Goal: Task Accomplishment & Management: Manage account settings

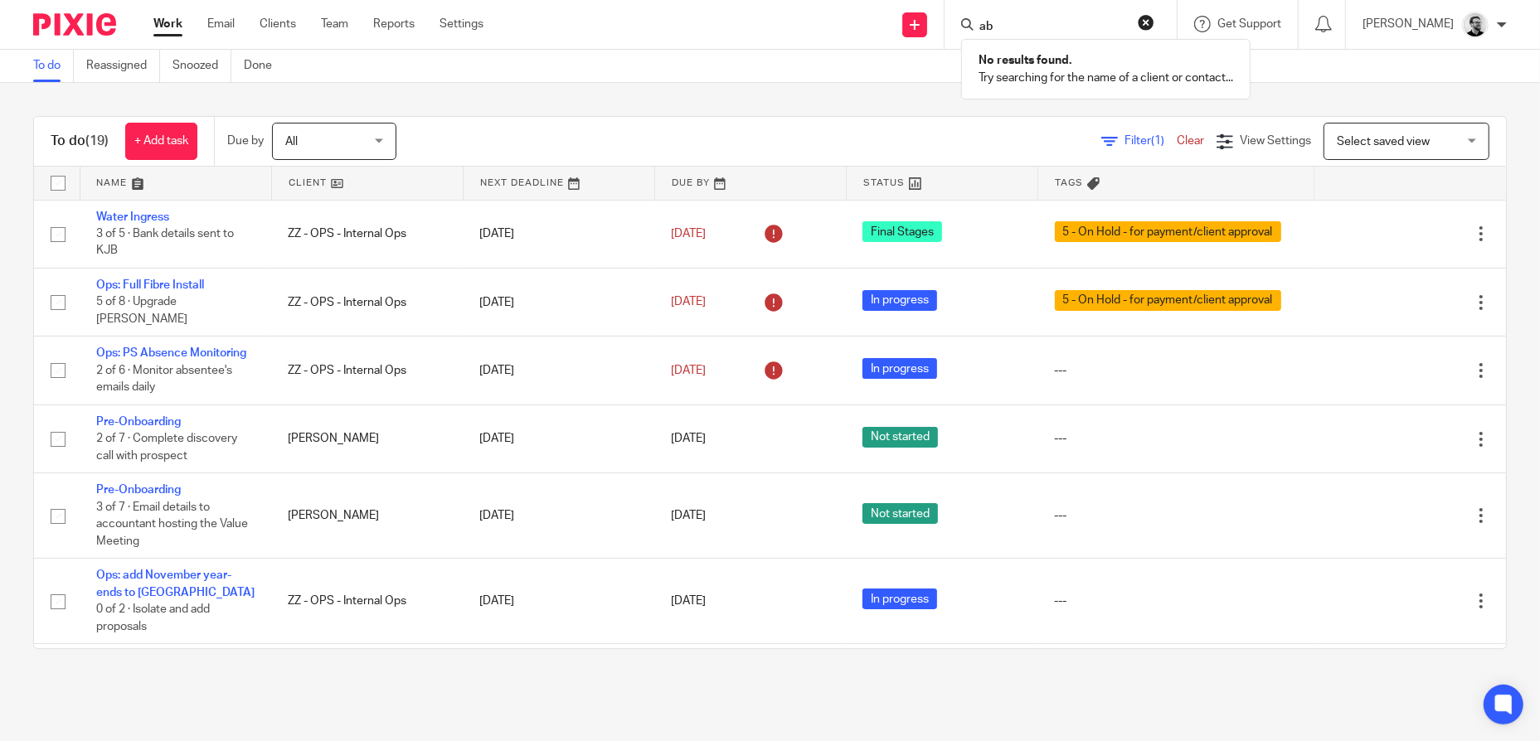
type input "a"
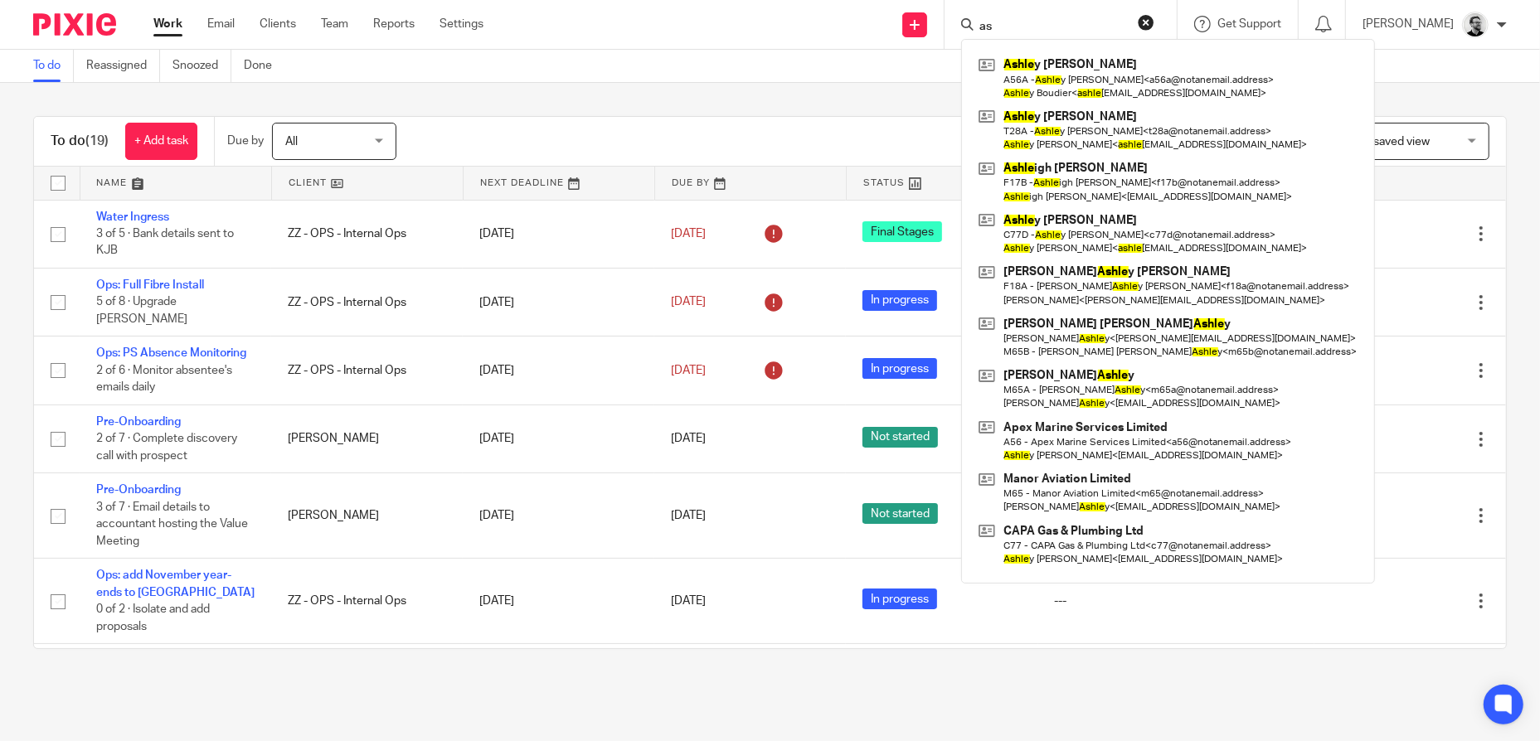
type input "a"
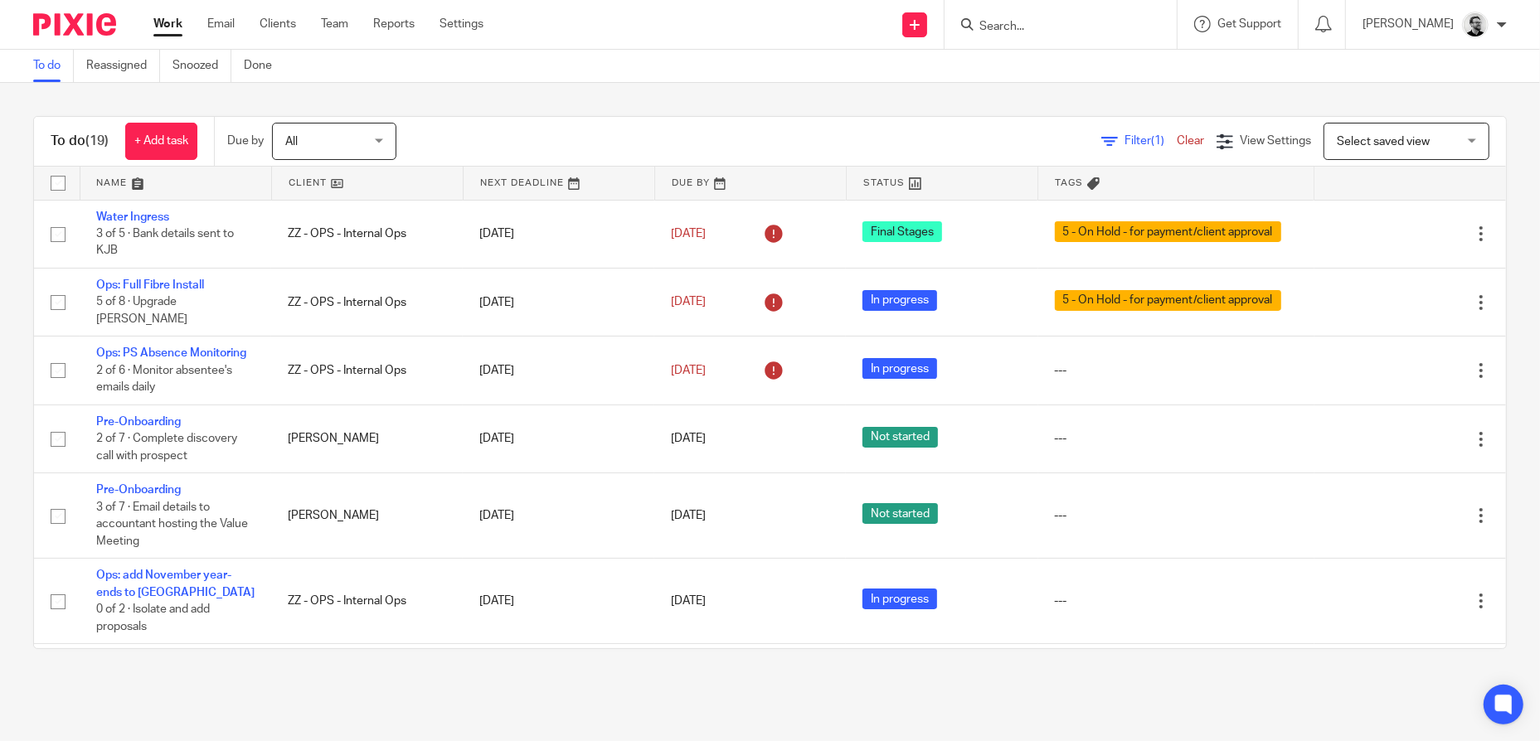
click at [1043, 21] on input "Search" at bounding box center [1052, 27] width 149 height 15
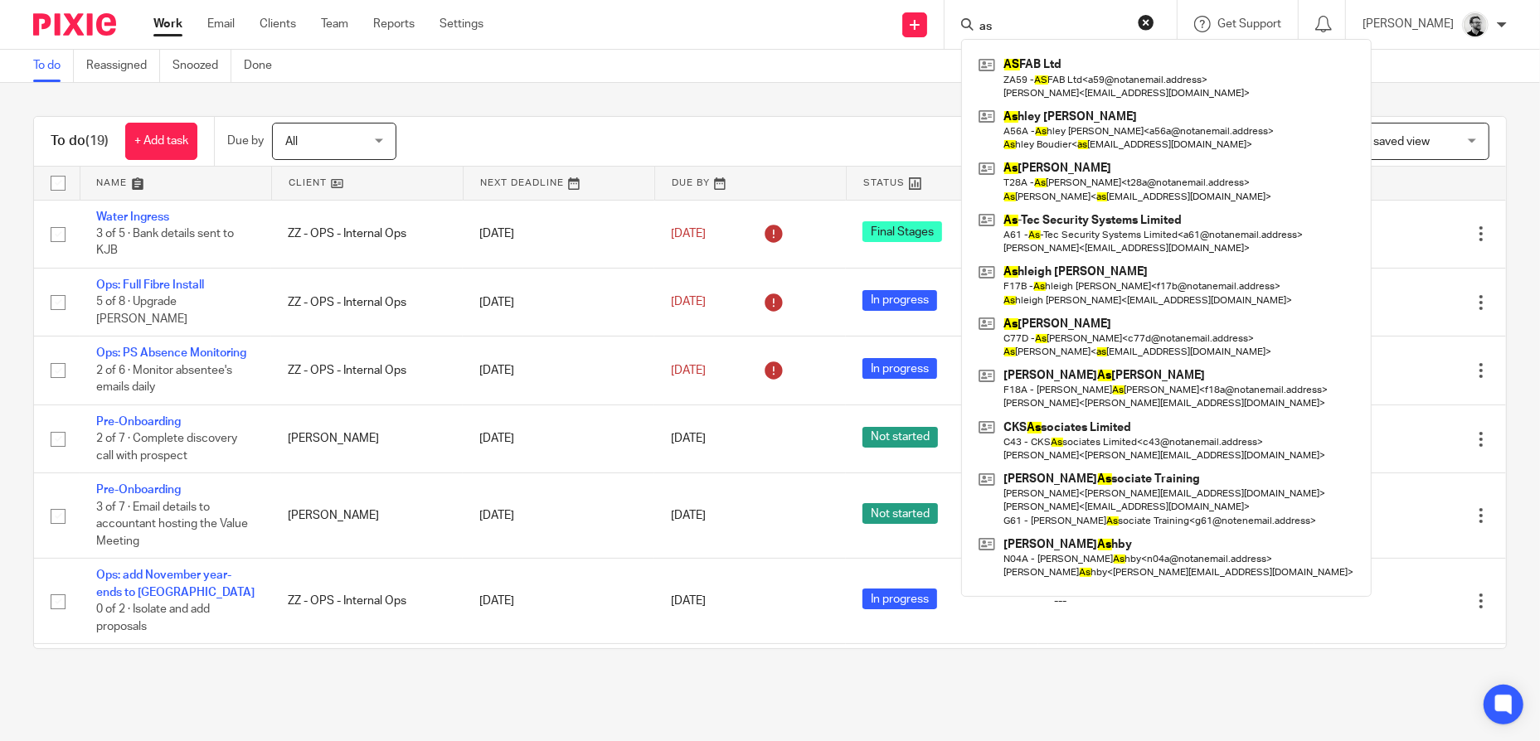
type input "a"
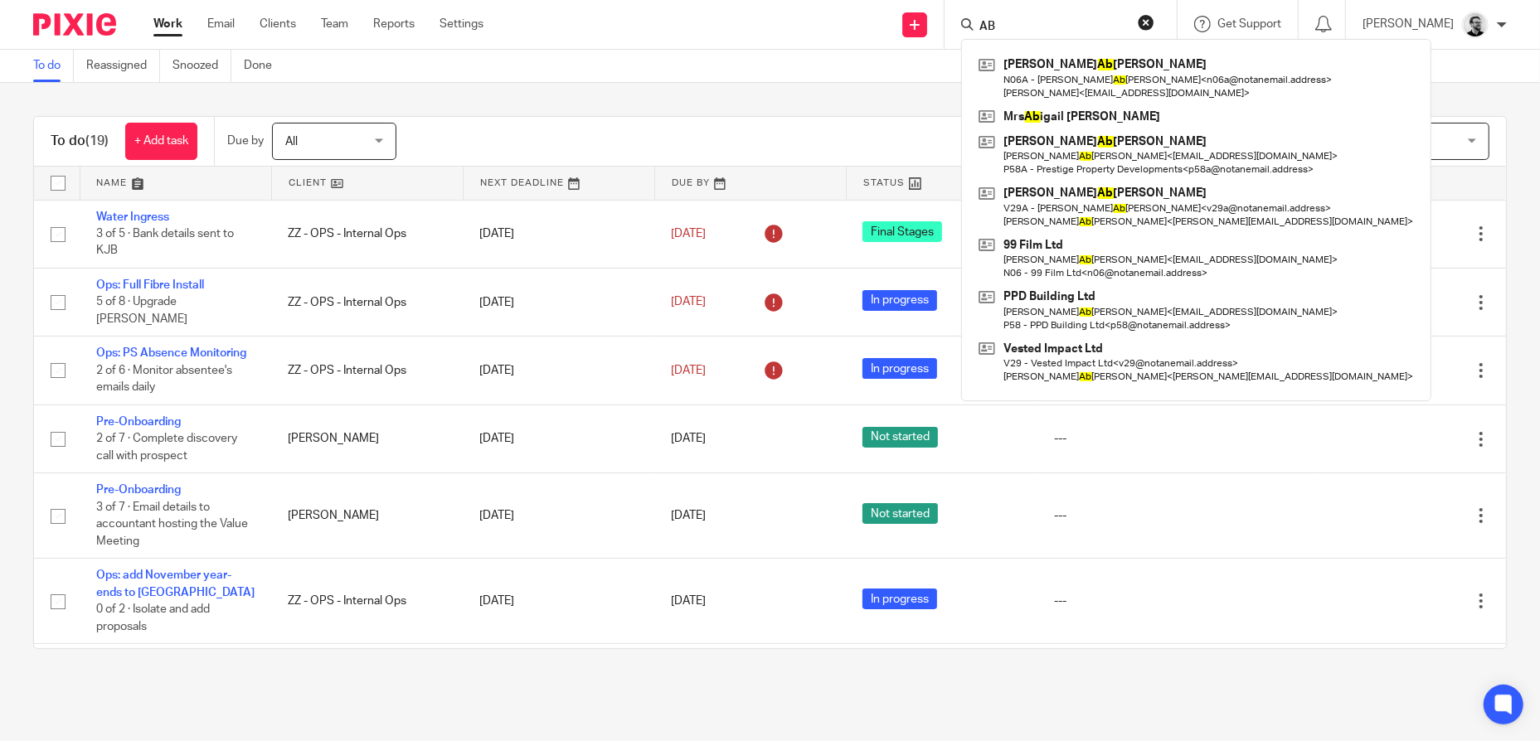
type input "A"
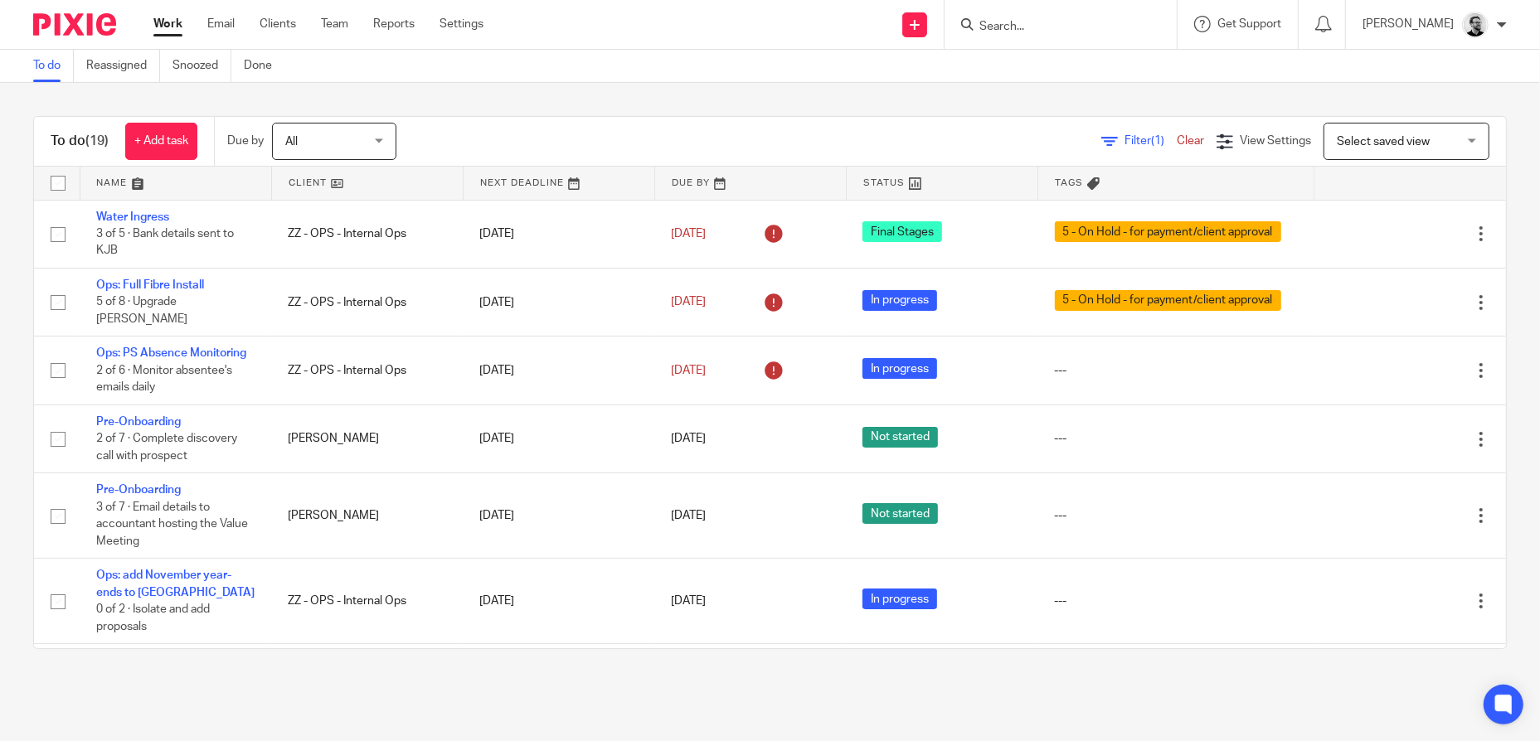
click at [1102, 27] on form at bounding box center [1066, 24] width 177 height 21
type input "c"
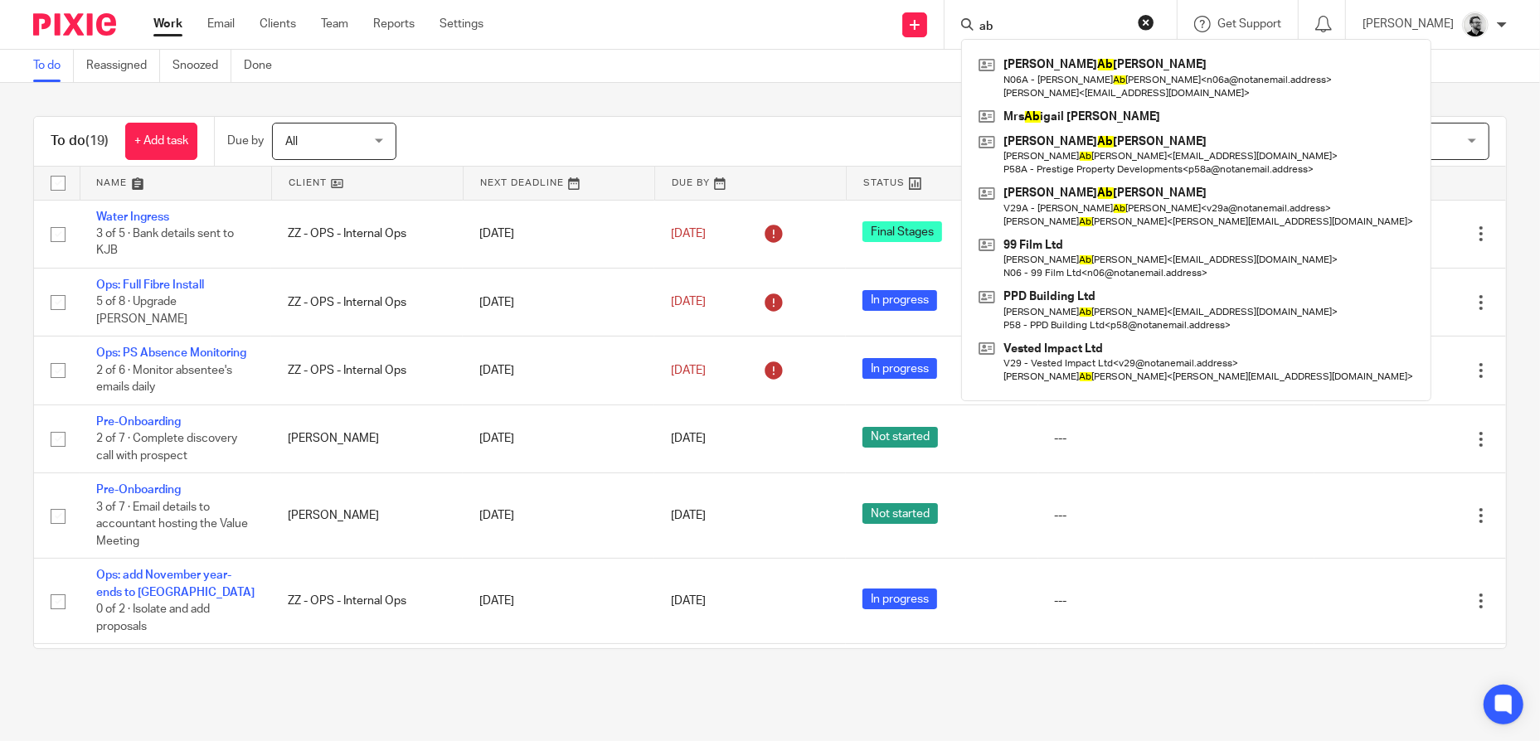
type input "a"
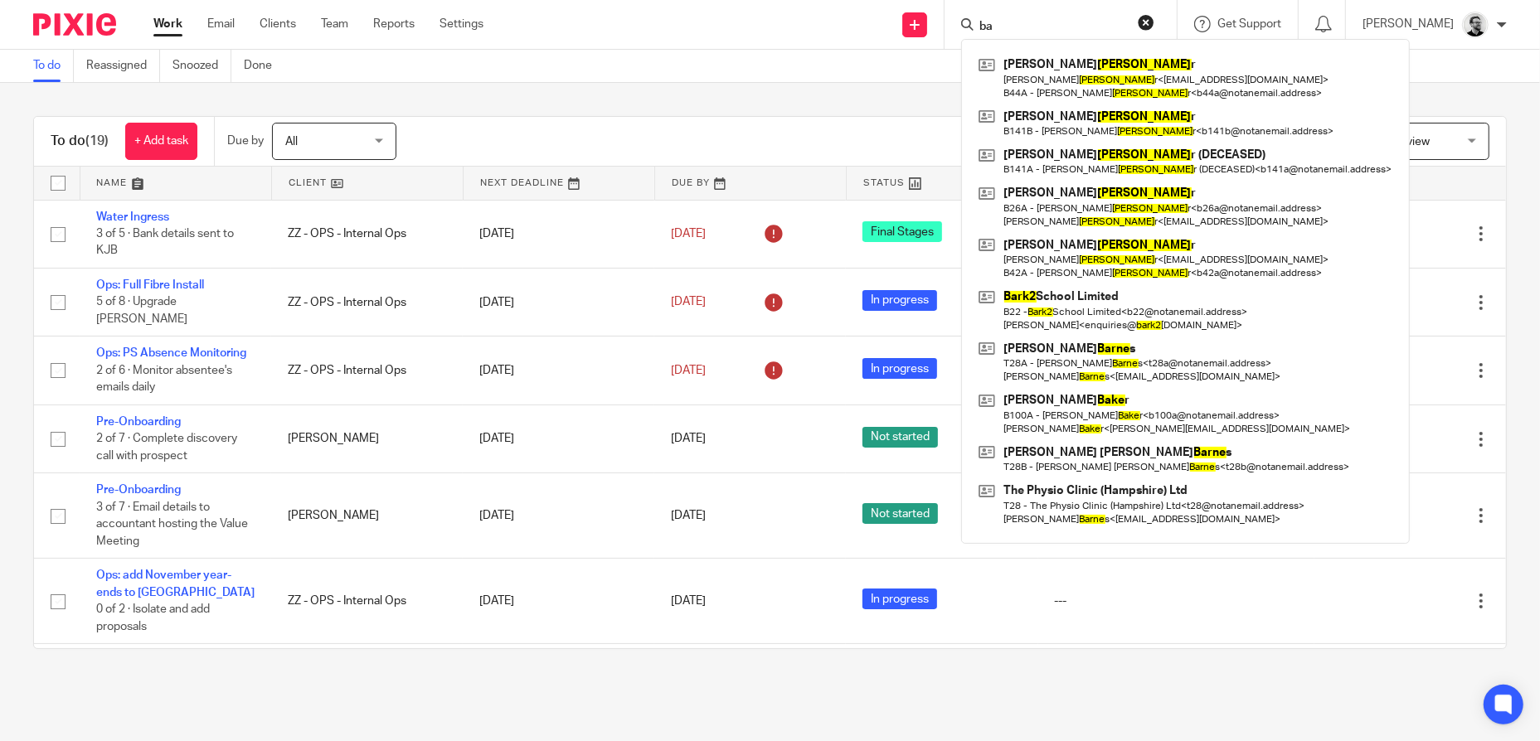
type input "b"
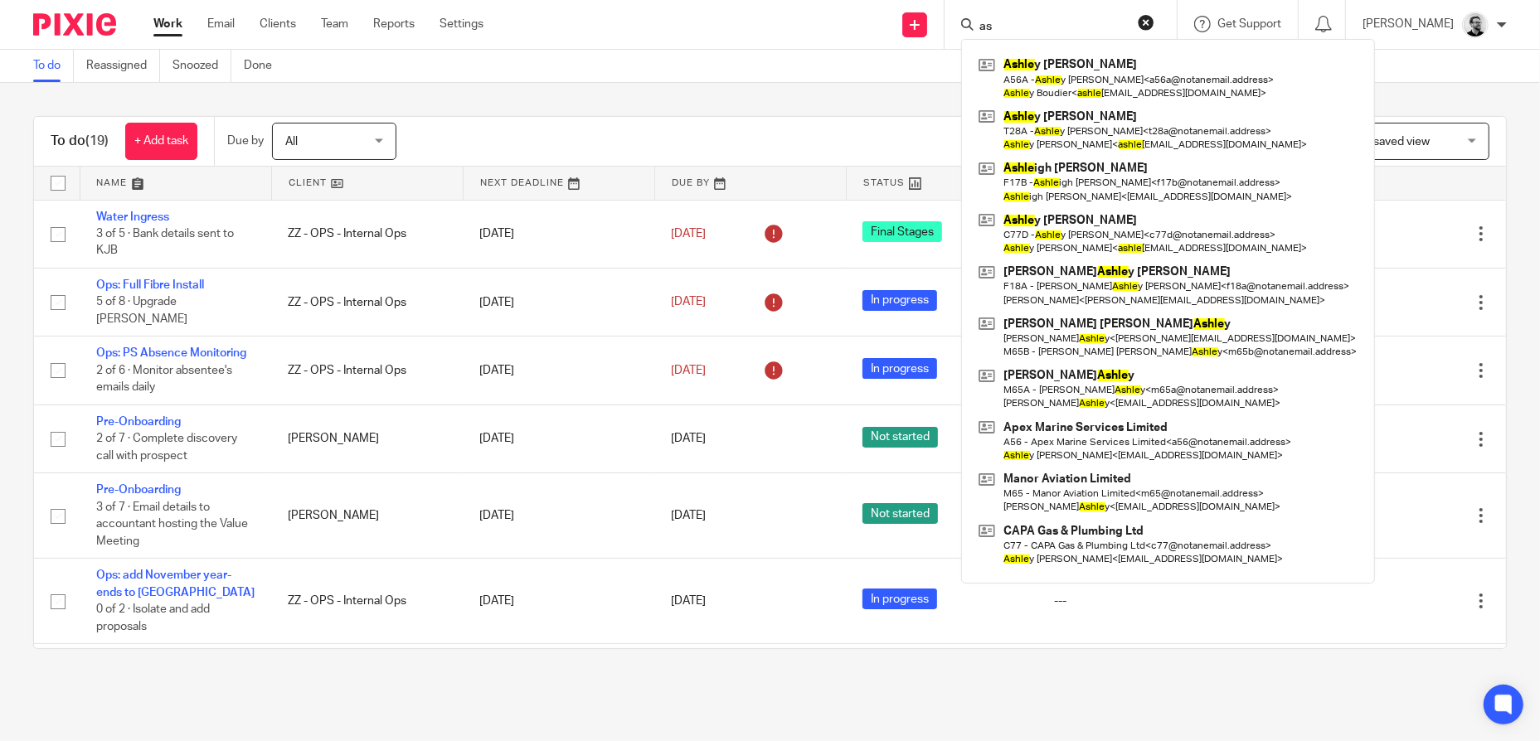
type input "a"
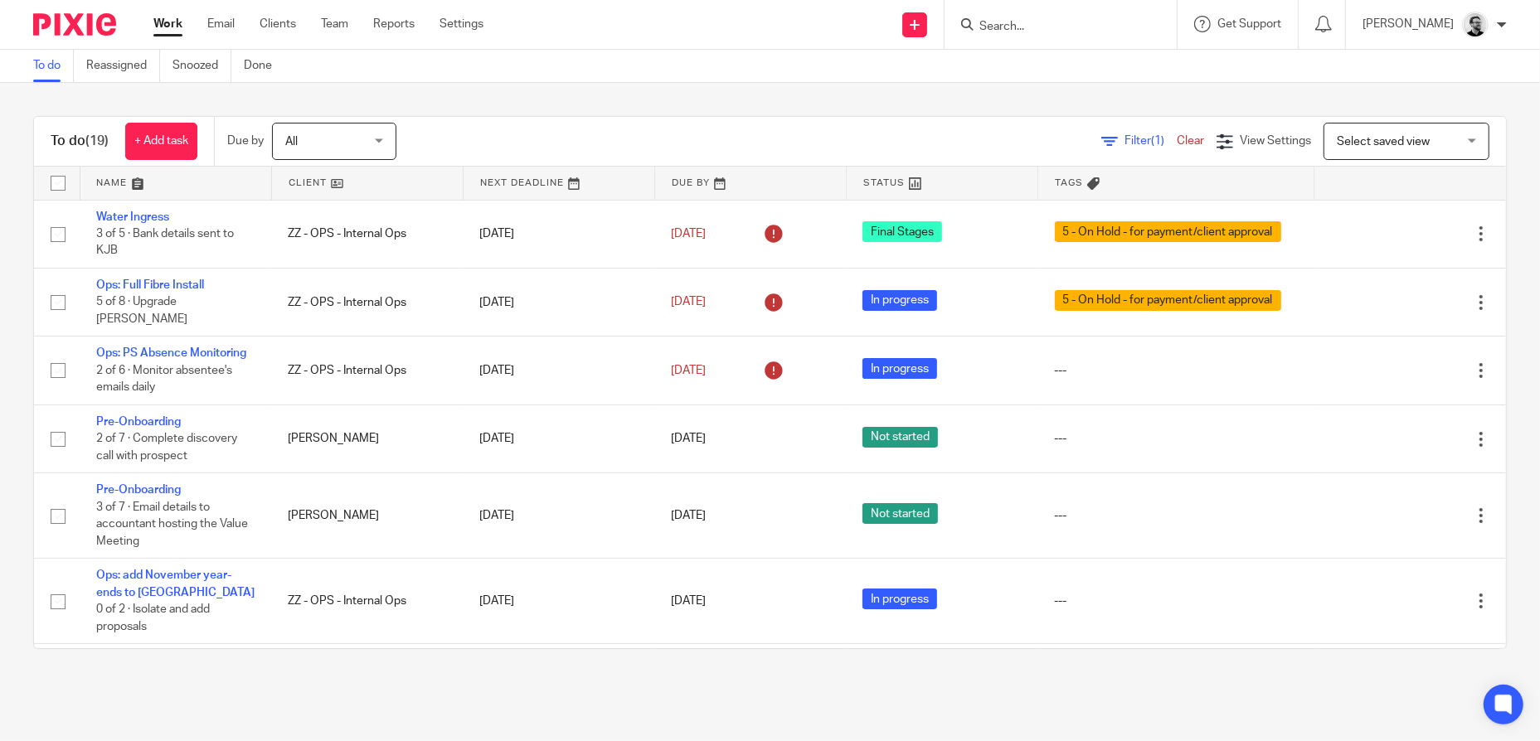
drag, startPoint x: 262, startPoint y: 22, endPoint x: 412, endPoint y: 71, distance: 157.9
click at [262, 22] on link "Clients" at bounding box center [278, 24] width 36 height 17
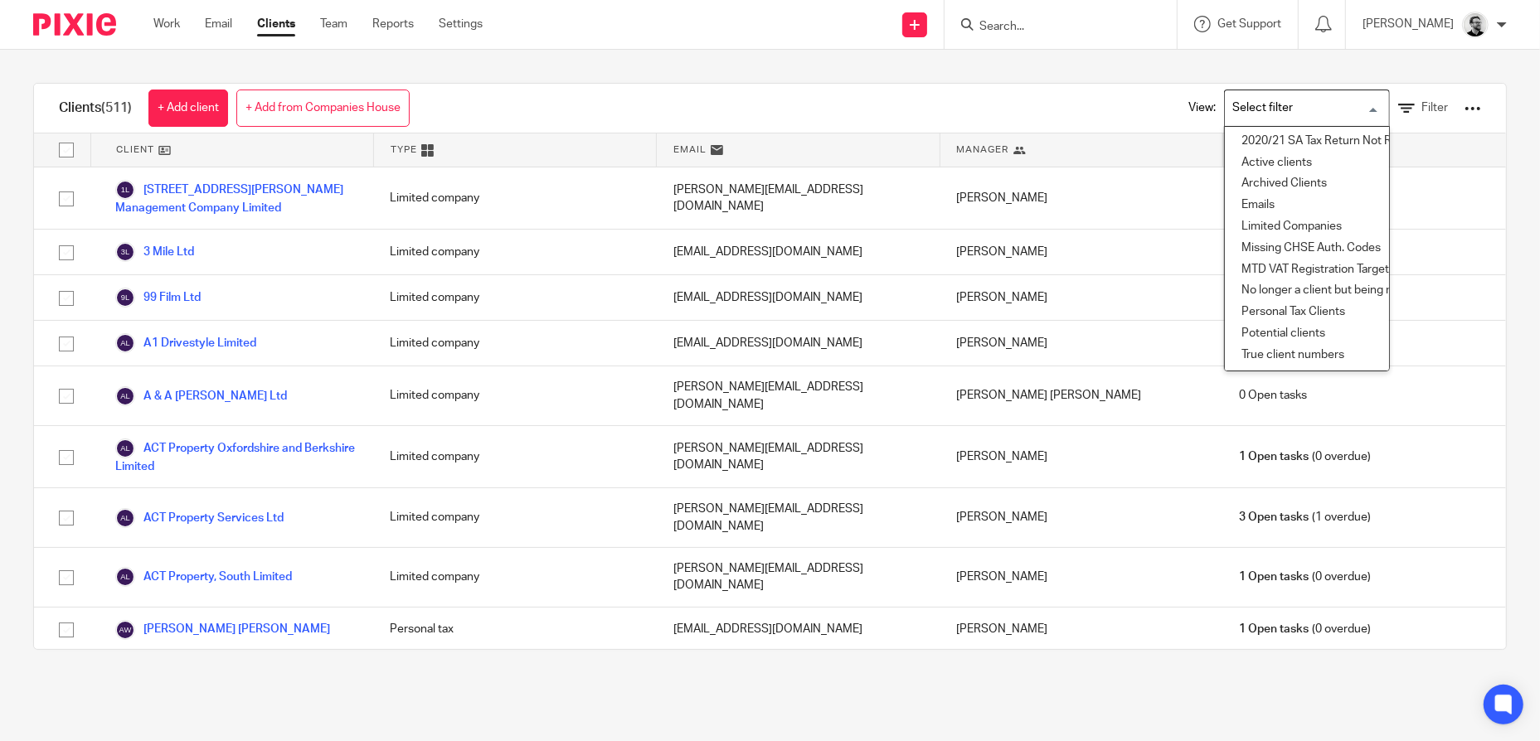
click at [1352, 109] on input "Search for option" at bounding box center [1302, 108] width 153 height 29
click at [1464, 107] on div at bounding box center [1472, 108] width 17 height 17
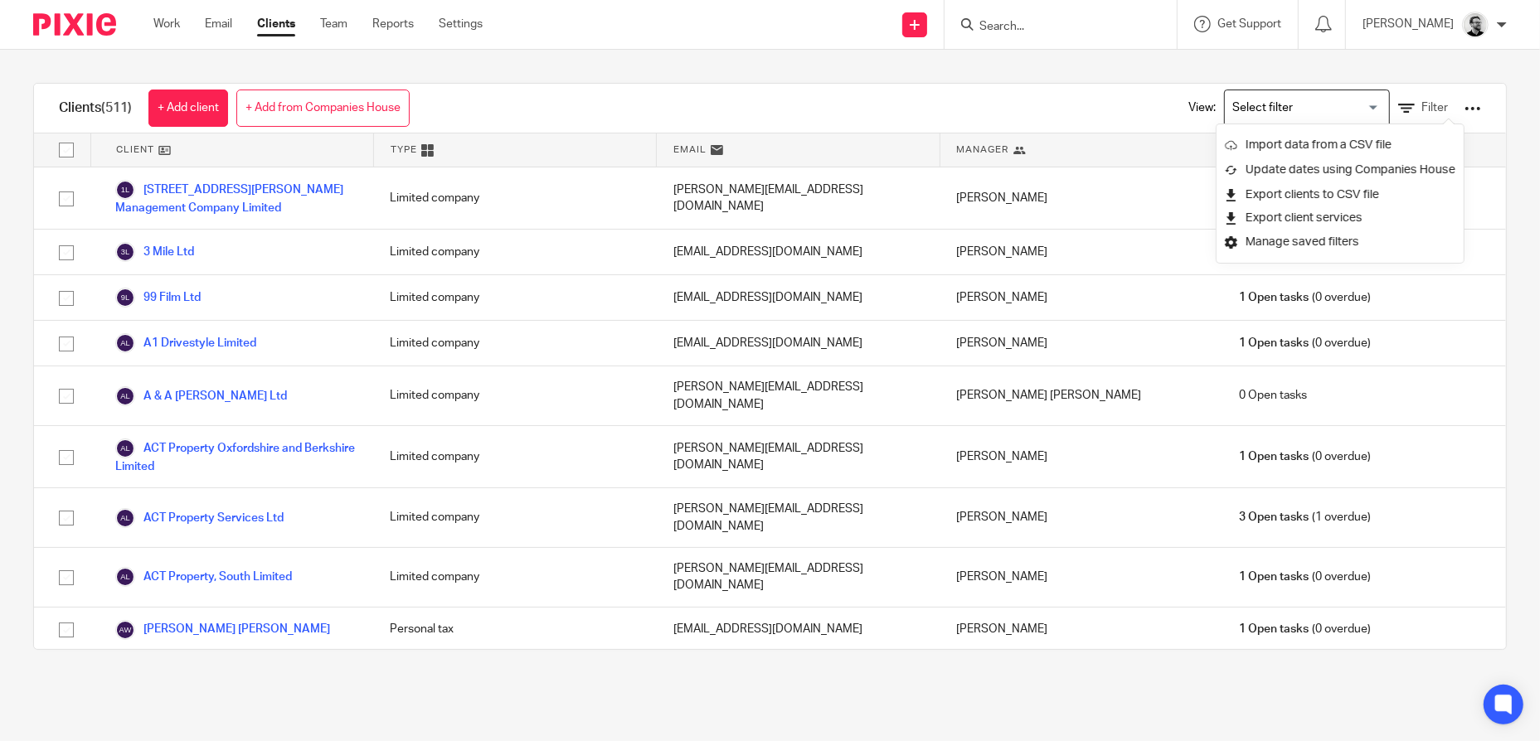
click at [1083, 98] on div "Clients (511) + Add client + Add from Companies House View: Loading... Filter" at bounding box center [770, 109] width 1472 height 50
click at [1340, 105] on input "Search for option" at bounding box center [1302, 108] width 153 height 29
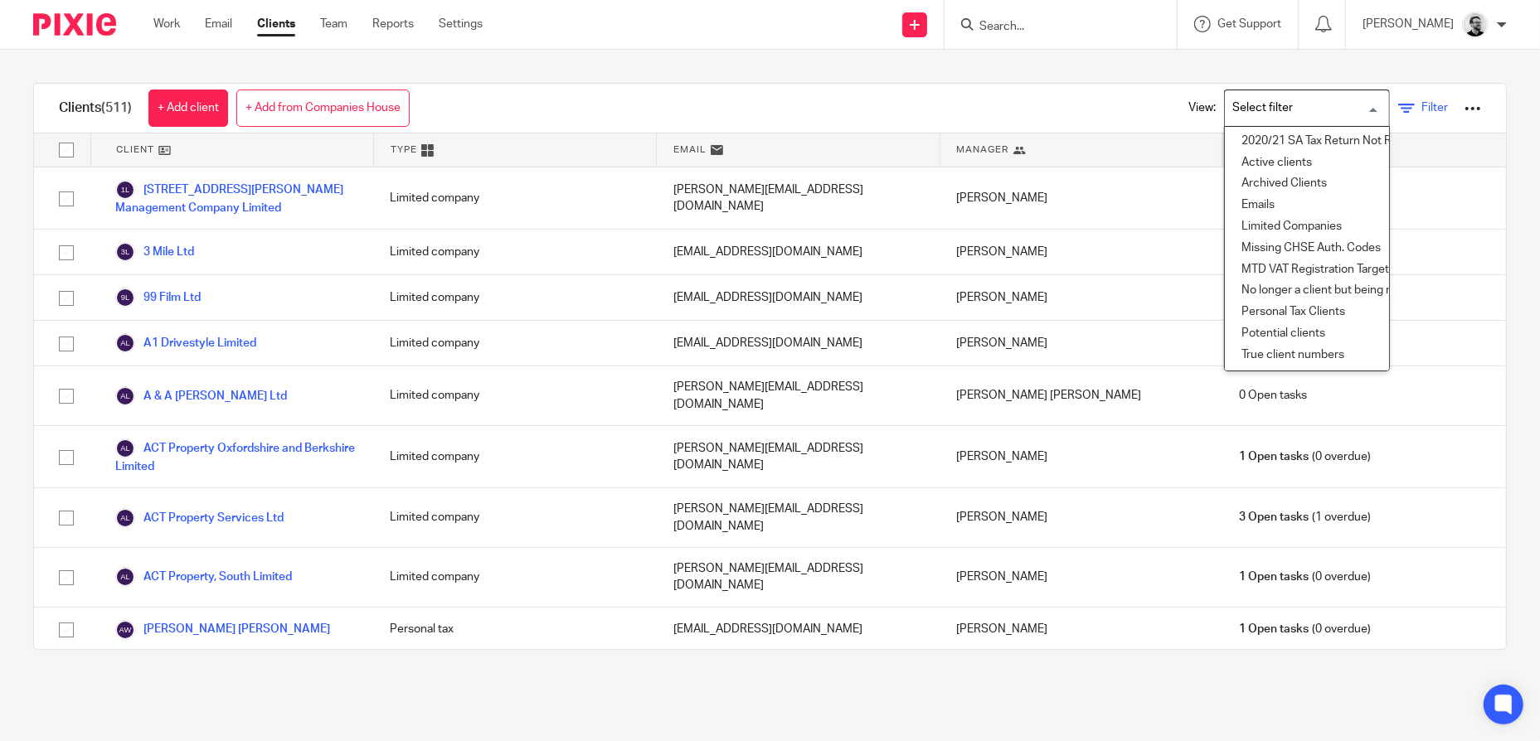
click at [1398, 105] on icon at bounding box center [1406, 108] width 17 height 17
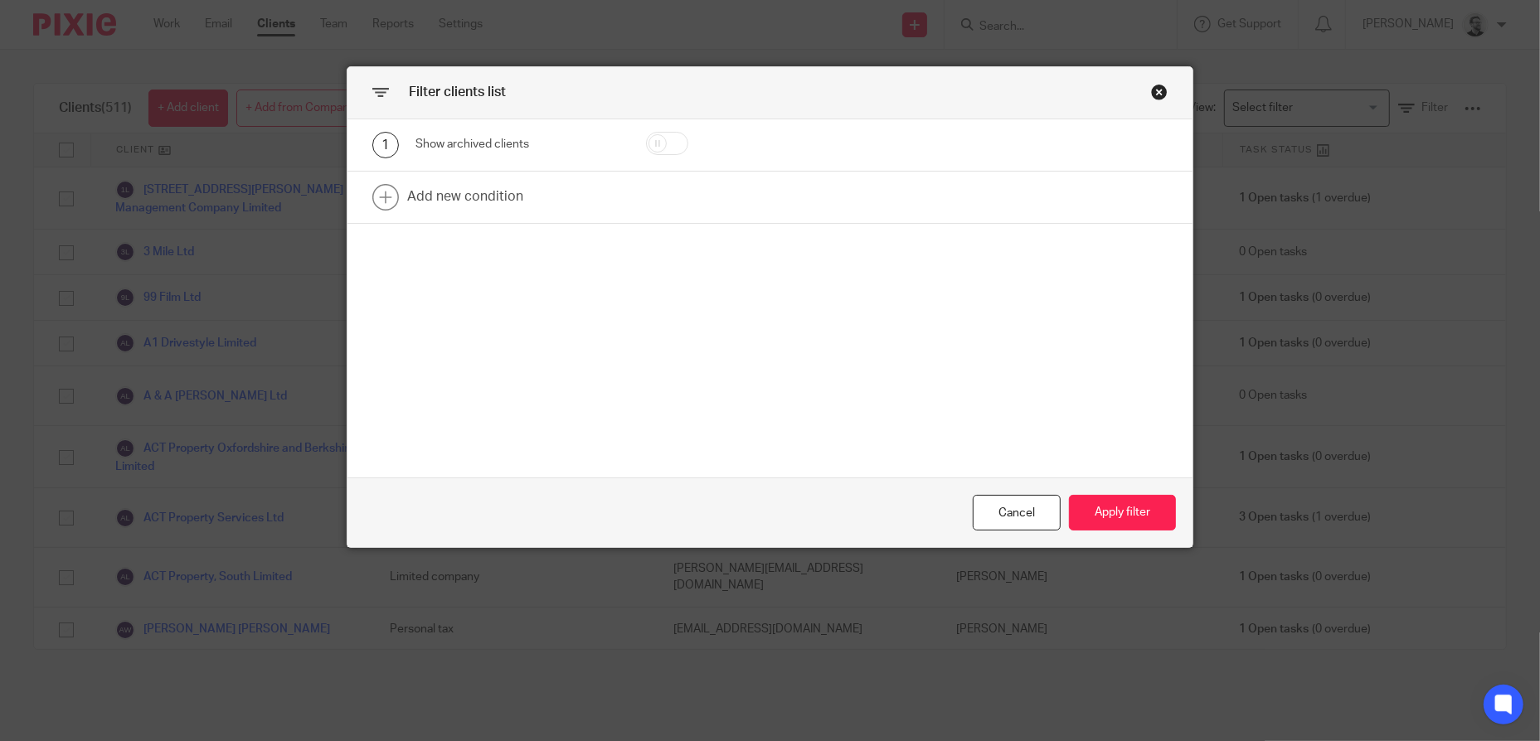
drag, startPoint x: 1149, startPoint y: 92, endPoint x: 1160, endPoint y: 91, distance: 10.8
click at [1151, 92] on div "Close this dialog window" at bounding box center [1159, 92] width 17 height 17
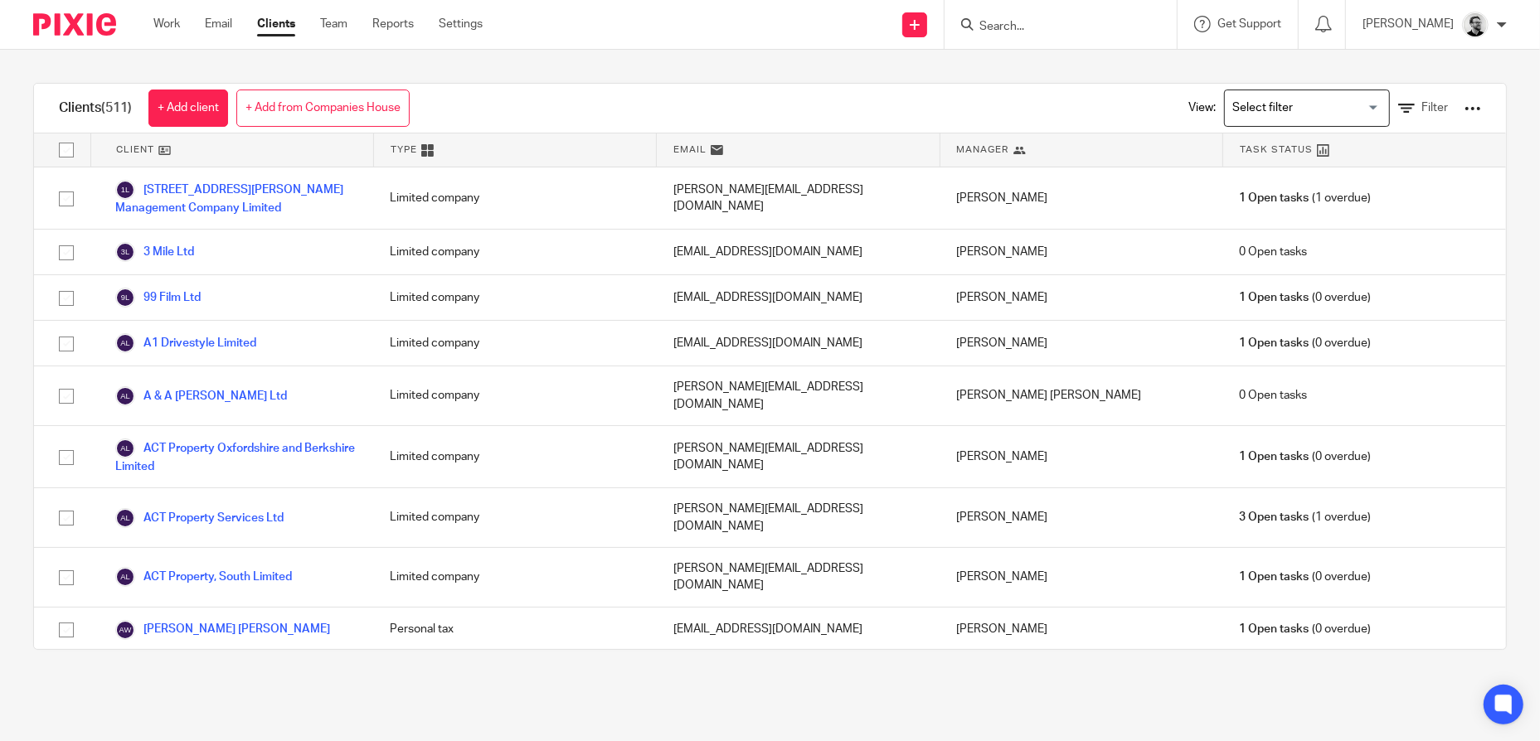
click at [1337, 102] on input "Search for option" at bounding box center [1302, 108] width 153 height 29
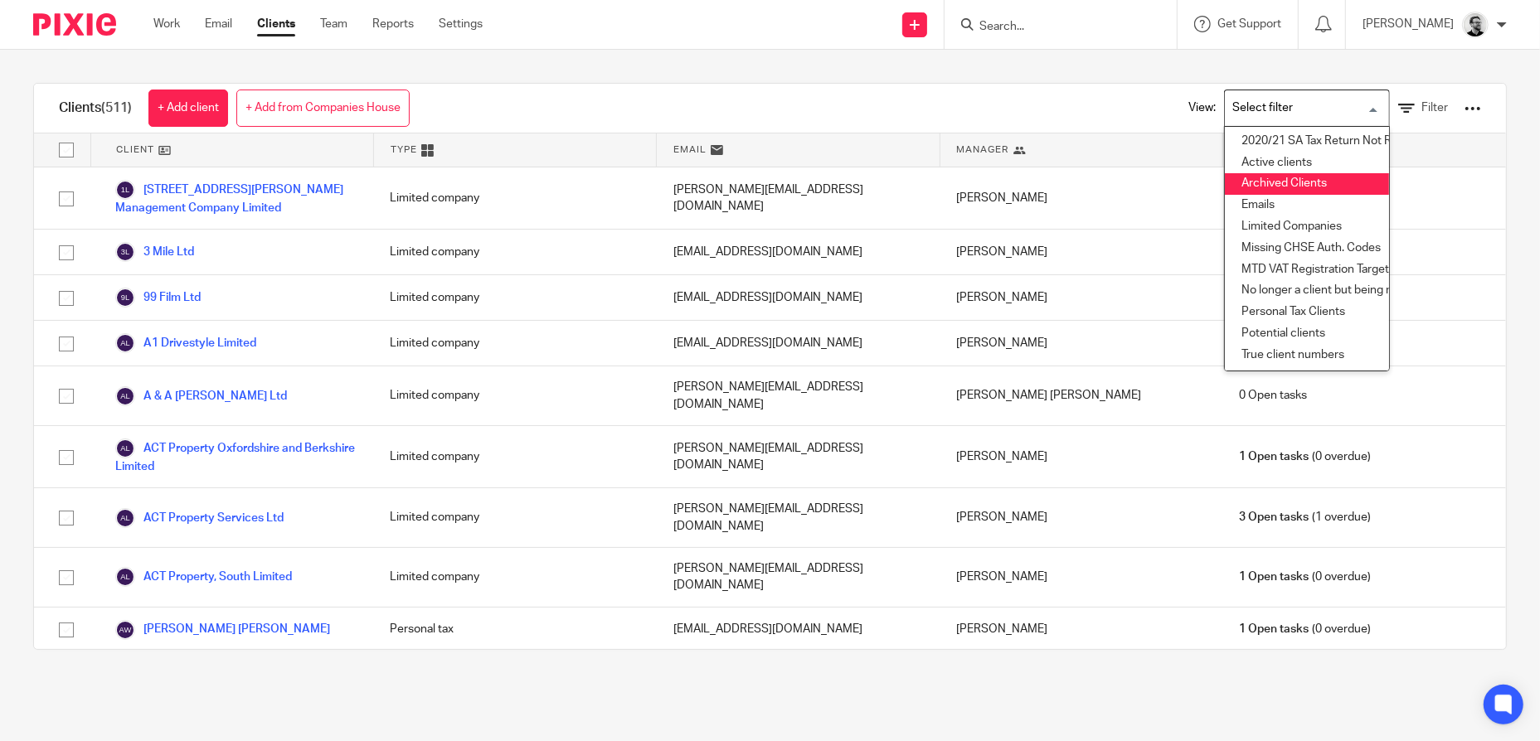
click at [1294, 187] on li "Archived Clients" at bounding box center [1307, 184] width 164 height 22
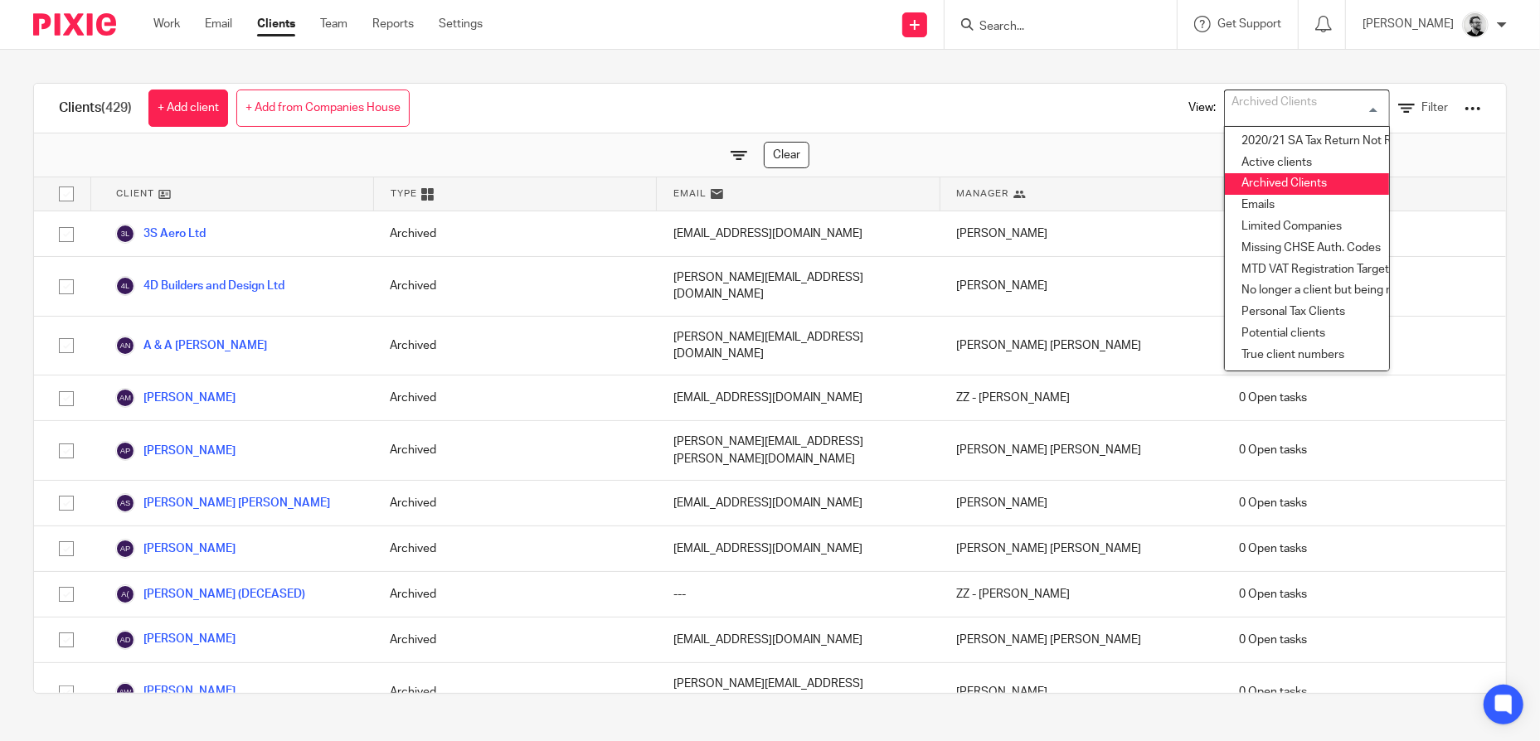
click at [1351, 107] on div "Archived Clients Loading..." at bounding box center [1307, 108] width 166 height 37
click at [1289, 164] on li "Active clients" at bounding box center [1307, 164] width 164 height 22
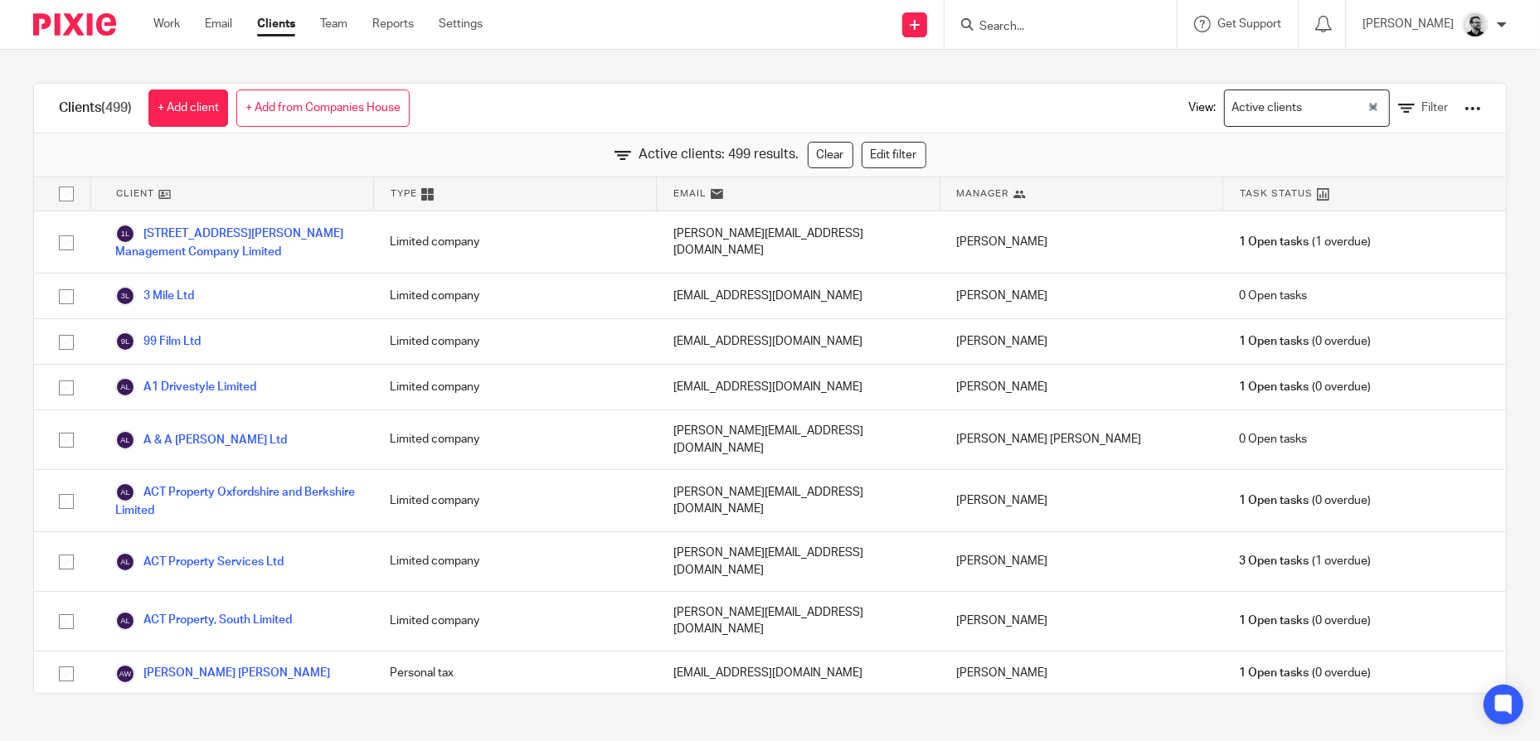
click at [1041, 27] on input "Search" at bounding box center [1052, 27] width 149 height 15
type input "OPS"
click at [1085, 65] on link at bounding box center [1077, 64] width 206 height 25
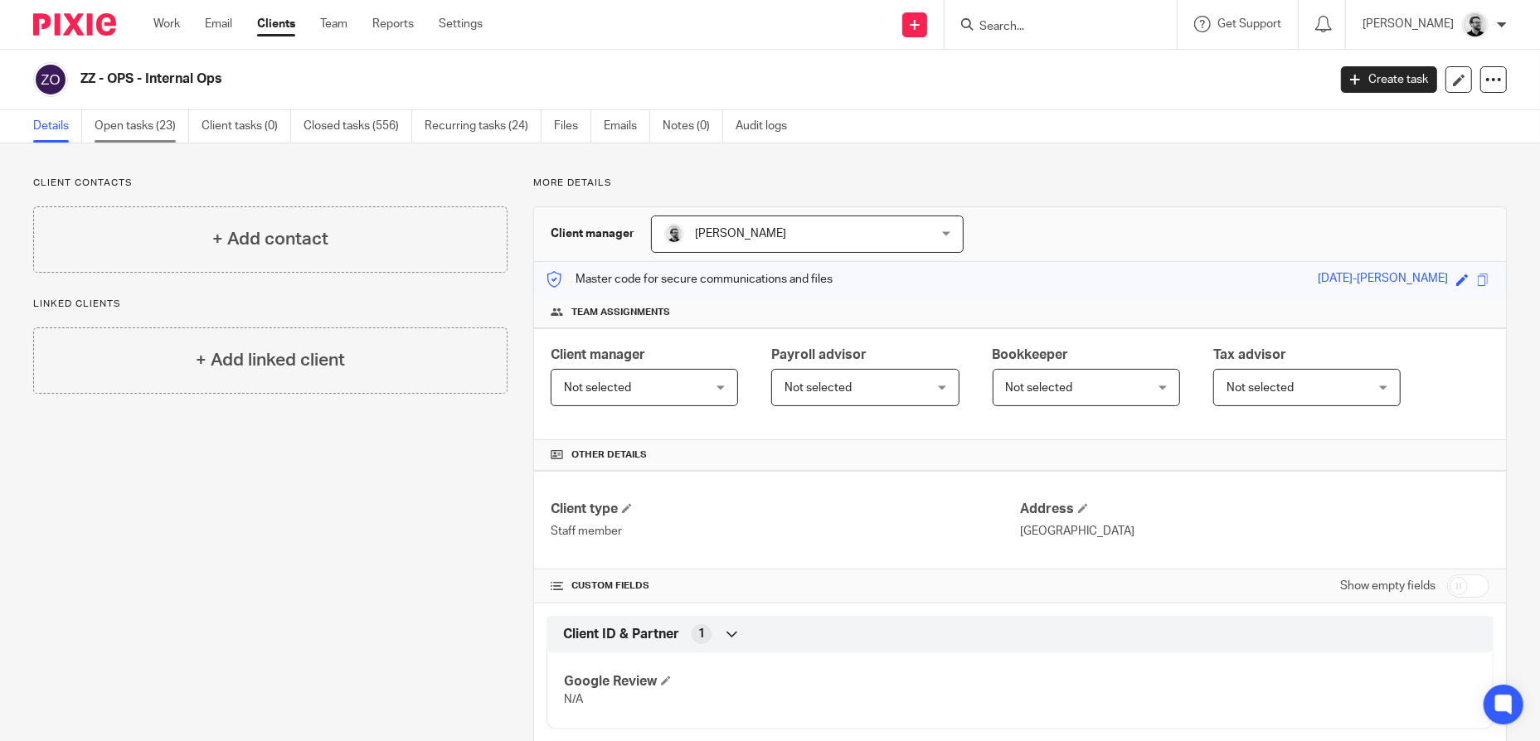
click at [166, 129] on link "Open tasks (23)" at bounding box center [142, 126] width 95 height 32
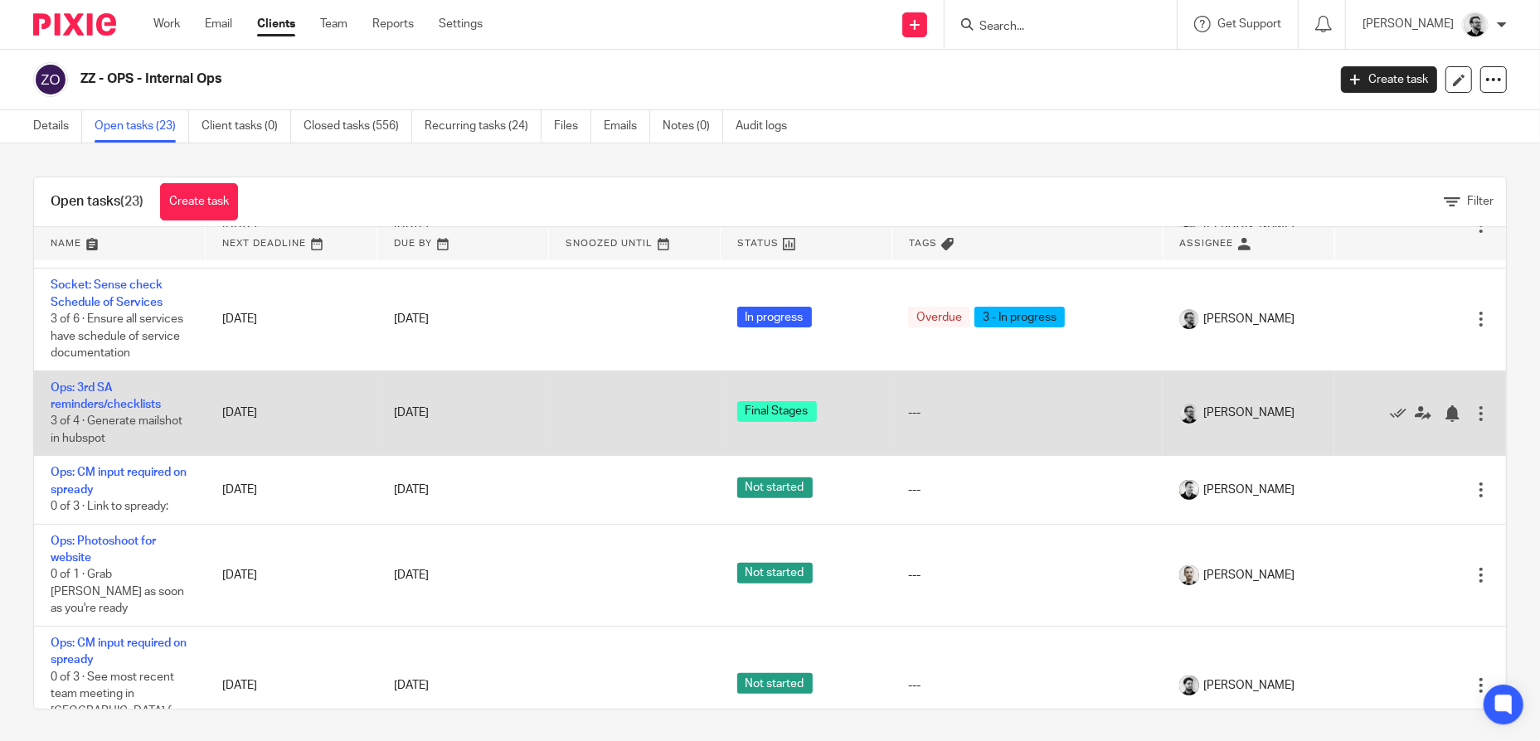
scroll to position [498, 0]
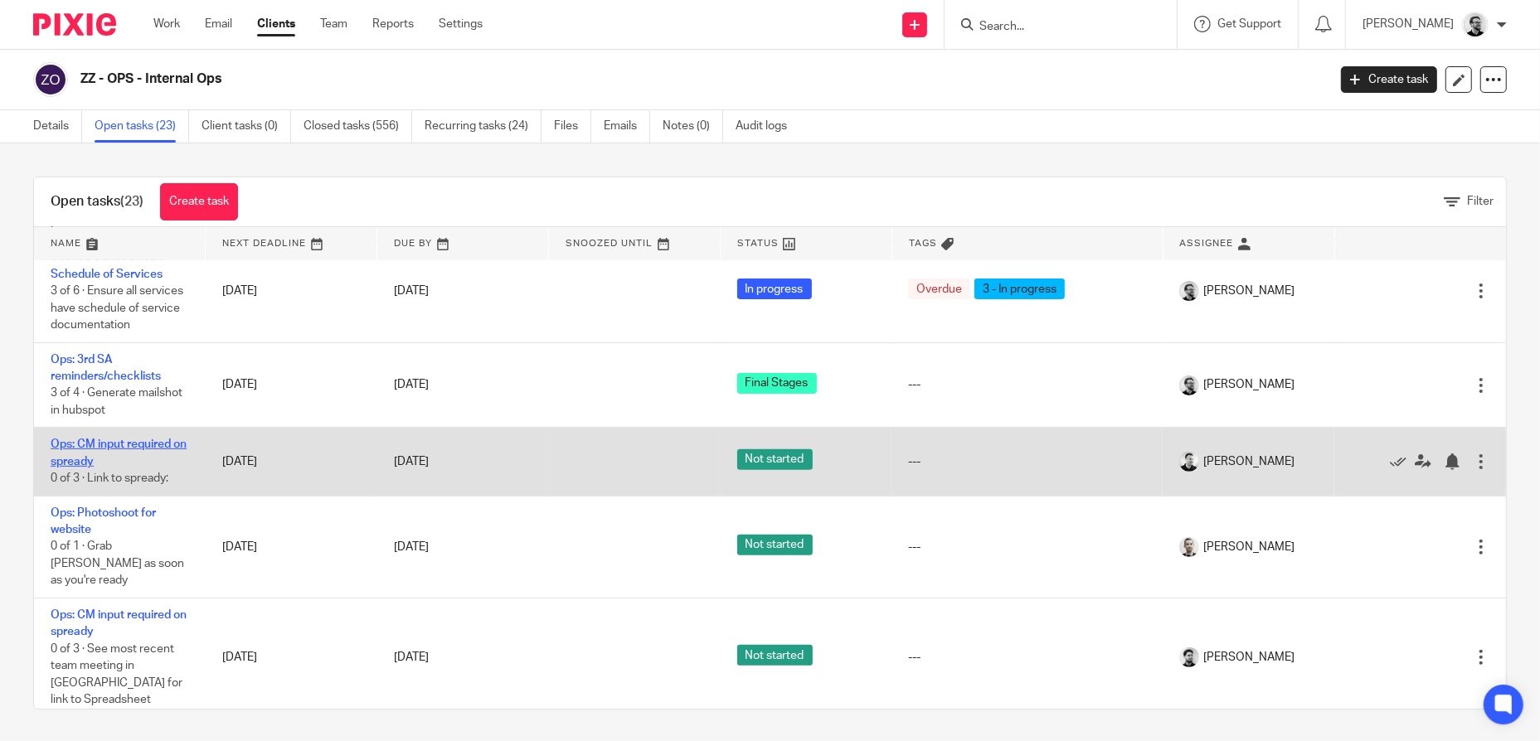
click at [103, 457] on link "Ops: CM input required on spready" at bounding box center [119, 453] width 136 height 28
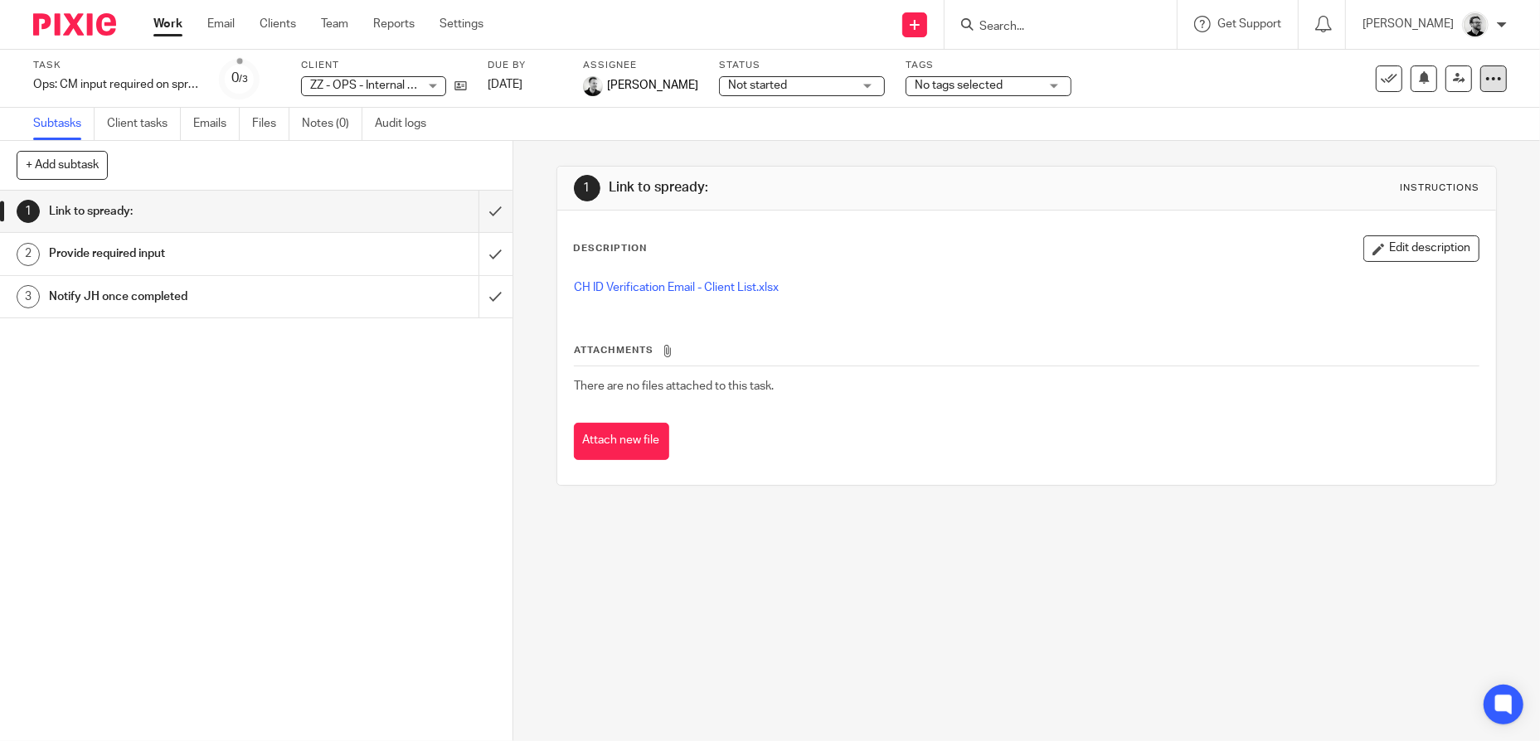
click at [1485, 77] on icon at bounding box center [1493, 78] width 17 height 17
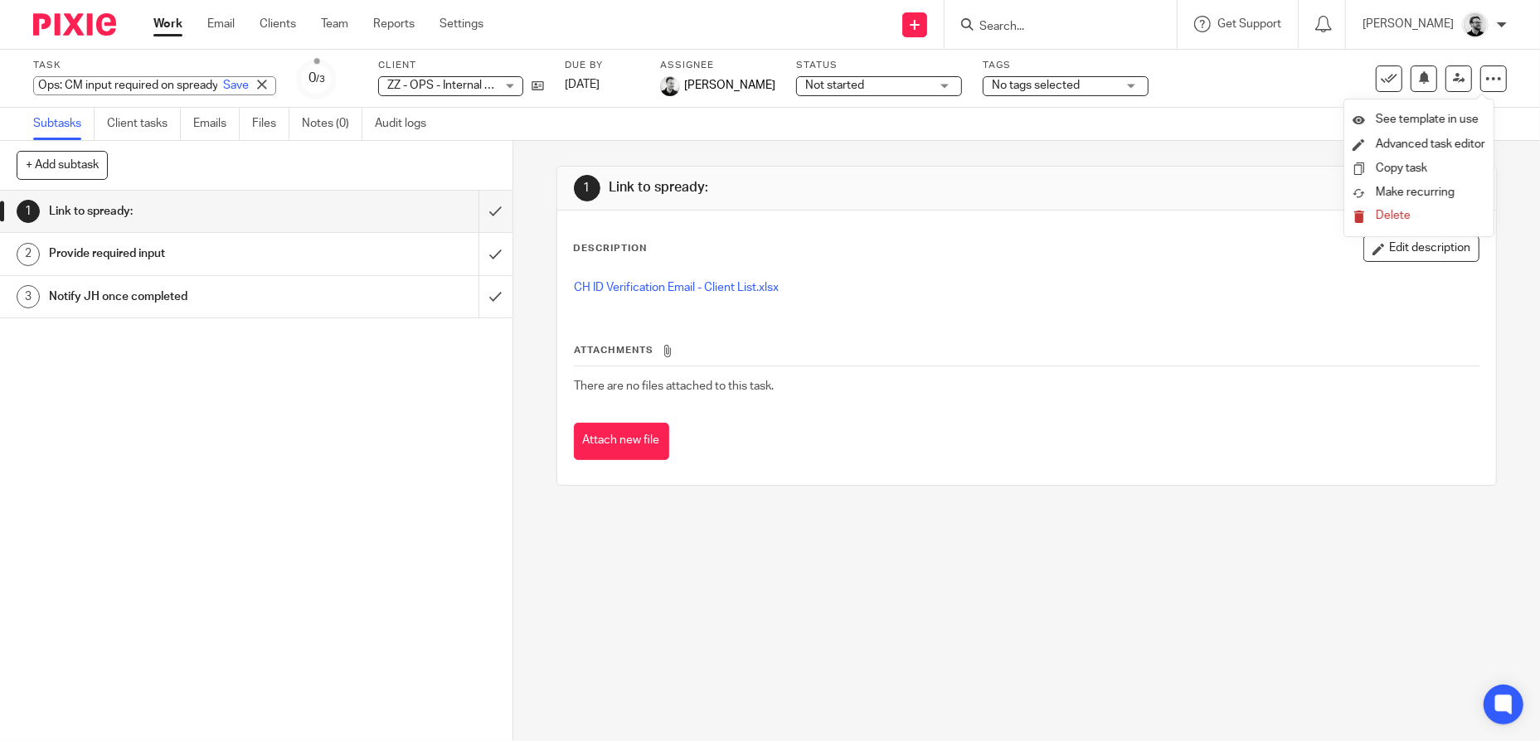
click at [168, 73] on div "Task Ops: CM input required on spready Save Ops: CM input required on spready" at bounding box center [154, 79] width 243 height 40
click at [108, 82] on input "Ops: CM input required on spready" at bounding box center [154, 85] width 243 height 19
drag, startPoint x: 140, startPoint y: 83, endPoint x: 201, endPoint y: 80, distance: 60.6
click at [201, 80] on div "Ops: CM input required on spready Save" at bounding box center [154, 85] width 243 height 19
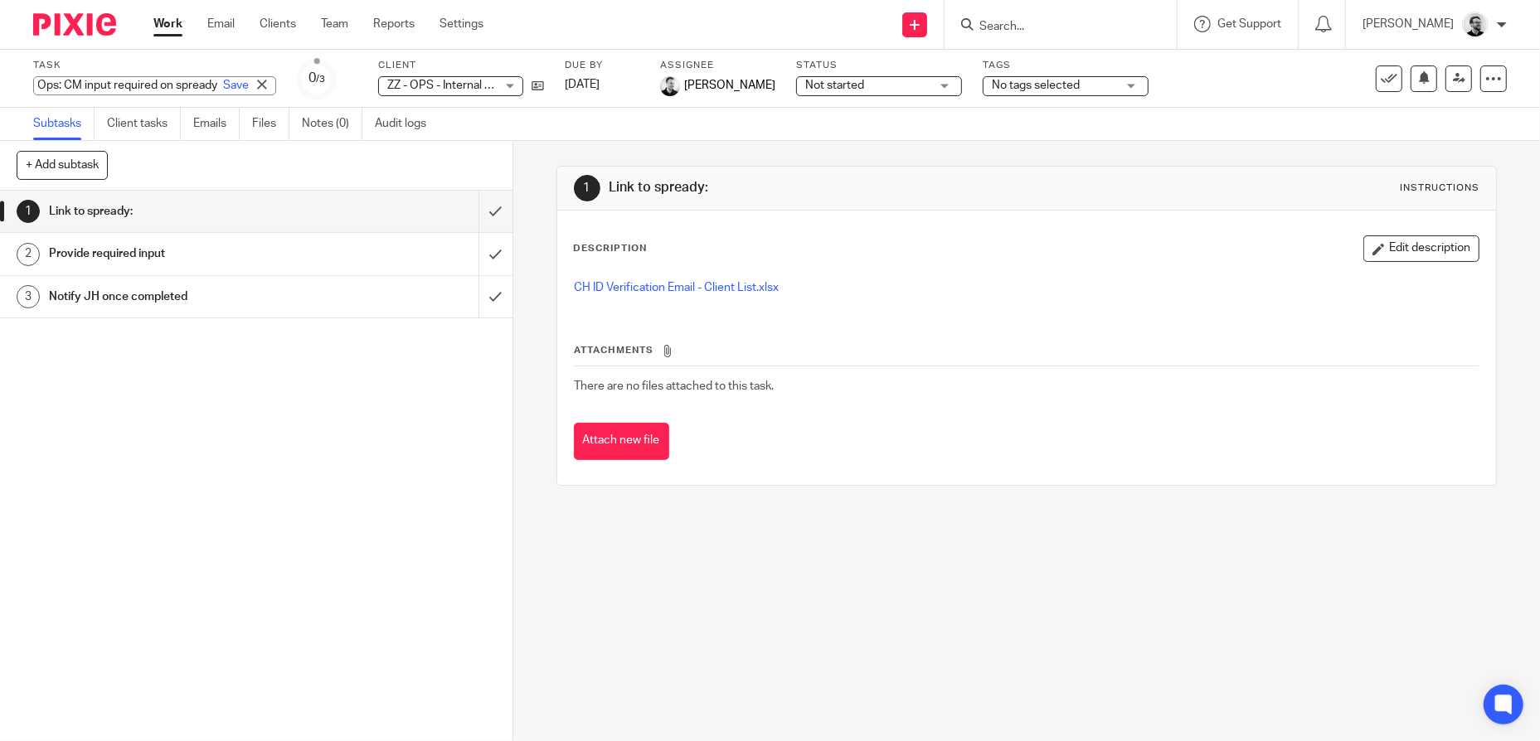
click at [161, 86] on input "Ops: CM input required on spready" at bounding box center [154, 85] width 243 height 19
click at [135, 85] on input "Ops: CM input required on spready" at bounding box center [154, 85] width 243 height 19
type input "Ops: CM input required on CH ID checks spready"
click at [223, 80] on link "Save" at bounding box center [236, 85] width 26 height 17
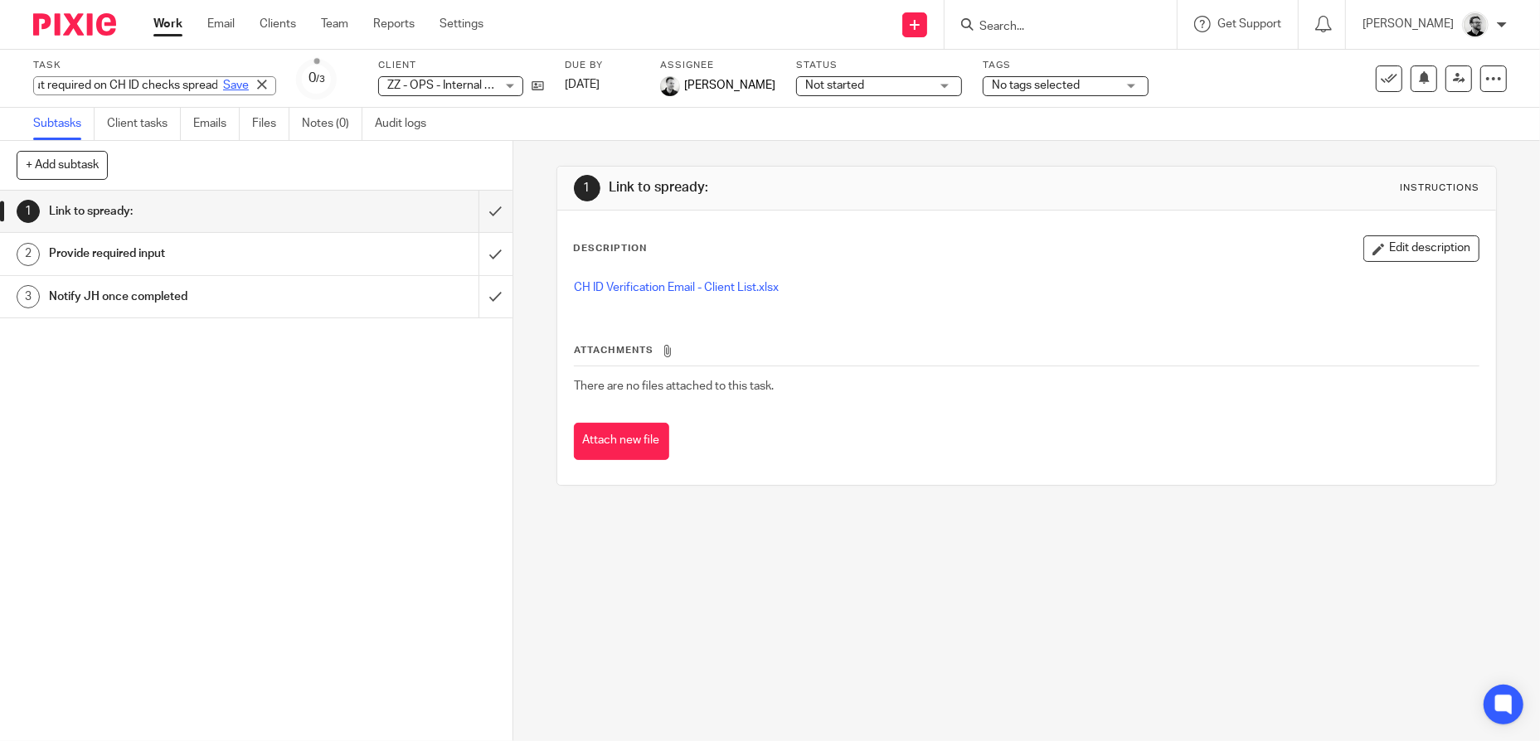
scroll to position [0, 0]
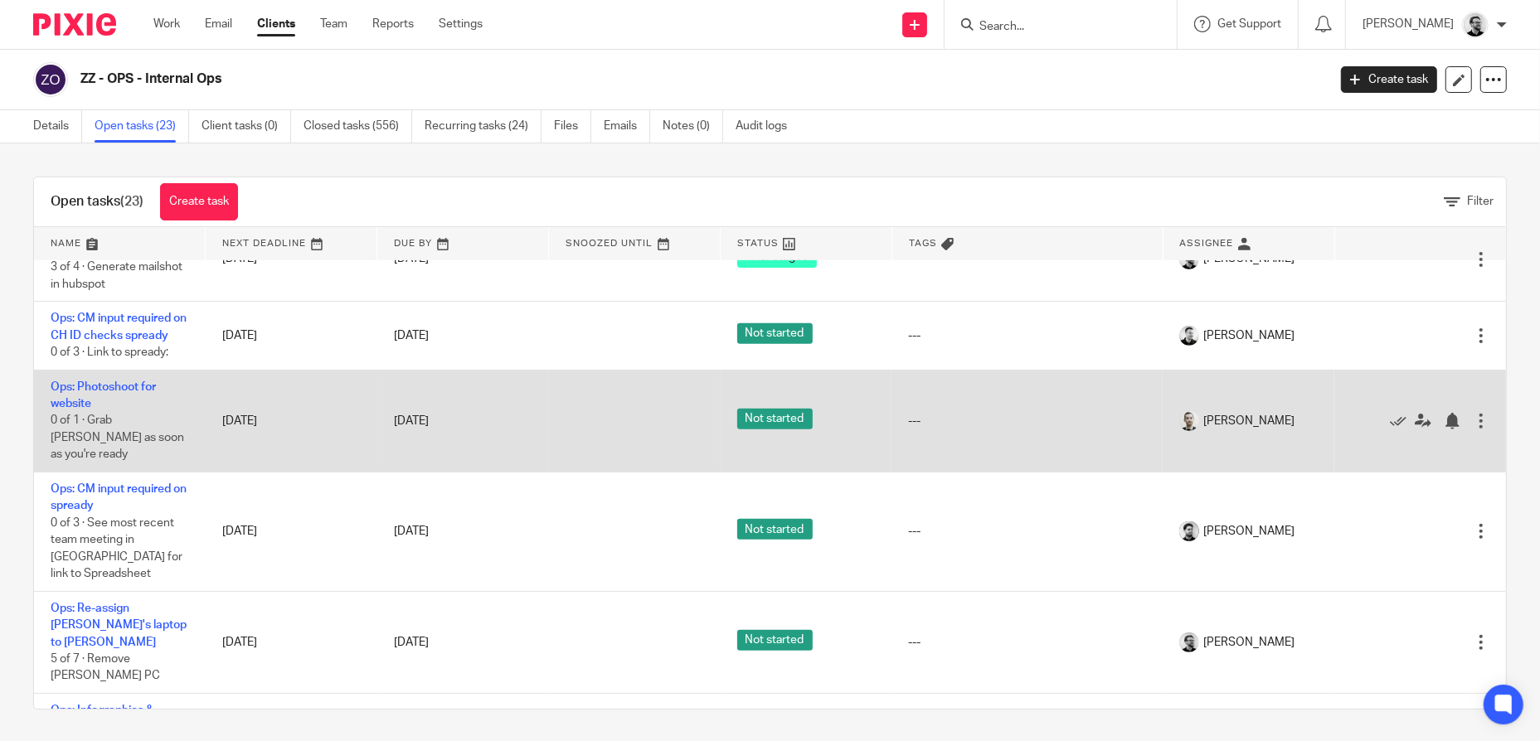
scroll to position [663, 0]
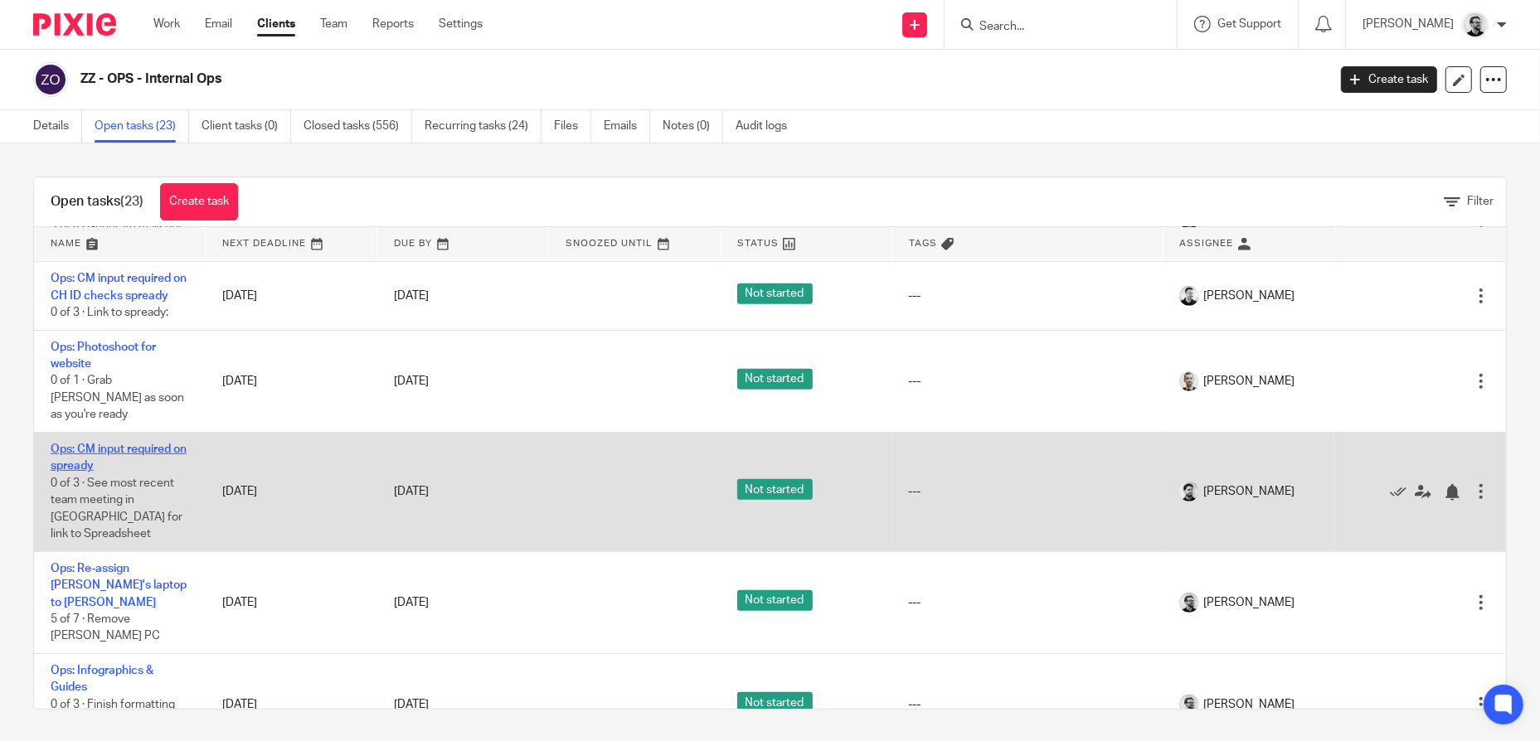
click at [134, 459] on link "Ops: CM input required on spready" at bounding box center [119, 458] width 136 height 28
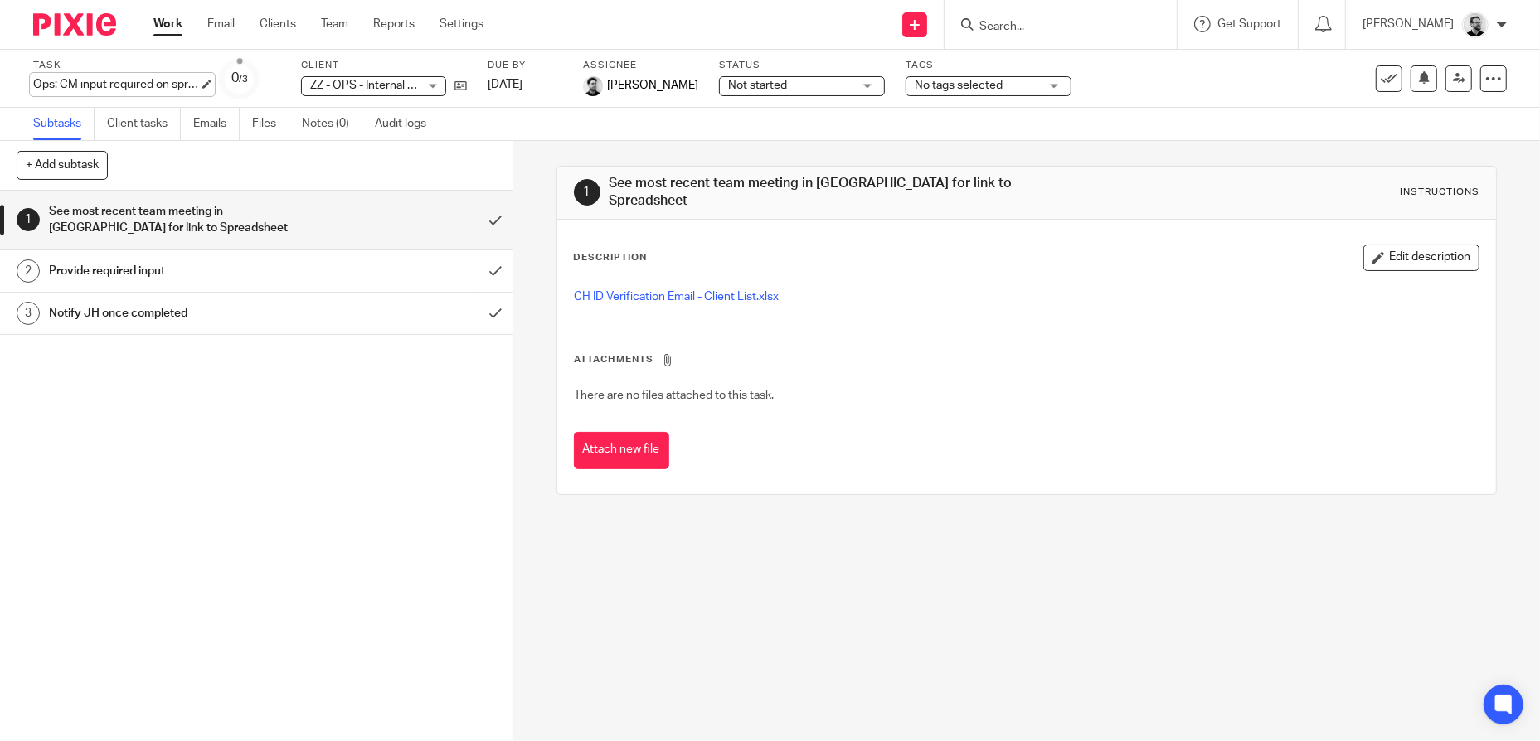
click at [178, 82] on div "Ops: CM input required on spready Save Ops: CM input required on spready" at bounding box center [116, 84] width 166 height 17
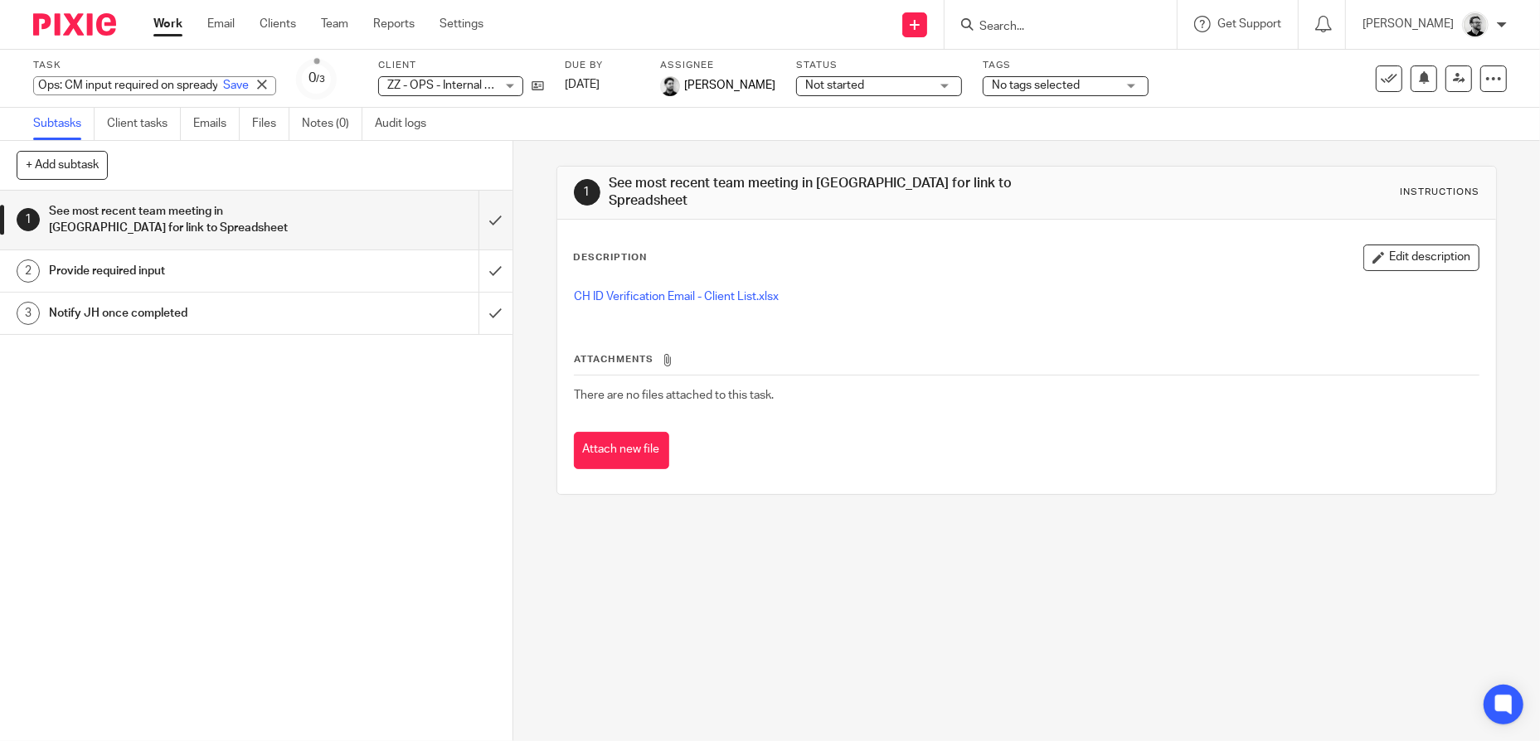
click at [148, 85] on input "Ops: CM input required on spready" at bounding box center [154, 85] width 243 height 19
click at [170, 85] on input "Ops: CM input required on spready" at bounding box center [154, 85] width 243 height 19
type input "Ops: CM input required on CH ID checks spready"
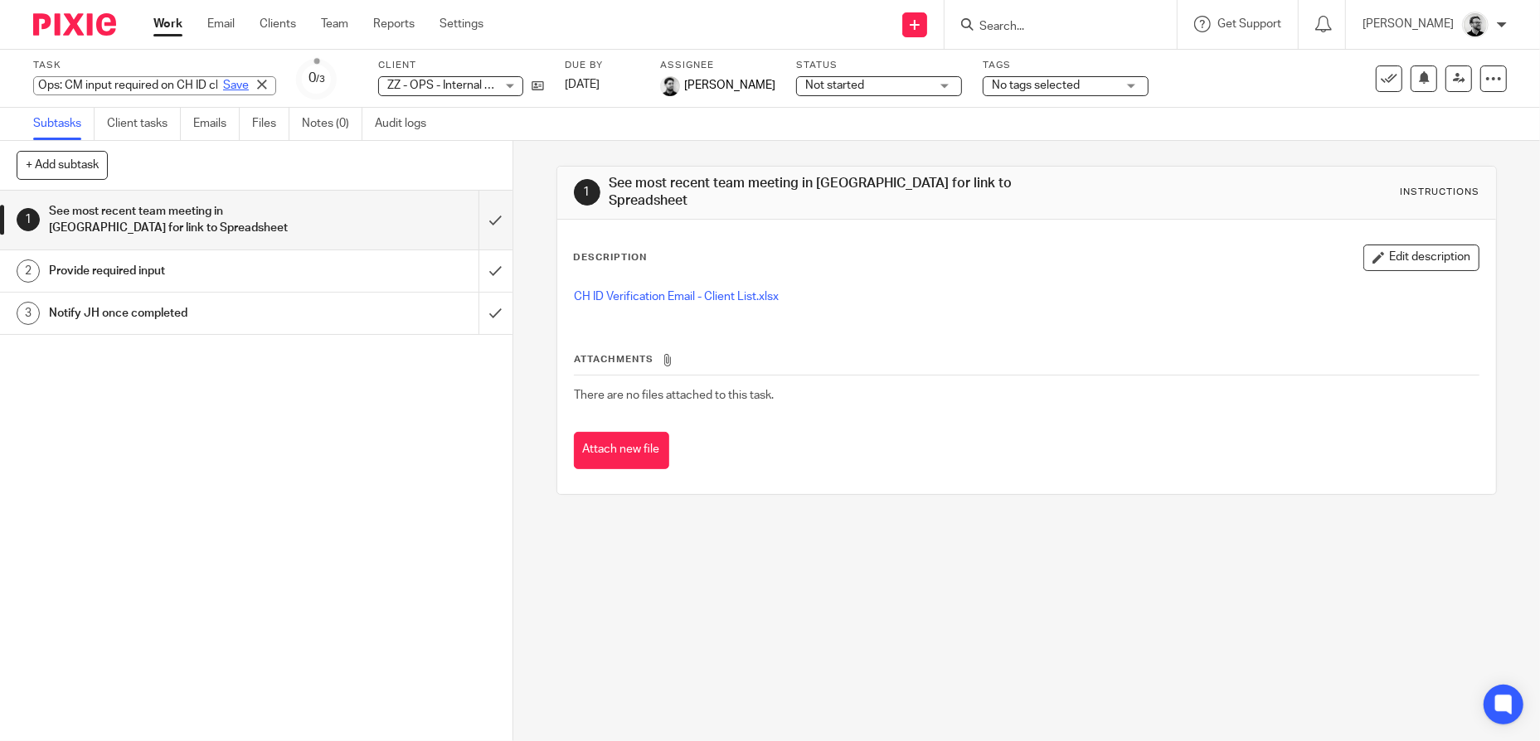
click at [223, 81] on link "Save" at bounding box center [236, 85] width 26 height 17
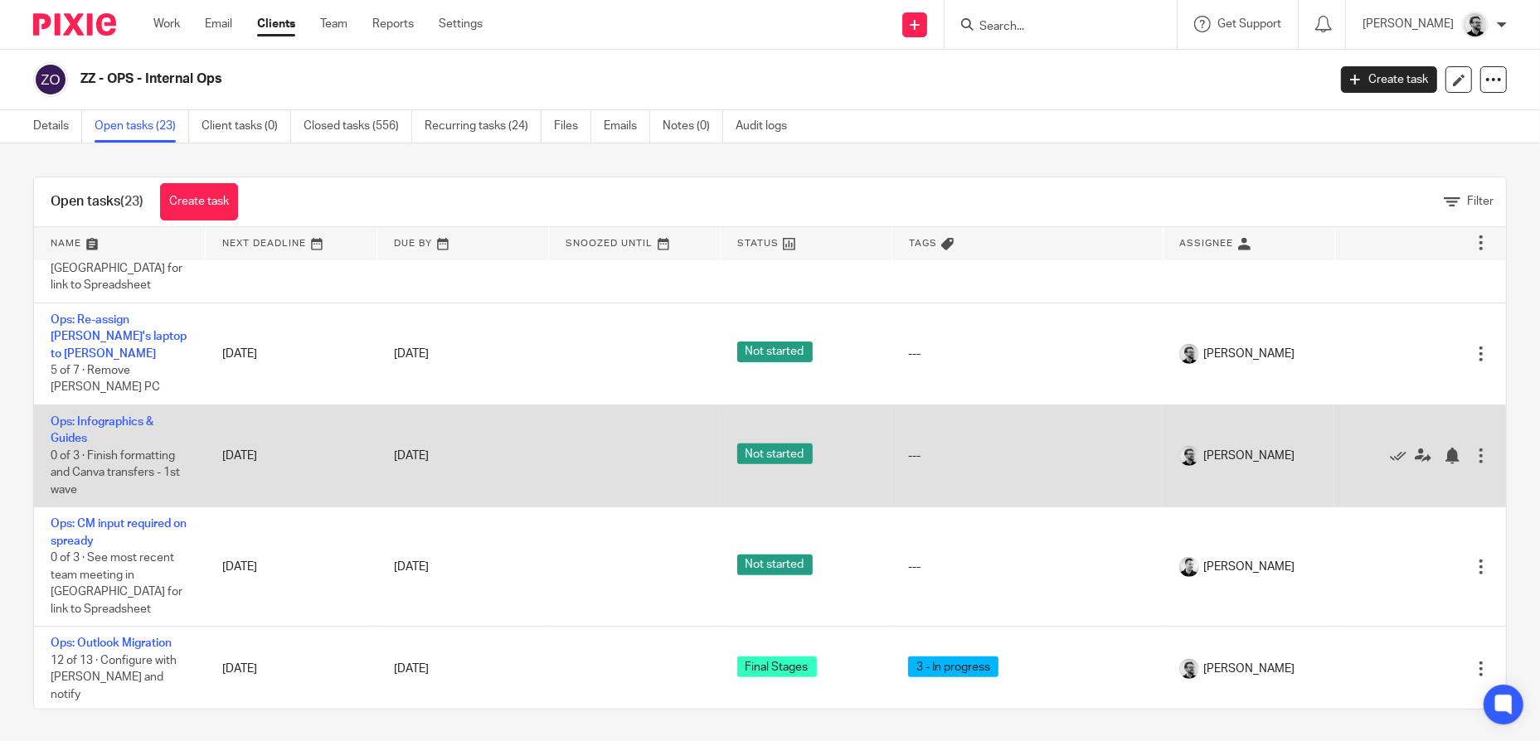
scroll to position [995, 0]
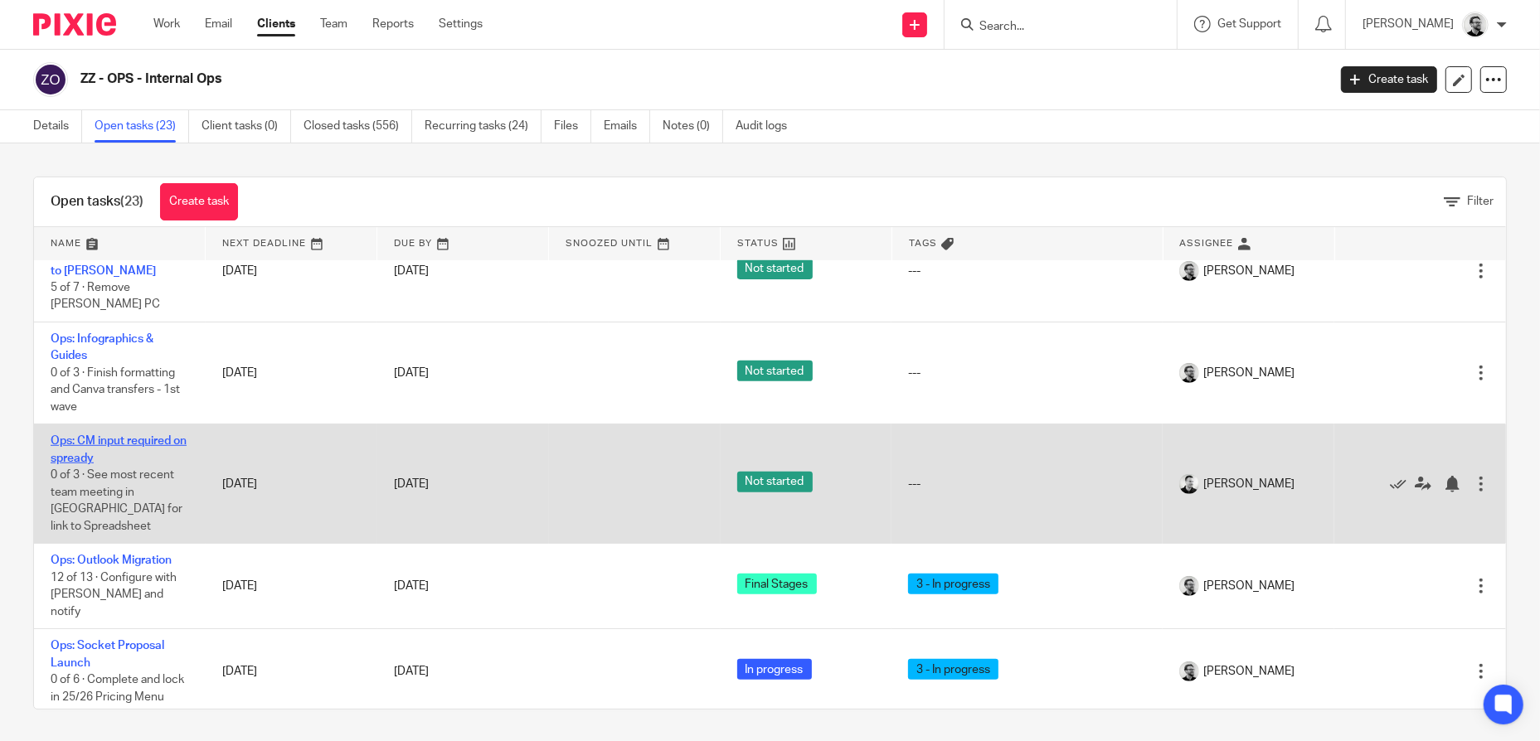
click at [144, 439] on link "Ops: CM input required on spready" at bounding box center [119, 449] width 136 height 28
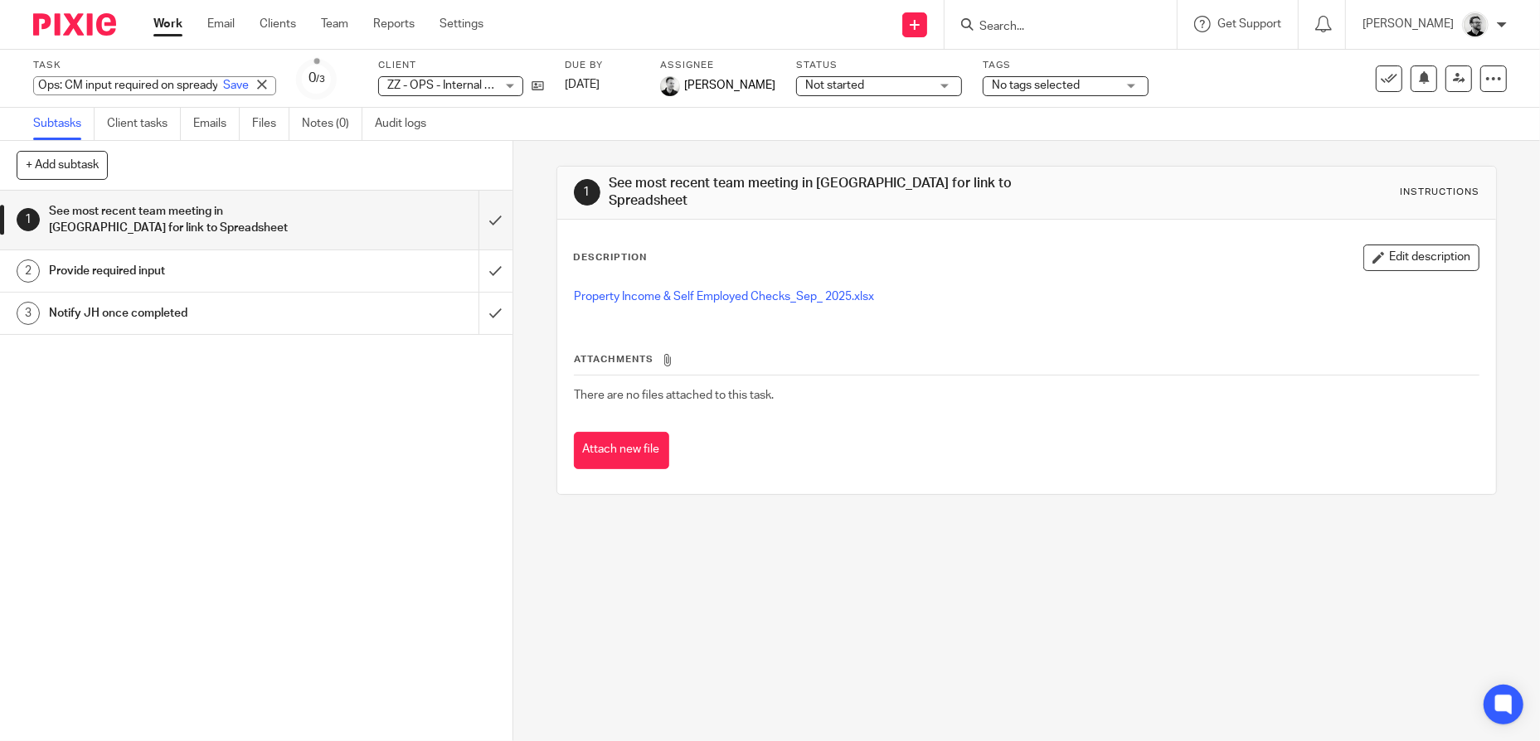
click at [182, 84] on div "Ops: CM input required on spready Save Ops: CM input required on spready" at bounding box center [154, 85] width 243 height 19
click at [153, 84] on input "Ops: CM input required on spready" at bounding box center [154, 85] width 243 height 19
click at [201, 87] on div "Ops: CM input required on spready Save" at bounding box center [154, 85] width 243 height 19
click at [172, 83] on input "Ops: CM input required on spready" at bounding box center [154, 85] width 243 height 19
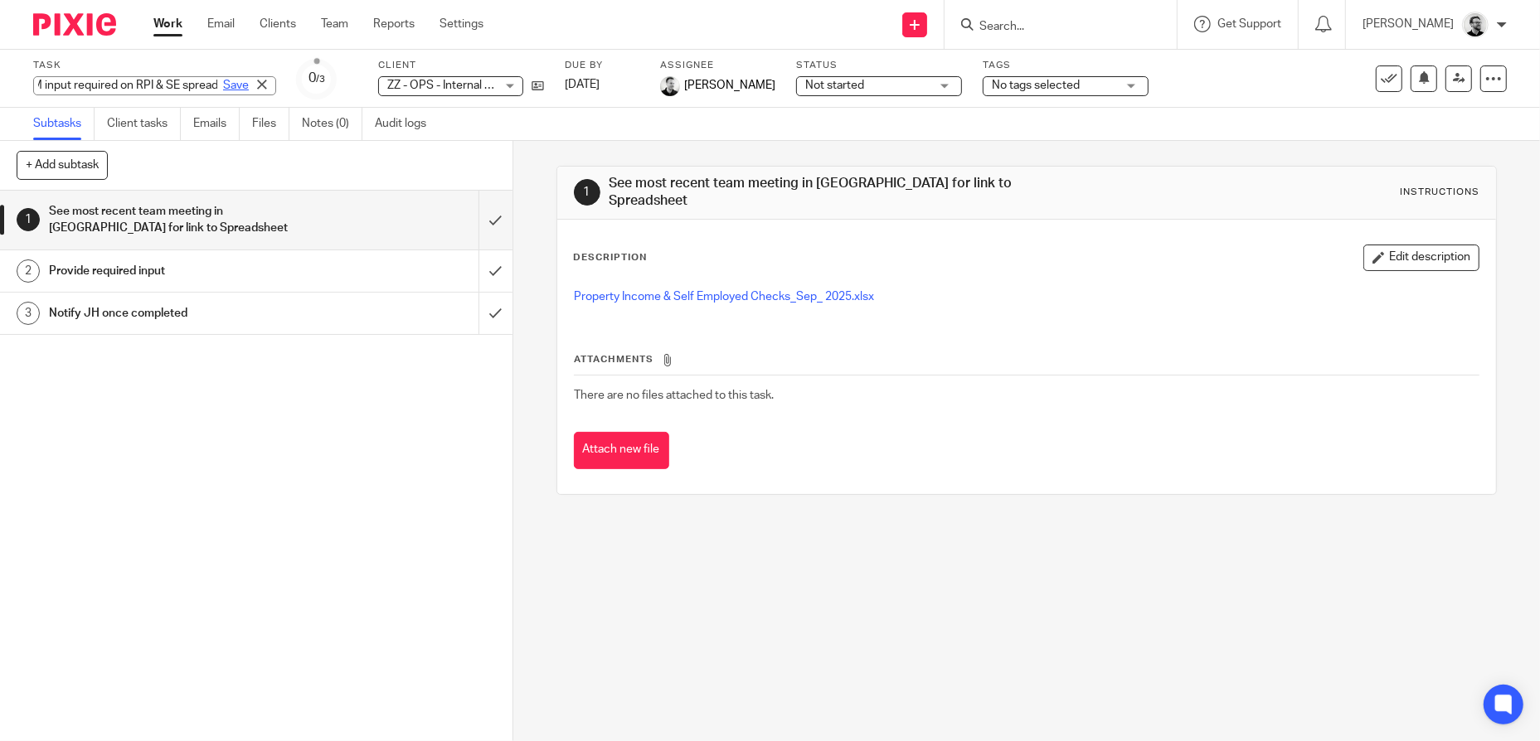
type input "Ops: CM input required on RPI & SE spready"
click at [223, 82] on link "Save" at bounding box center [236, 85] width 26 height 17
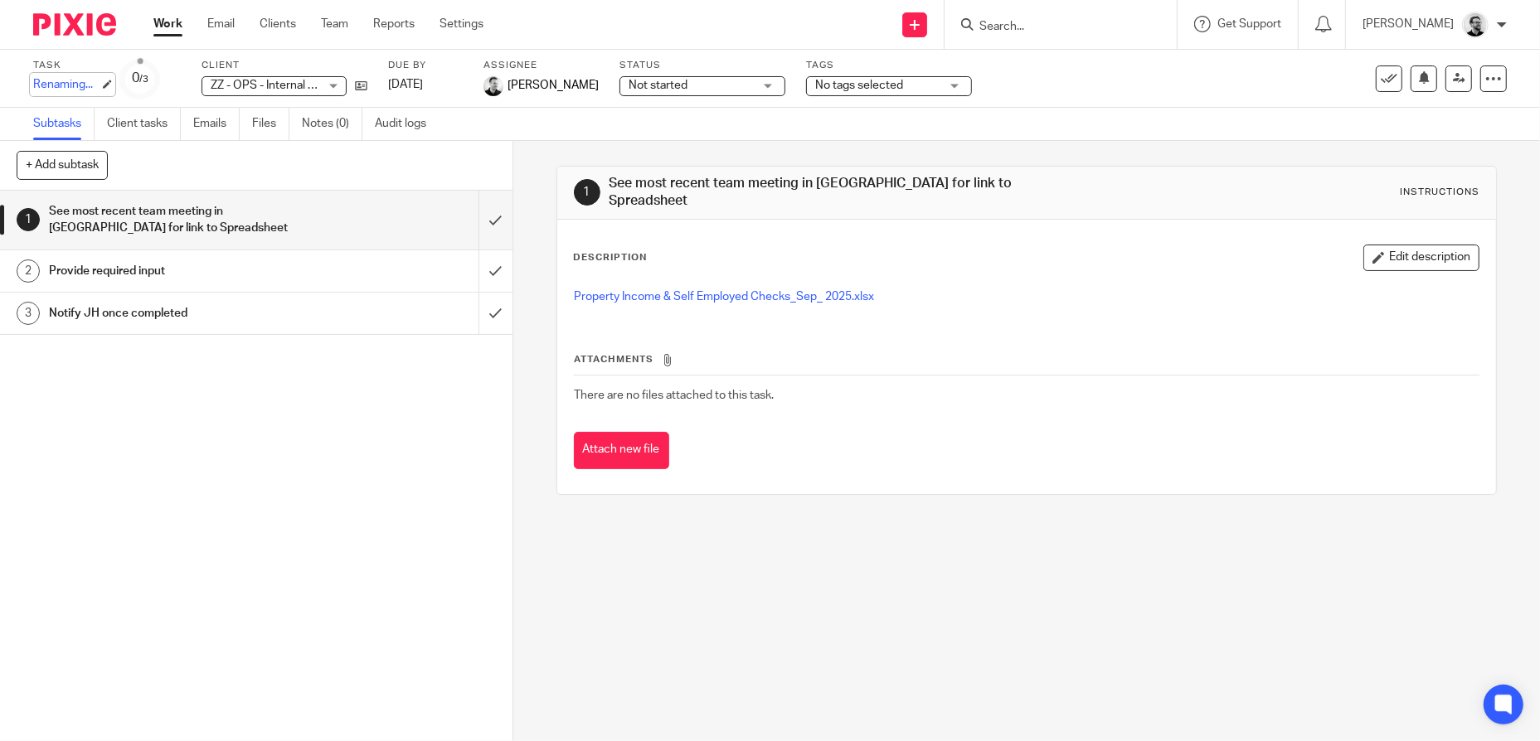
scroll to position [0, 0]
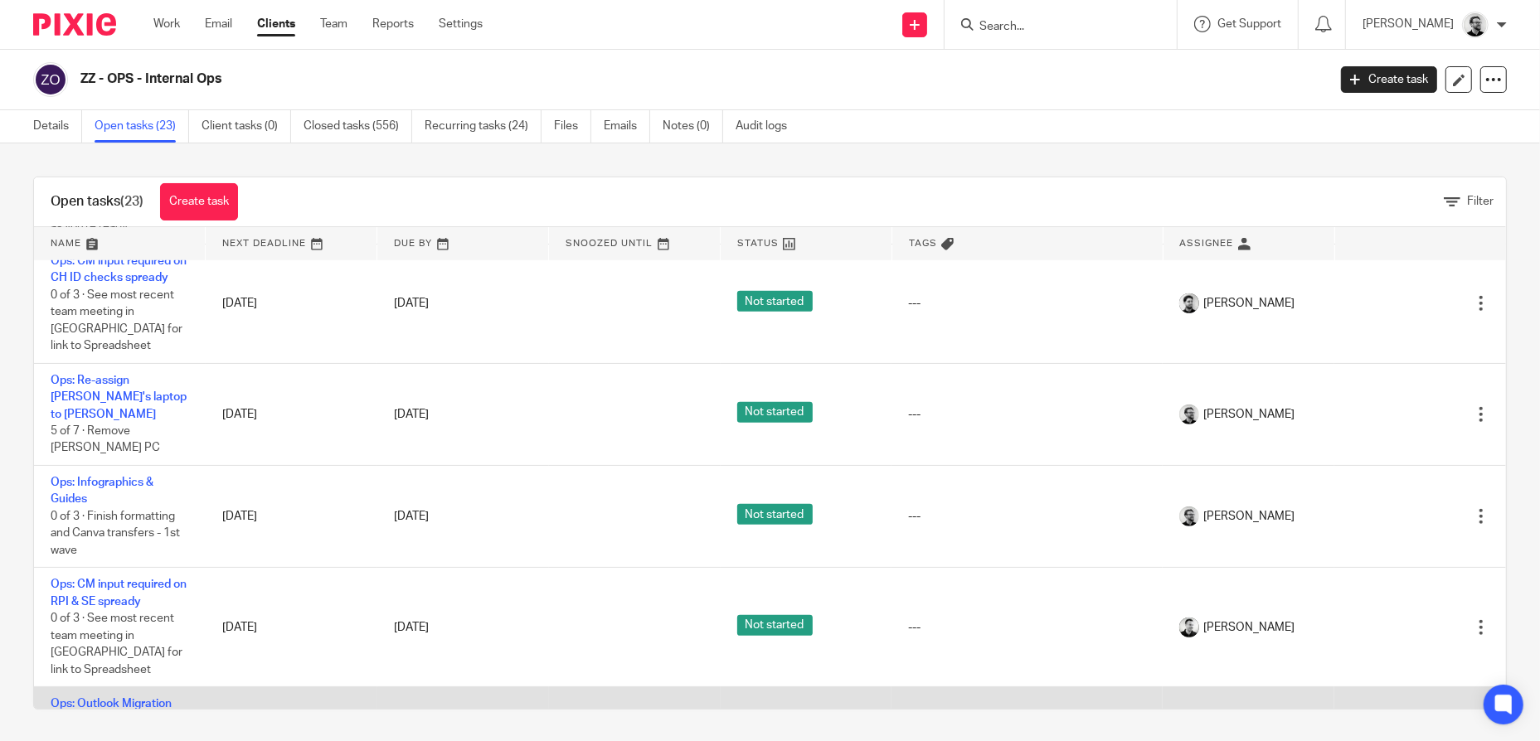
scroll to position [1161, 0]
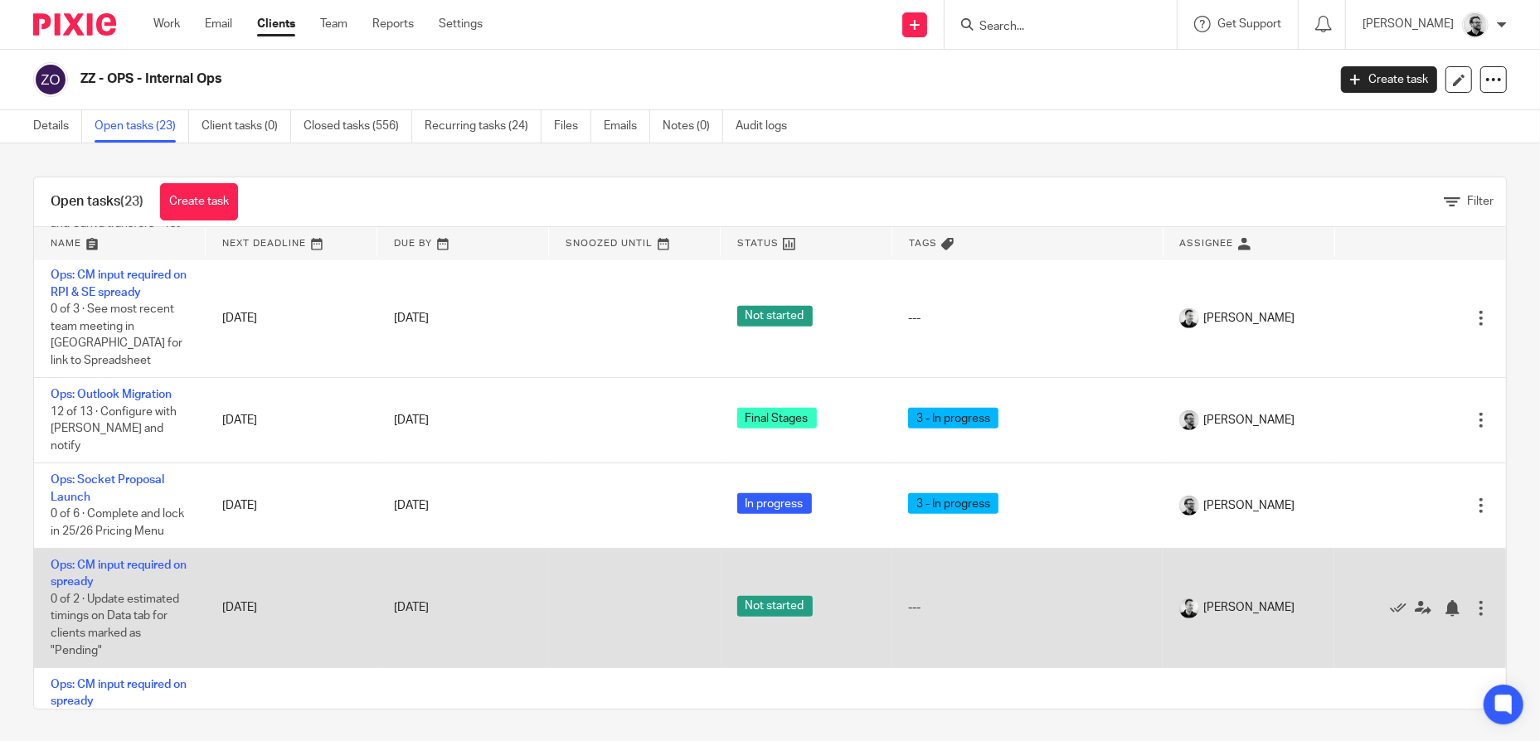
click at [102, 554] on td "Ops: CM input required on spready 0 of 2 · Update estimated timings on Data tab…" at bounding box center [120, 608] width 172 height 119
click at [95, 562] on link "Ops: CM input required on spready" at bounding box center [119, 574] width 136 height 28
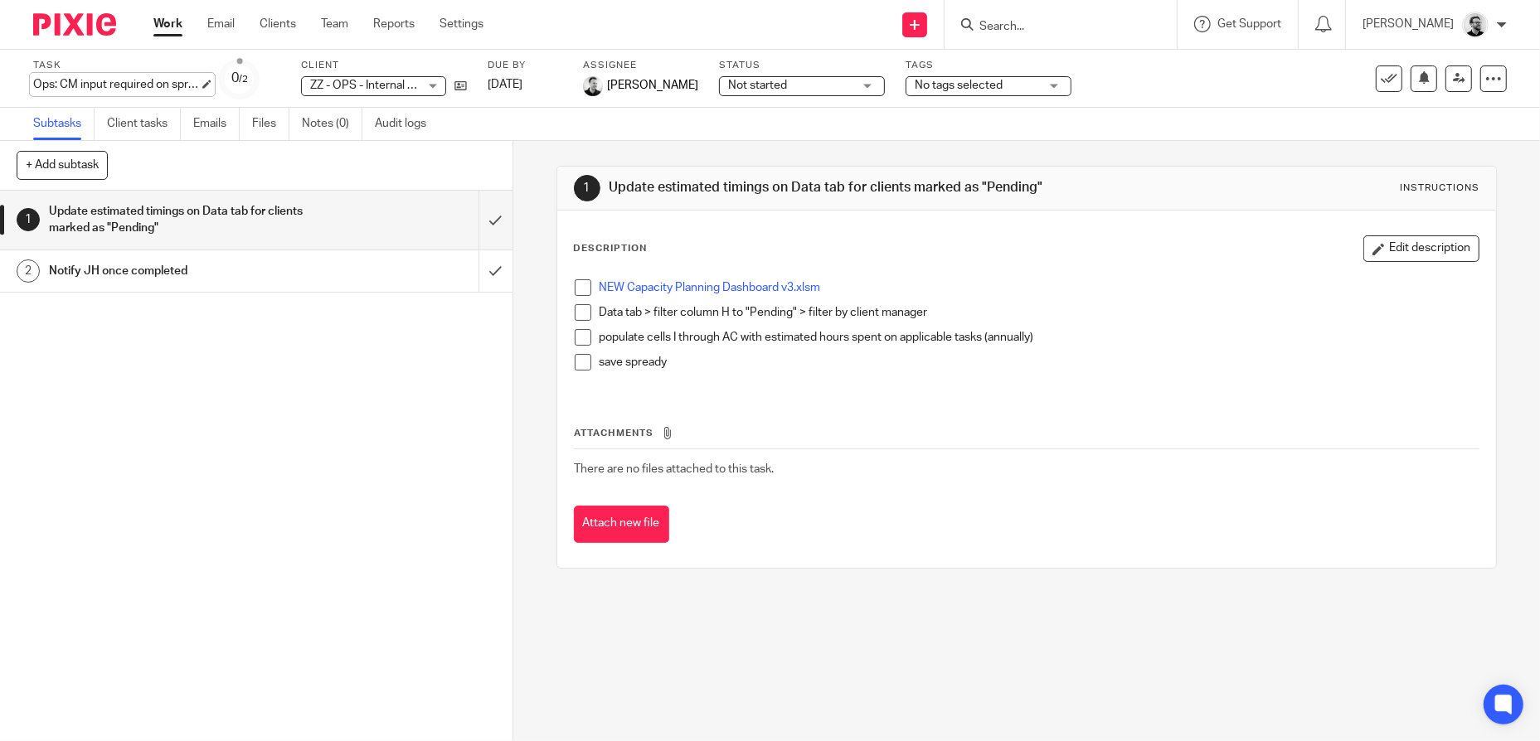
click at [187, 81] on div "Ops: CM input required on spready Save Ops: CM input required on spready" at bounding box center [116, 84] width 166 height 17
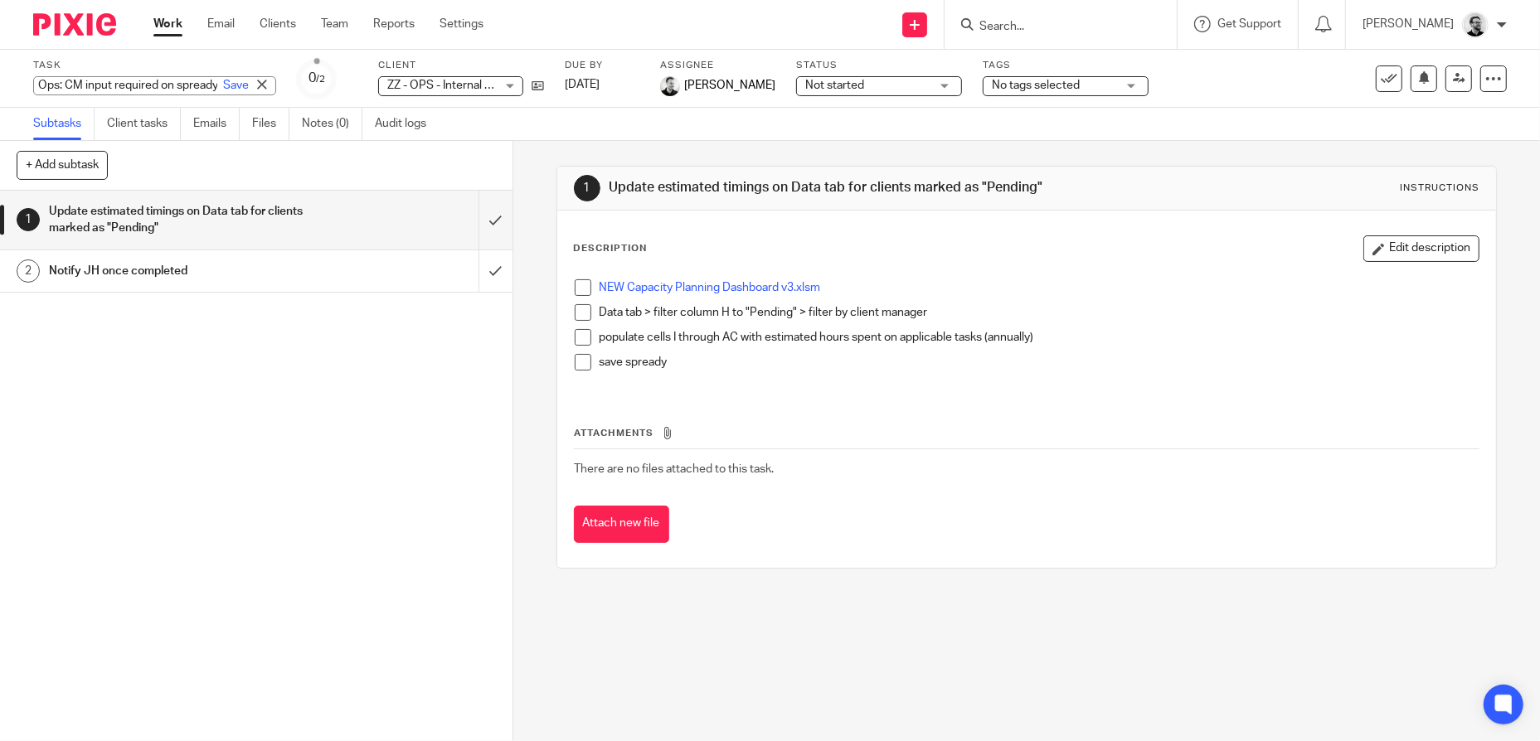
click at [163, 87] on input "Ops: CM input required on spready" at bounding box center [154, 85] width 243 height 19
click at [172, 85] on input "Ops: CM input required on spready" at bounding box center [154, 85] width 243 height 19
type input "Ops: CM input required on Capacity Planning spready"
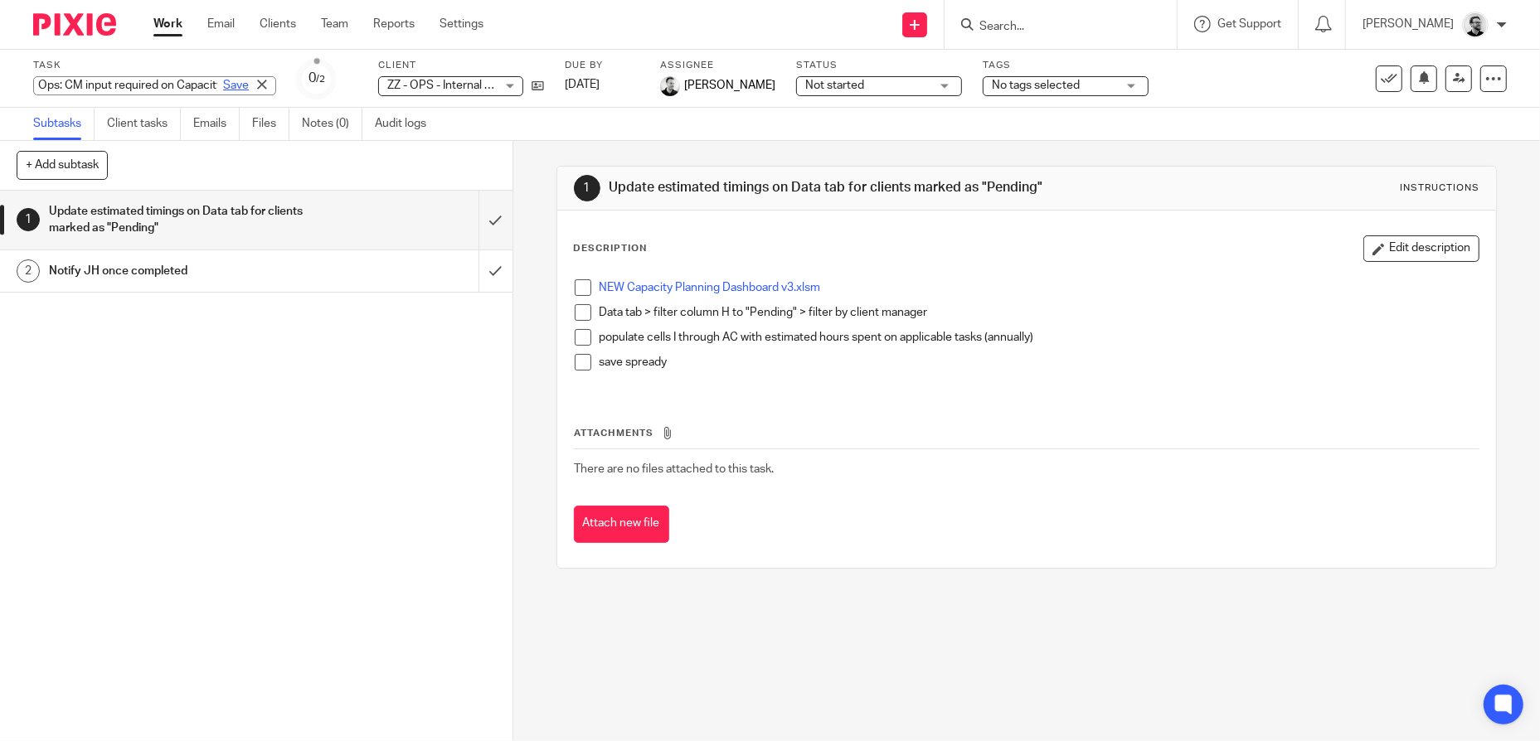
click at [223, 79] on link "Save" at bounding box center [236, 85] width 26 height 17
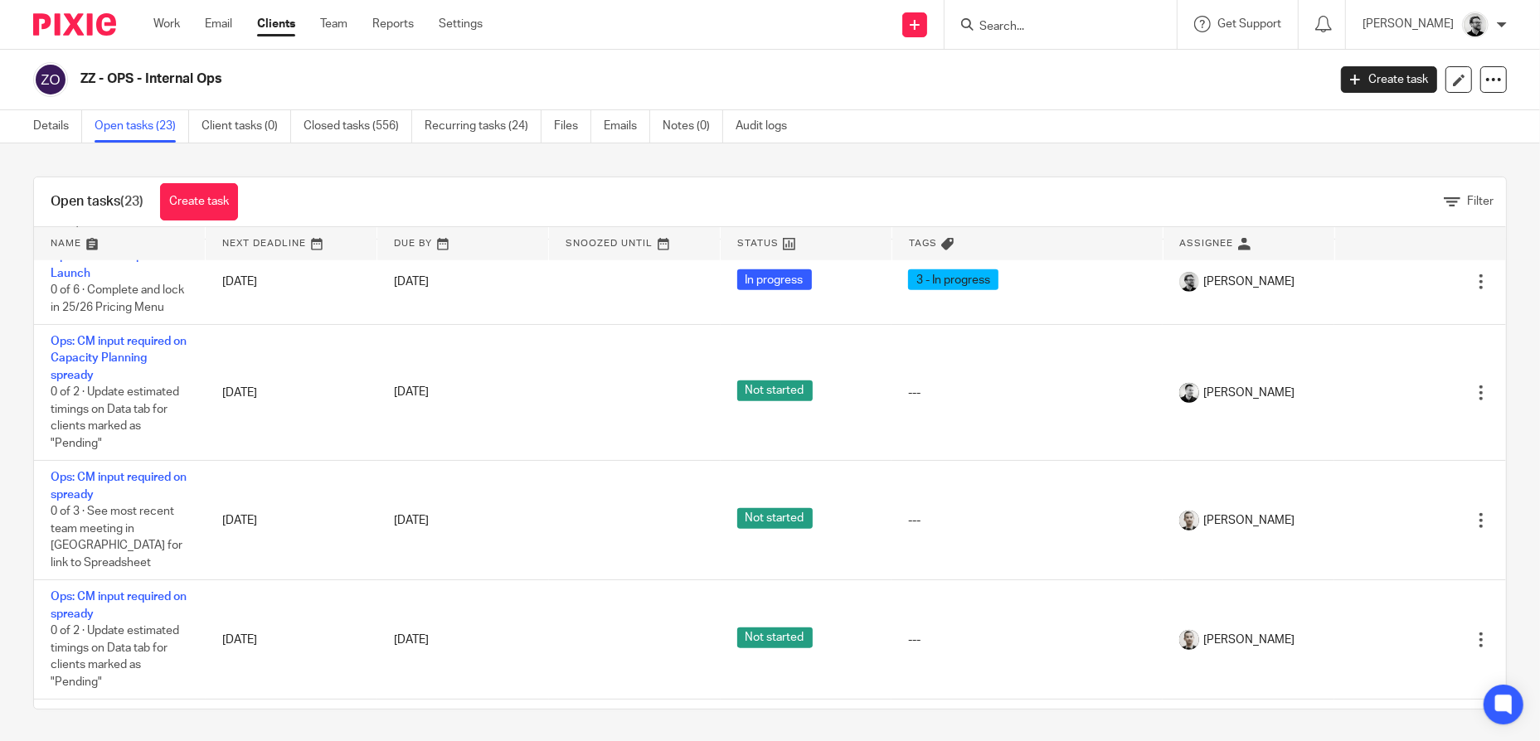
scroll to position [1410, 0]
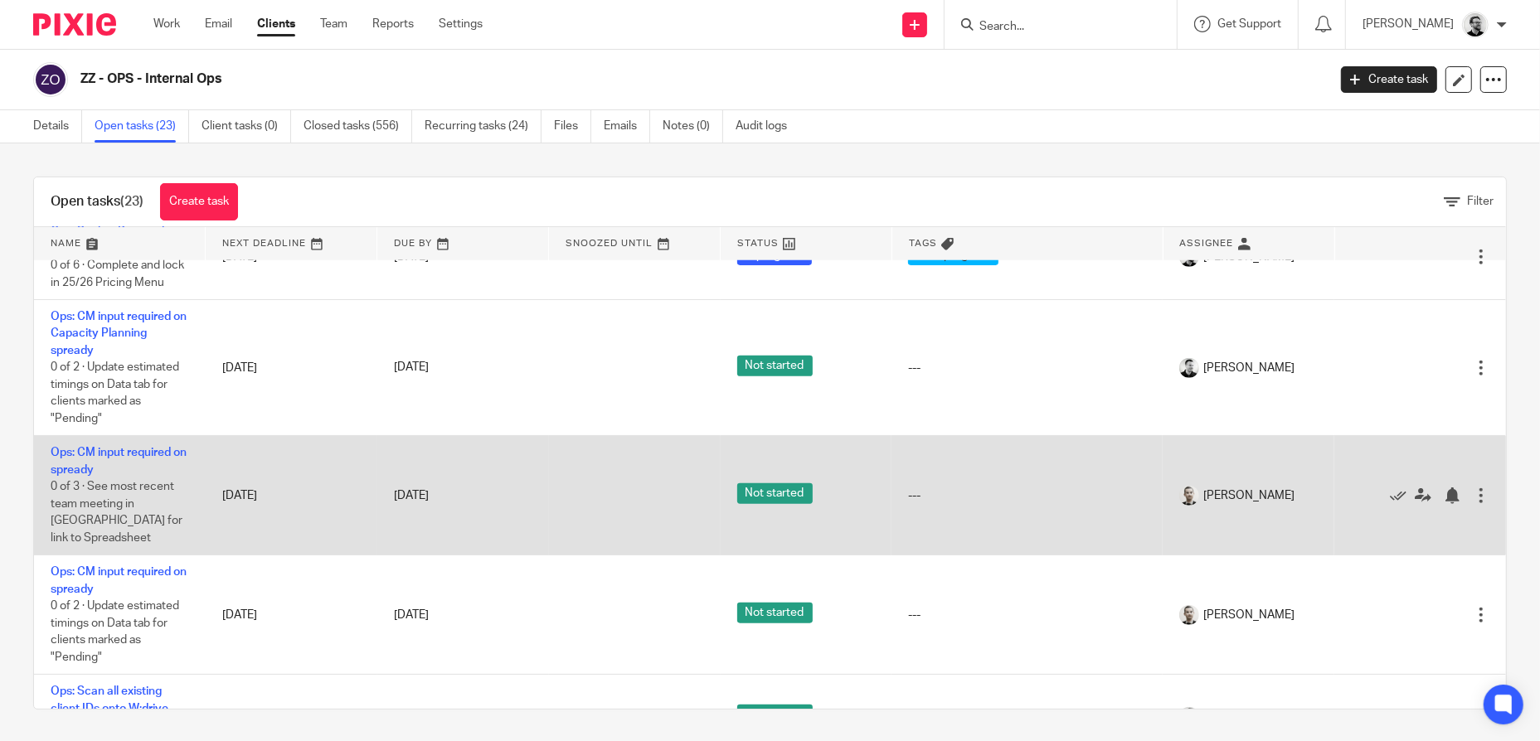
click at [90, 440] on td "Ops: CM input required on spready 0 of 3 · See most recent team meeting in Loop…" at bounding box center [120, 495] width 172 height 119
click at [92, 447] on link "Ops: CM input required on spready" at bounding box center [119, 461] width 136 height 28
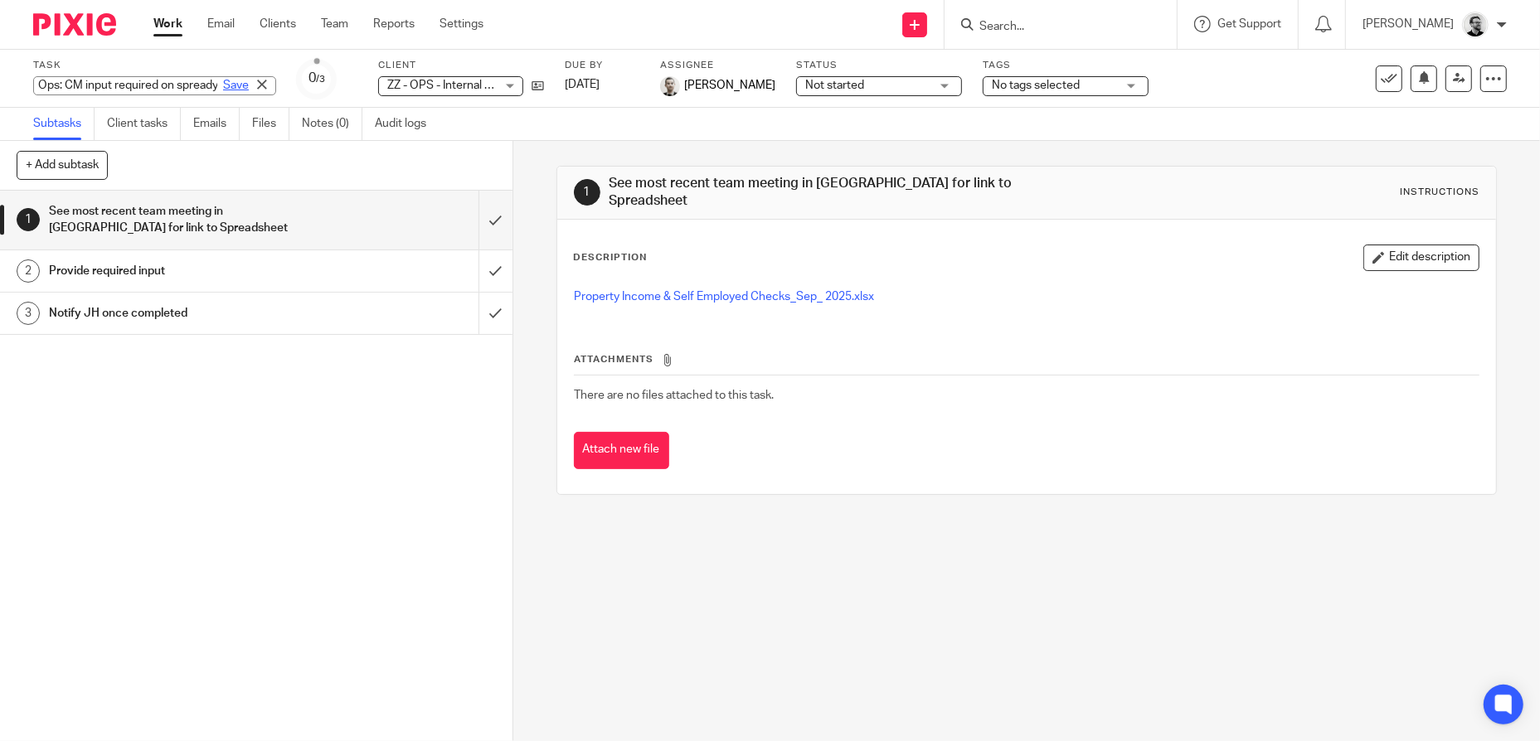
click at [190, 80] on div "Ops: CM input required on spready Save Ops: CM input required on spready" at bounding box center [154, 85] width 243 height 19
click at [169, 85] on input "Ops: CM input required on spready" at bounding box center [154, 85] width 243 height 19
click at [167, 80] on input "Ops: CM input required on spready" at bounding box center [154, 85] width 243 height 19
type input "Ops: CM input required on RPI & SE spready"
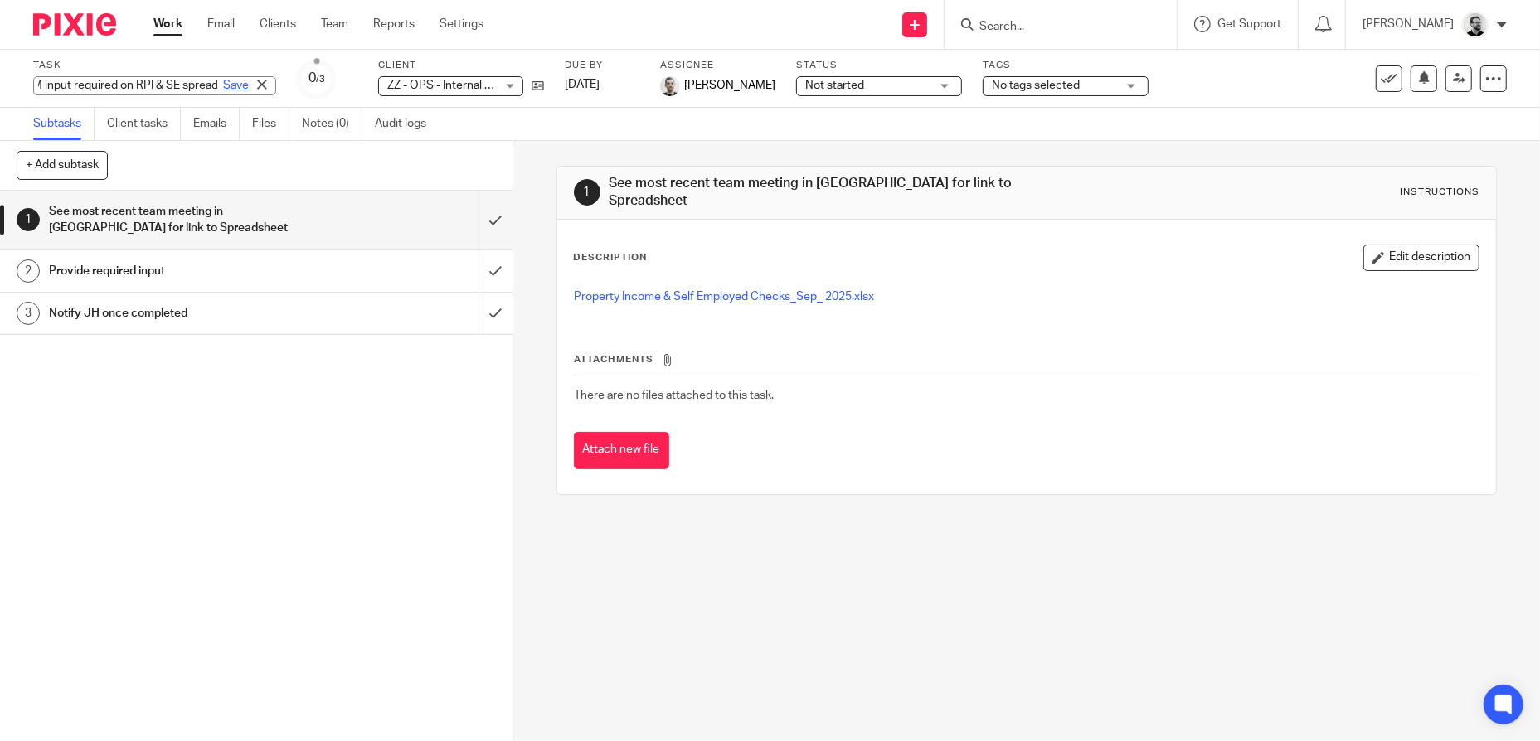
click at [223, 83] on link "Save" at bounding box center [236, 85] width 26 height 17
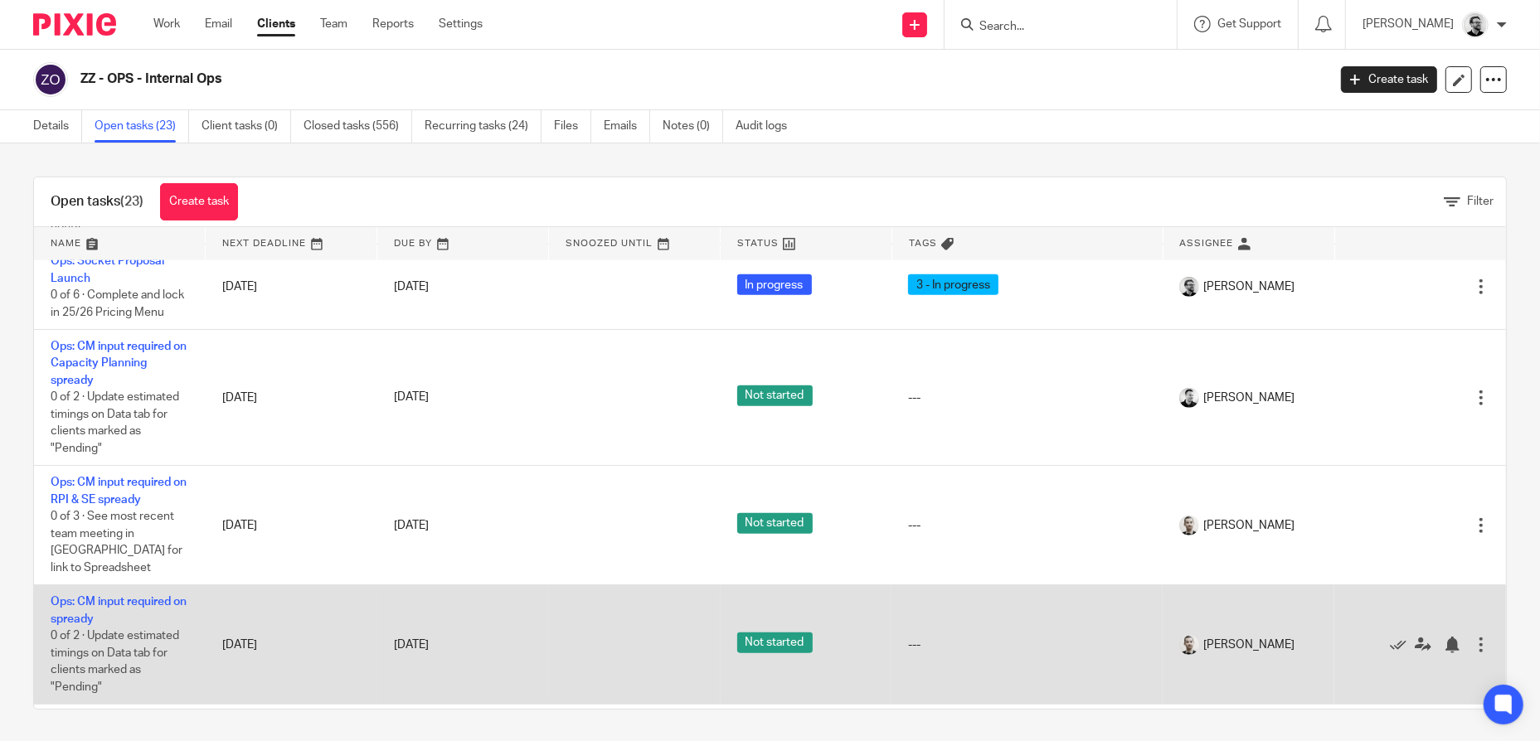
scroll to position [1410, 0]
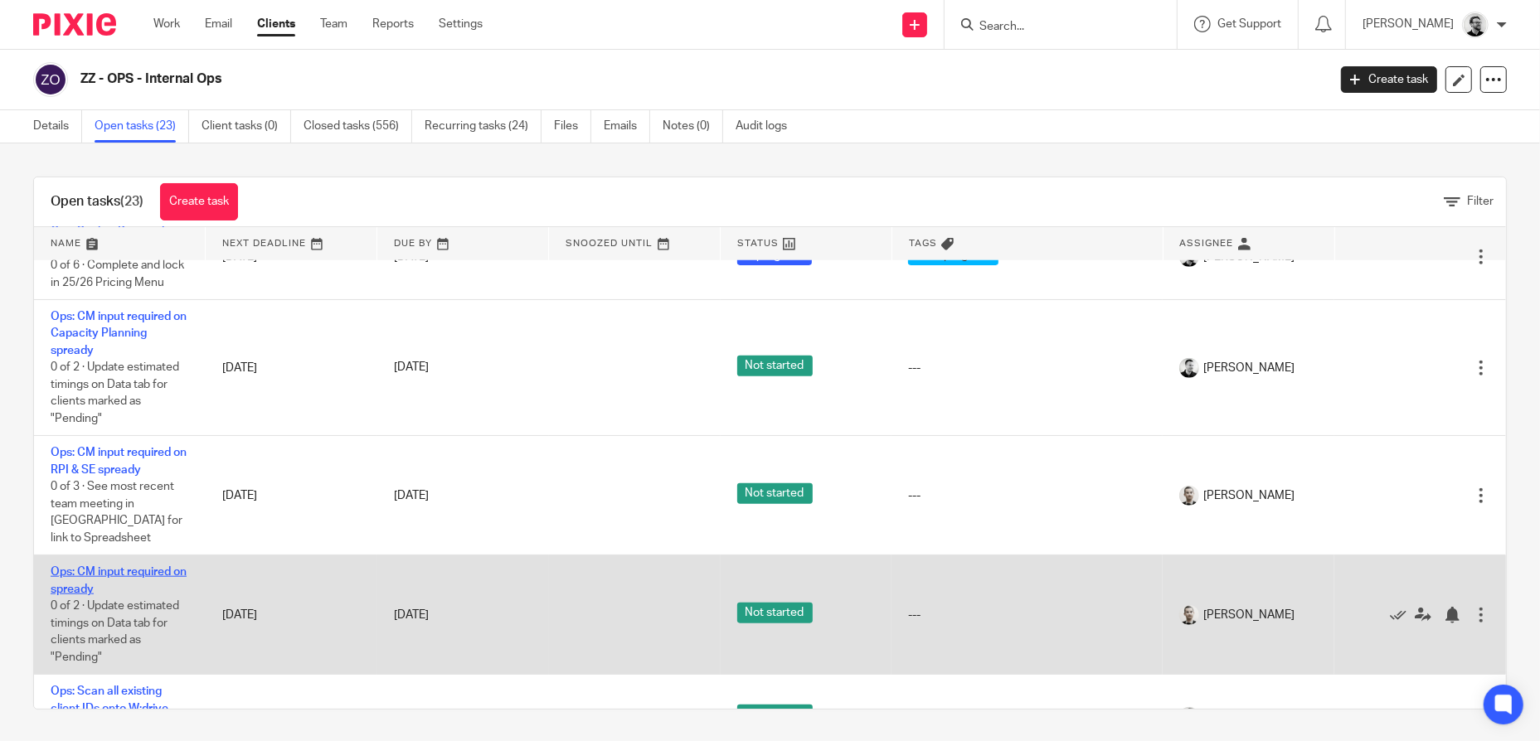
click at [104, 566] on link "Ops: CM input required on spready" at bounding box center [119, 580] width 136 height 28
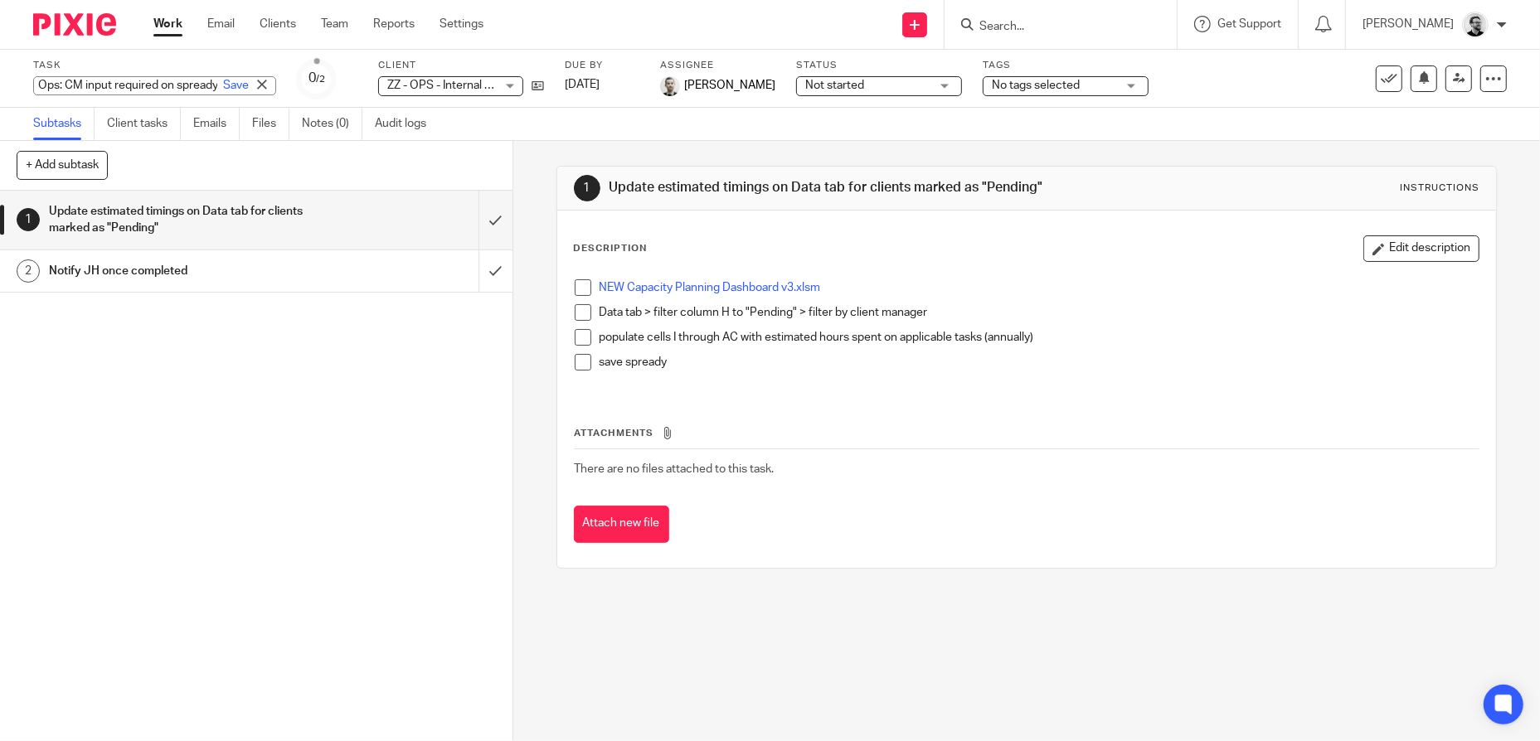
click at [172, 83] on div "Ops: CM input required on spready Save Ops: CM input required on spready" at bounding box center [154, 85] width 243 height 19
click at [171, 84] on input "Ops: CM input required on spready" at bounding box center [154, 85] width 243 height 19
drag, startPoint x: 158, startPoint y: 84, endPoint x: 177, endPoint y: 90, distance: 20.7
click at [226, 93] on div "Ops: CM input required on spready Save" at bounding box center [154, 85] width 243 height 19
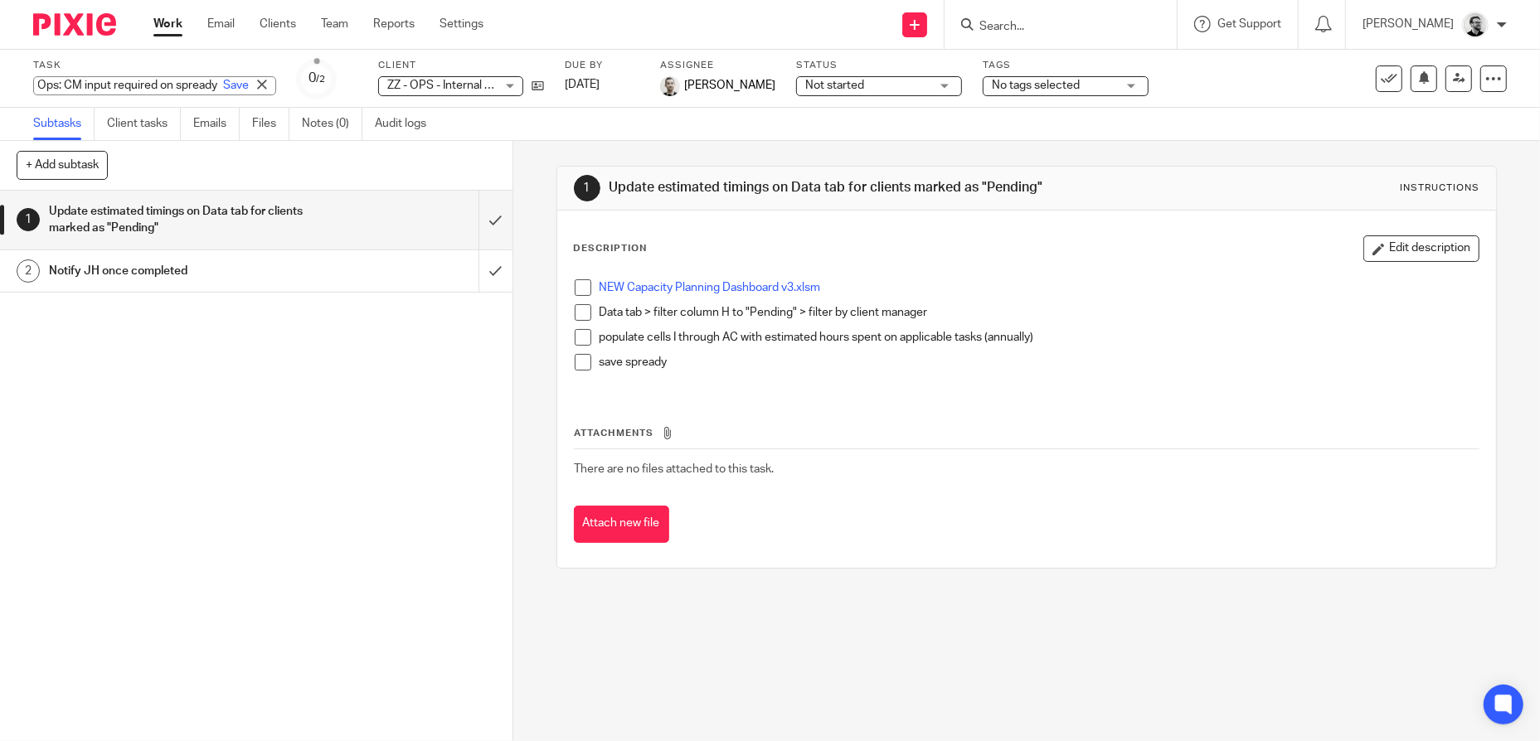
click at [141, 83] on input "Ops: CM input required on spready" at bounding box center [154, 85] width 243 height 19
click at [136, 83] on input "Ops: CM input required on spready" at bounding box center [154, 85] width 243 height 19
type input "Ops: CM input required on Capacity Planning spready"
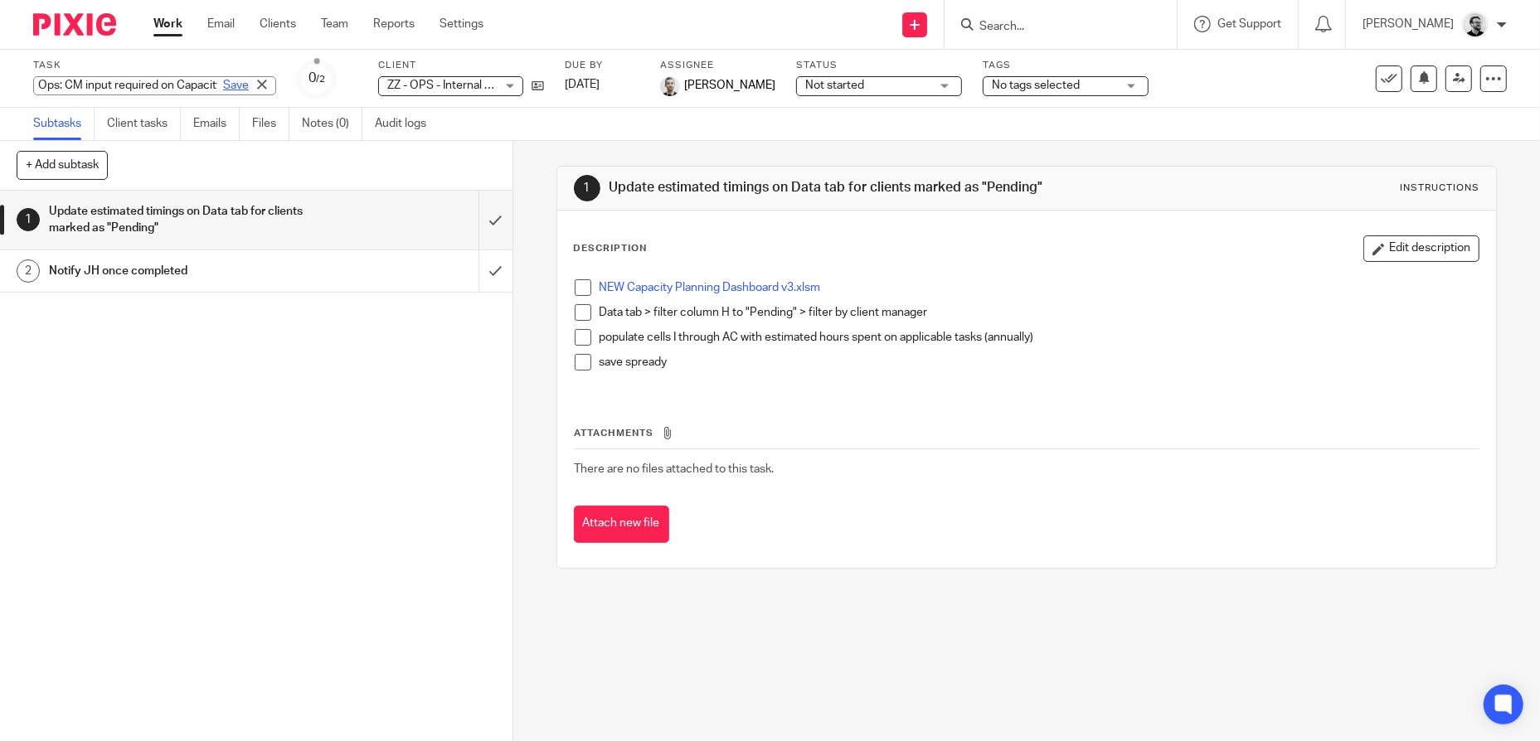
click at [223, 85] on link "Save" at bounding box center [236, 85] width 26 height 17
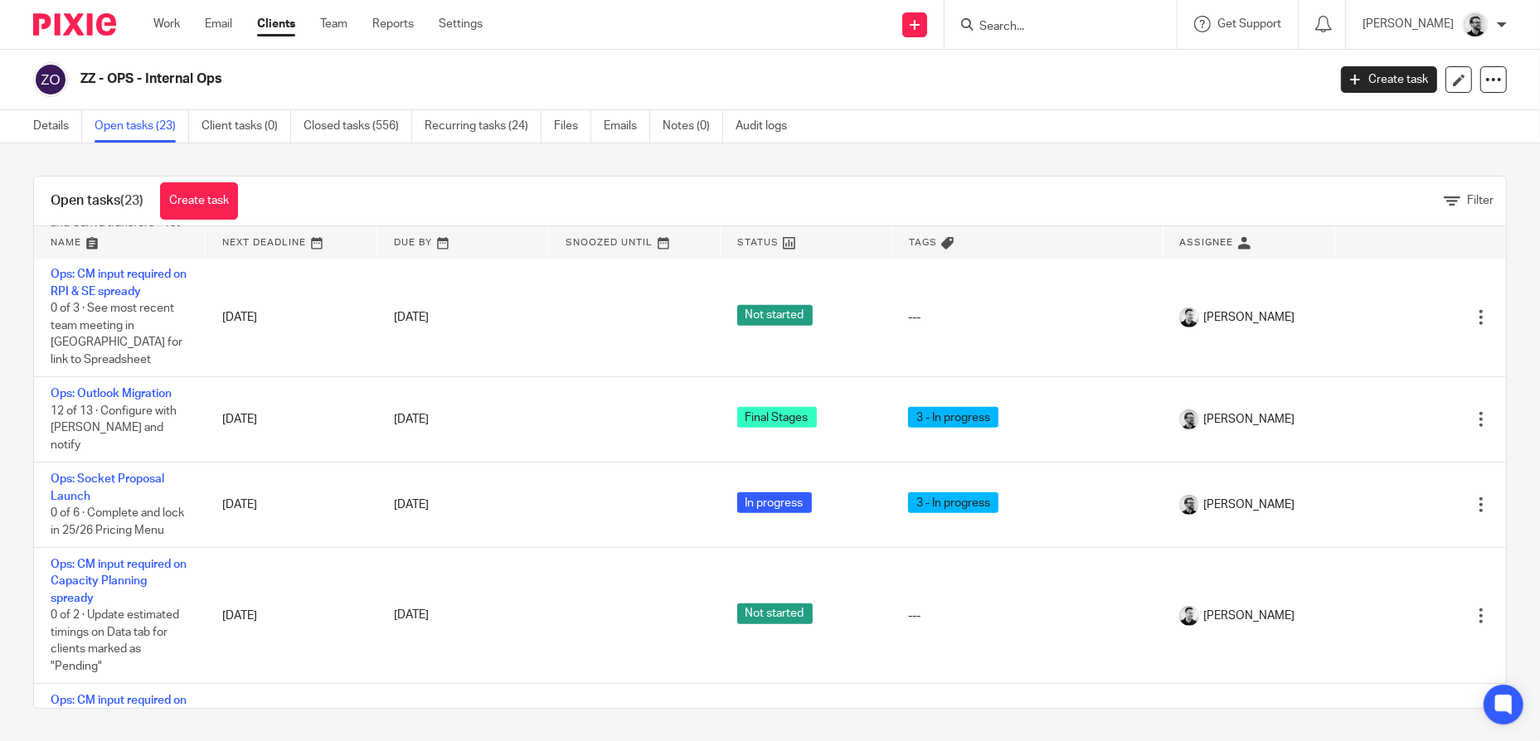
scroll to position [1153, 0]
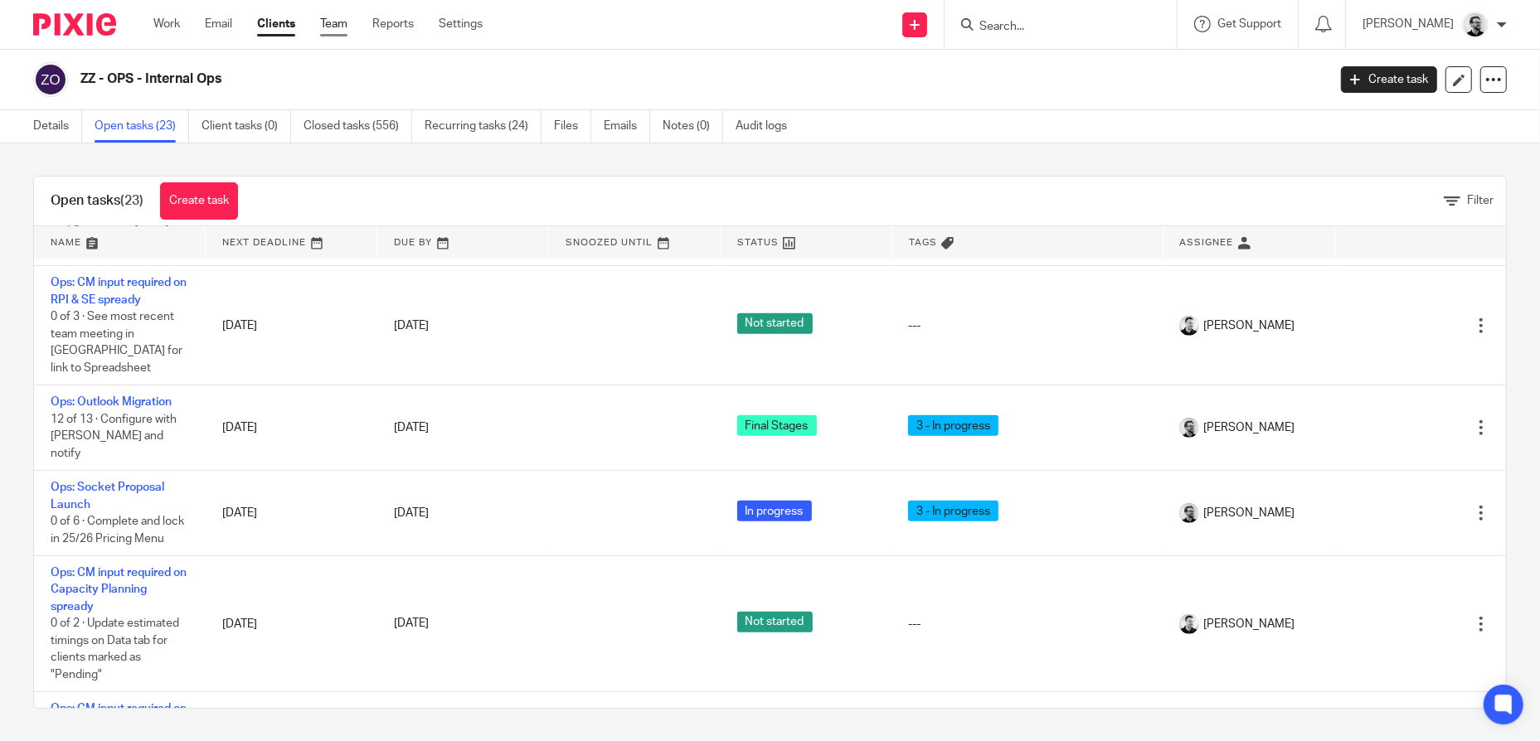
click at [345, 32] on link "Team" at bounding box center [333, 24] width 27 height 17
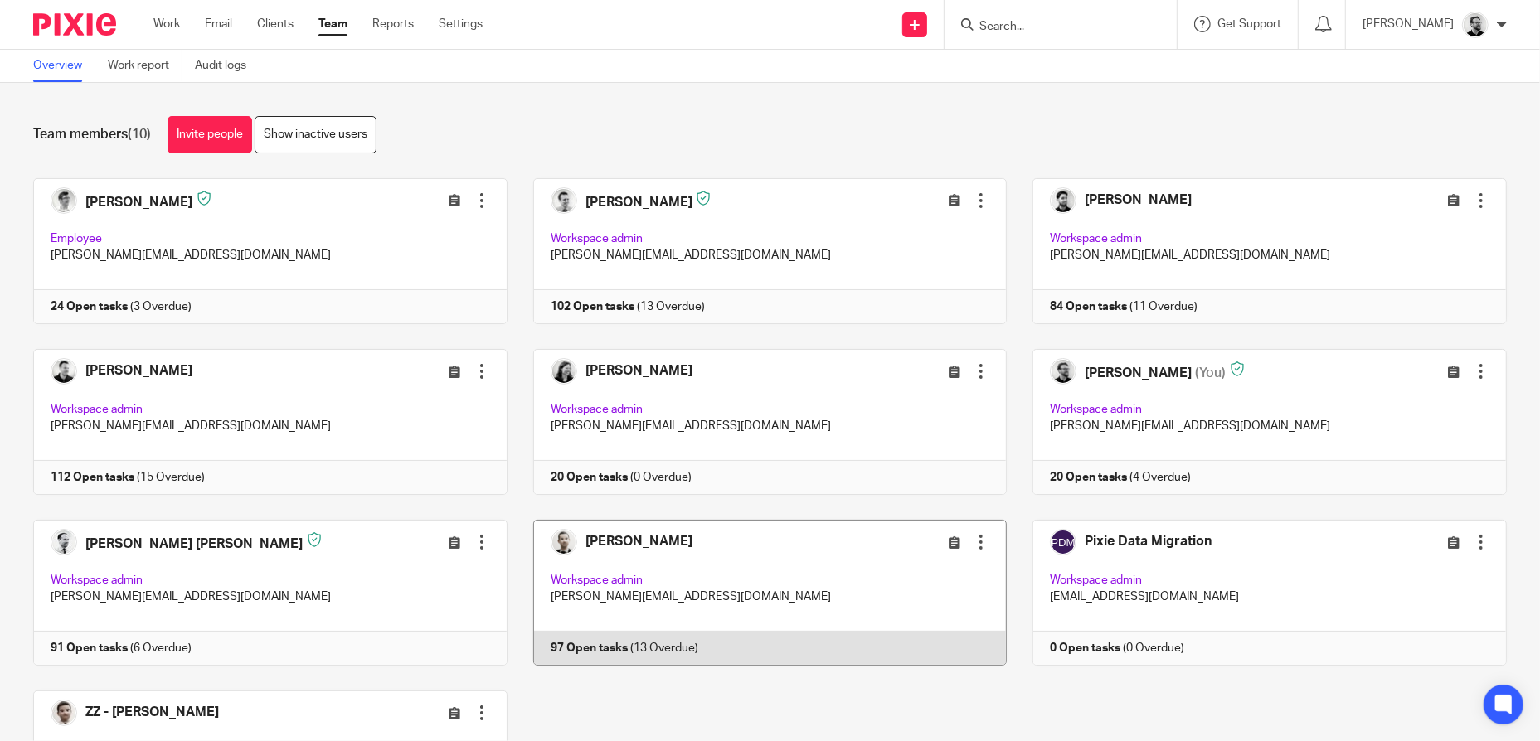
click at [788, 577] on link at bounding box center [757, 593] width 500 height 146
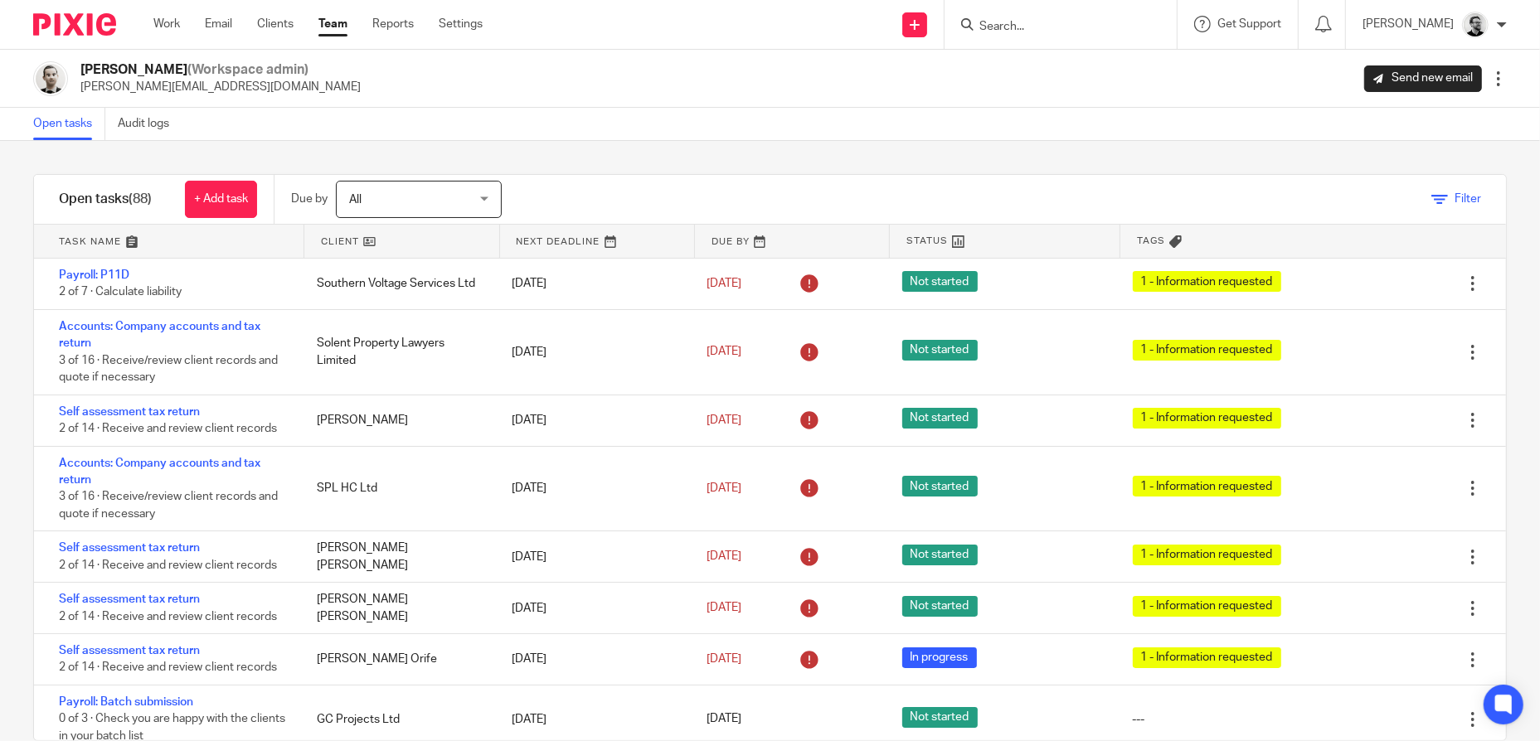
click at [1454, 197] on span "Filter" at bounding box center [1467, 199] width 27 height 12
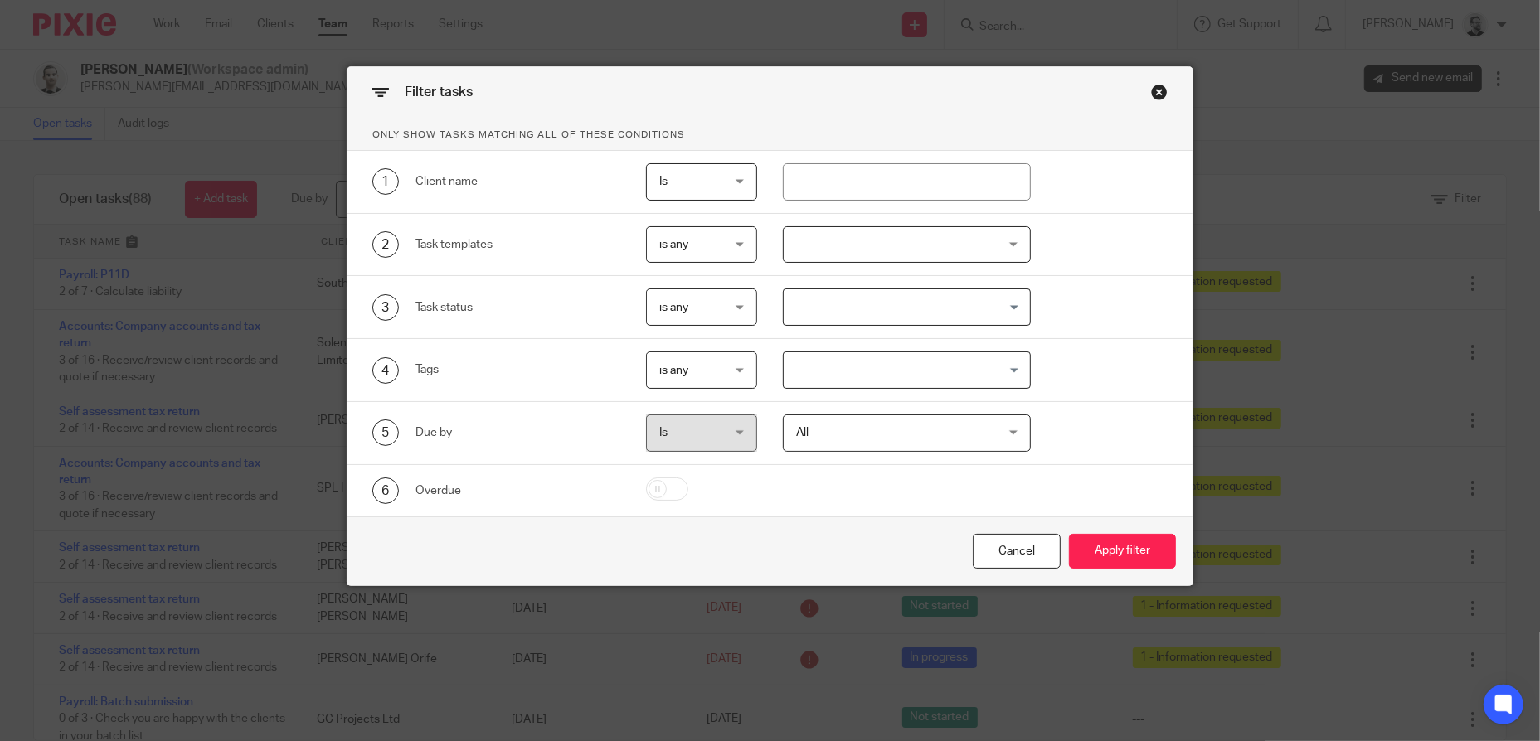
click at [867, 241] on div at bounding box center [907, 244] width 248 height 37
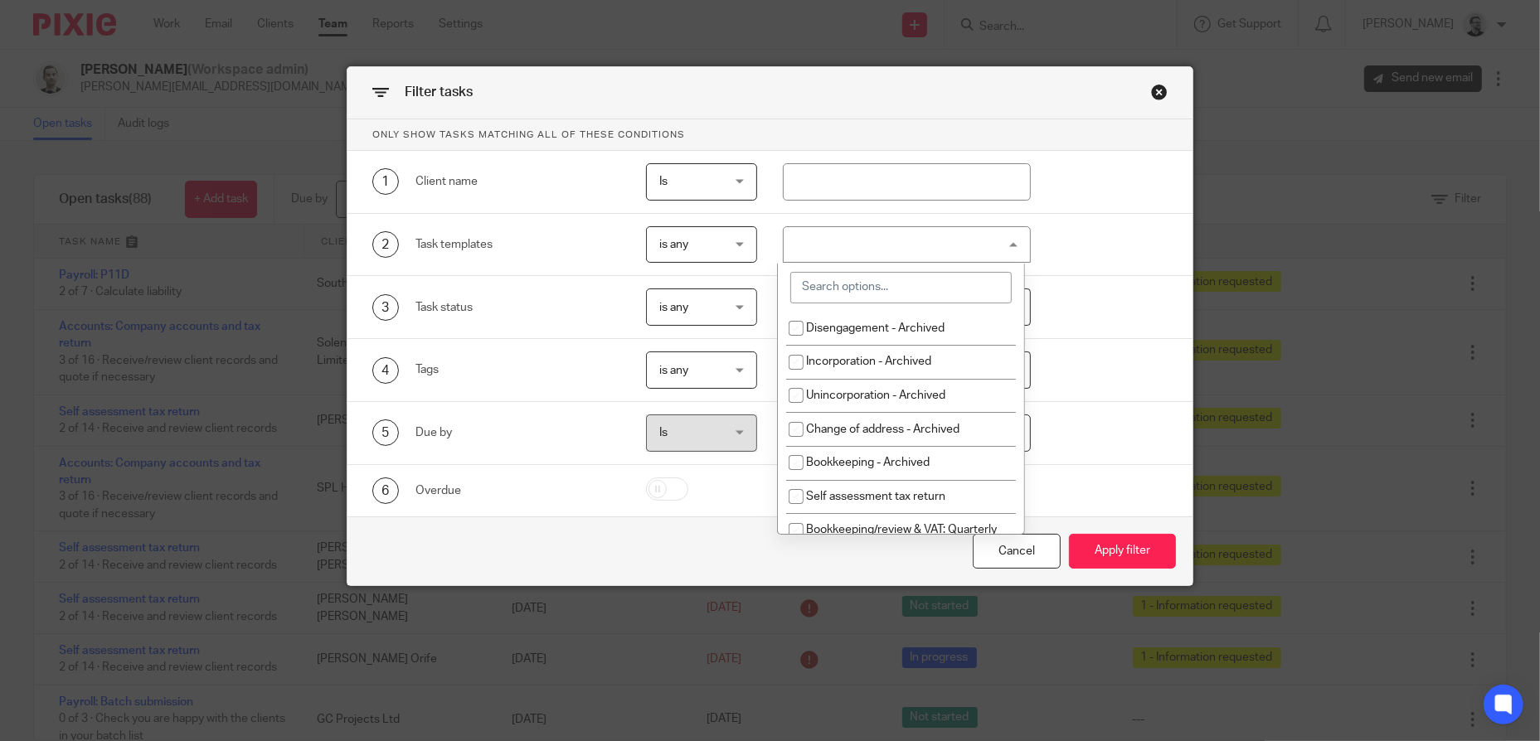
click at [857, 286] on input "search" at bounding box center [900, 288] width 221 height 32
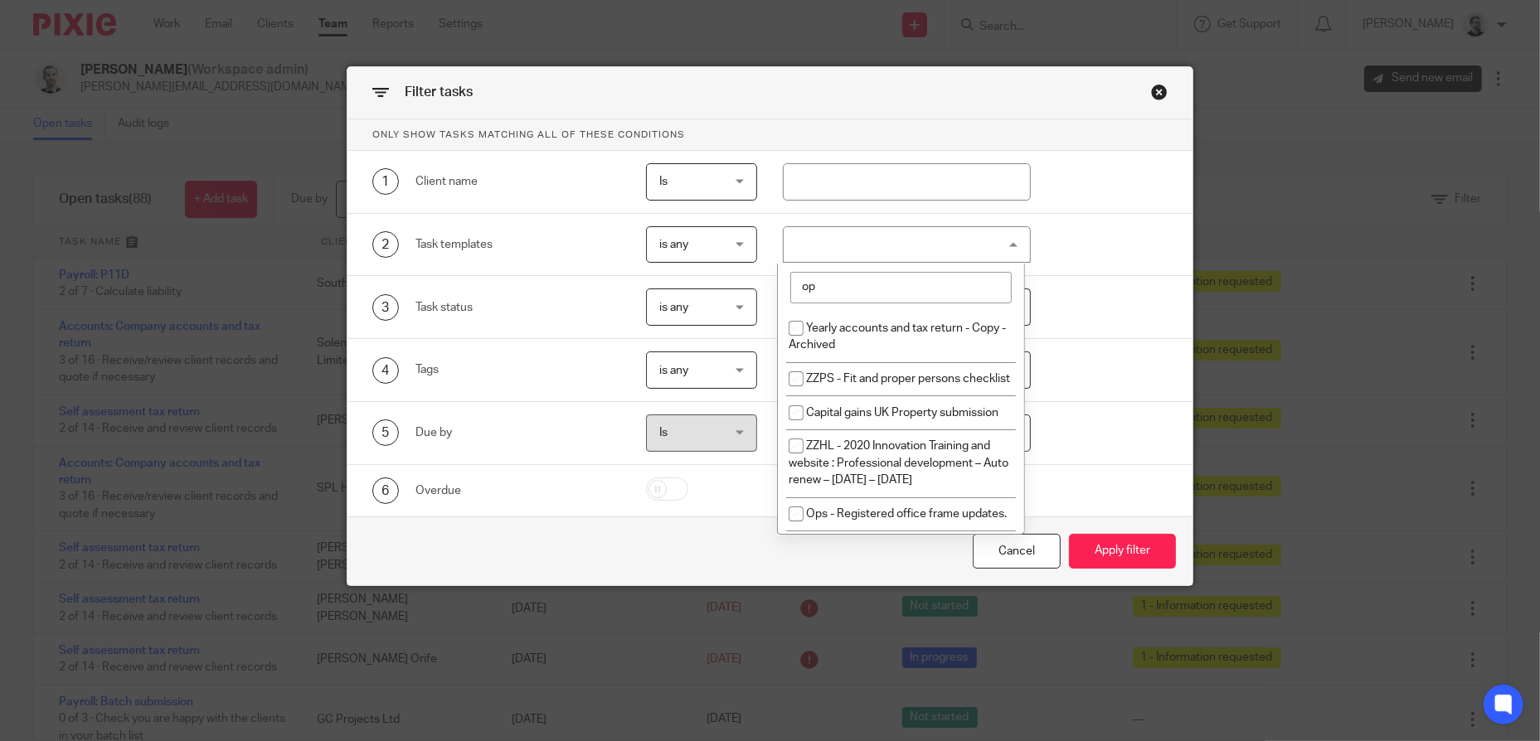
type input "o"
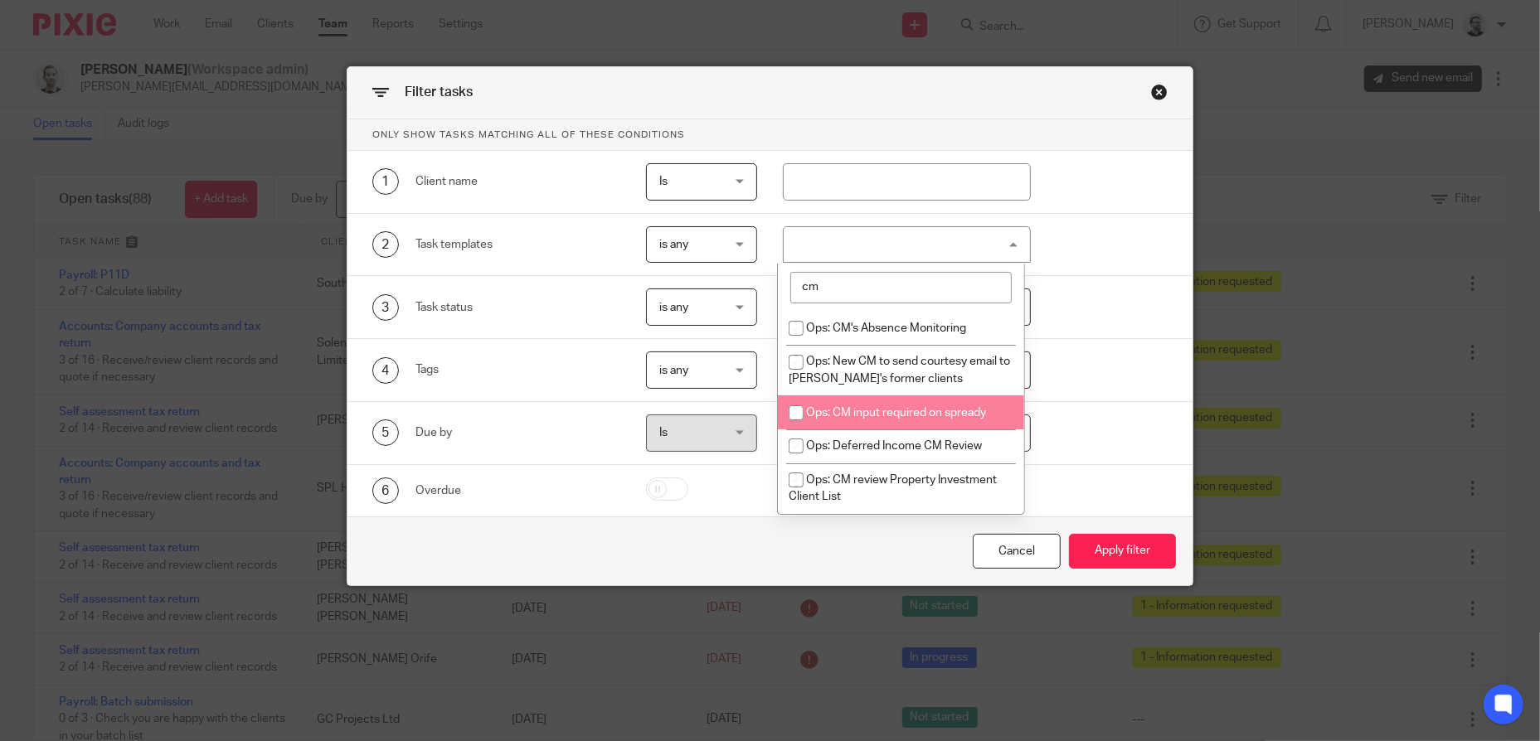
type input "cm"
click at [904, 413] on span "Ops: CM input required on spready" at bounding box center [896, 413] width 180 height 12
checkbox input "true"
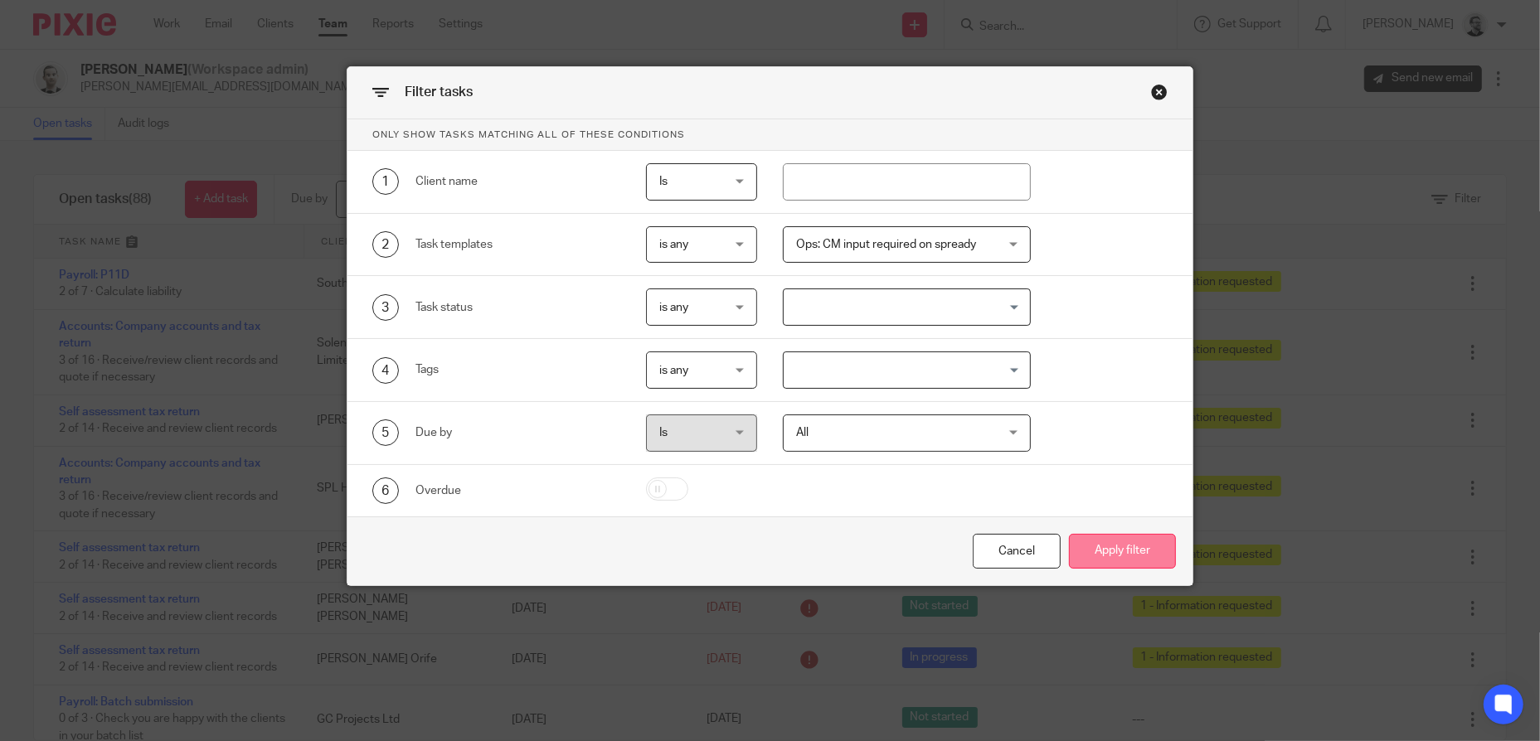
click at [1122, 553] on button "Apply filter" at bounding box center [1122, 552] width 107 height 36
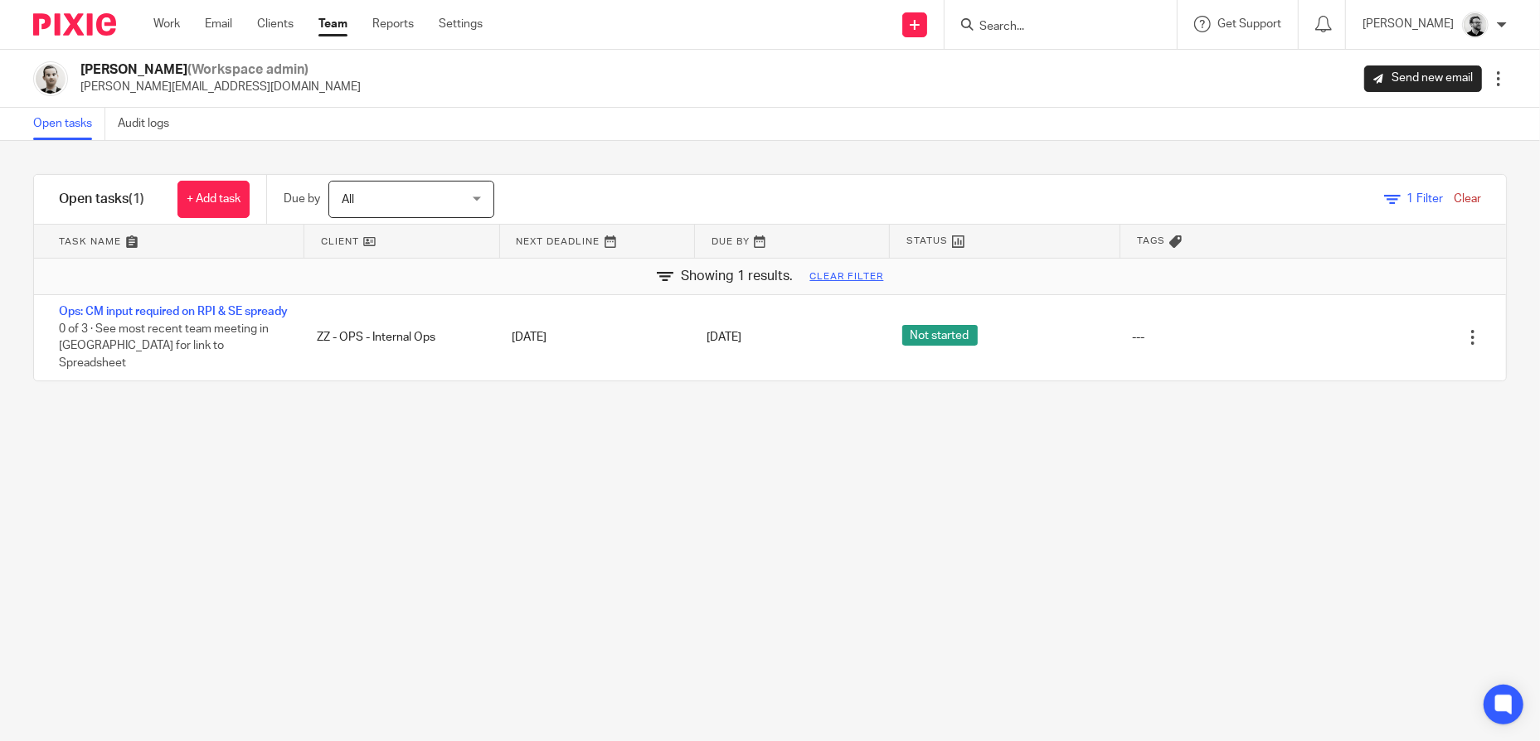
click at [1407, 199] on span "1 Filter" at bounding box center [1425, 199] width 36 height 12
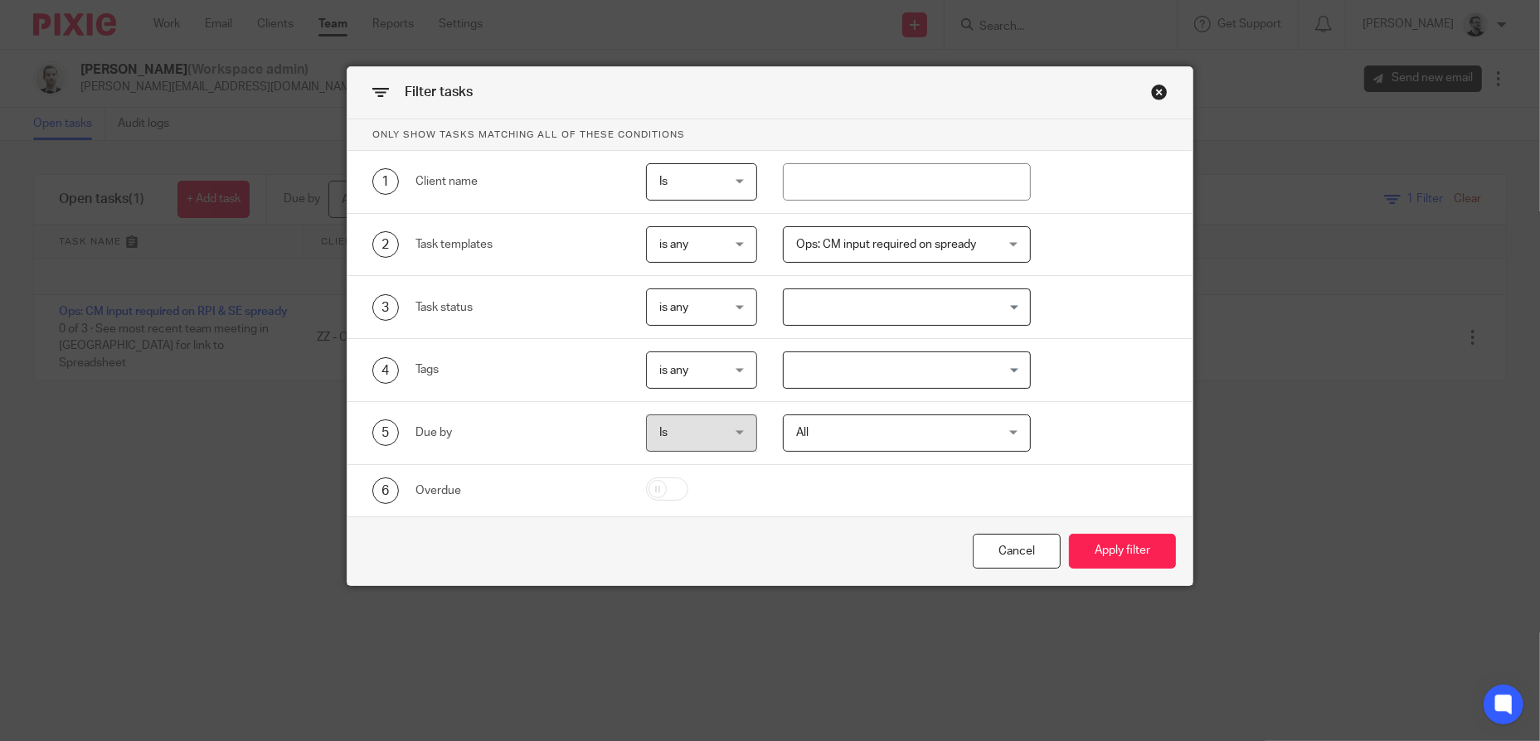
click at [1012, 242] on div "Ops: CM input required on spready" at bounding box center [907, 244] width 248 height 37
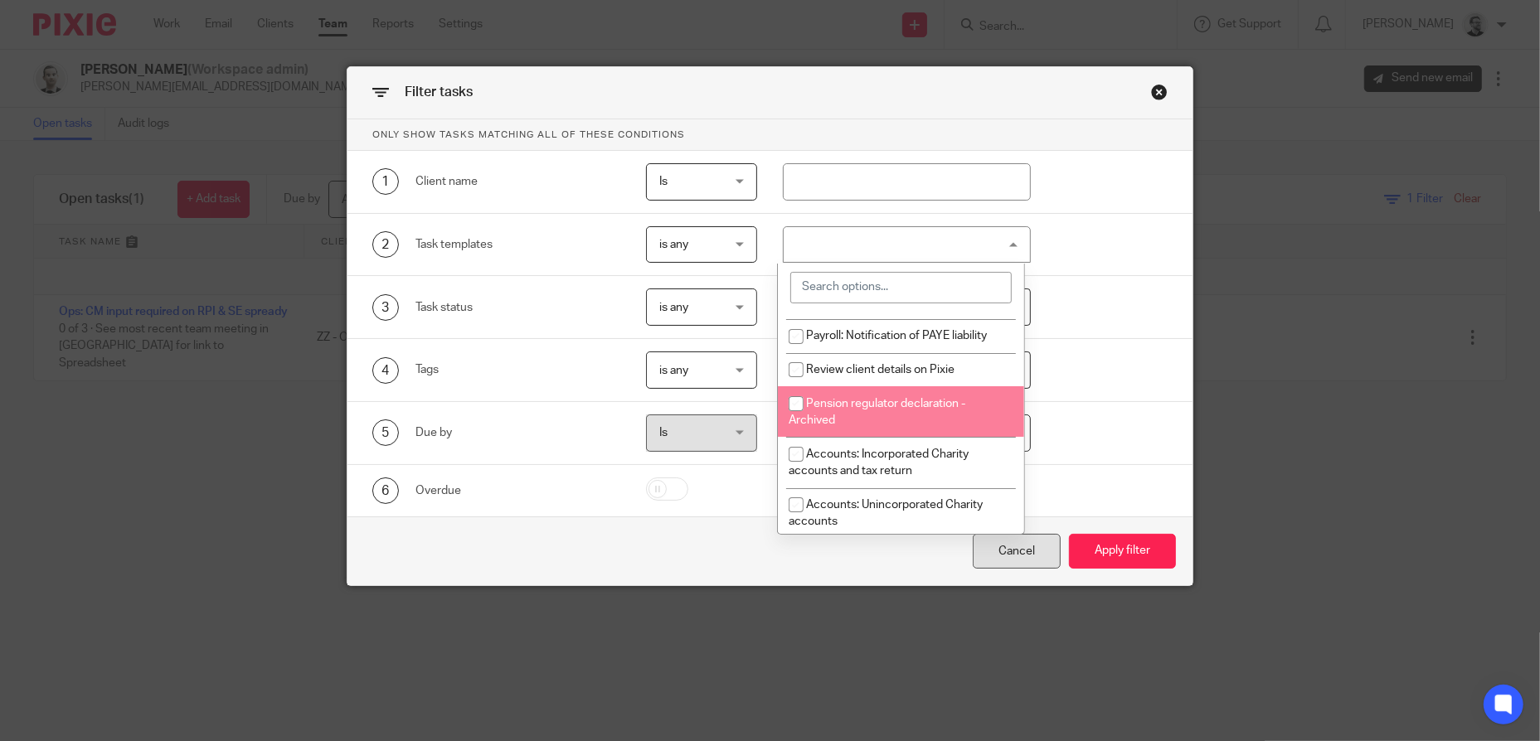
scroll to position [1990, 0]
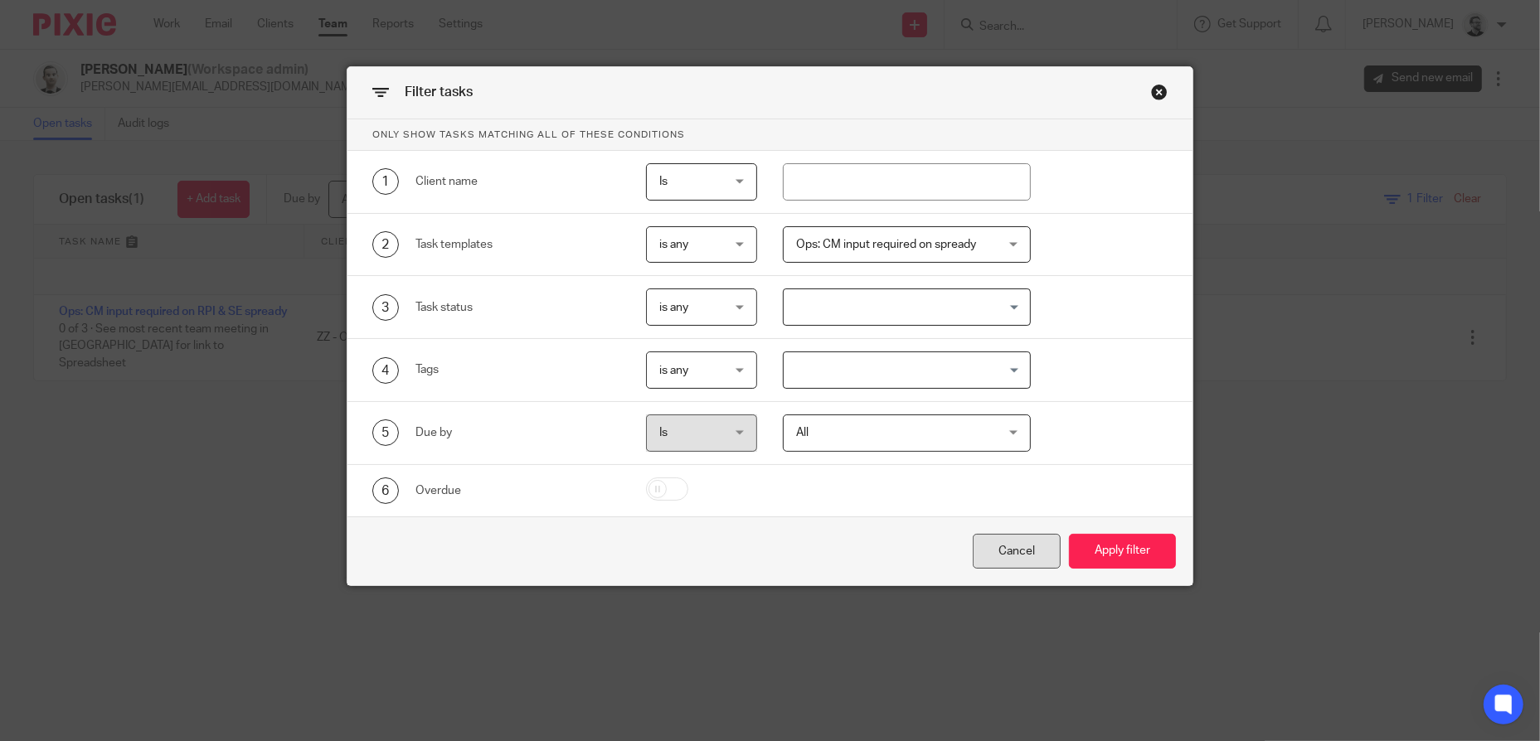
click at [995, 557] on div "Cancel" at bounding box center [1017, 552] width 88 height 36
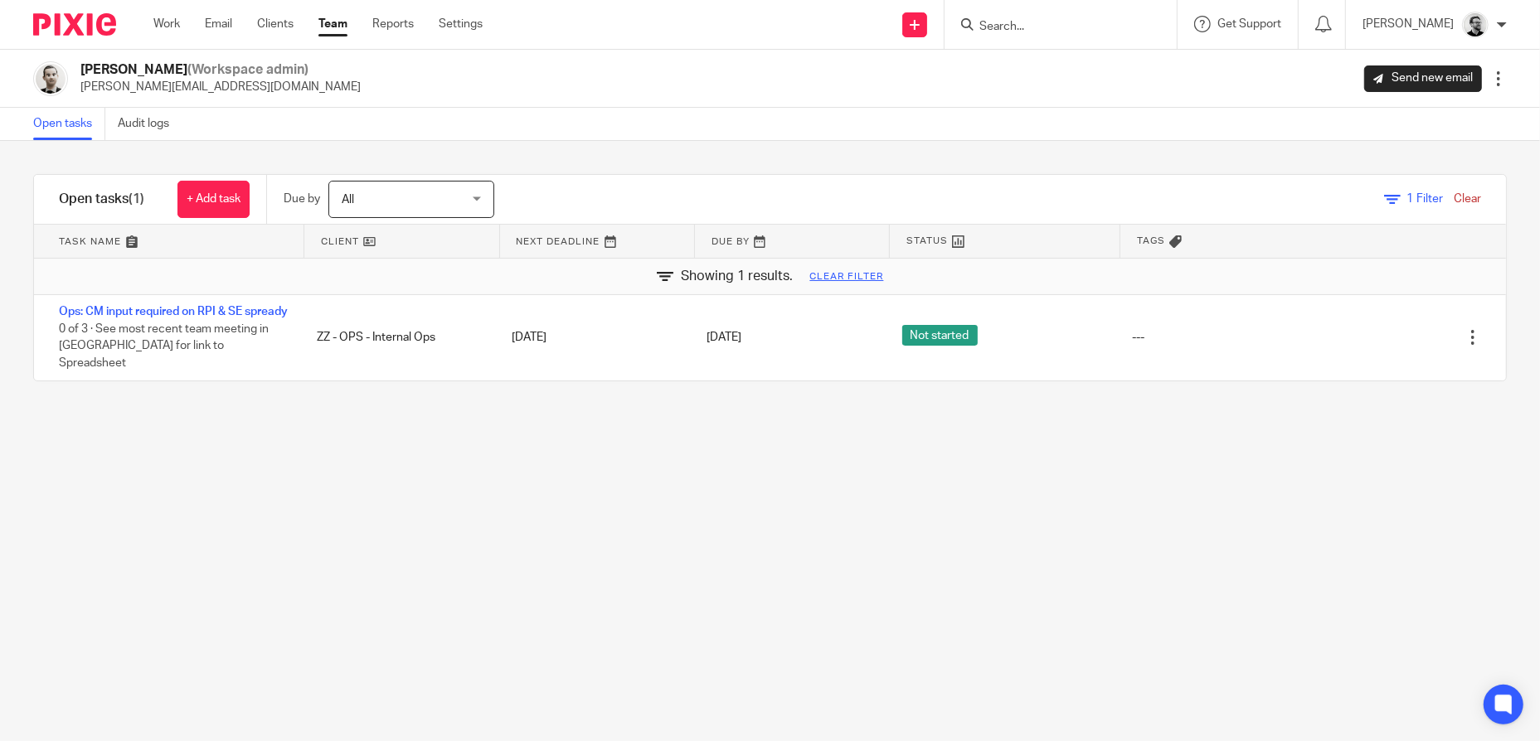
click at [1454, 198] on link "Clear" at bounding box center [1467, 199] width 27 height 12
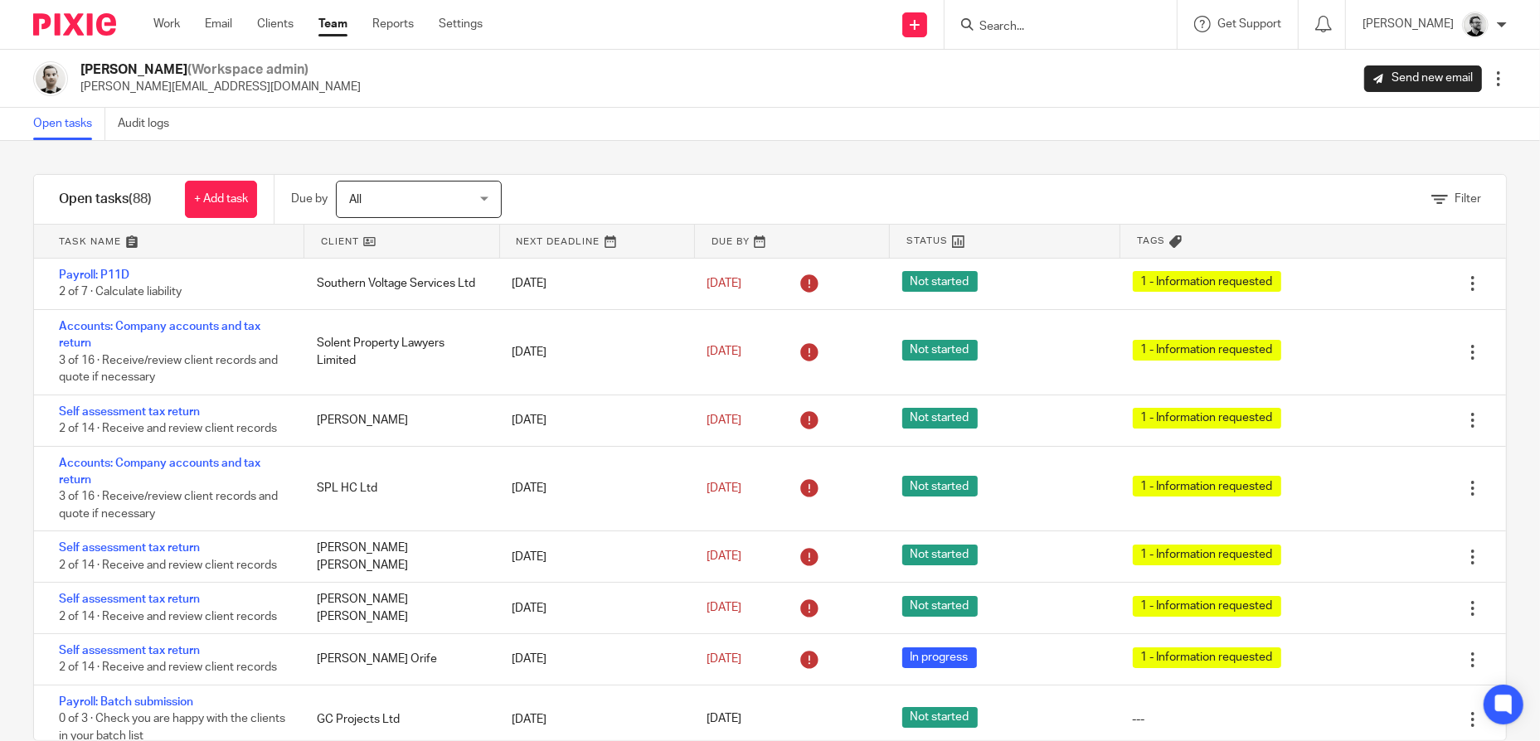
click at [1047, 31] on input "Search" at bounding box center [1052, 27] width 149 height 15
click at [338, 22] on link "Team" at bounding box center [332, 24] width 29 height 17
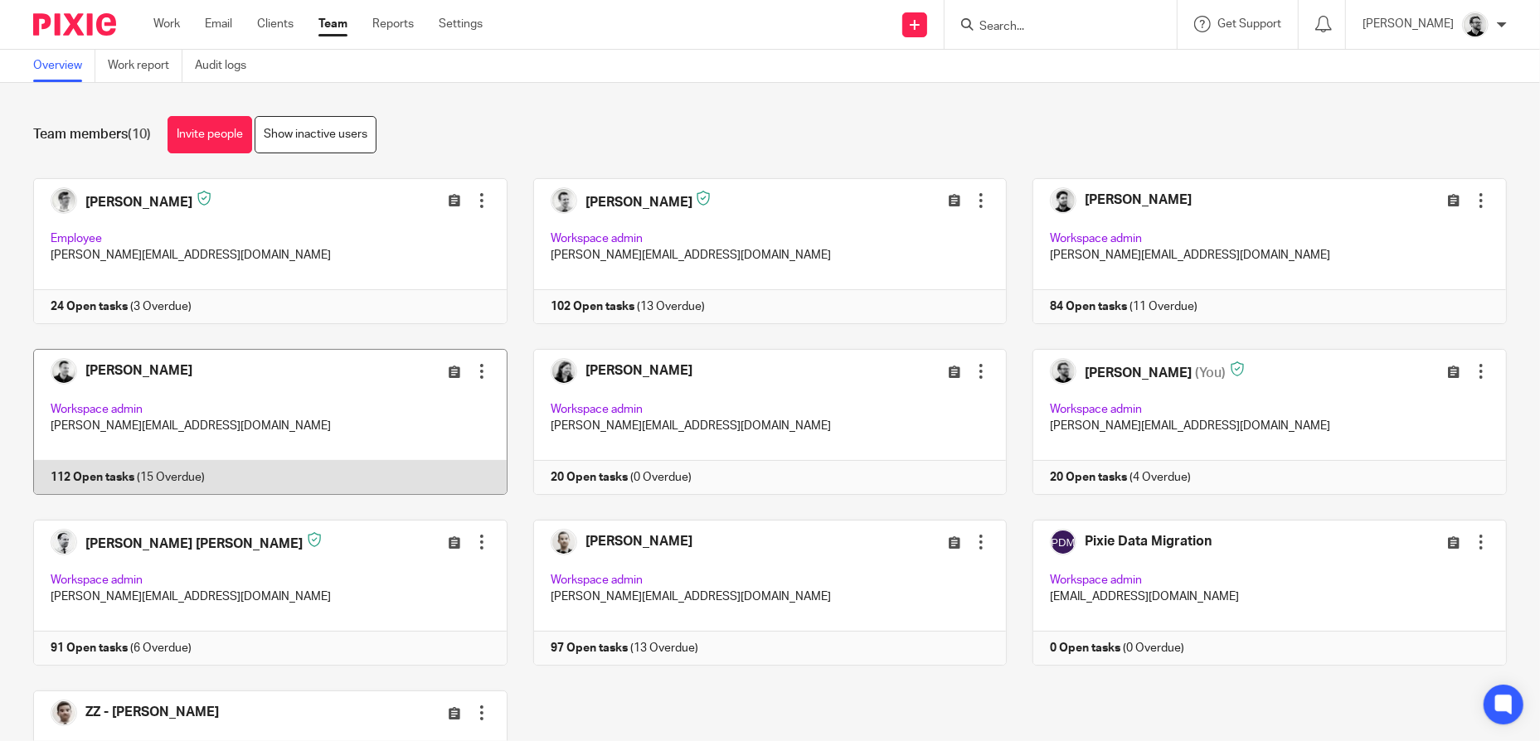
click at [303, 394] on link at bounding box center [257, 422] width 500 height 146
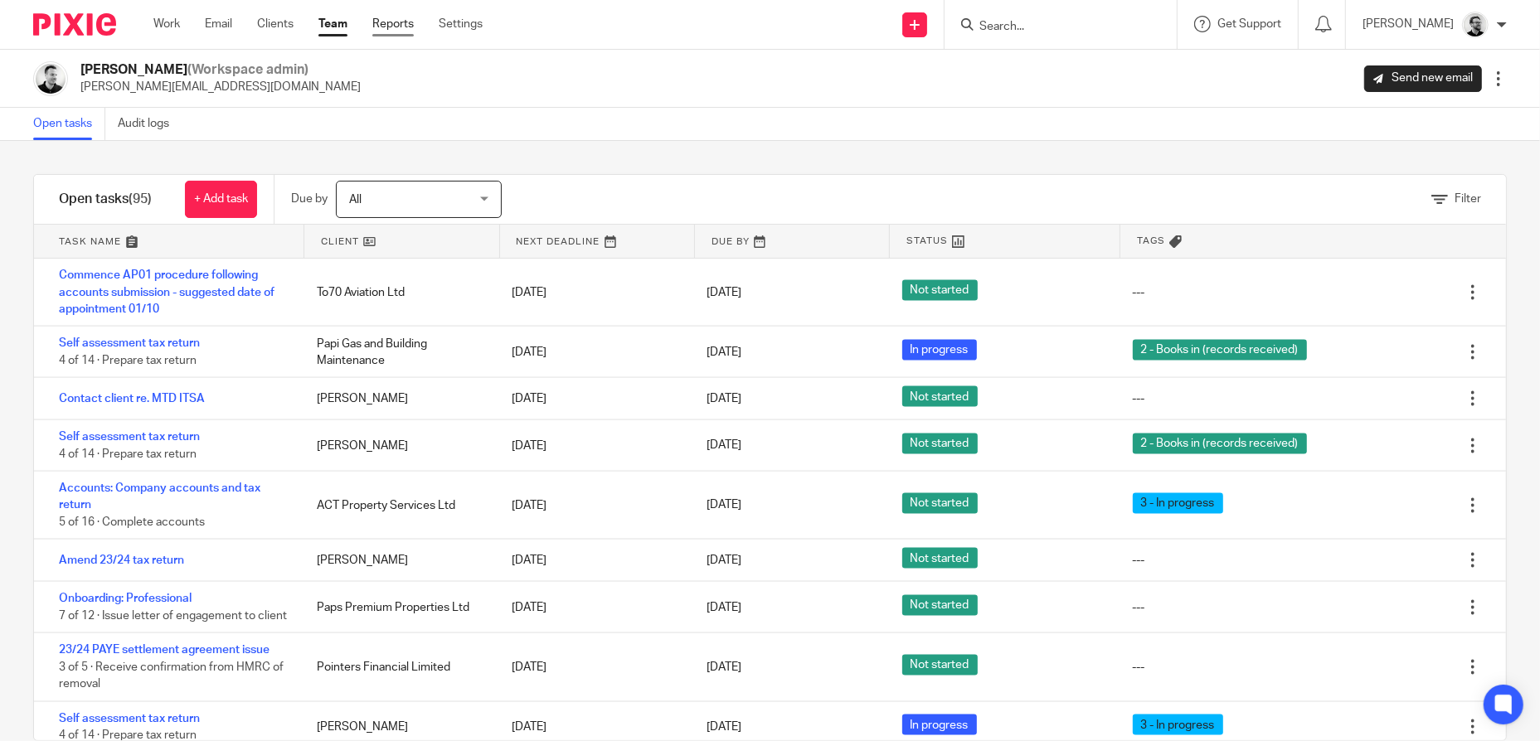
scroll to position [2181, 0]
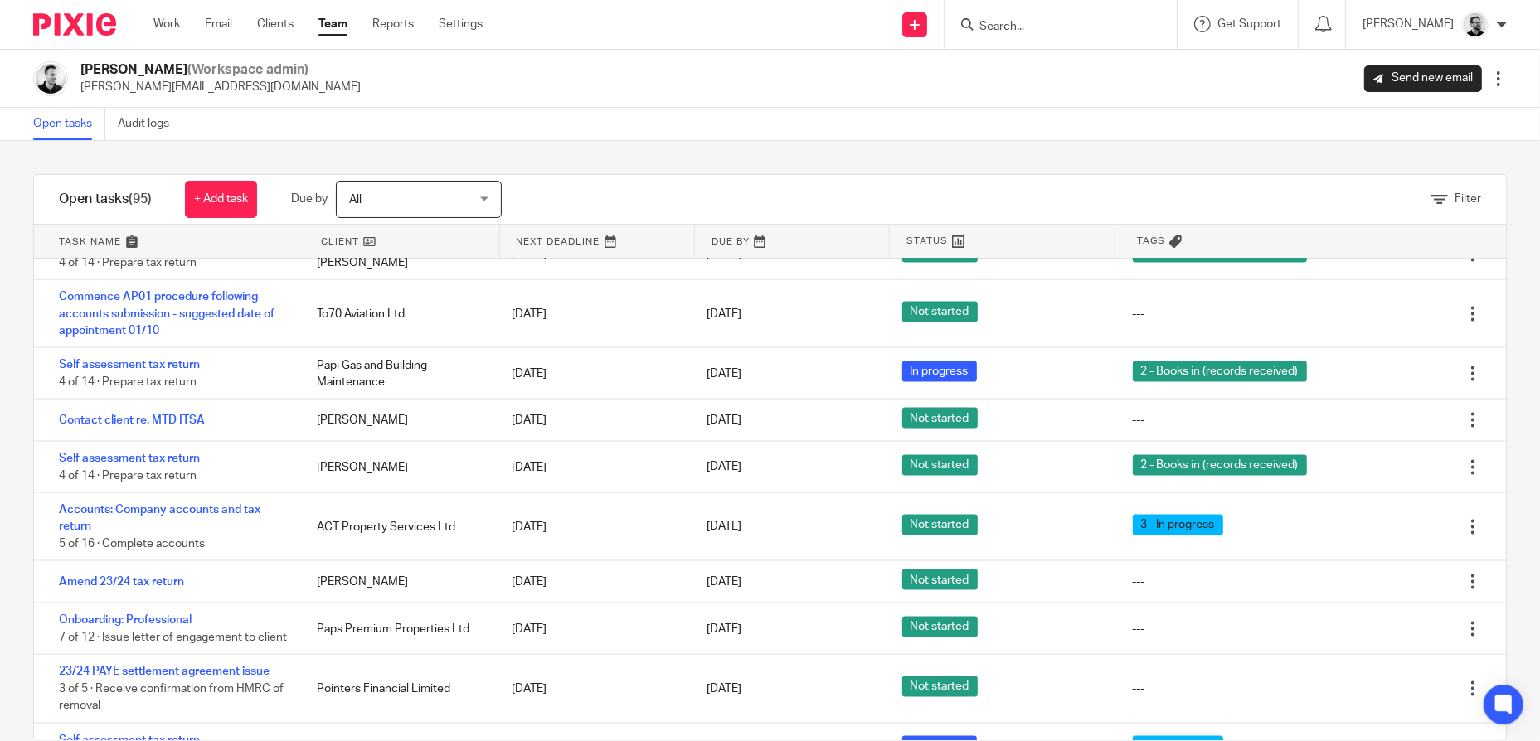
click at [331, 15] on div "Work Email Clients Team Reports Settings Work Email Clients Team Reports Settin…" at bounding box center [322, 24] width 371 height 49
click at [331, 18] on link "Team" at bounding box center [332, 24] width 29 height 17
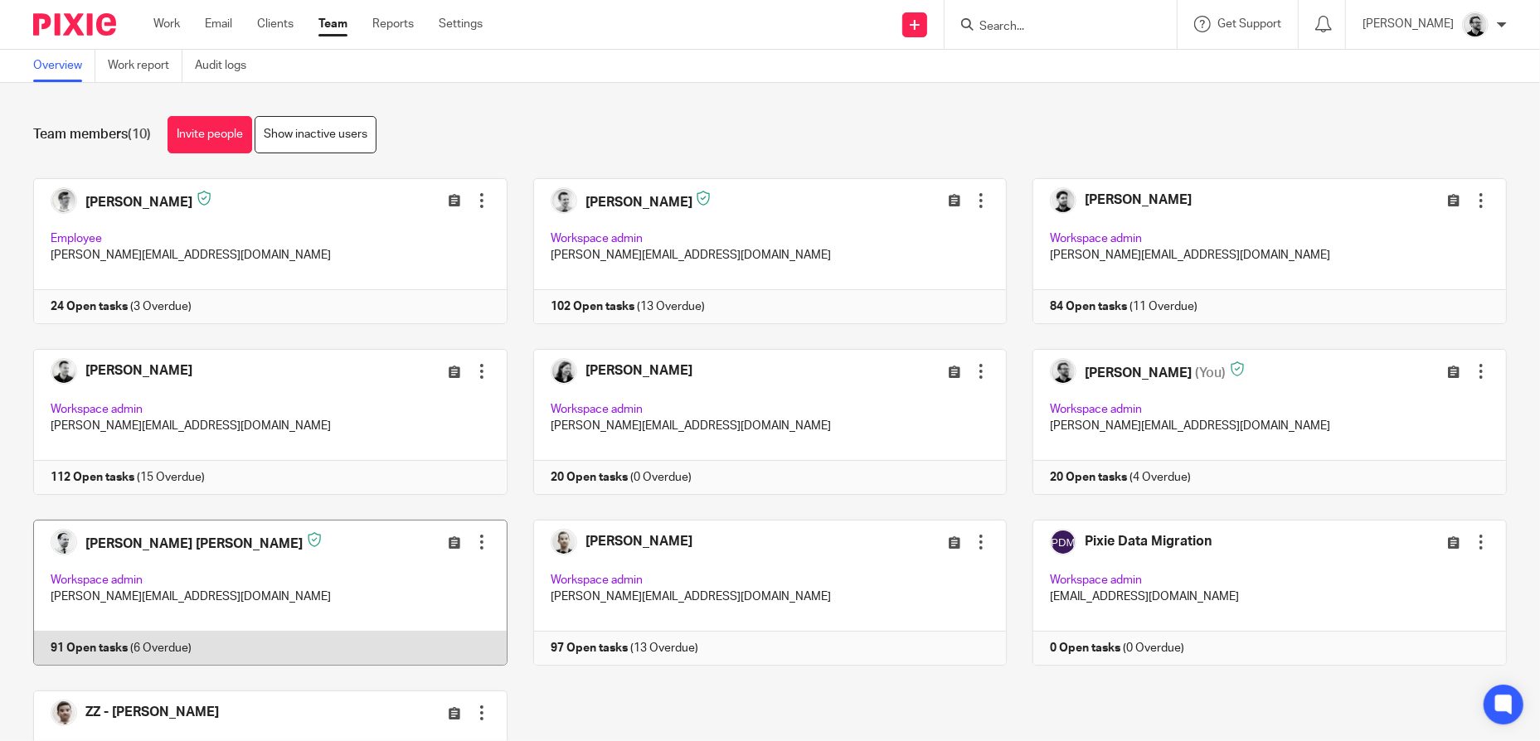
click at [162, 551] on link at bounding box center [257, 593] width 500 height 146
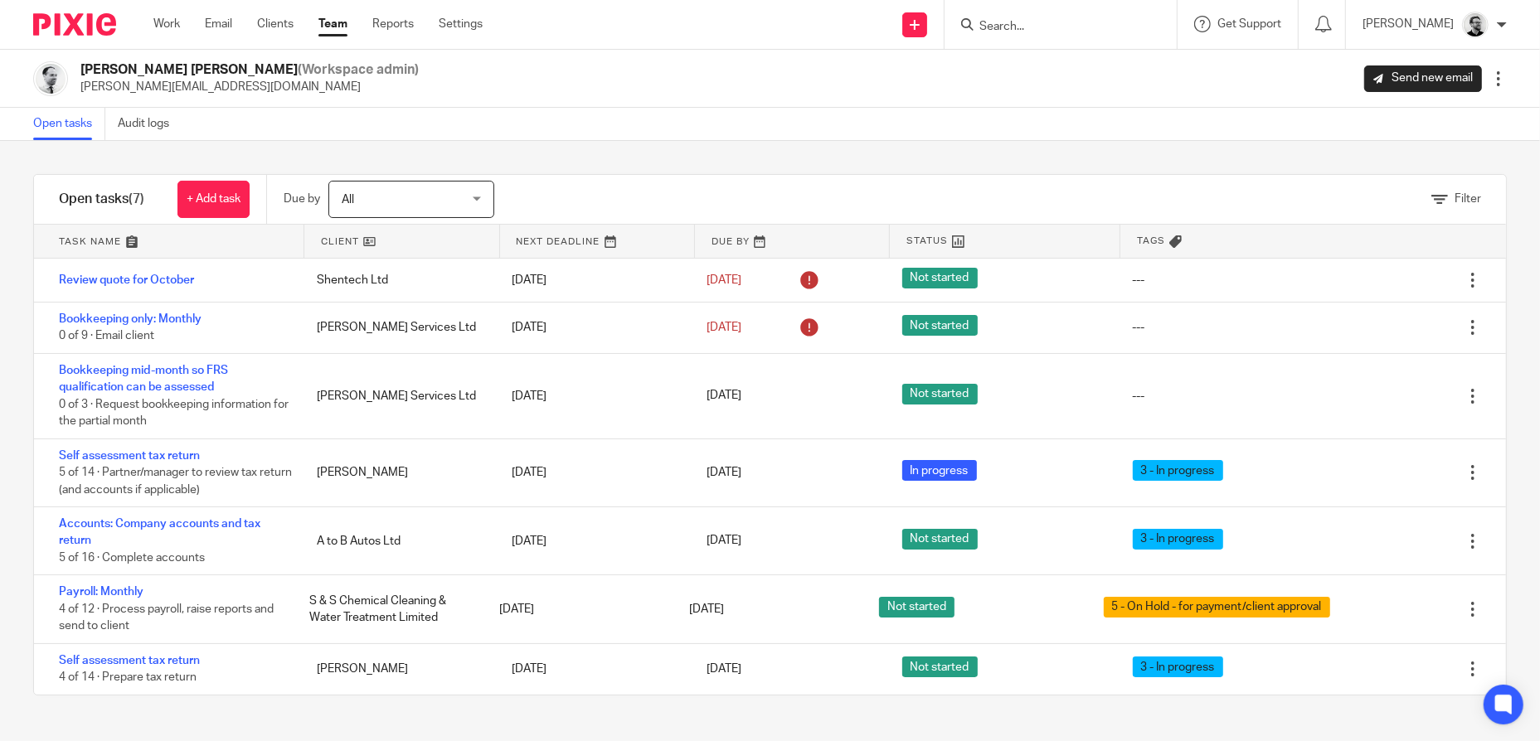
click at [939, 168] on div "Filter tasks Only show tasks matching all of these conditions 1 Client name Is …" at bounding box center [770, 441] width 1540 height 600
click at [166, 23] on link "Work" at bounding box center [166, 24] width 27 height 17
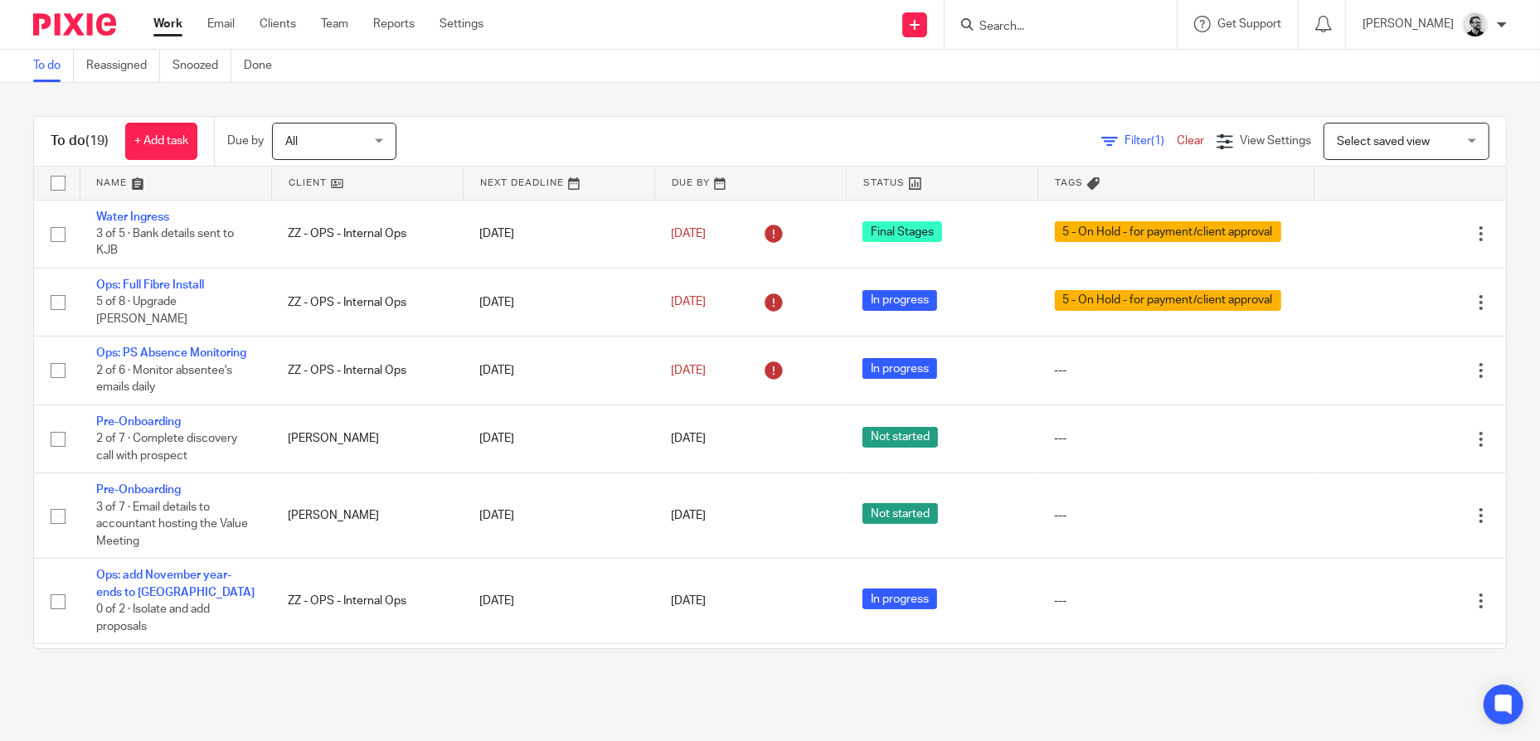
click at [1039, 27] on input "Search" at bounding box center [1052, 27] width 149 height 15
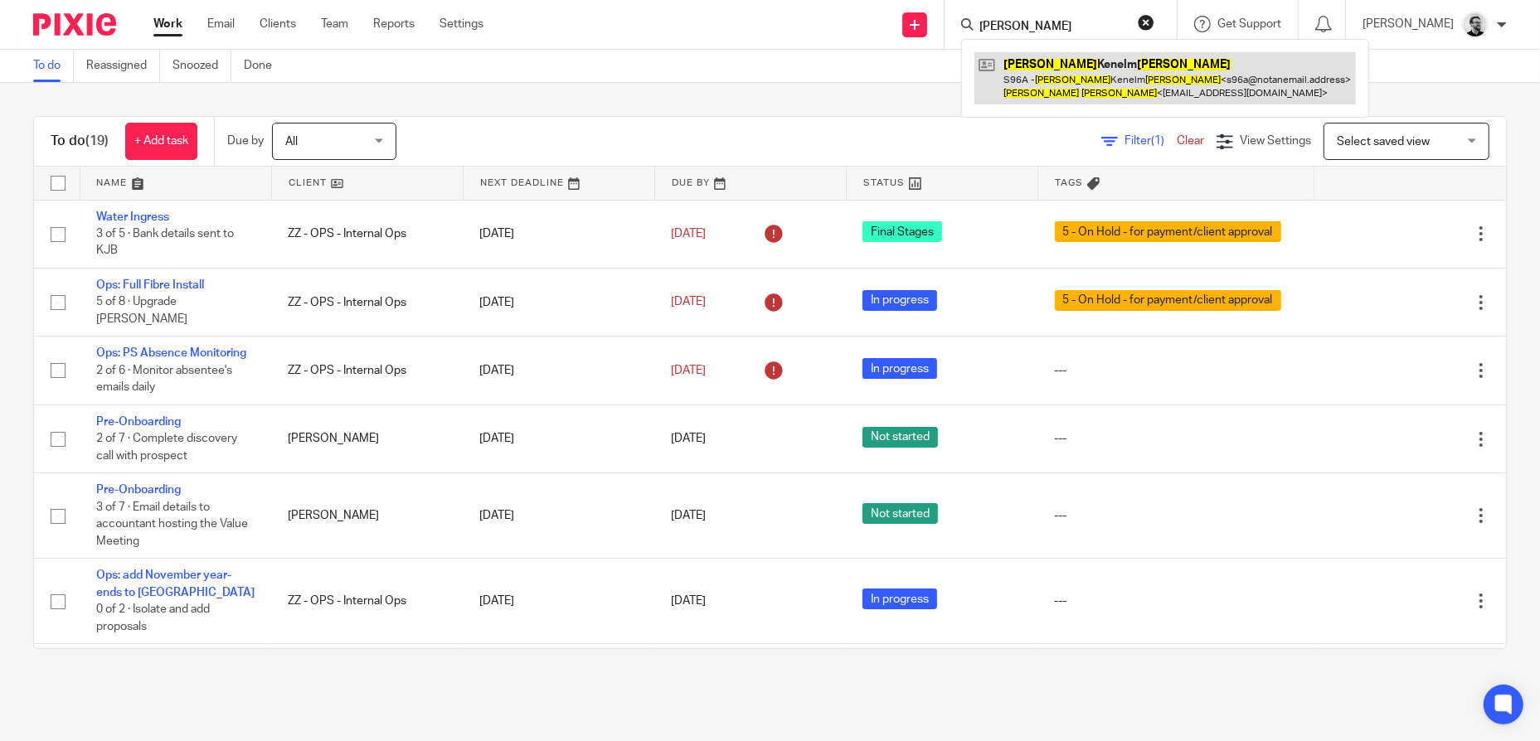
type input "[PERSON_NAME]"
click at [1156, 85] on link at bounding box center [1164, 77] width 381 height 51
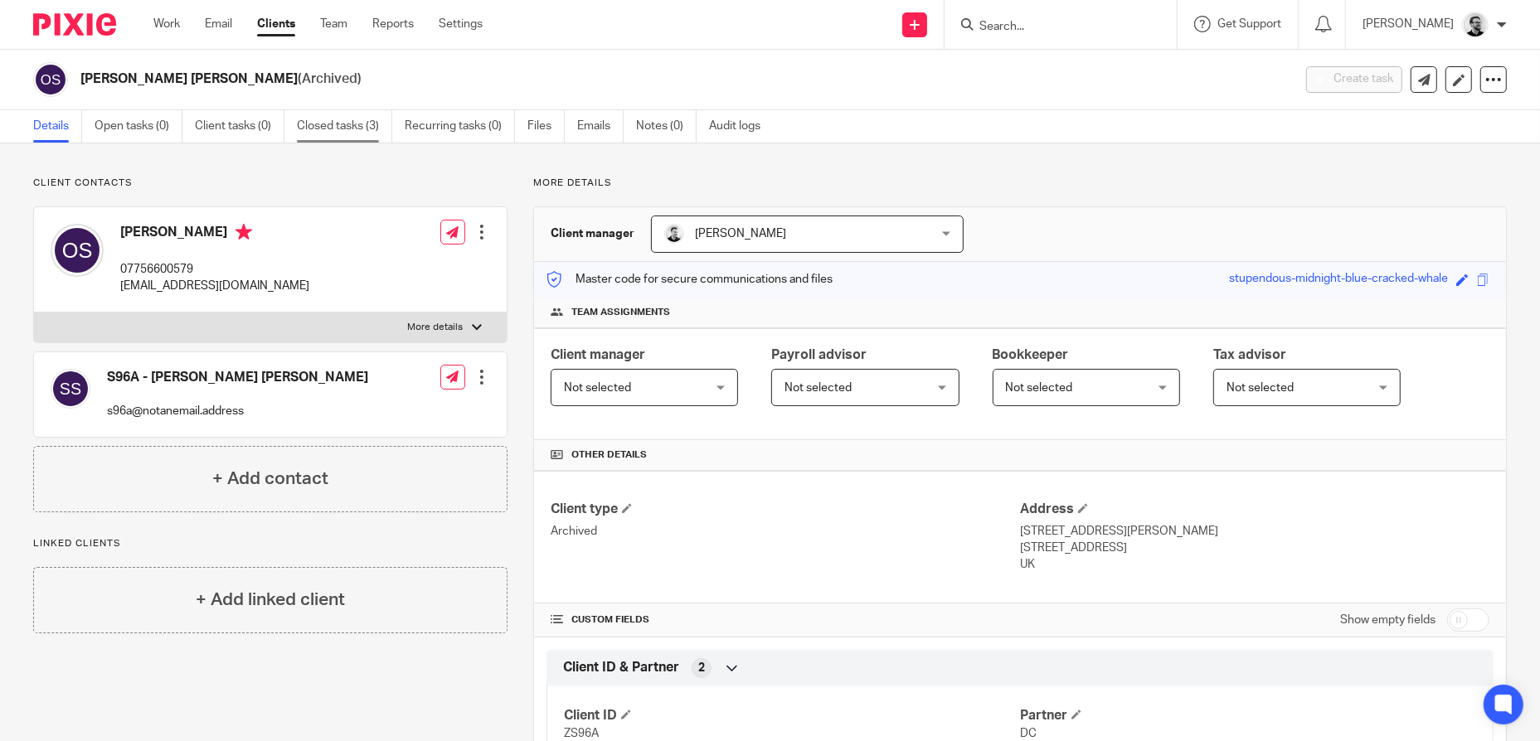
click at [341, 132] on link "Closed tasks (3)" at bounding box center [344, 126] width 95 height 32
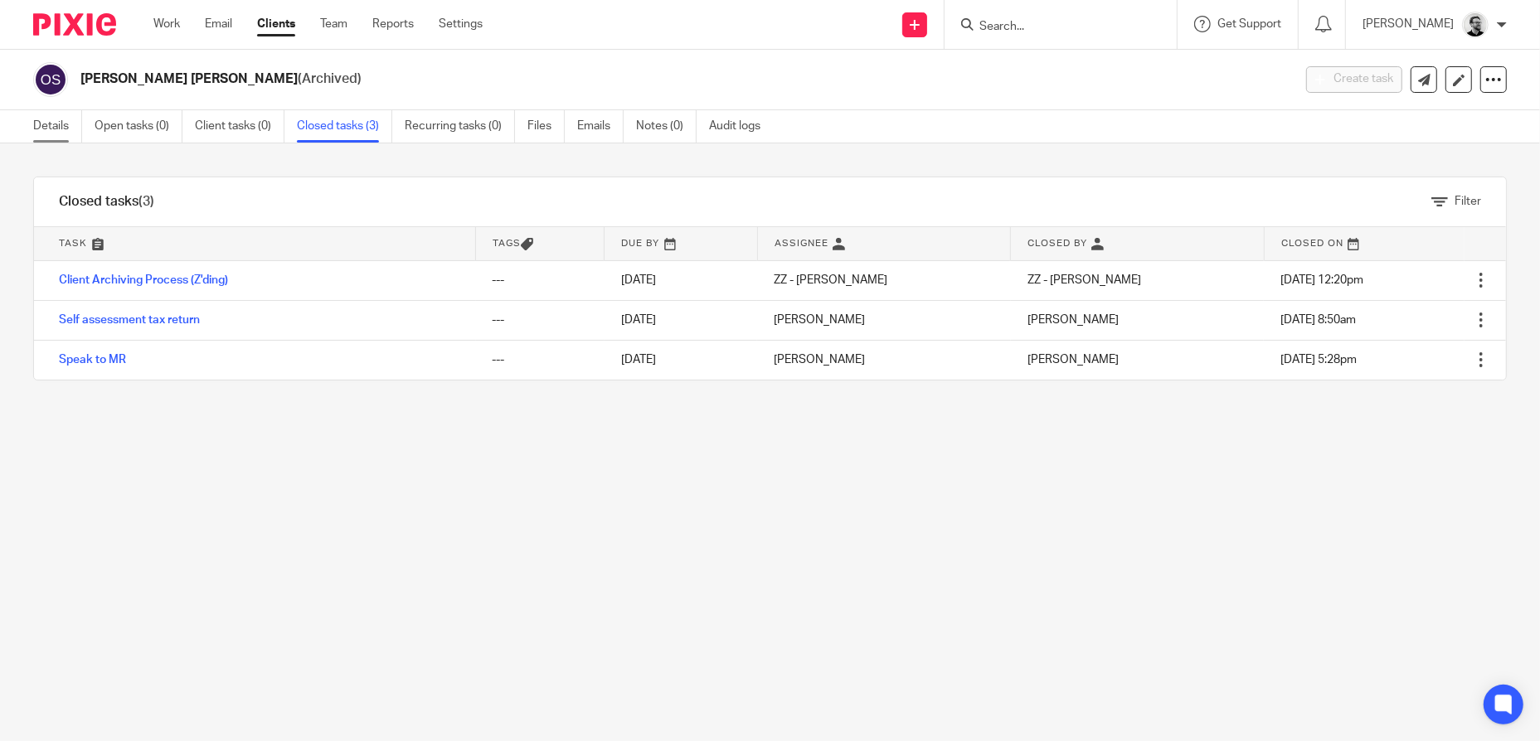
click at [43, 133] on link "Details" at bounding box center [57, 126] width 49 height 32
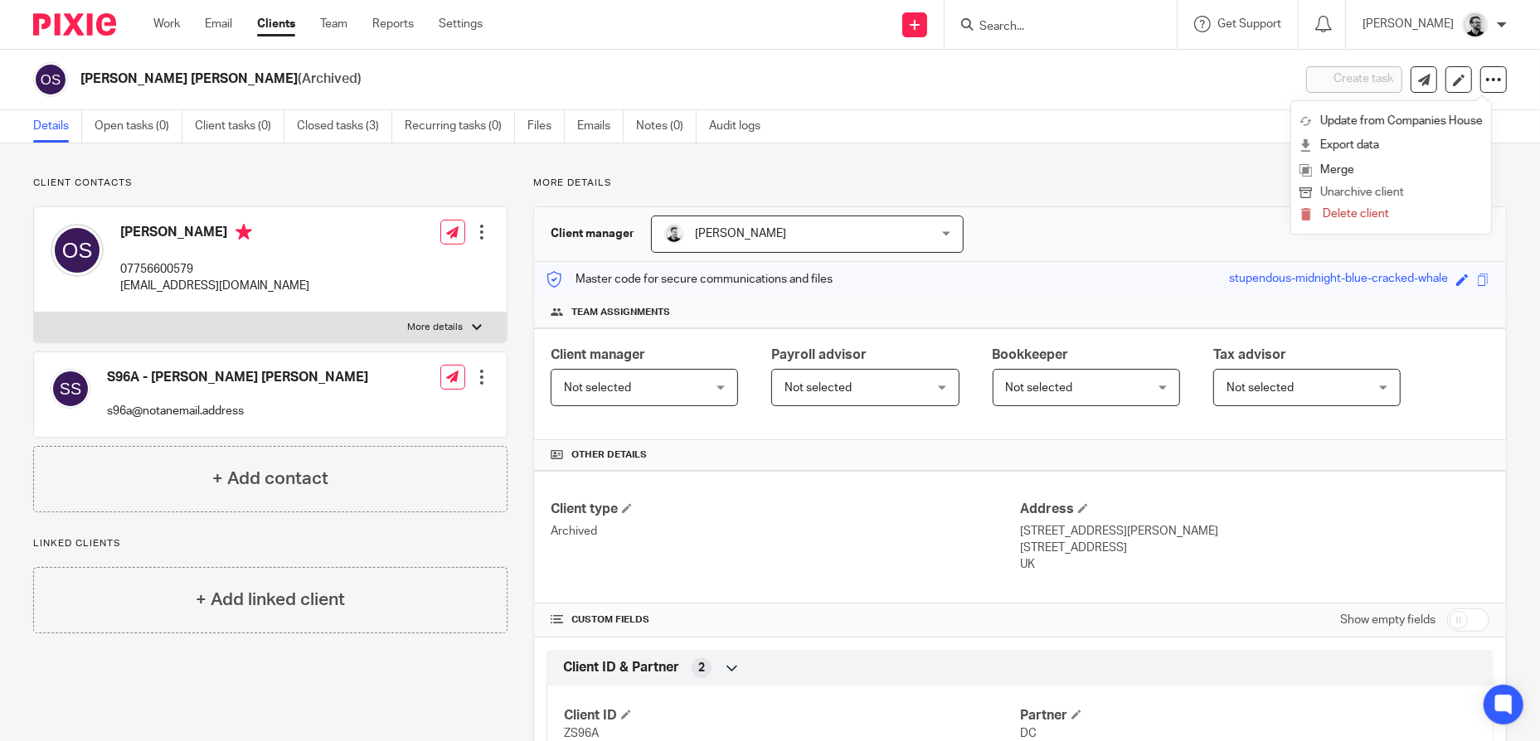
click at [1390, 194] on button "Unarchive client" at bounding box center [1390, 193] width 183 height 22
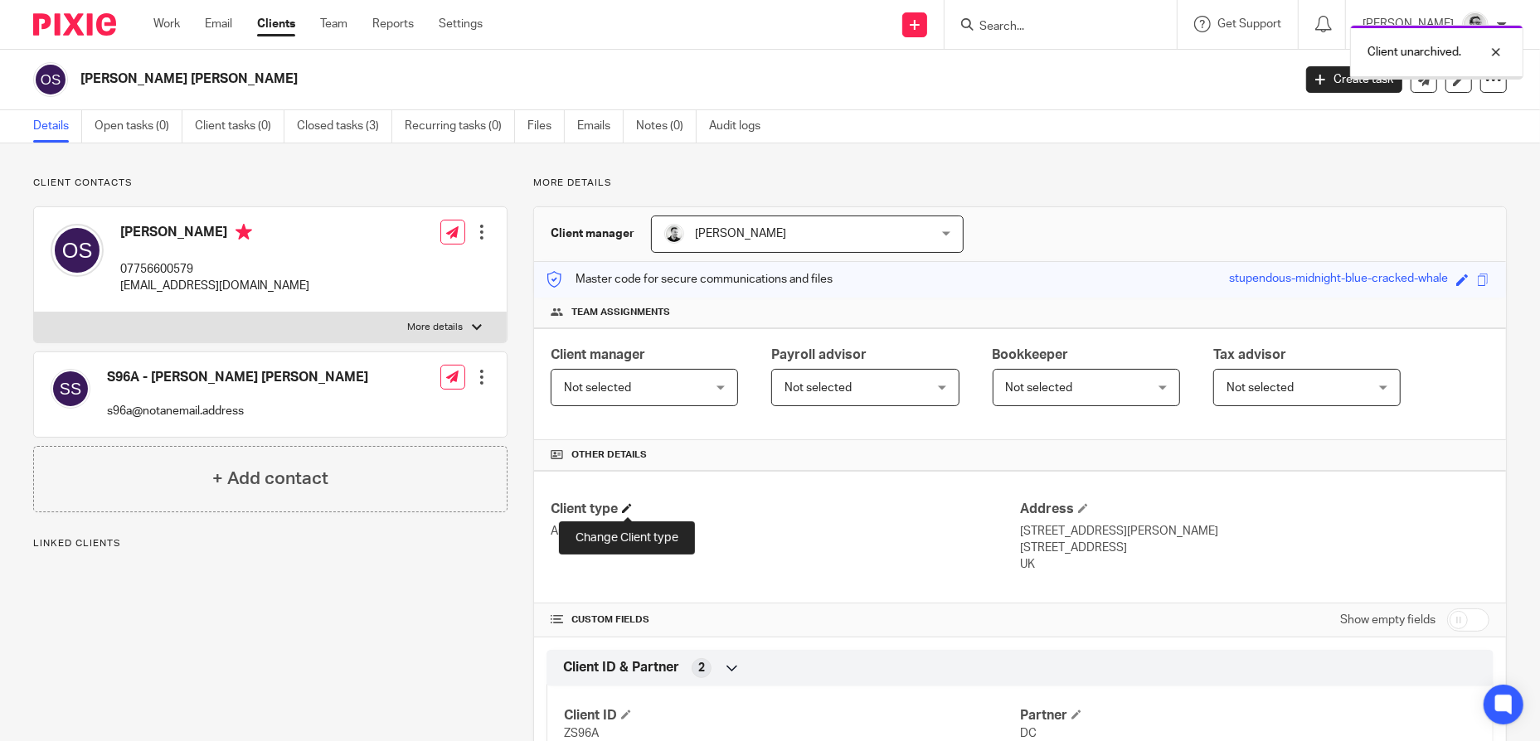
click at [624, 509] on span at bounding box center [627, 508] width 10 height 10
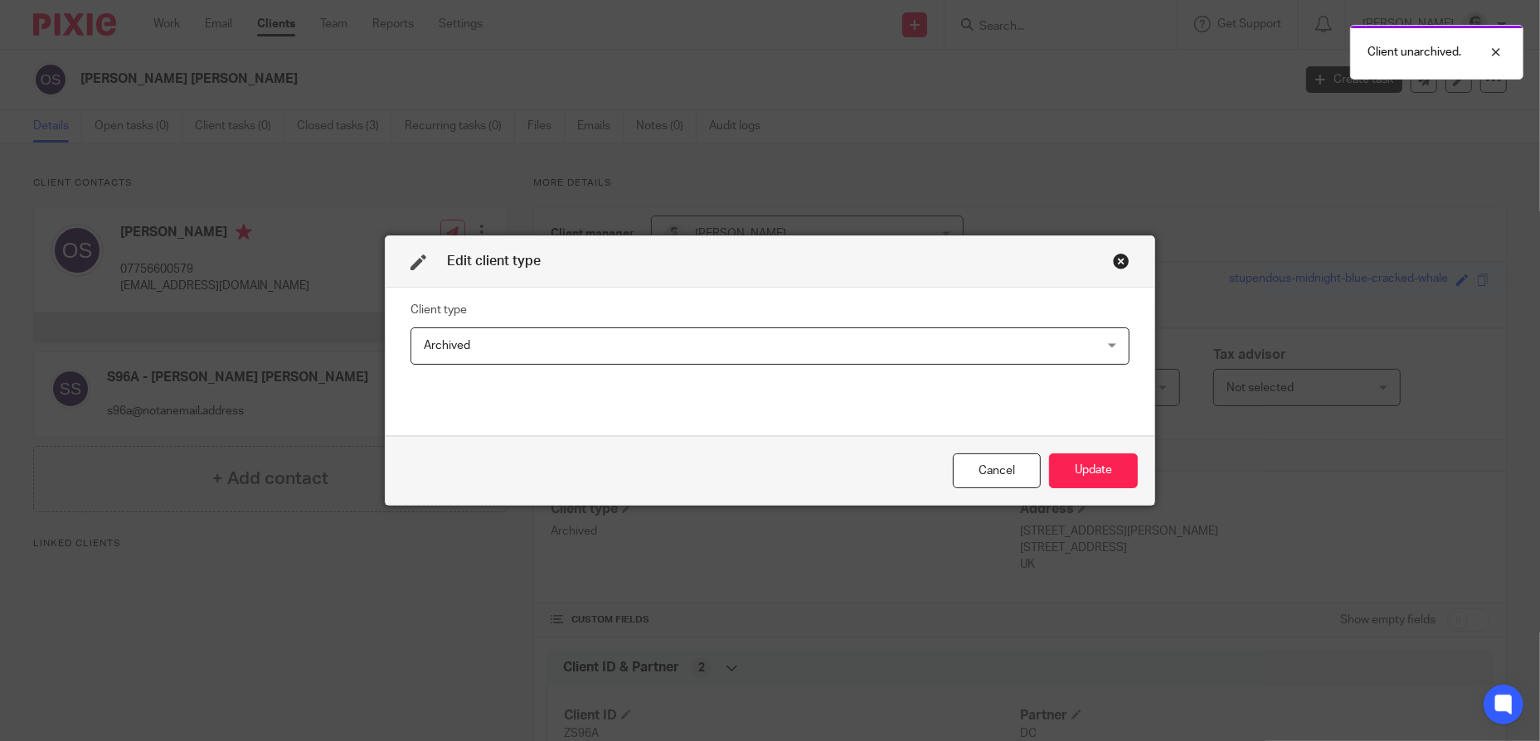
click at [586, 357] on span "Archived" at bounding box center [706, 345] width 564 height 35
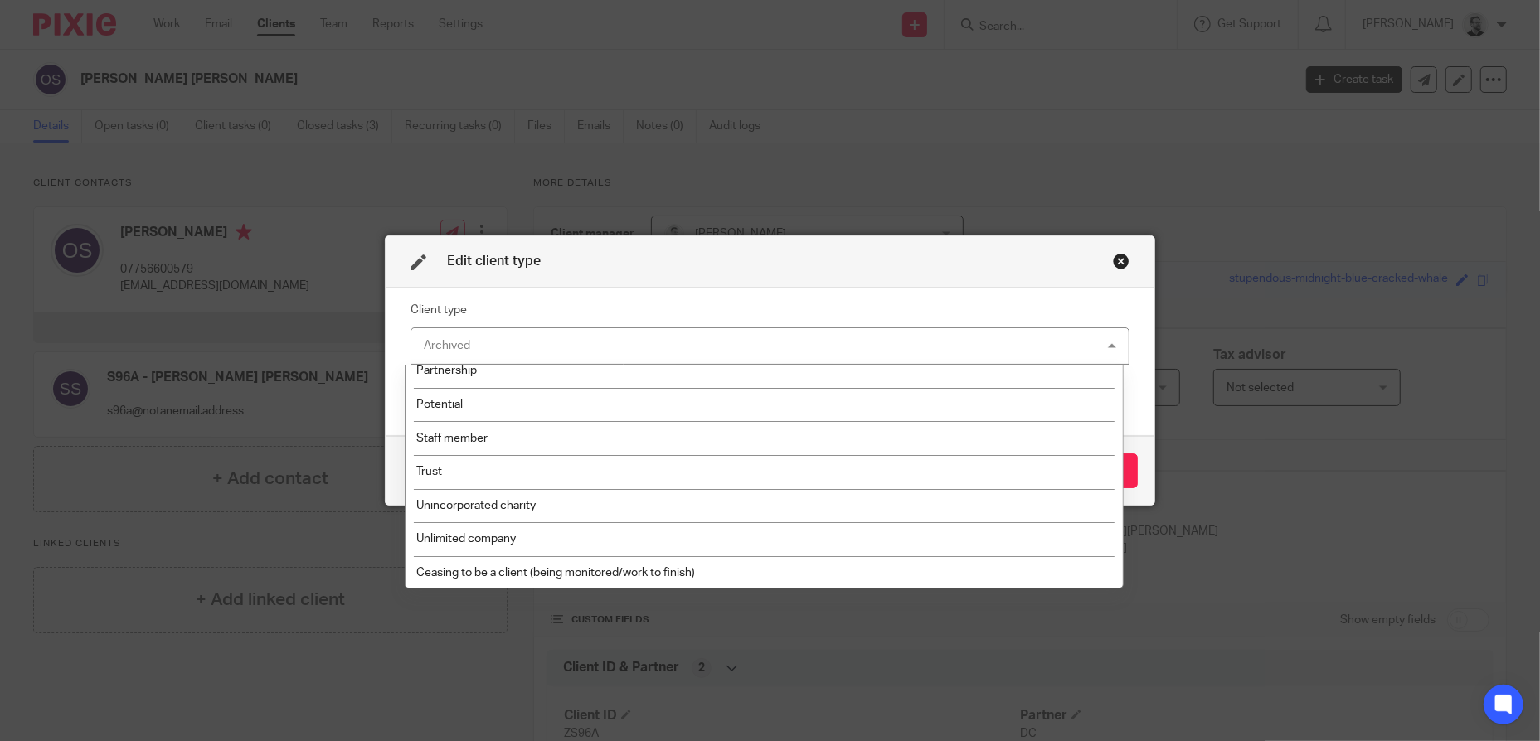
scroll to position [114, 0]
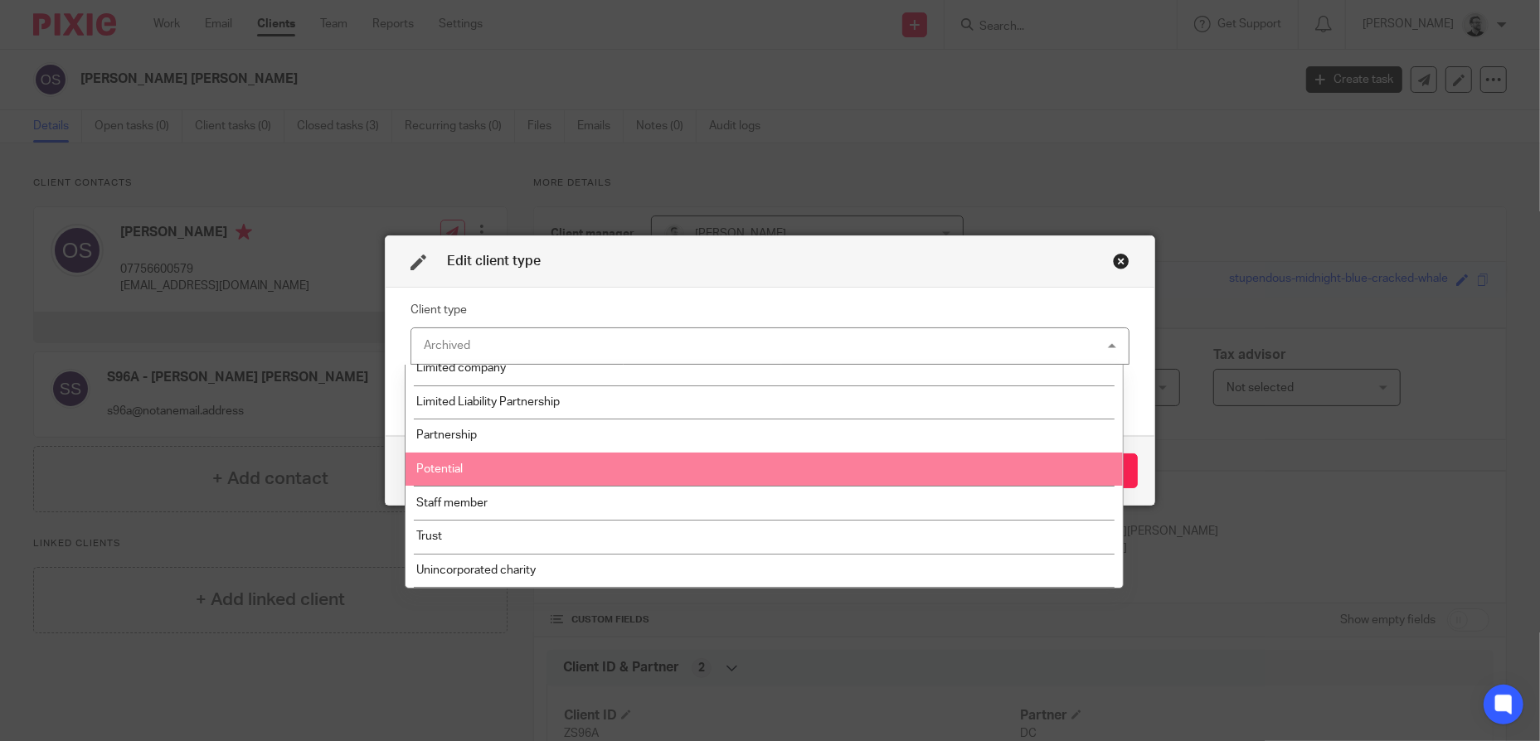
click at [466, 466] on li "Potential" at bounding box center [763, 470] width 717 height 34
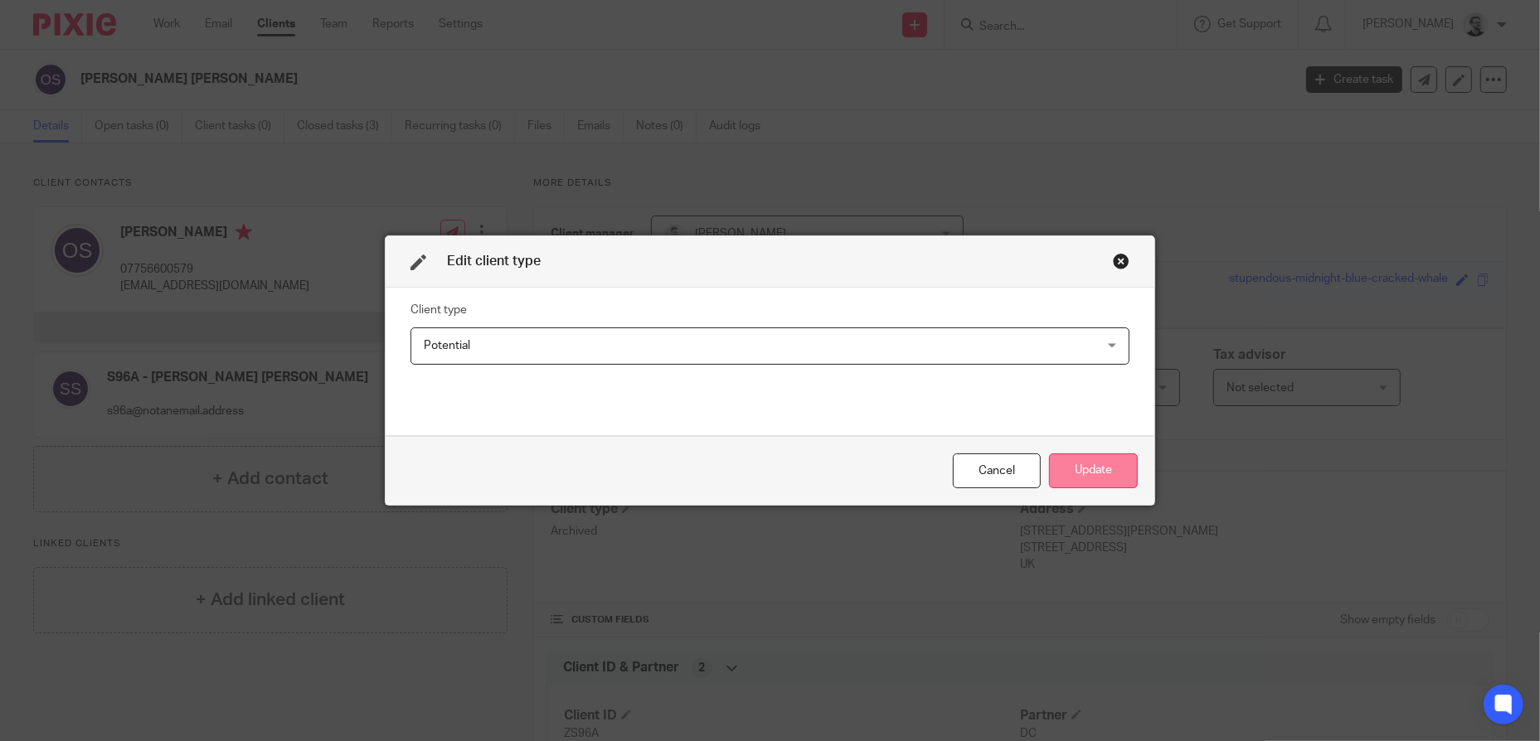
click at [1070, 471] on button "Update" at bounding box center [1093, 472] width 89 height 36
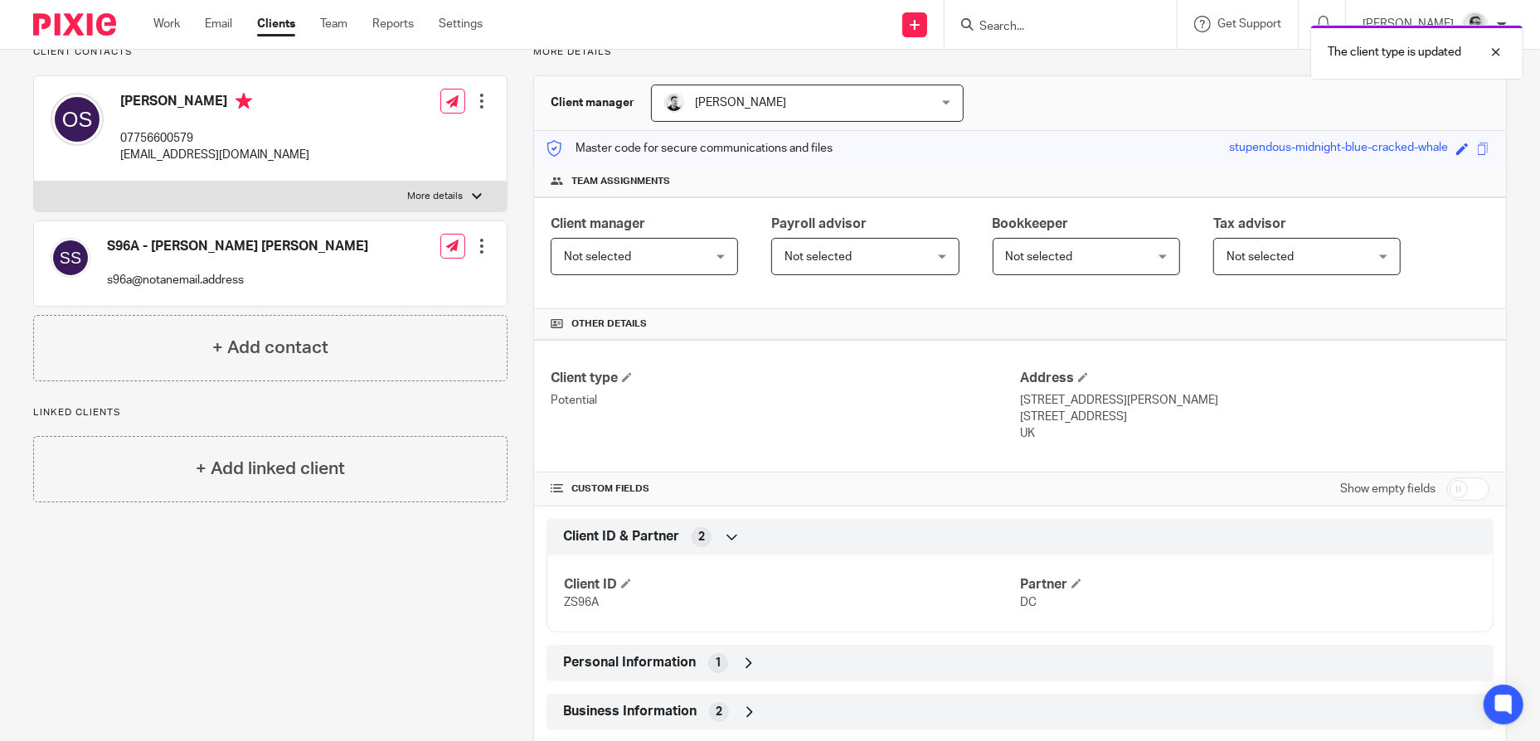
scroll to position [0, 0]
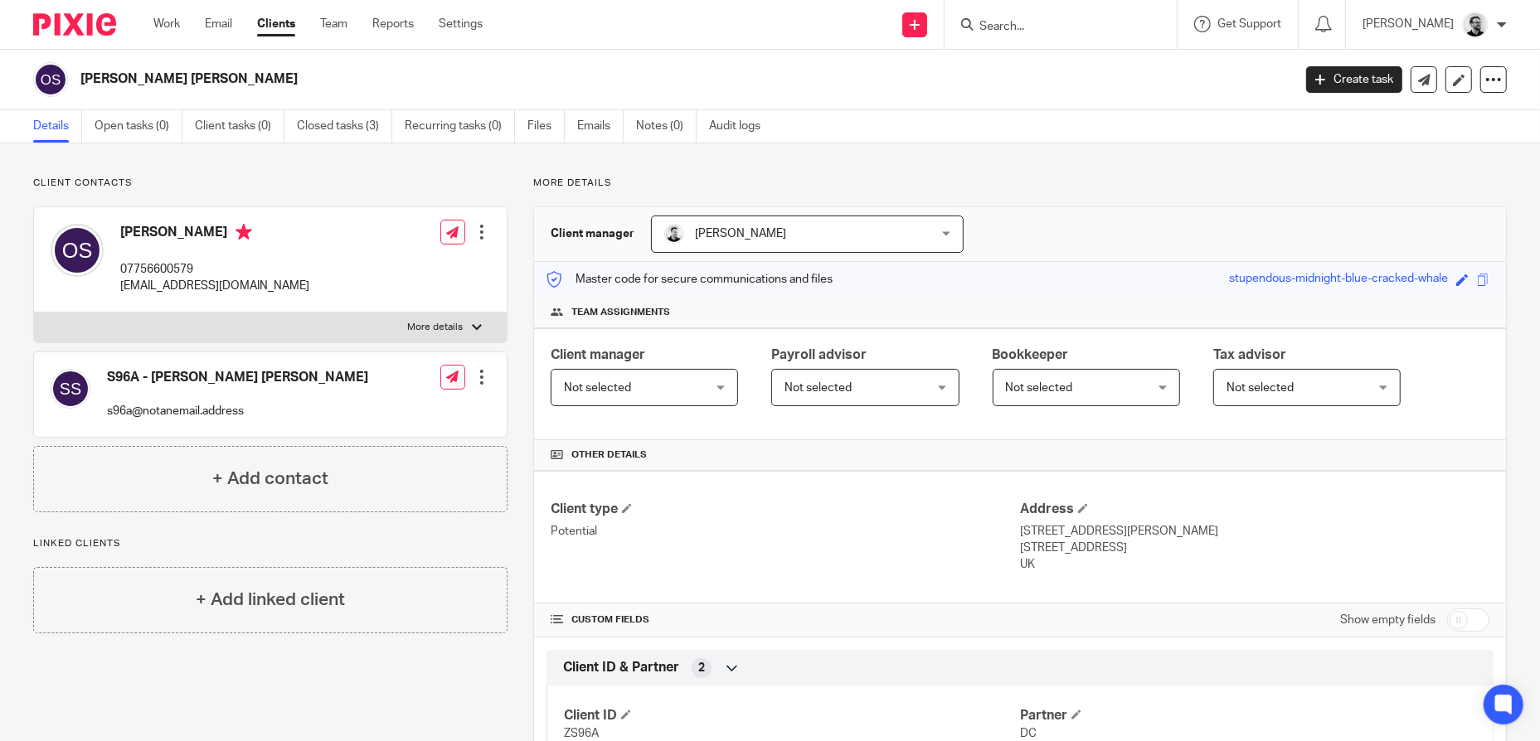
click at [818, 246] on span "[PERSON_NAME]" at bounding box center [783, 233] width 239 height 35
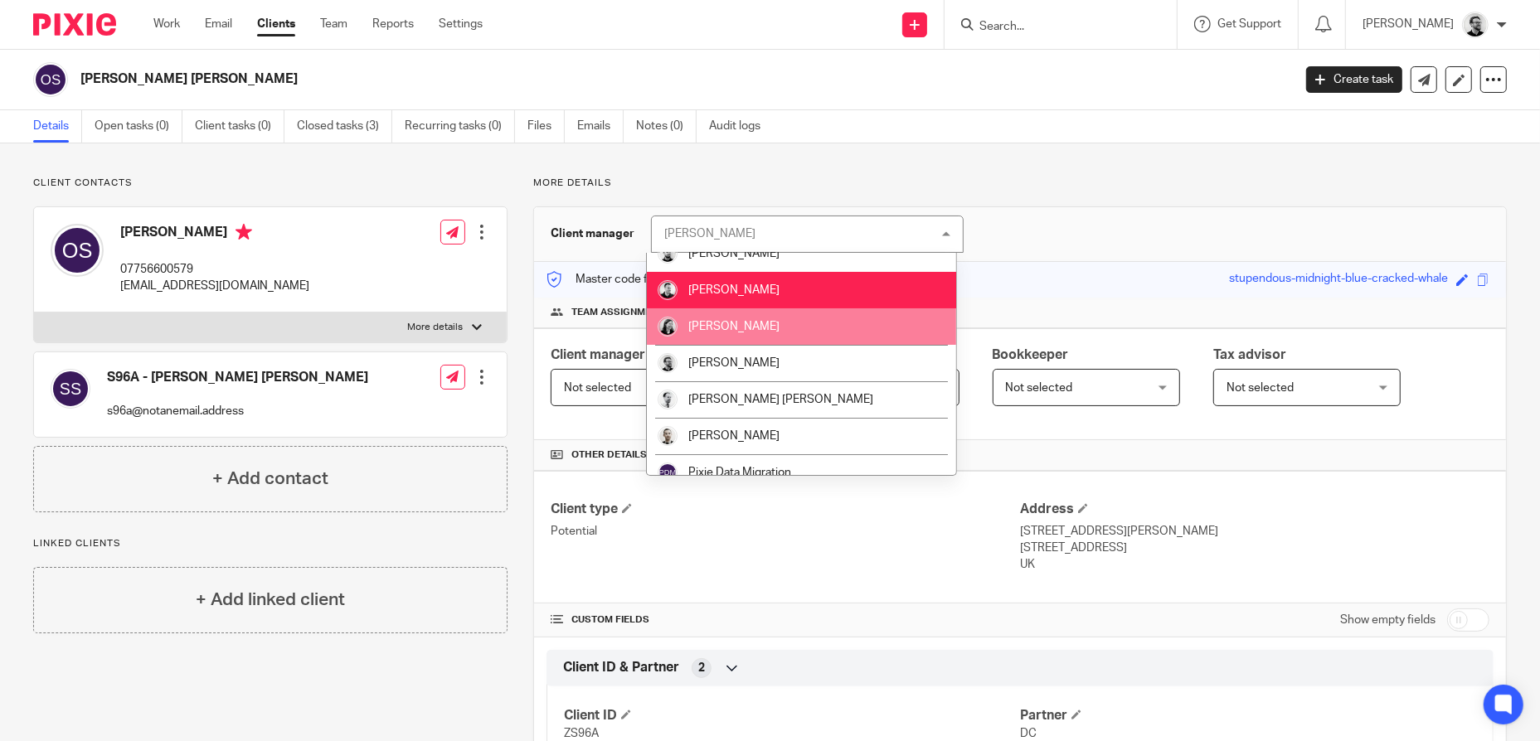
scroll to position [142, 0]
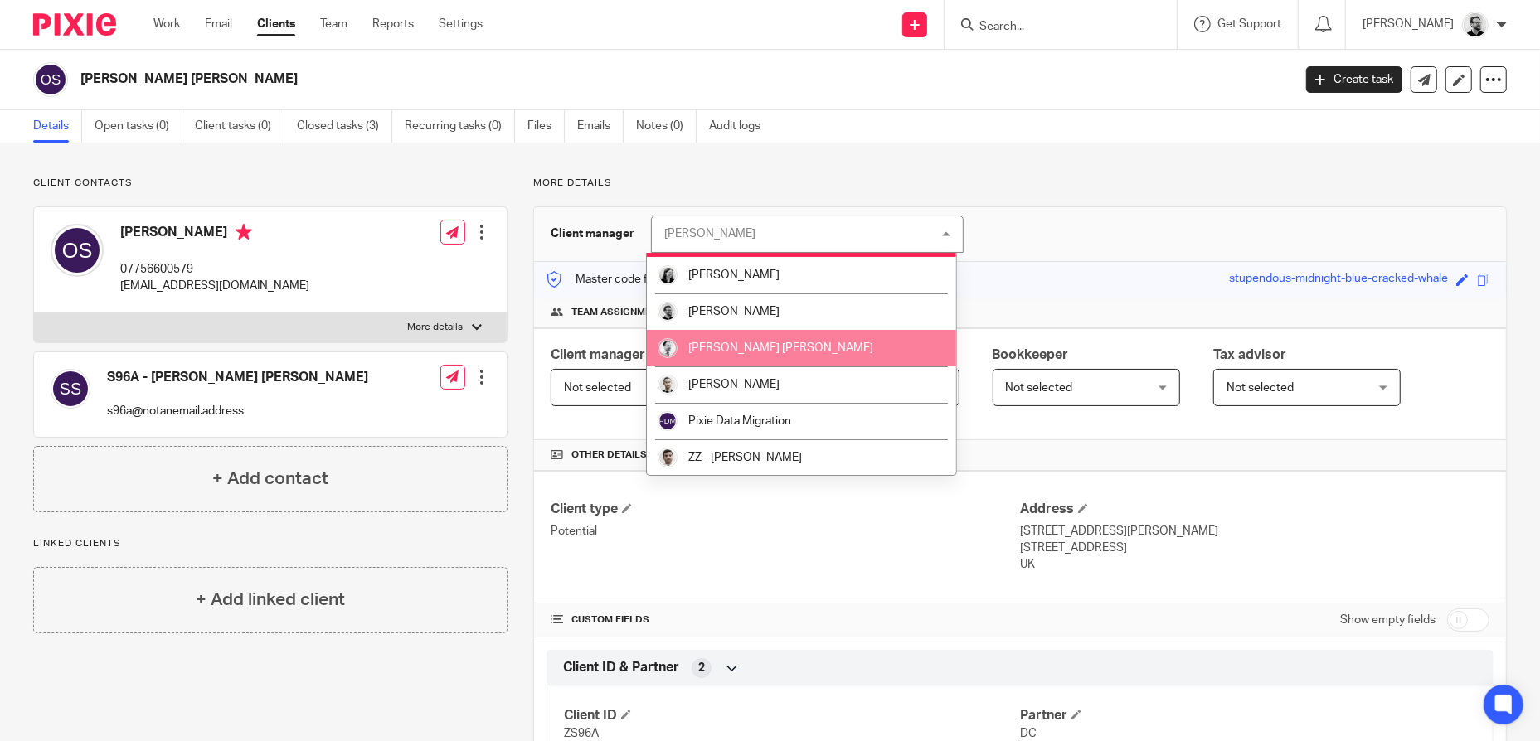
click at [754, 352] on span "[PERSON_NAME] [PERSON_NAME]" at bounding box center [780, 348] width 185 height 12
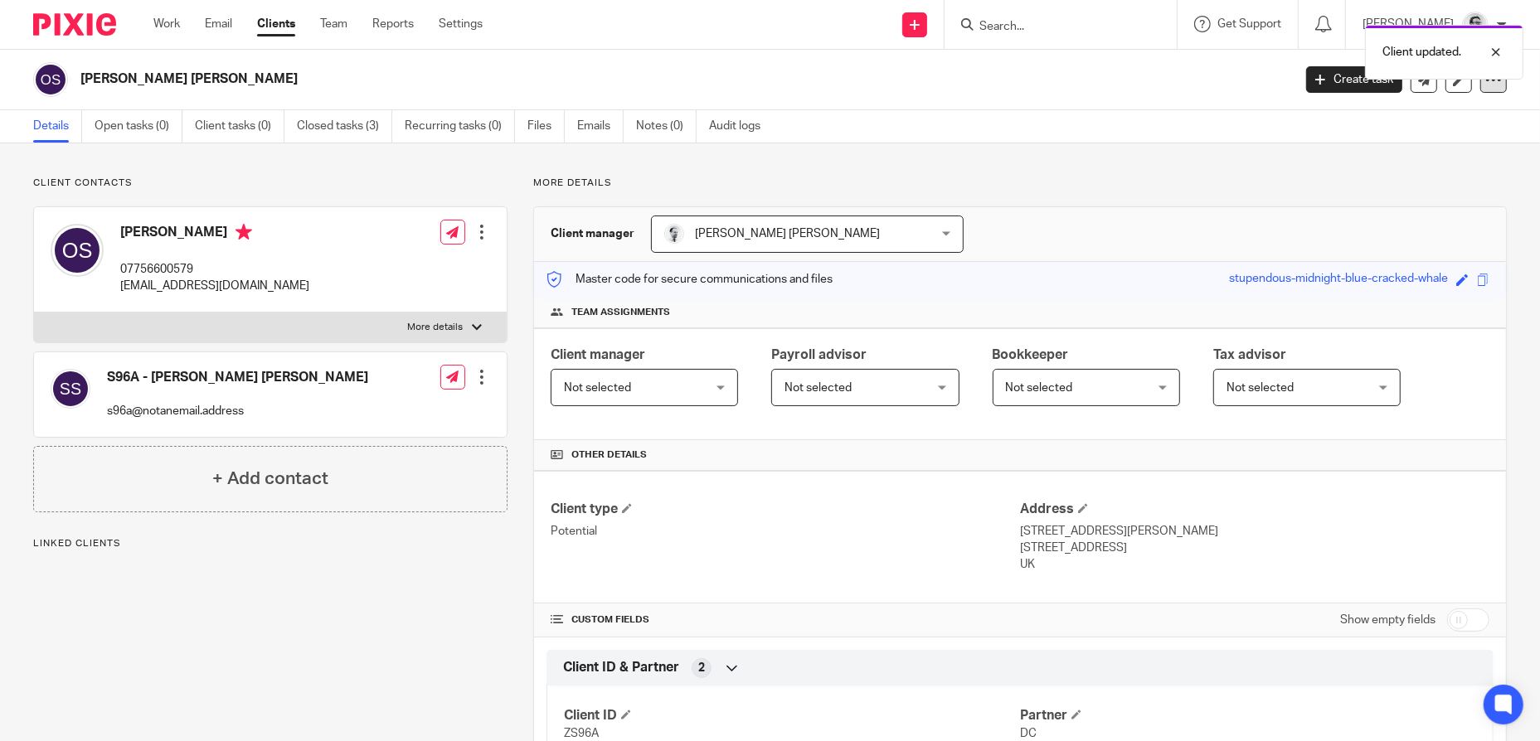
click at [1488, 87] on icon at bounding box center [1493, 79] width 17 height 17
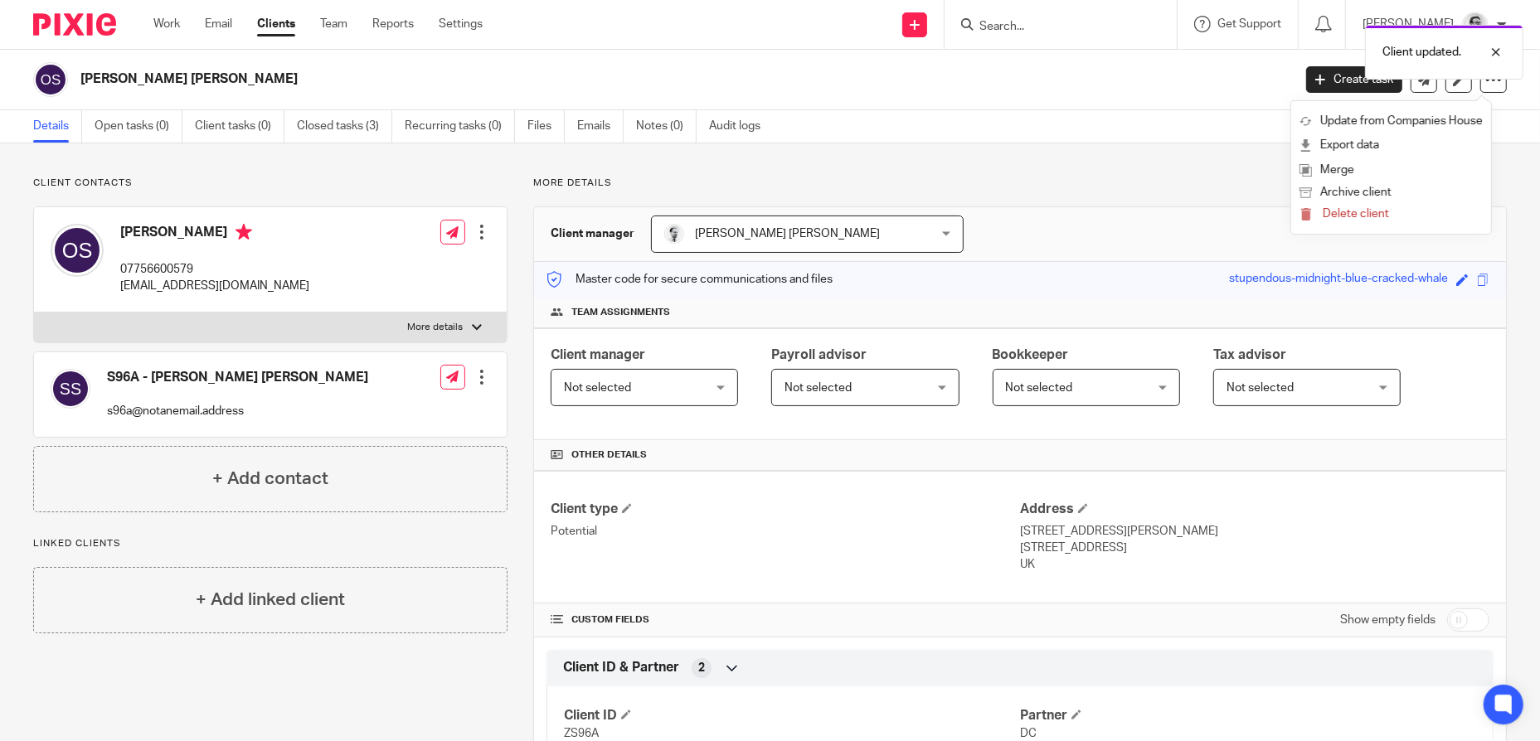
click at [1116, 188] on p "More details" at bounding box center [1019, 183] width 973 height 13
click at [657, 133] on link "Notes (0)" at bounding box center [666, 126] width 61 height 32
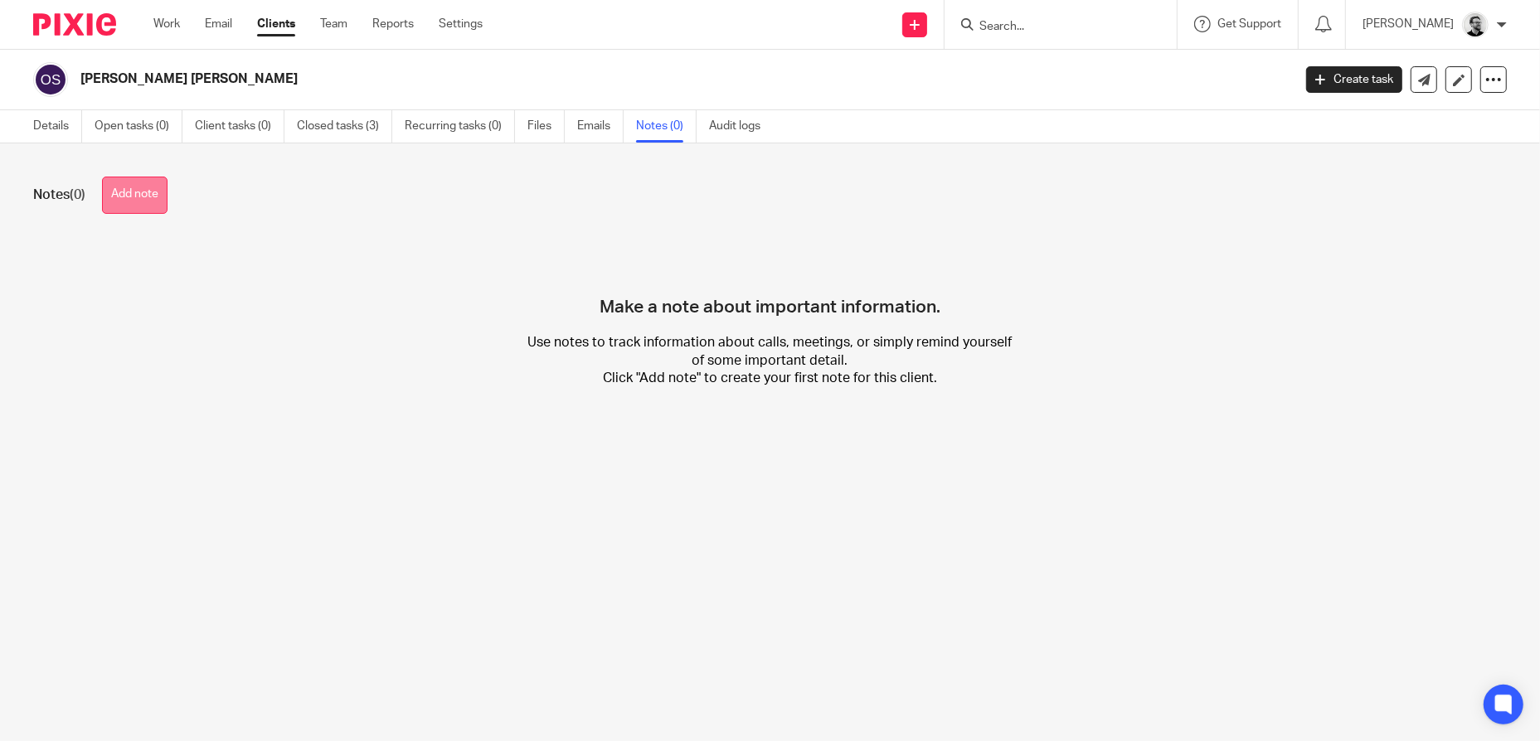
click at [163, 191] on button "Add note" at bounding box center [135, 195] width 66 height 37
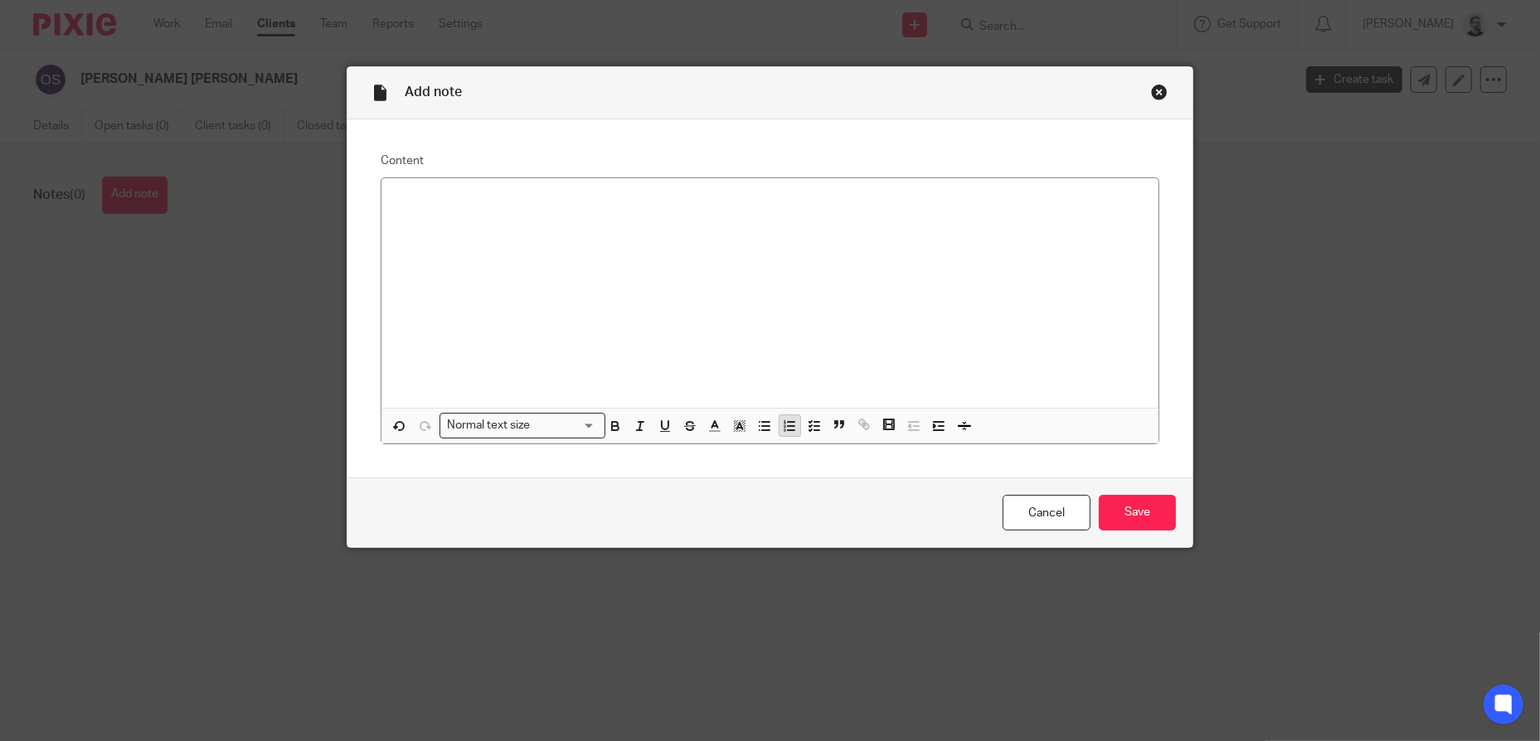
click at [783, 425] on icon "button" at bounding box center [789, 426] width 15 height 15
click at [757, 420] on icon "button" at bounding box center [764, 426] width 15 height 15
click at [1109, 502] on input "Save" at bounding box center [1137, 513] width 77 height 36
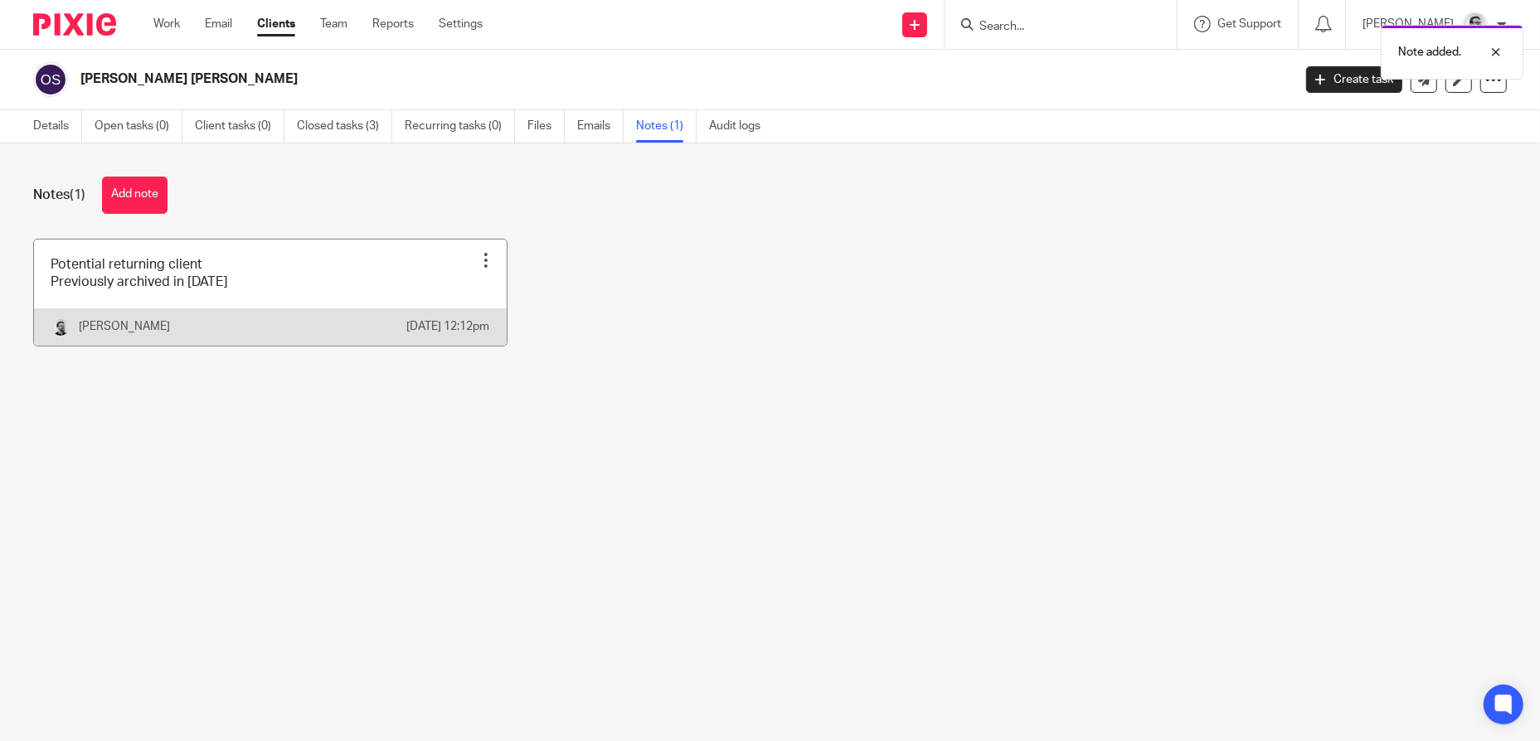
click at [482, 264] on div at bounding box center [486, 260] width 17 height 17
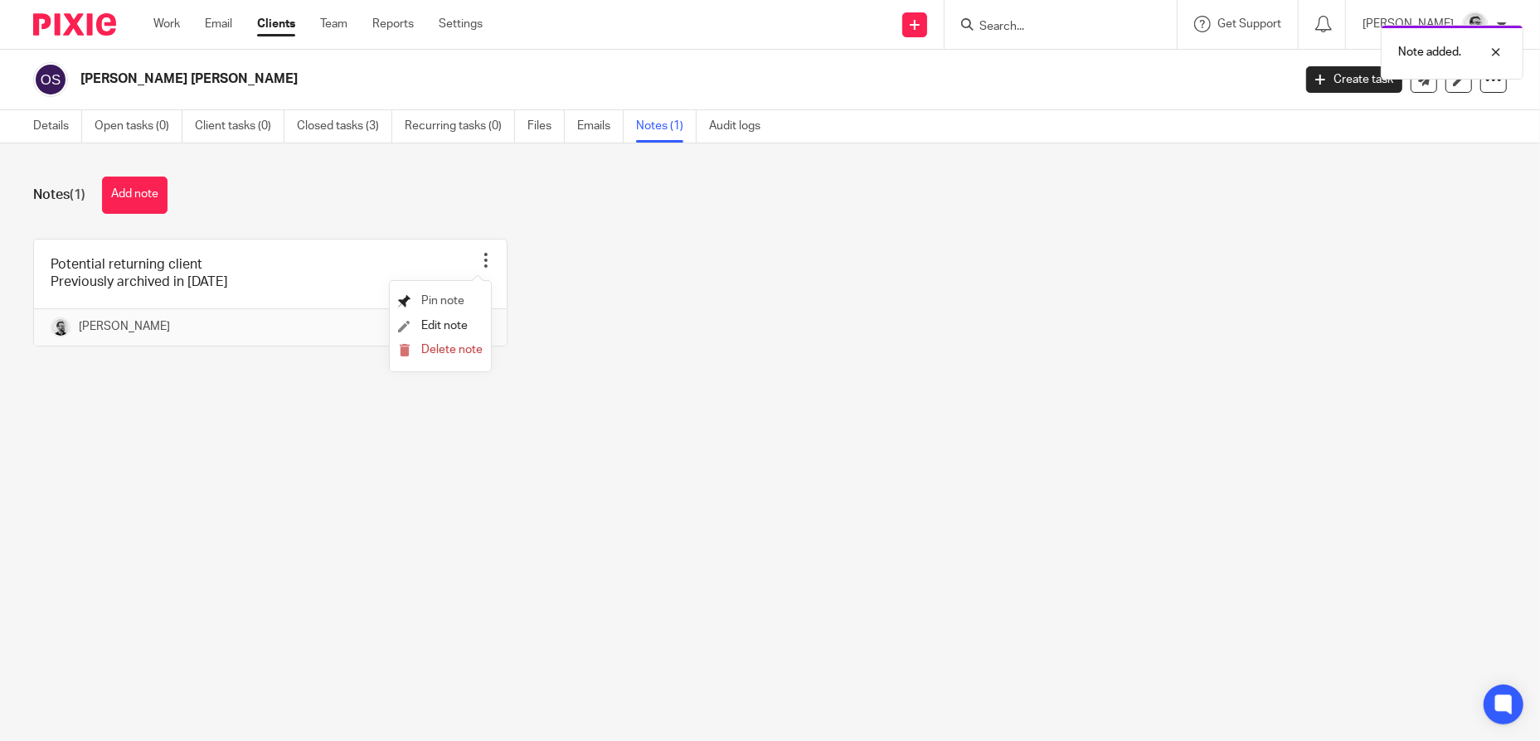
click at [443, 295] on span "Pin note" at bounding box center [442, 301] width 43 height 12
click at [907, 328] on div "Potential returning client Previously archived in [DATE] Pin note Edit note Del…" at bounding box center [756, 305] width 1499 height 133
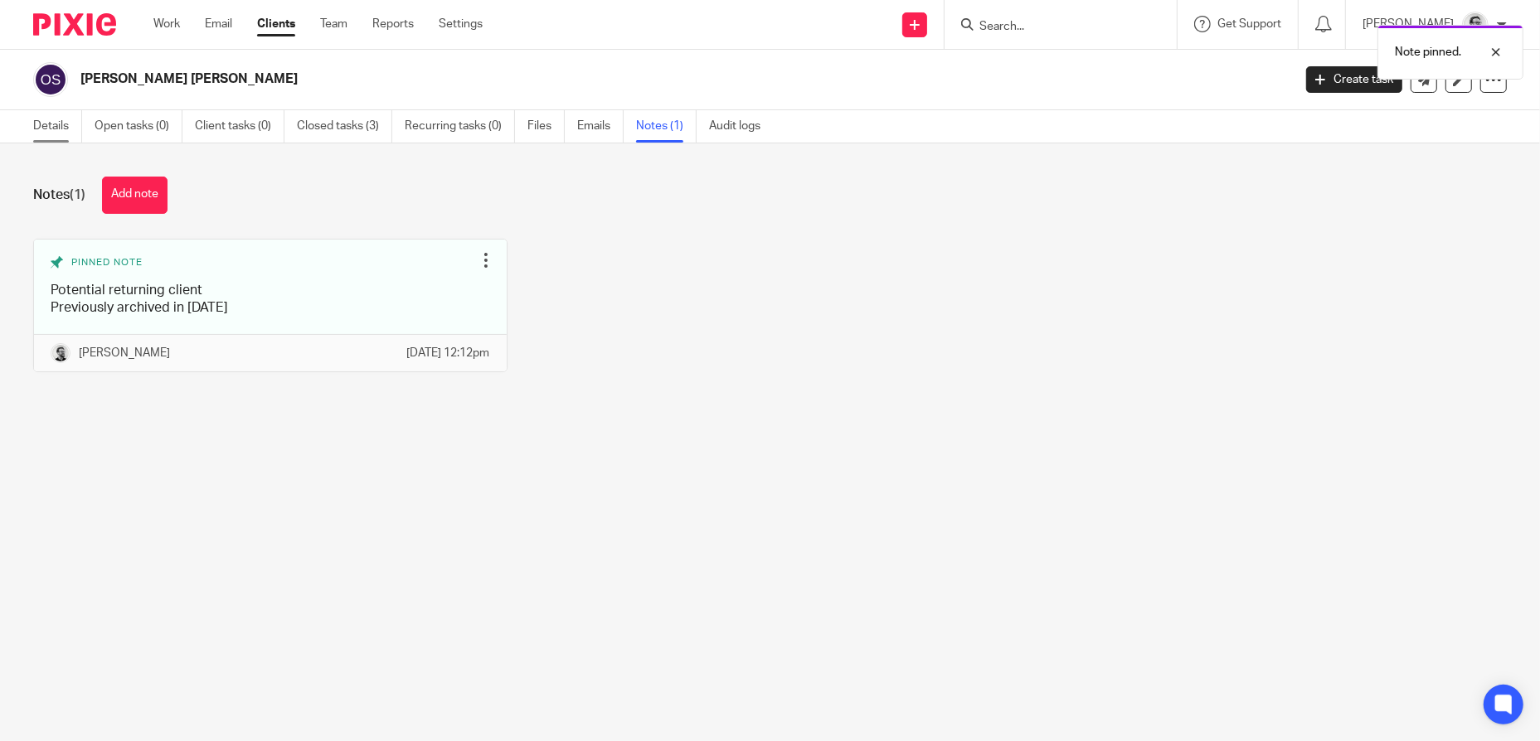
click at [55, 118] on link "Details" at bounding box center [57, 126] width 49 height 32
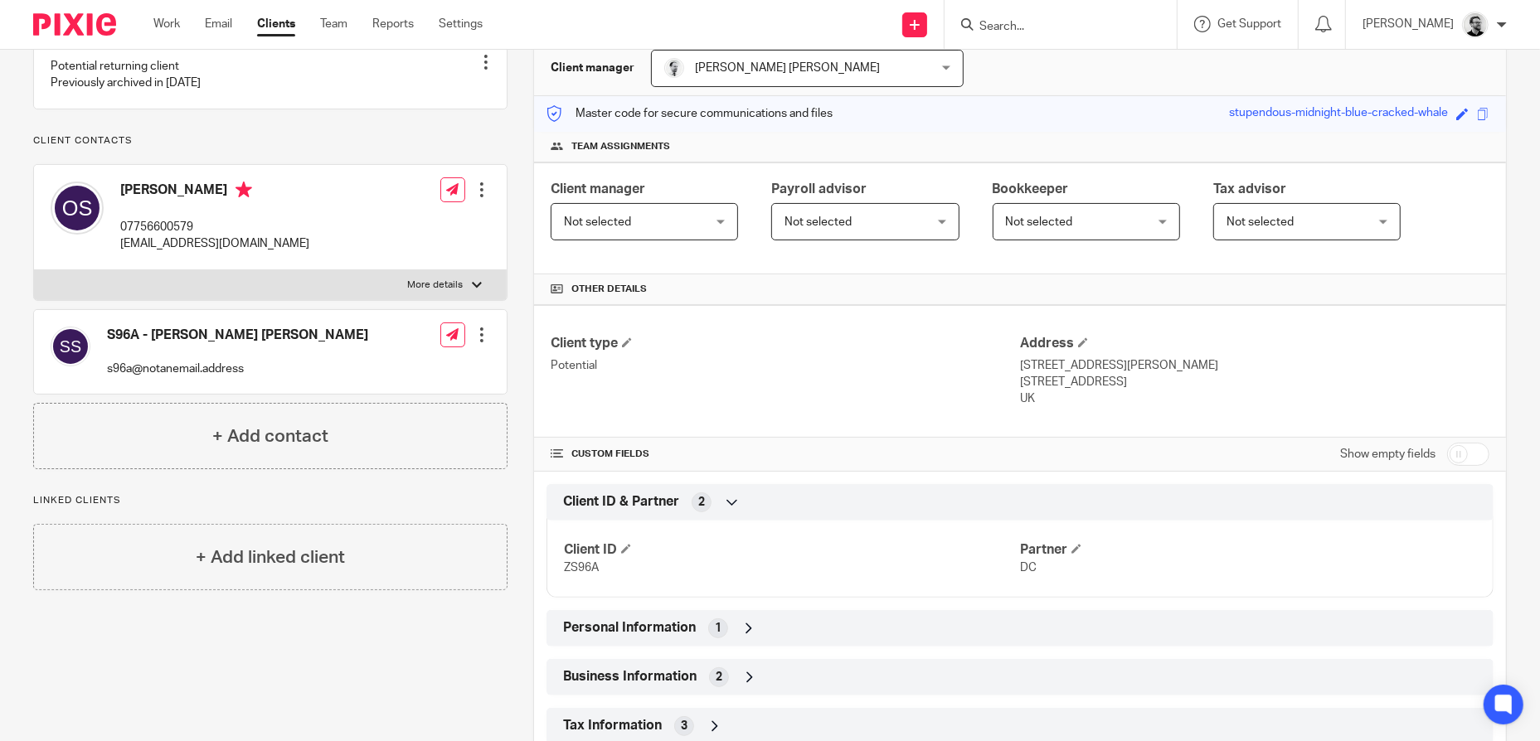
scroll to position [215, 0]
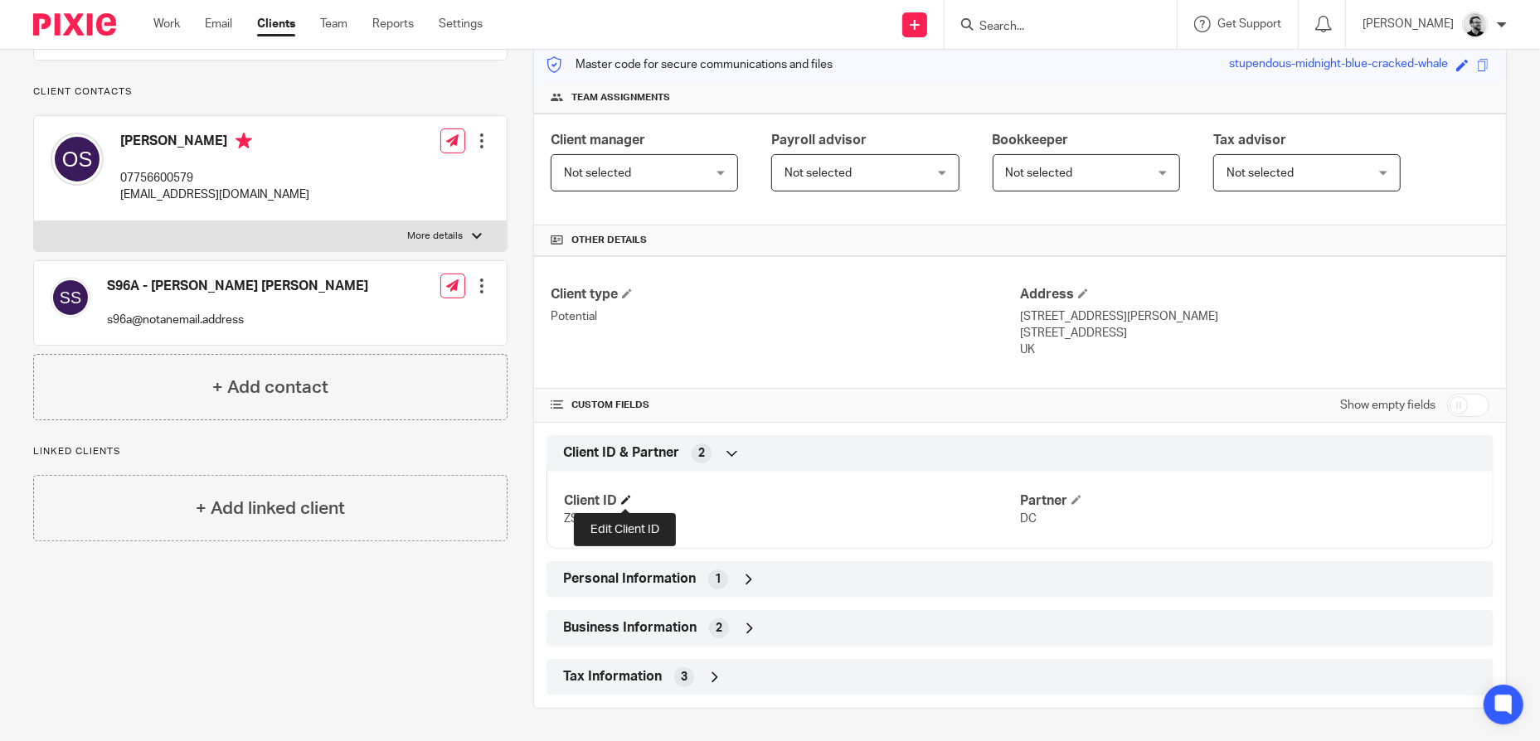
click at [626, 499] on span at bounding box center [626, 500] width 10 height 10
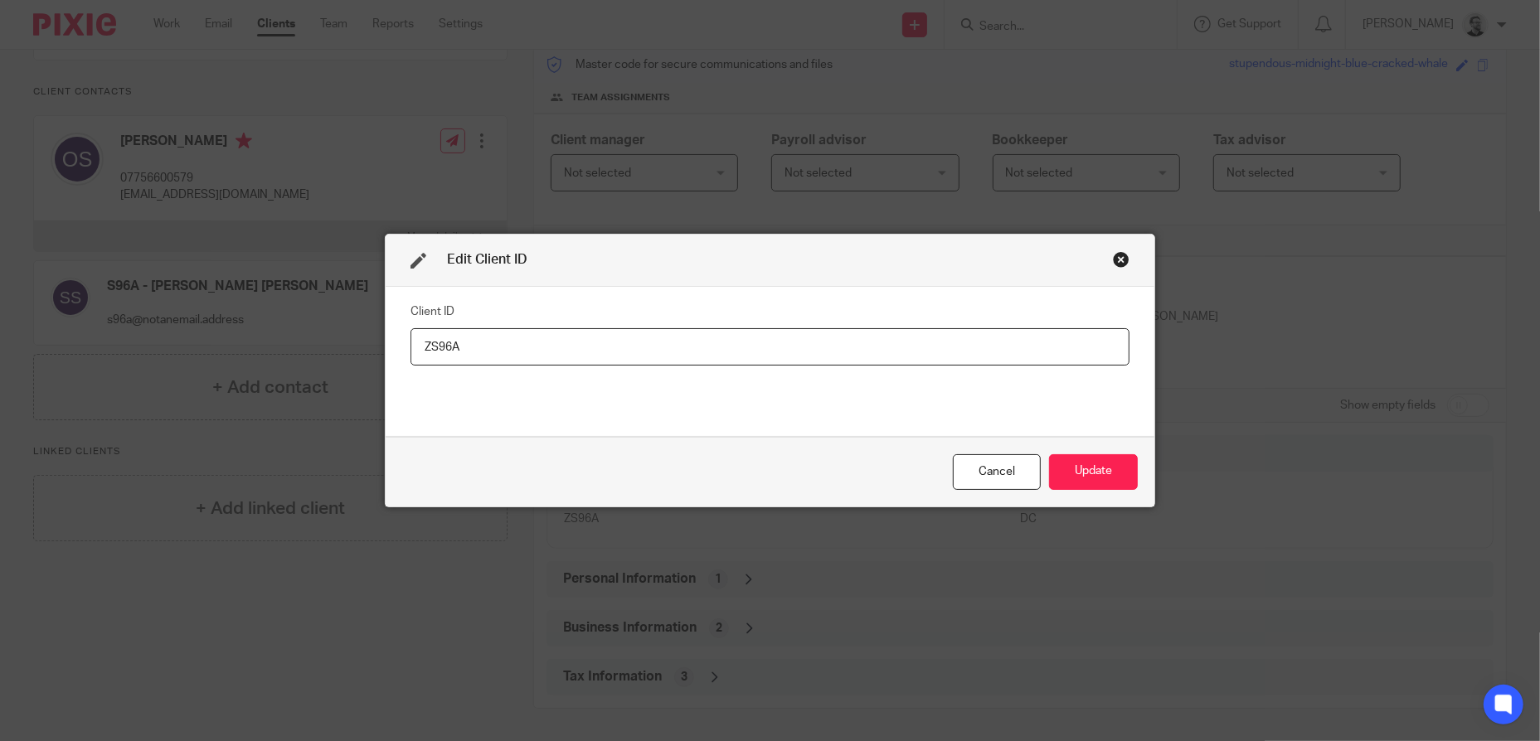
drag, startPoint x: 426, startPoint y: 346, endPoint x: 395, endPoint y: 344, distance: 31.6
click at [395, 344] on div "Client ID ZS96A" at bounding box center [770, 362] width 769 height 150
type input "S96A"
click at [1101, 464] on button "Update" at bounding box center [1093, 472] width 89 height 36
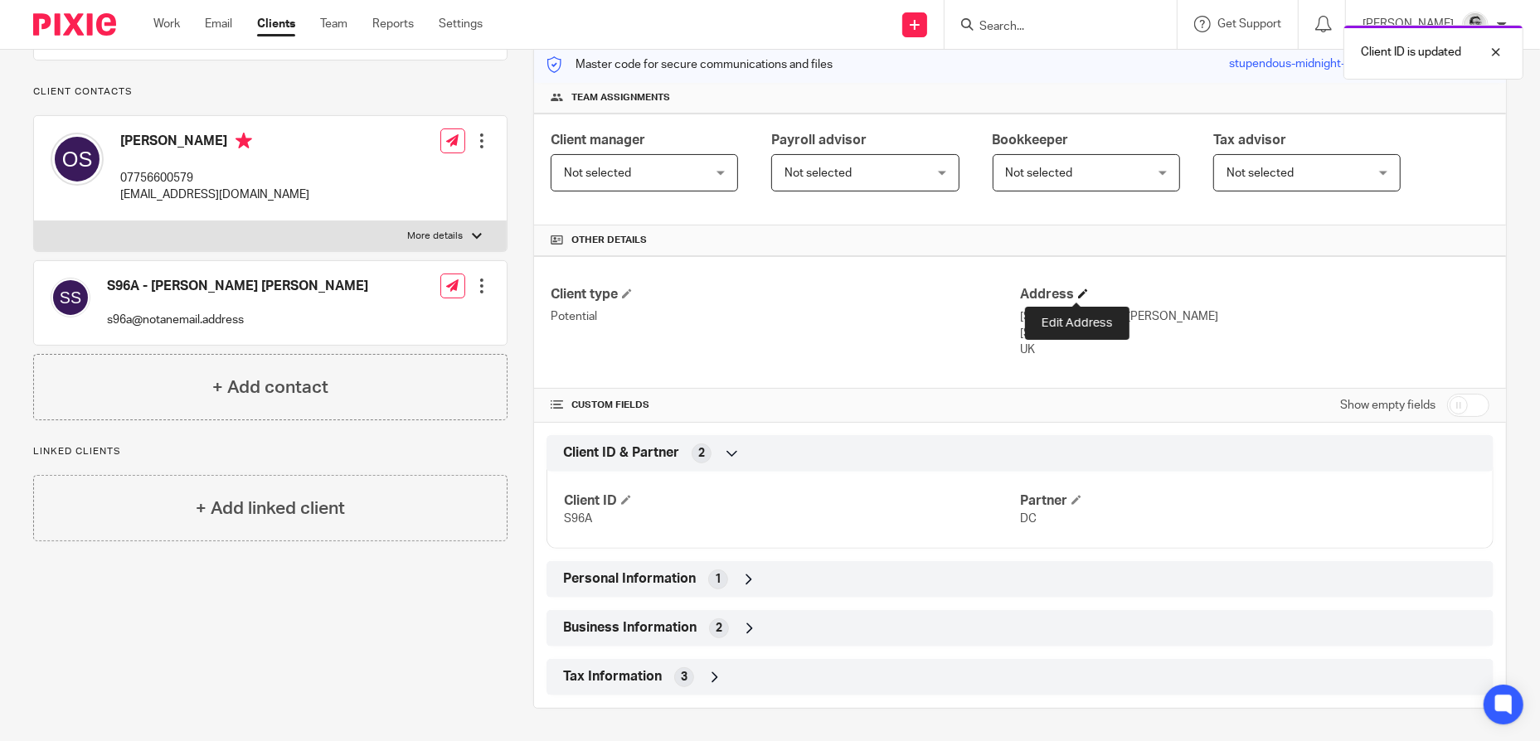
click at [1078, 293] on span at bounding box center [1083, 294] width 10 height 10
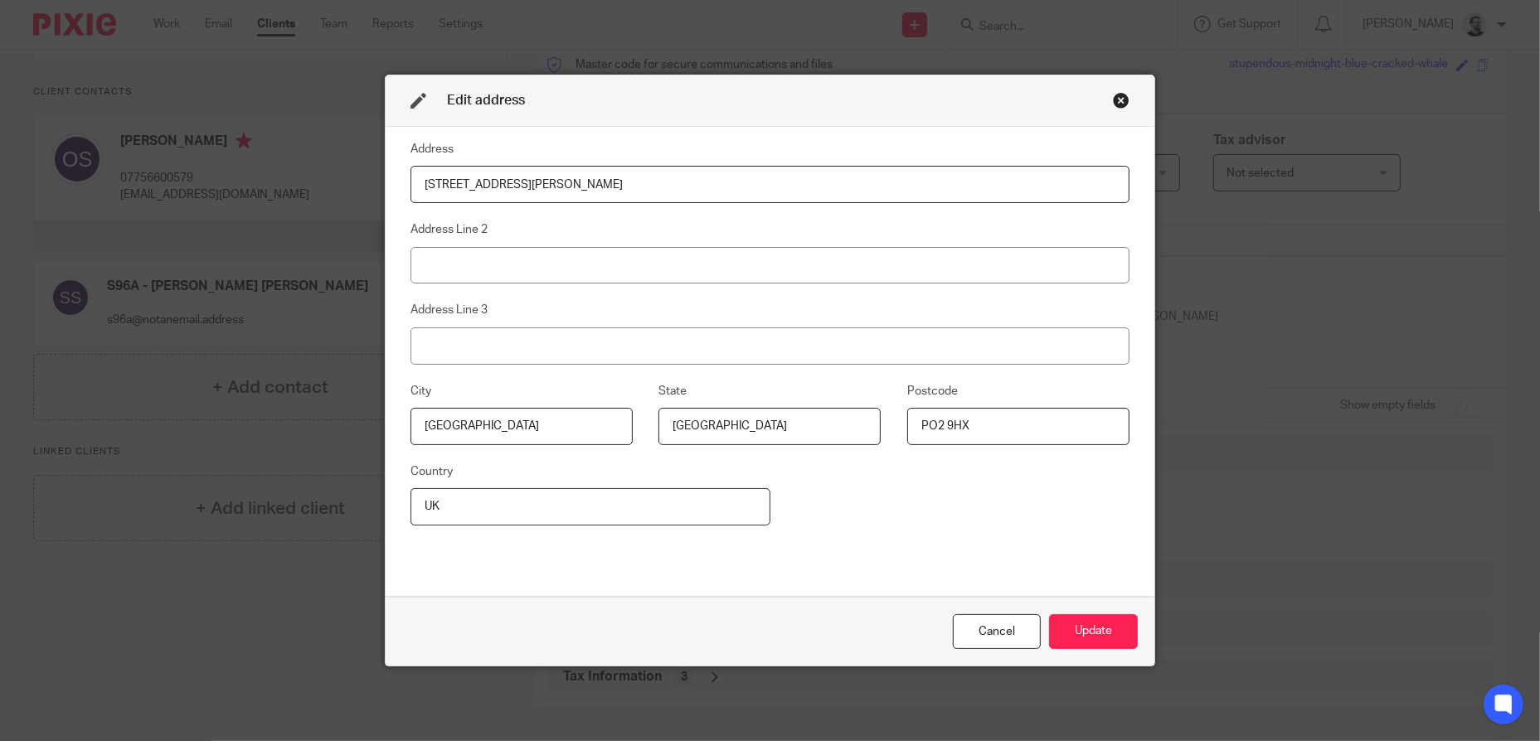
drag, startPoint x: 990, startPoint y: 420, endPoint x: 763, endPoint y: 422, distance: 227.2
click at [763, 422] on div "City Portsmouth State Hampshire Postcode PO2 9HX" at bounding box center [757, 421] width 745 height 80
click at [703, 433] on input "Hampshire" at bounding box center [769, 426] width 222 height 37
drag, startPoint x: 519, startPoint y: 430, endPoint x: 377, endPoint y: 425, distance: 141.9
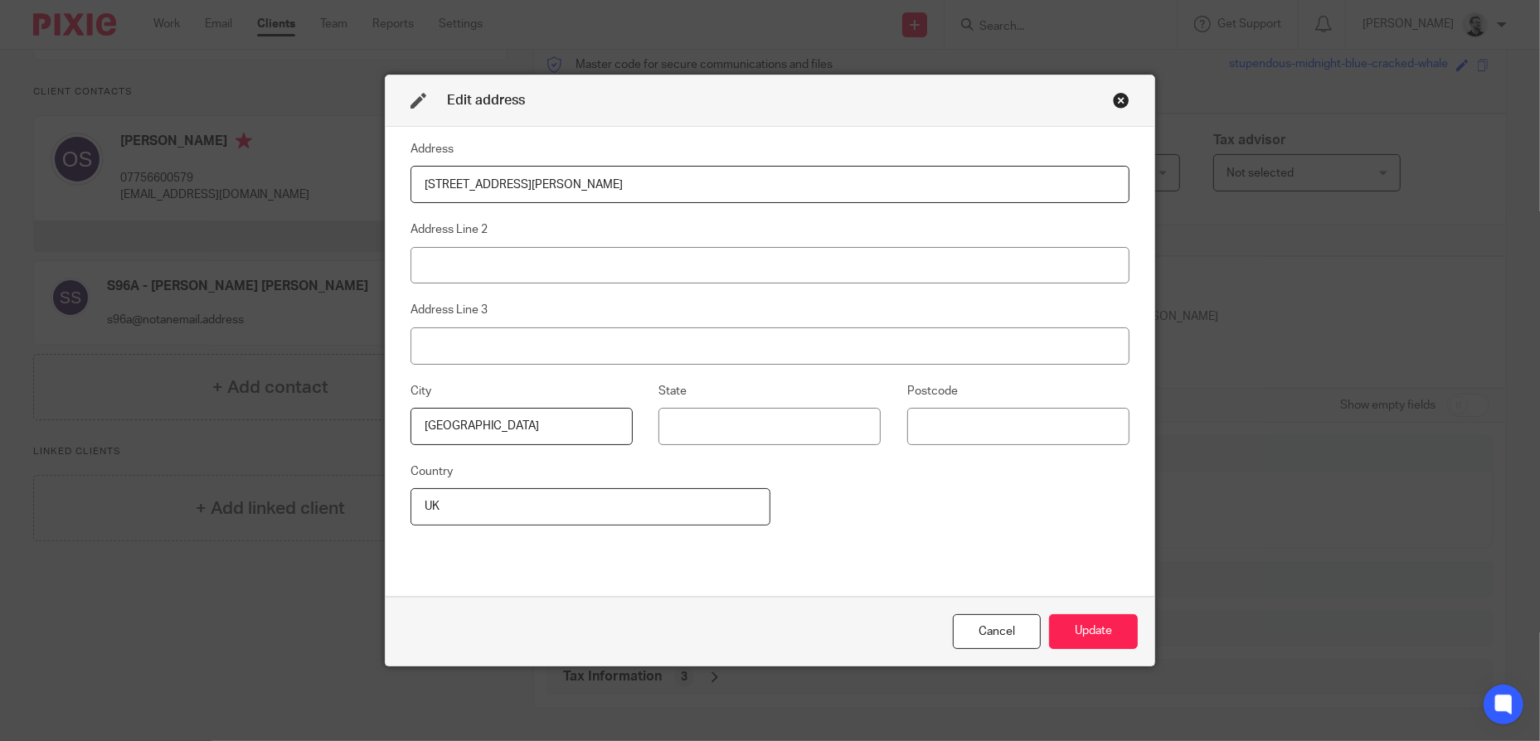
click at [377, 425] on div "Edit address Address 69 Hartley Road Address Line 2 Address Line 3 City Portsmo…" at bounding box center [770, 370] width 1540 height 741
drag, startPoint x: 462, startPoint y: 515, endPoint x: 388, endPoint y: 508, distance: 74.1
click at [388, 508] on div "Address 69 Hartley Road Address Line 2 Address Line 3 City State Postcode Count…" at bounding box center [770, 362] width 769 height 470
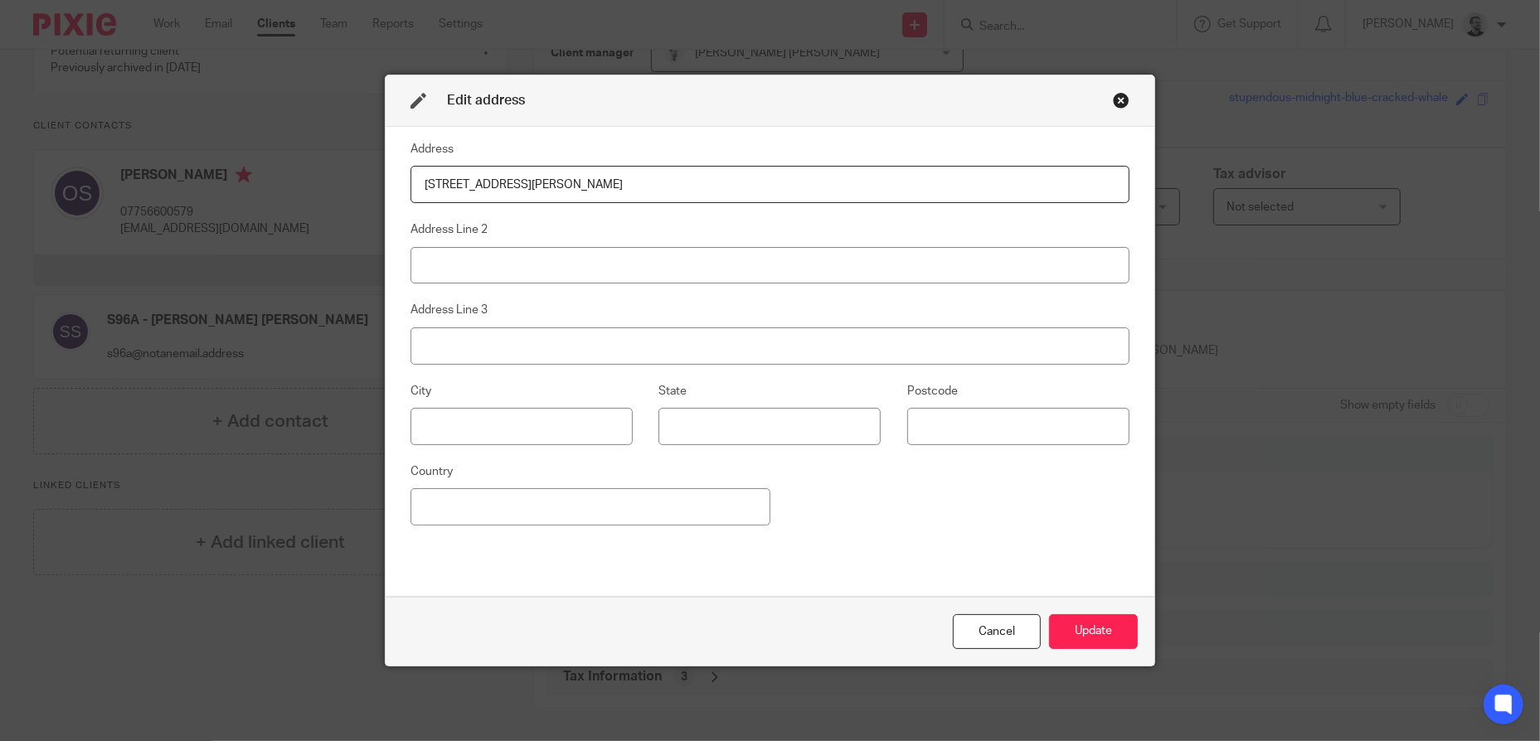
drag, startPoint x: 542, startPoint y: 191, endPoint x: 396, endPoint y: 206, distance: 147.6
click at [323, 185] on div "Edit address Address 69 Hartley Road Address Line 2 Address Line 3 City State P…" at bounding box center [770, 370] width 1540 height 741
drag, startPoint x: 1075, startPoint y: 632, endPoint x: 1032, endPoint y: 567, distance: 77.3
click at [1032, 567] on div "Address Address Line 2 Address Line 3 City State Postcode Country Cancel Update" at bounding box center [770, 396] width 769 height 539
click at [1126, 658] on div "Cancel Update" at bounding box center [770, 632] width 769 height 70
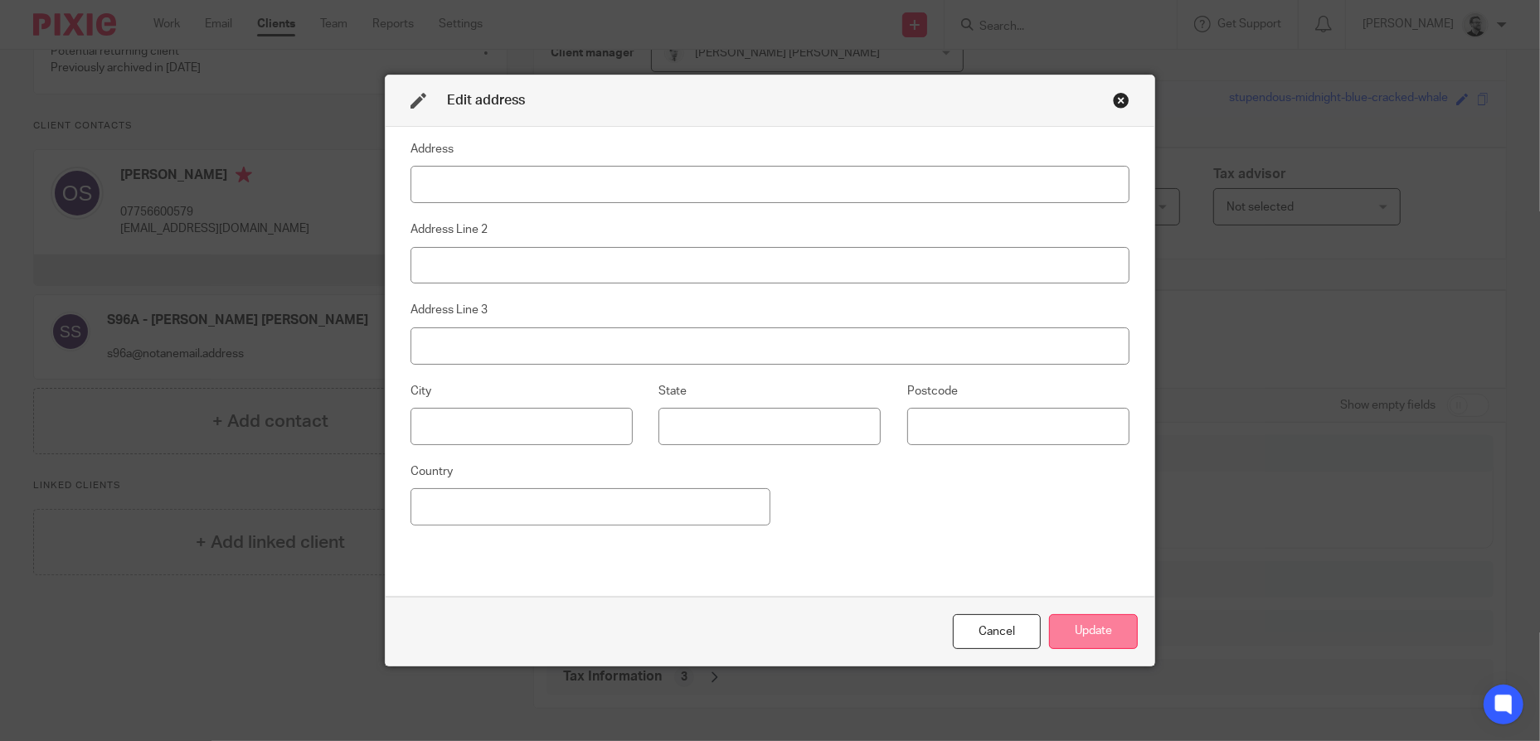
click at [1105, 638] on button "Update" at bounding box center [1093, 632] width 89 height 36
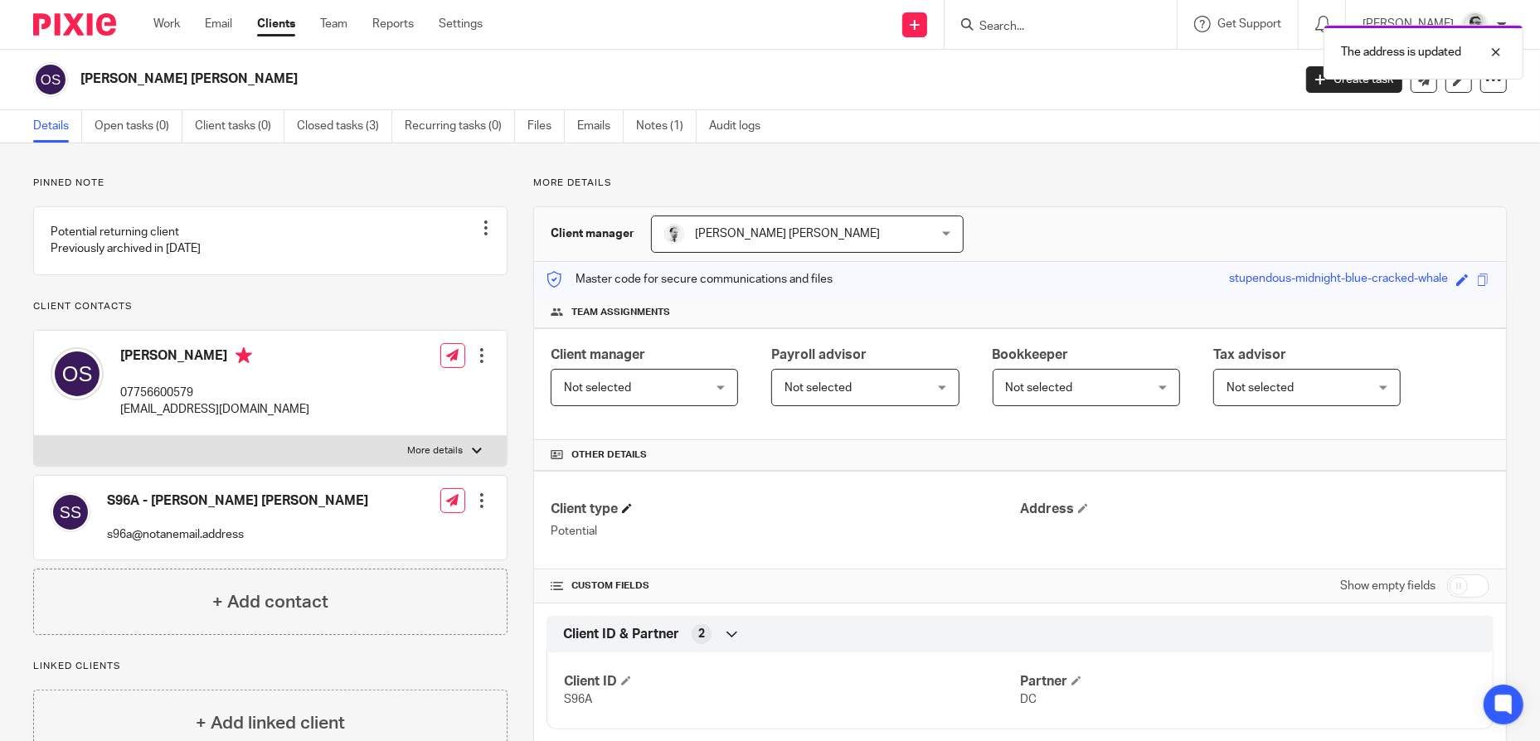
scroll to position [0, 0]
click at [1332, 71] on link "Create task" at bounding box center [1354, 79] width 96 height 27
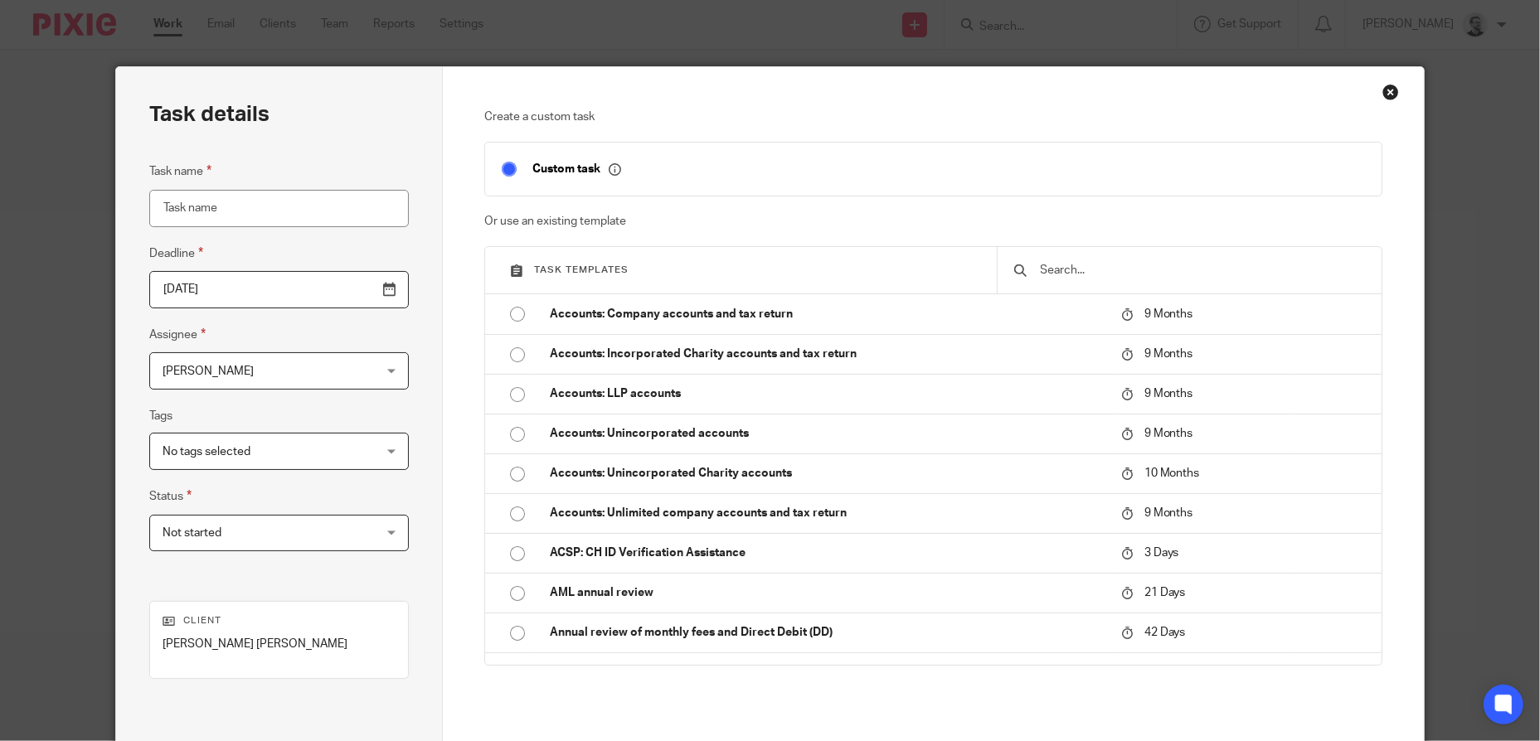
click at [1097, 274] on input "text" at bounding box center [1202, 270] width 326 height 18
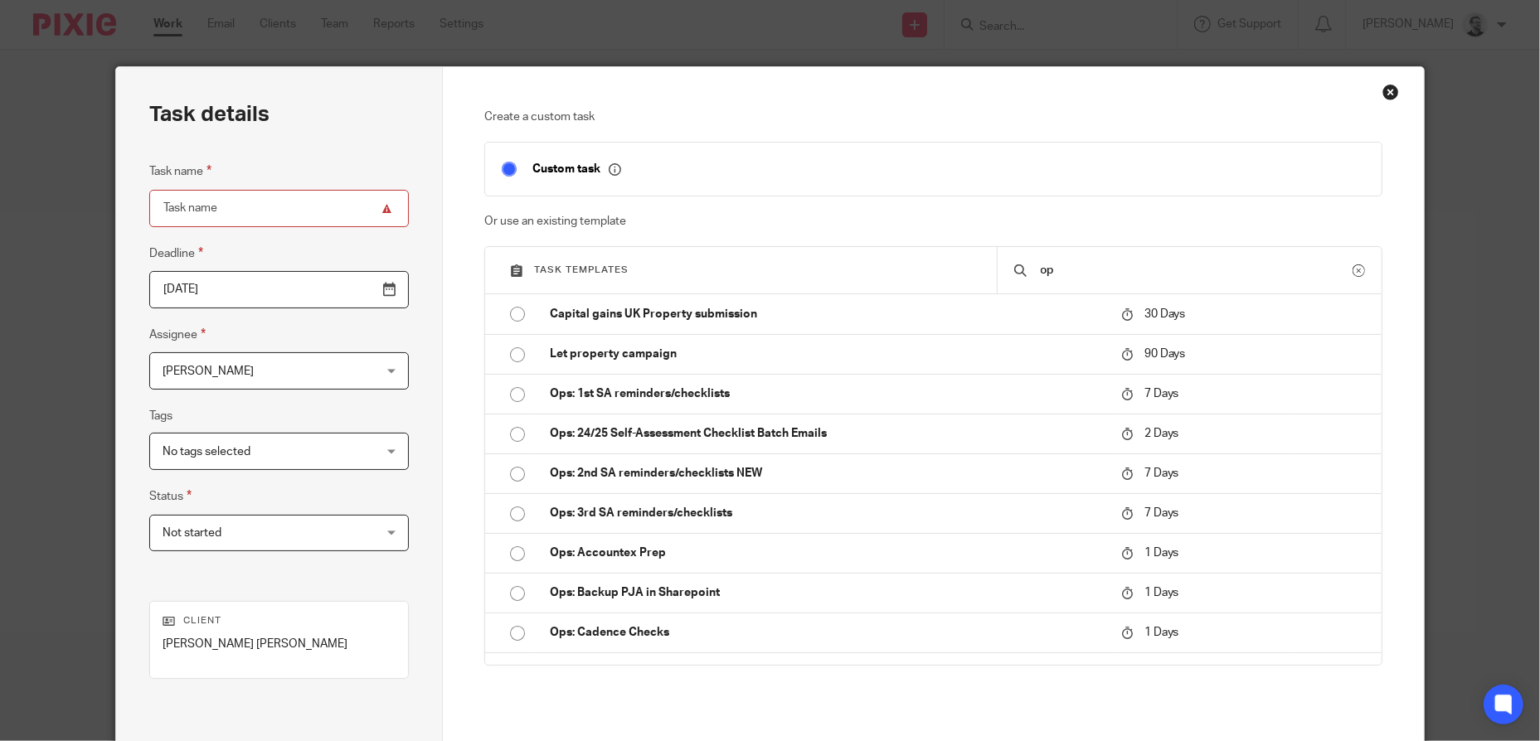
type input "o"
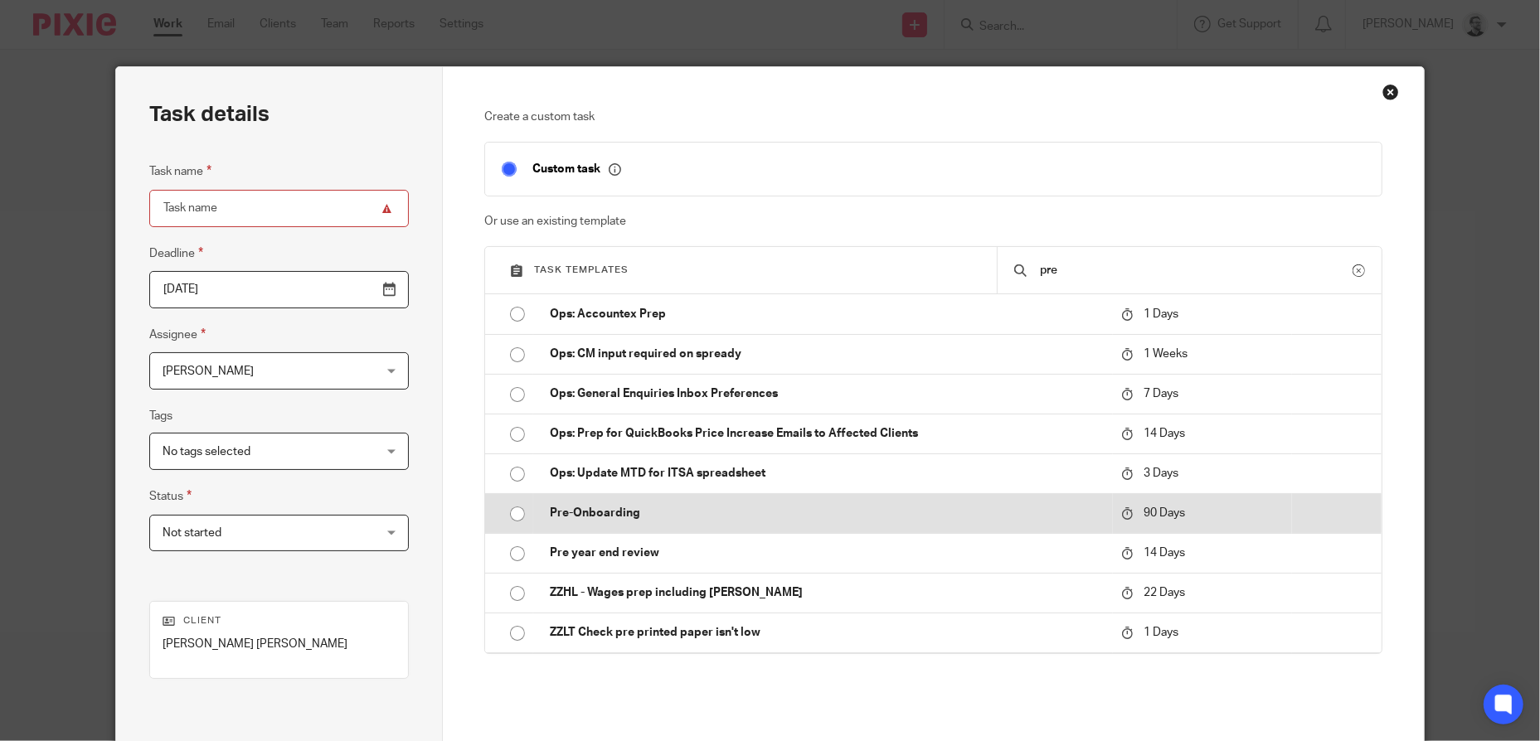
type input "pre"
click at [677, 510] on p "Pre-Onboarding" at bounding box center [827, 513] width 554 height 17
type input "2025-12-22"
type input "Pre-Onboarding"
checkbox input "false"
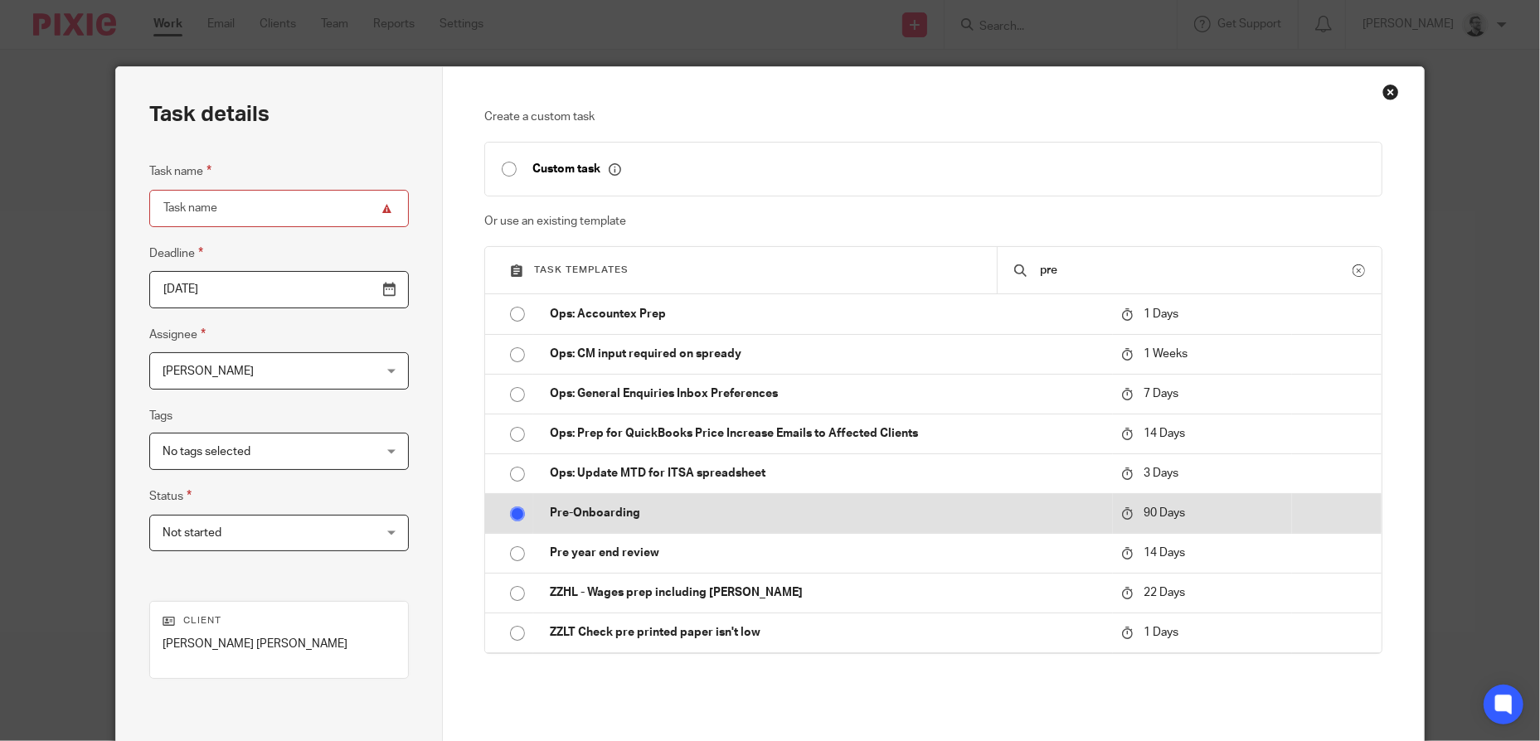
radio input "true"
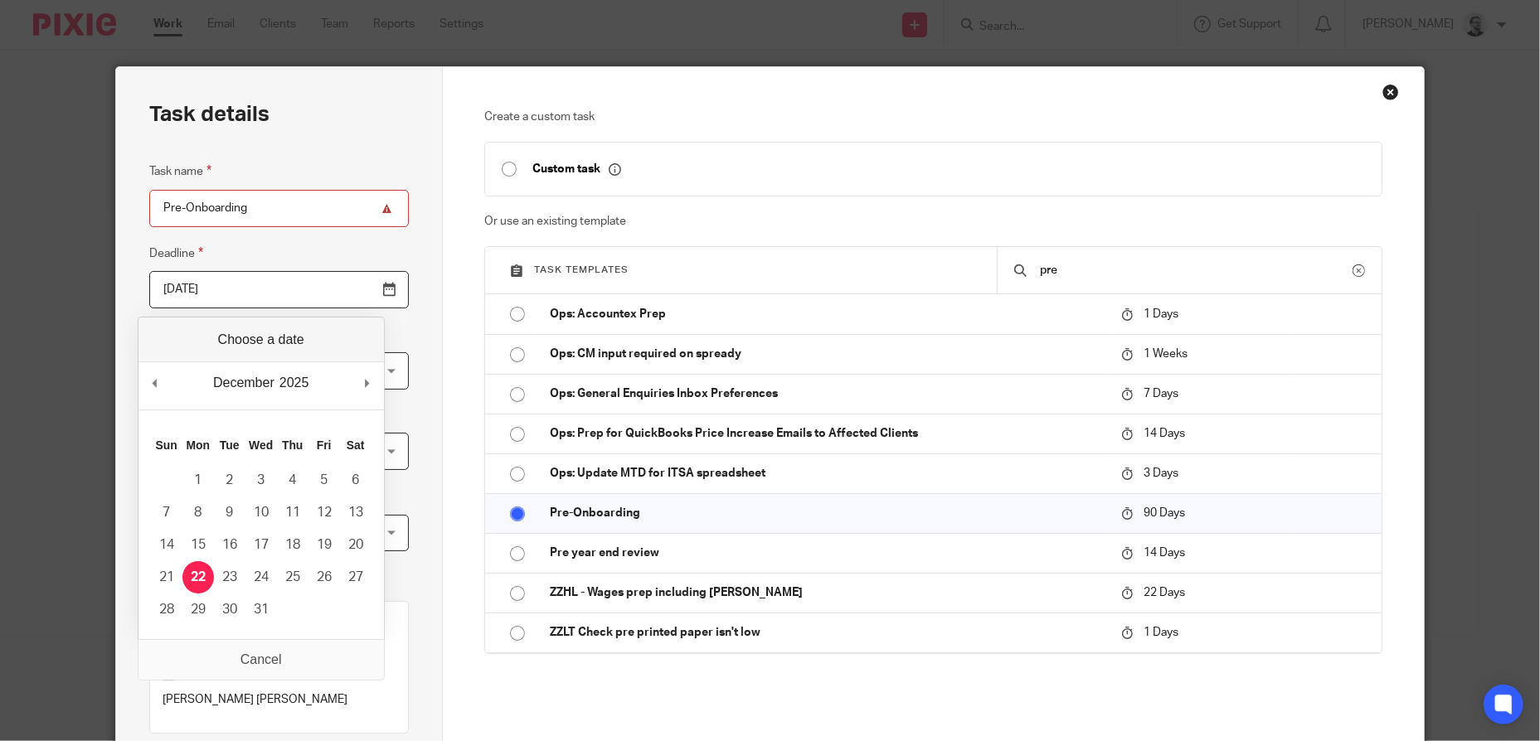
click at [306, 289] on input "2025-12-22" at bounding box center [279, 289] width 260 height 37
type input "2025-09-23"
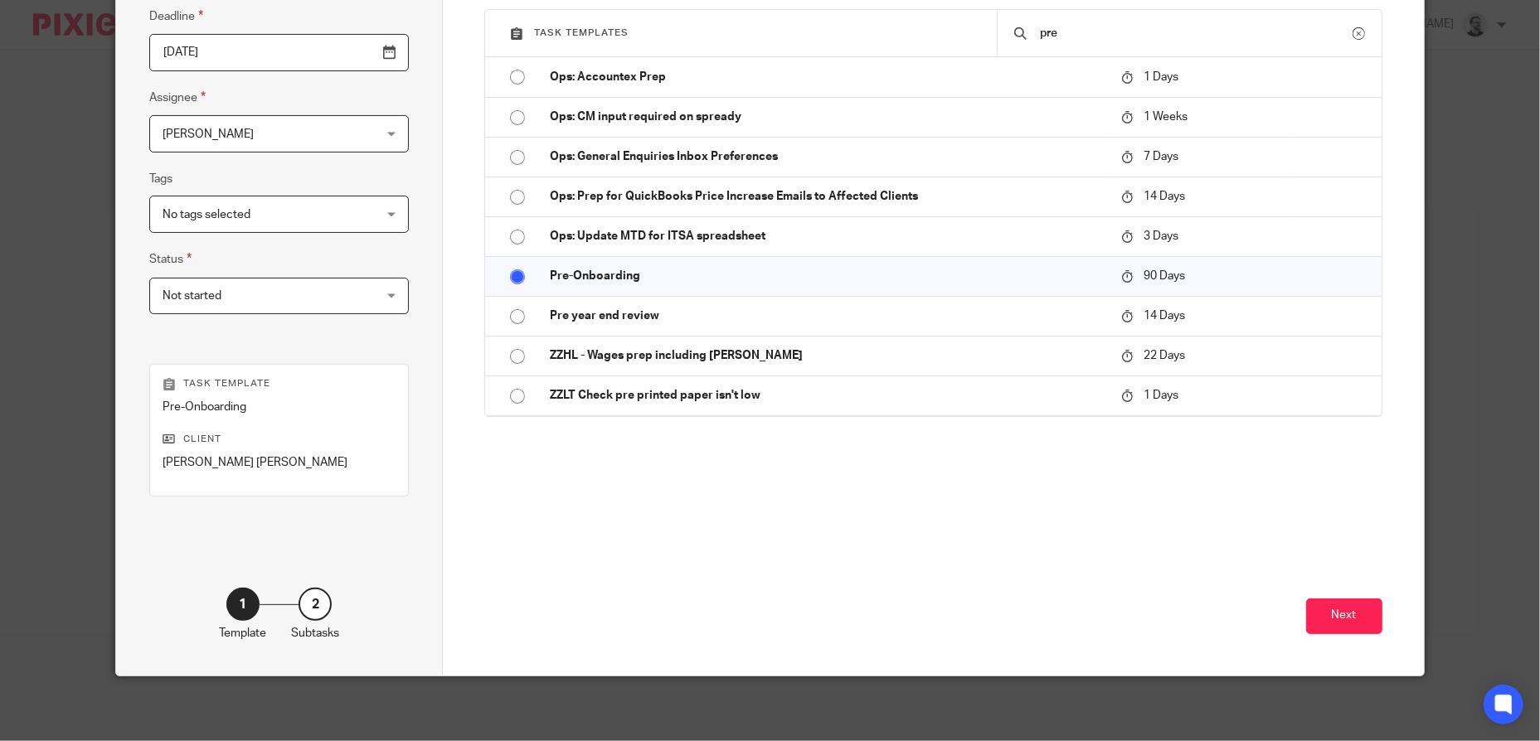
scroll to position [239, 0]
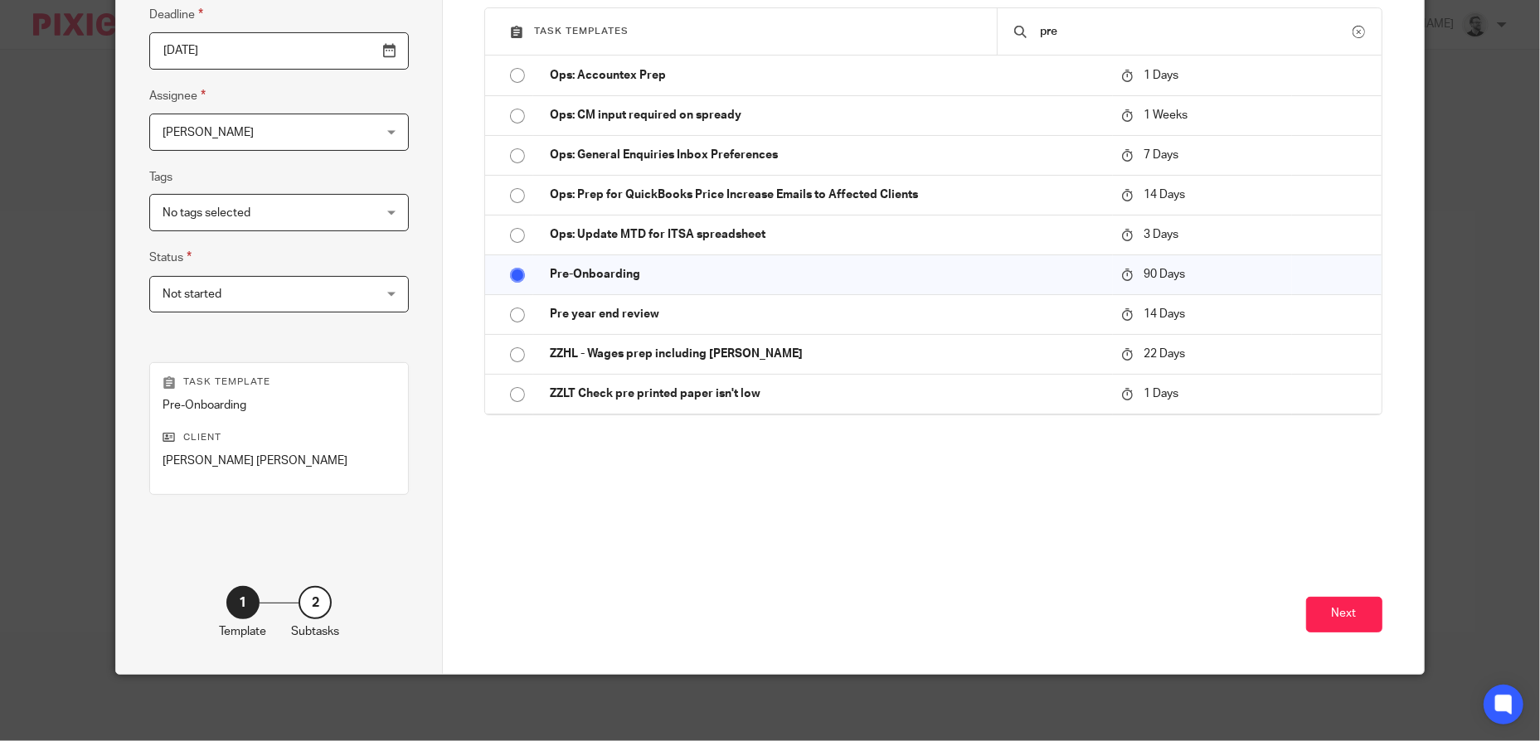
click at [1382, 624] on div "Create a custom task Custom task Or use an existing template Task templates pre…" at bounding box center [933, 251] width 980 height 846
click at [1362, 622] on button "Next" at bounding box center [1344, 615] width 76 height 36
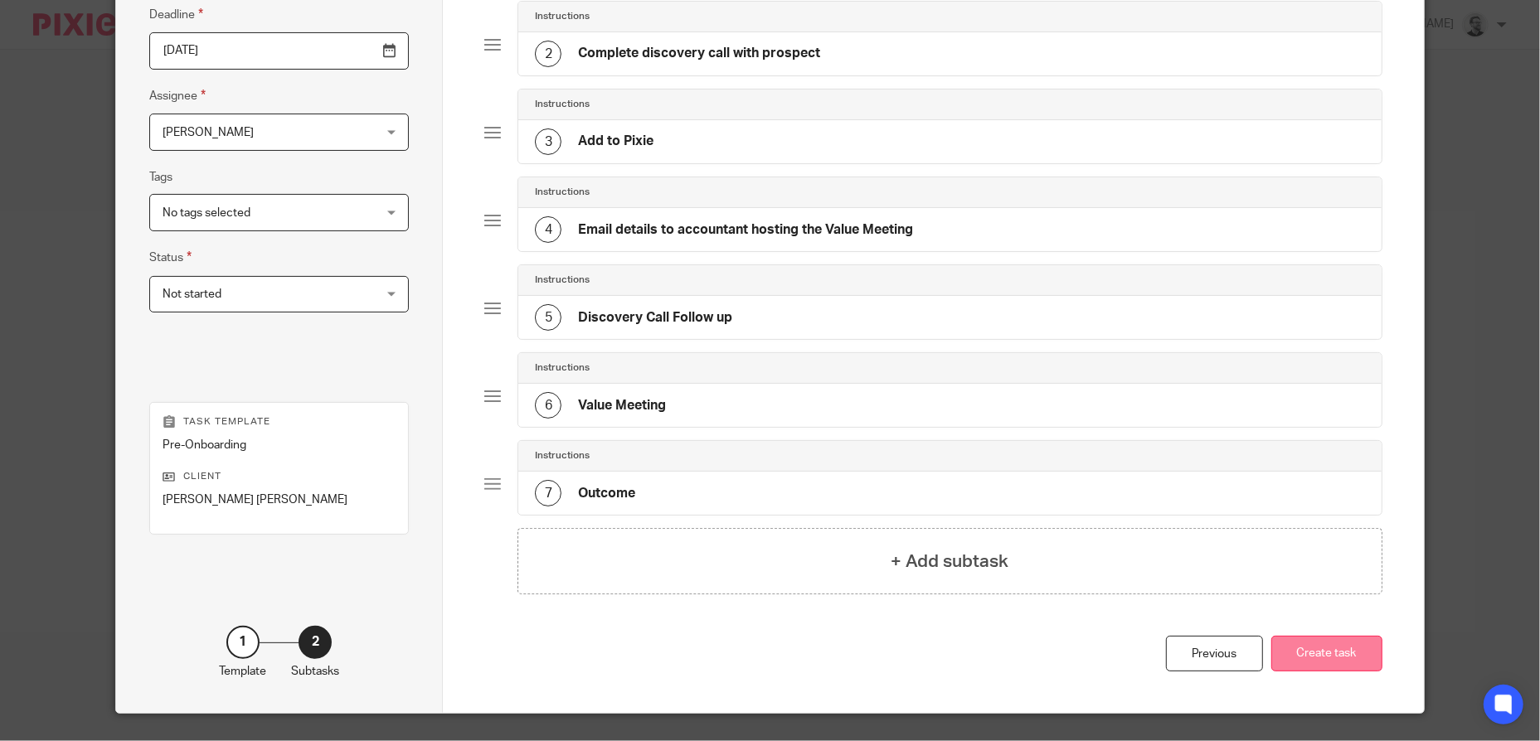
click at [1344, 652] on button "Create task" at bounding box center [1326, 654] width 111 height 36
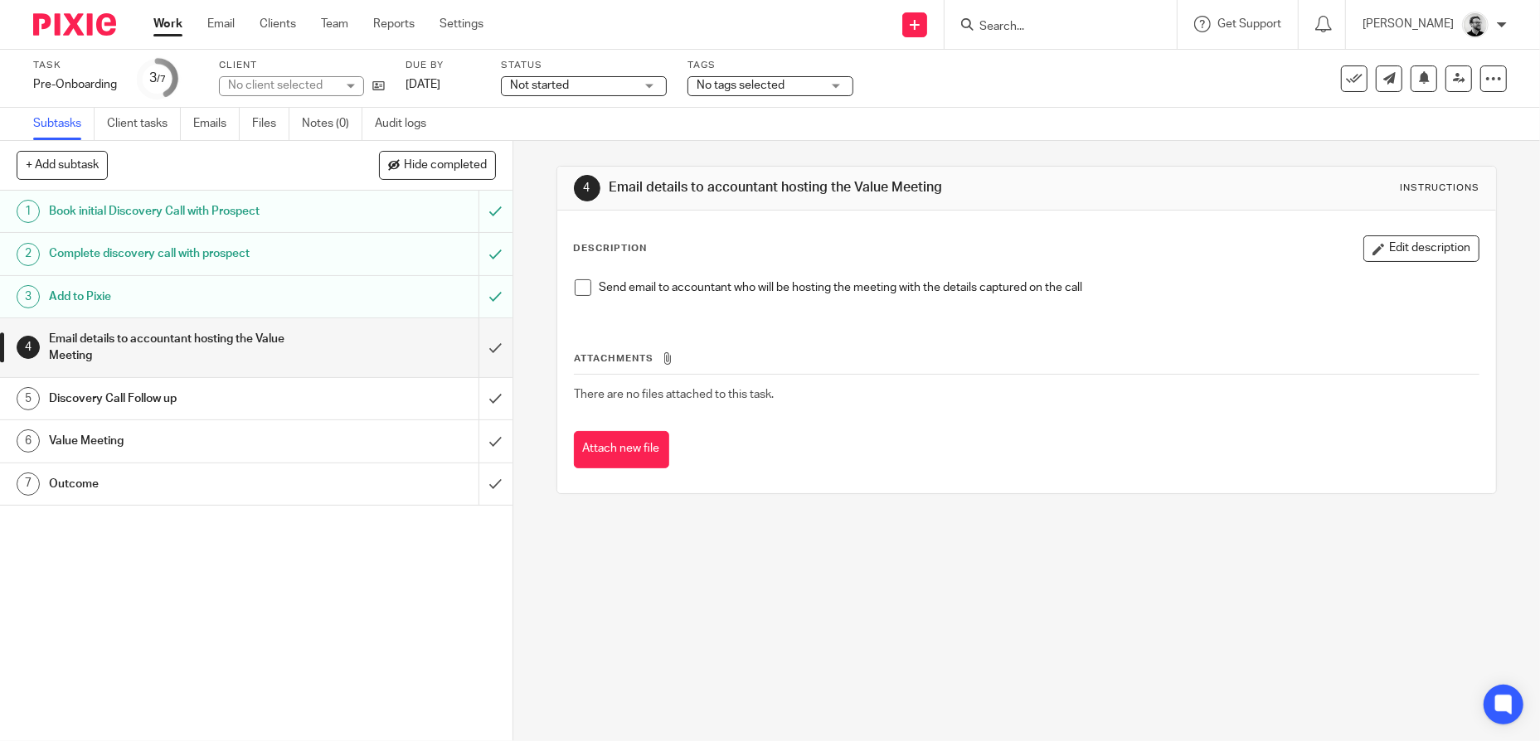
click at [486, 339] on input "submit" at bounding box center [256, 347] width 512 height 59
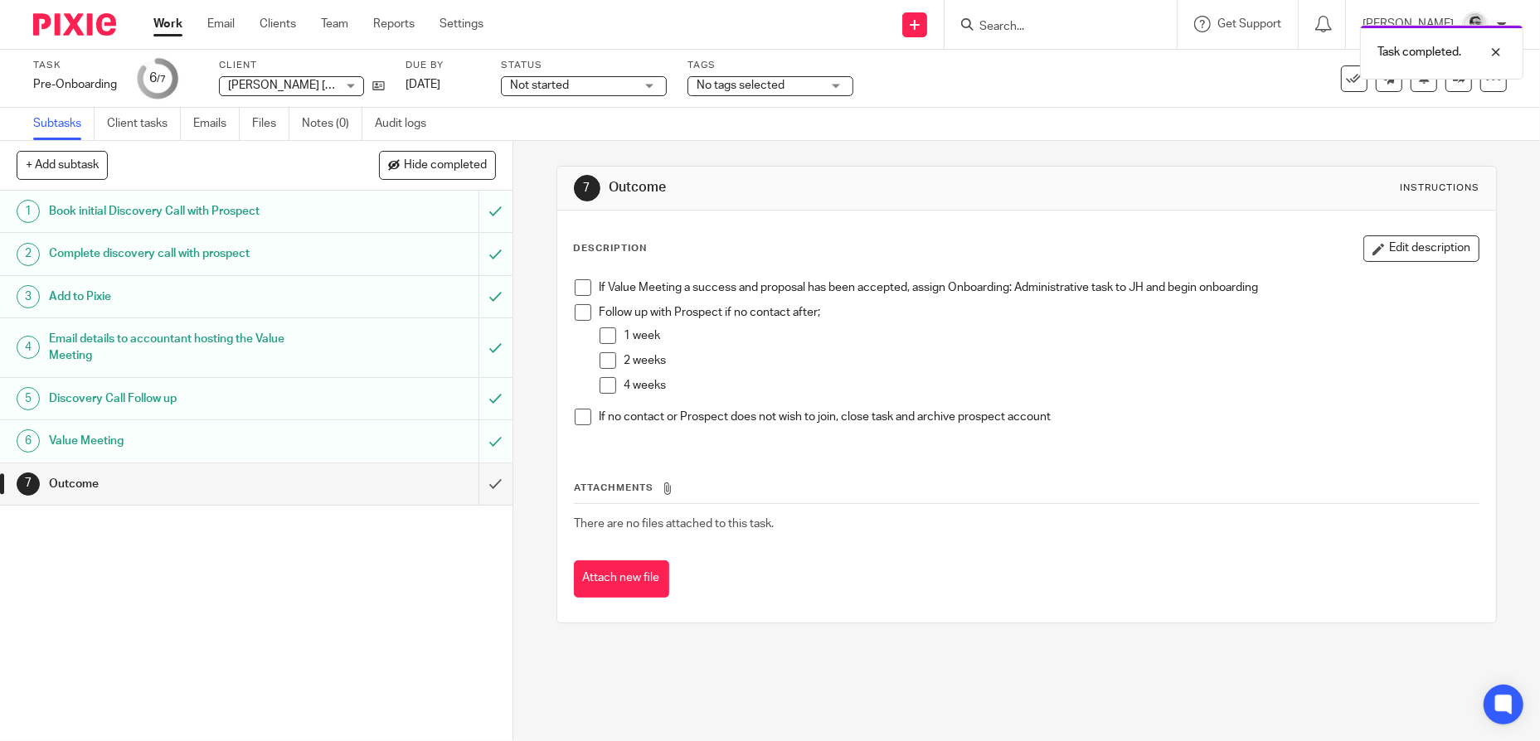
click at [170, 27] on link "Work" at bounding box center [167, 24] width 29 height 17
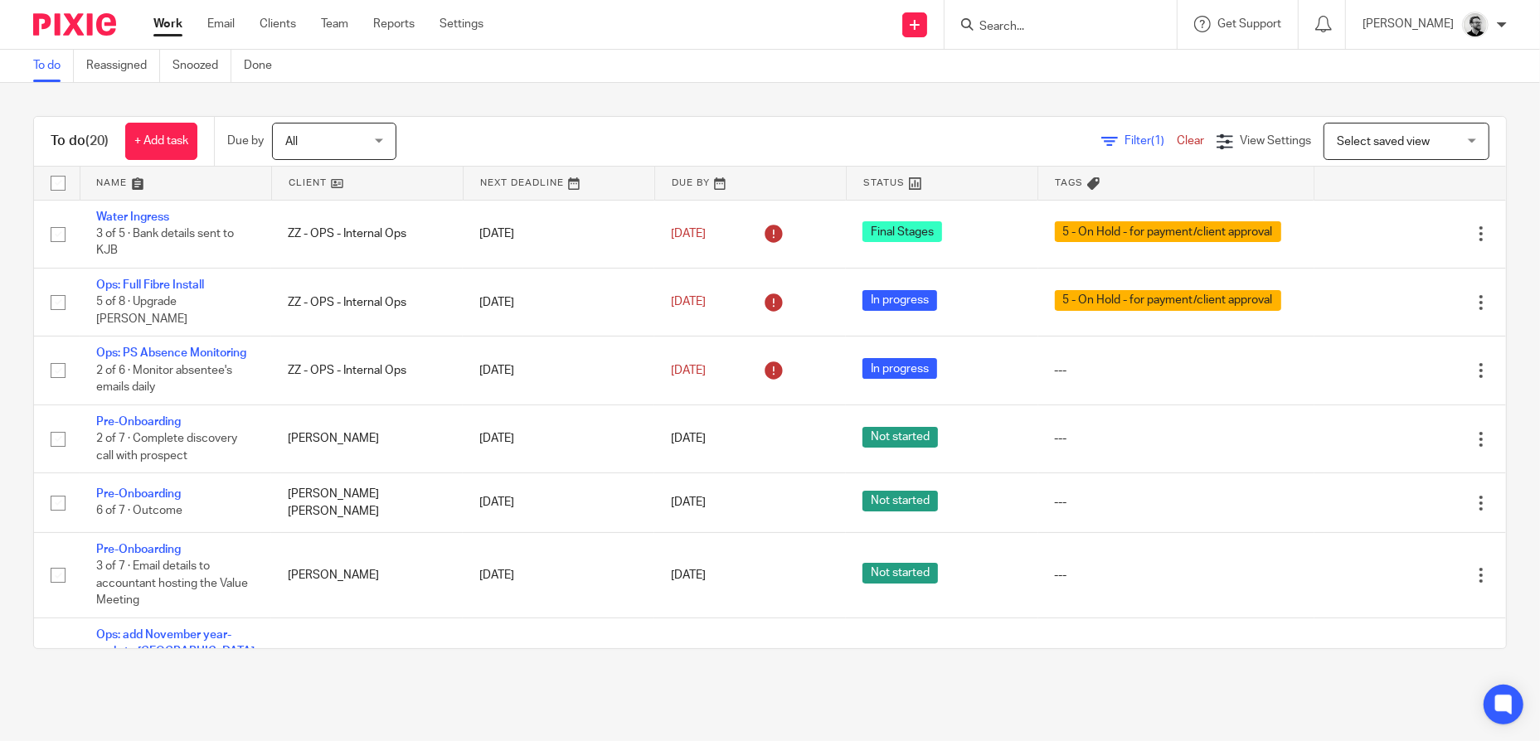
click at [1054, 25] on input "Search" at bounding box center [1052, 27] width 149 height 15
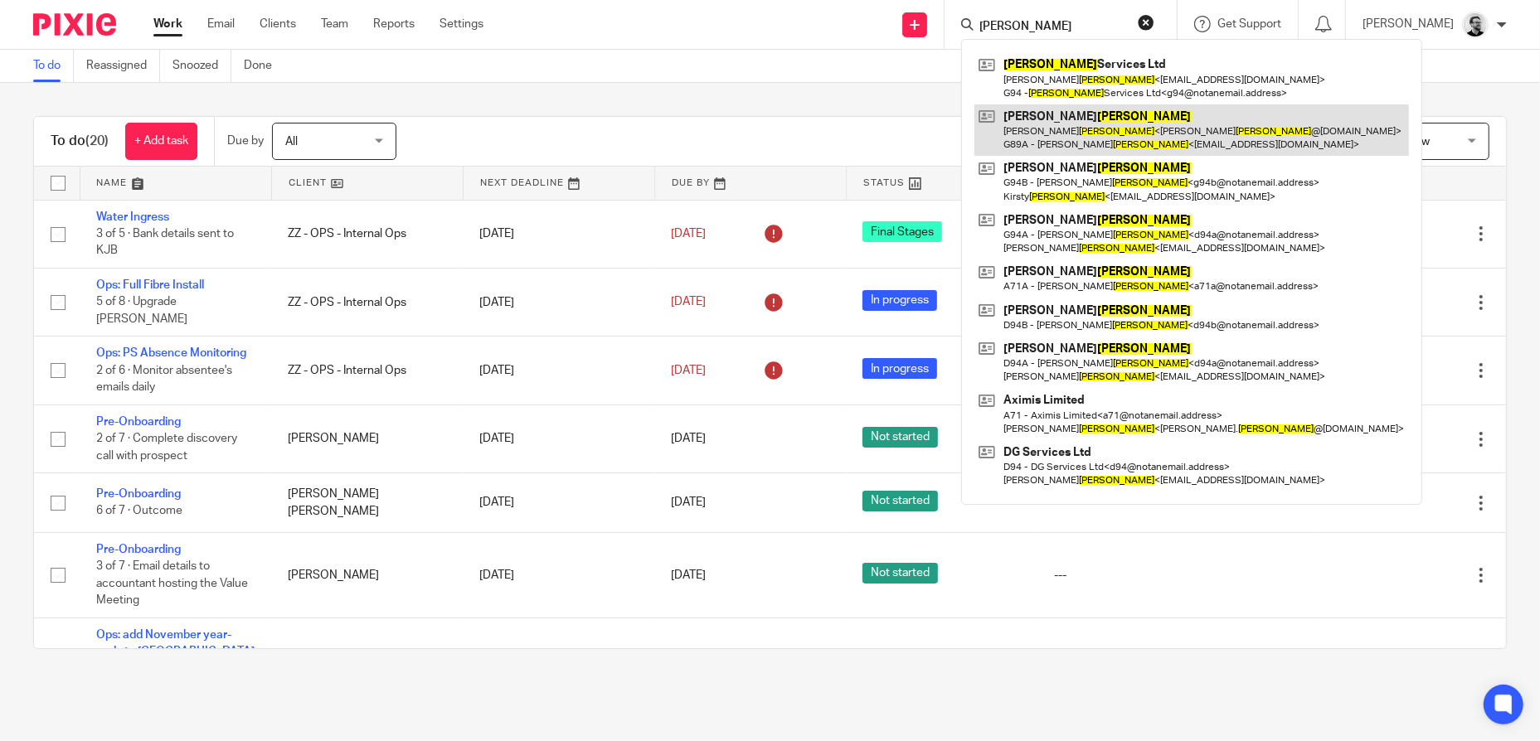
type input "giles"
click at [1236, 134] on link at bounding box center [1191, 129] width 435 height 51
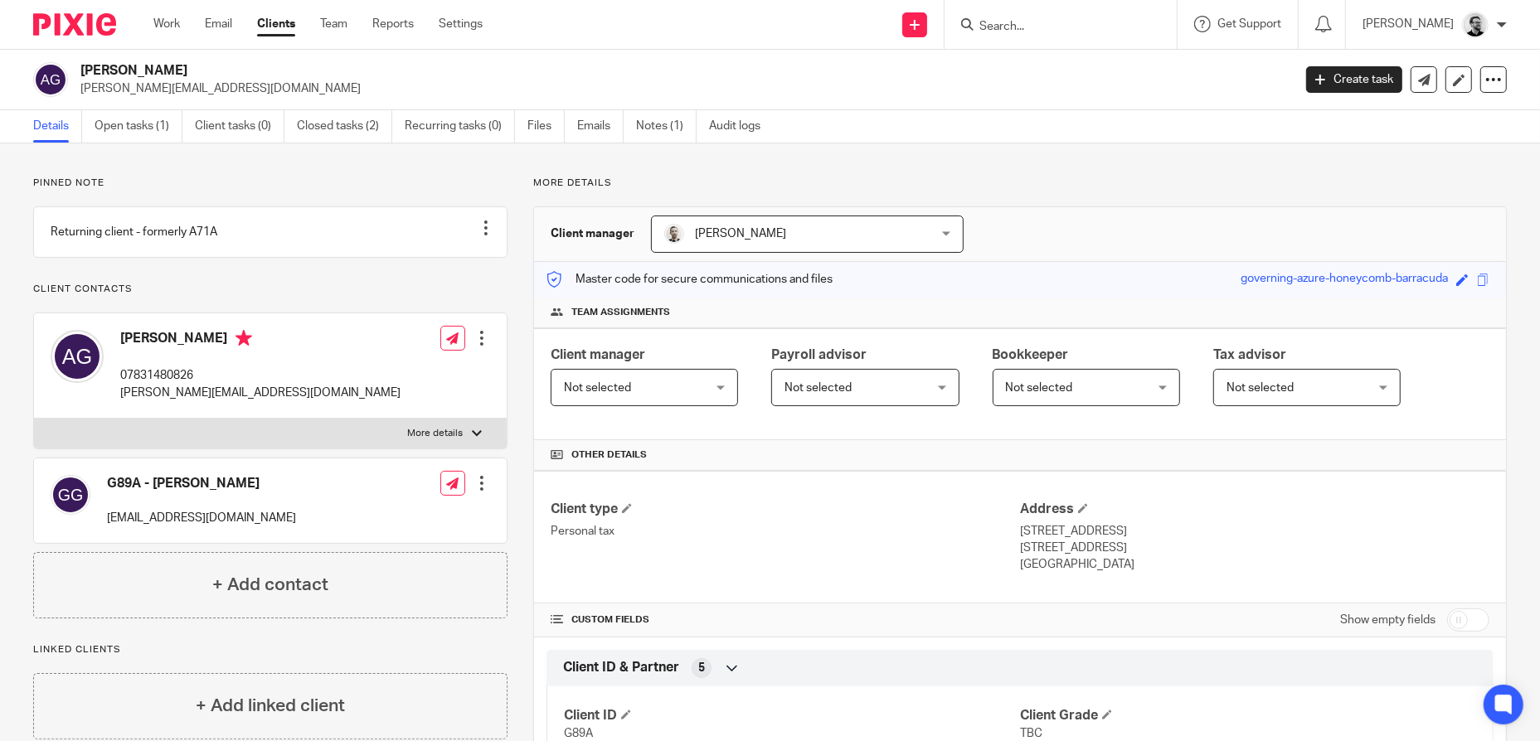
click at [1073, 24] on input "Search" at bounding box center [1052, 27] width 149 height 15
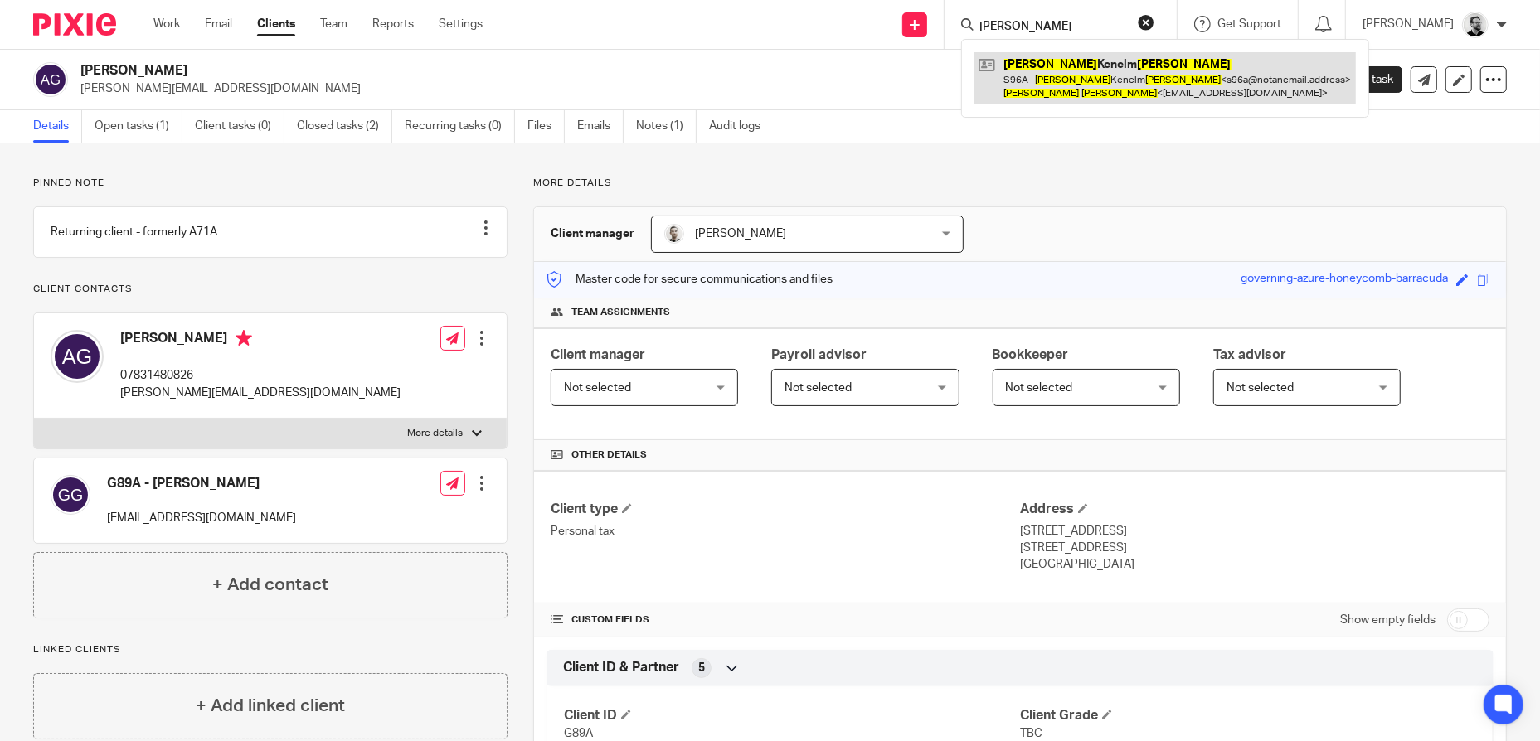
type input "oliver smith"
click at [1148, 74] on link at bounding box center [1164, 77] width 381 height 51
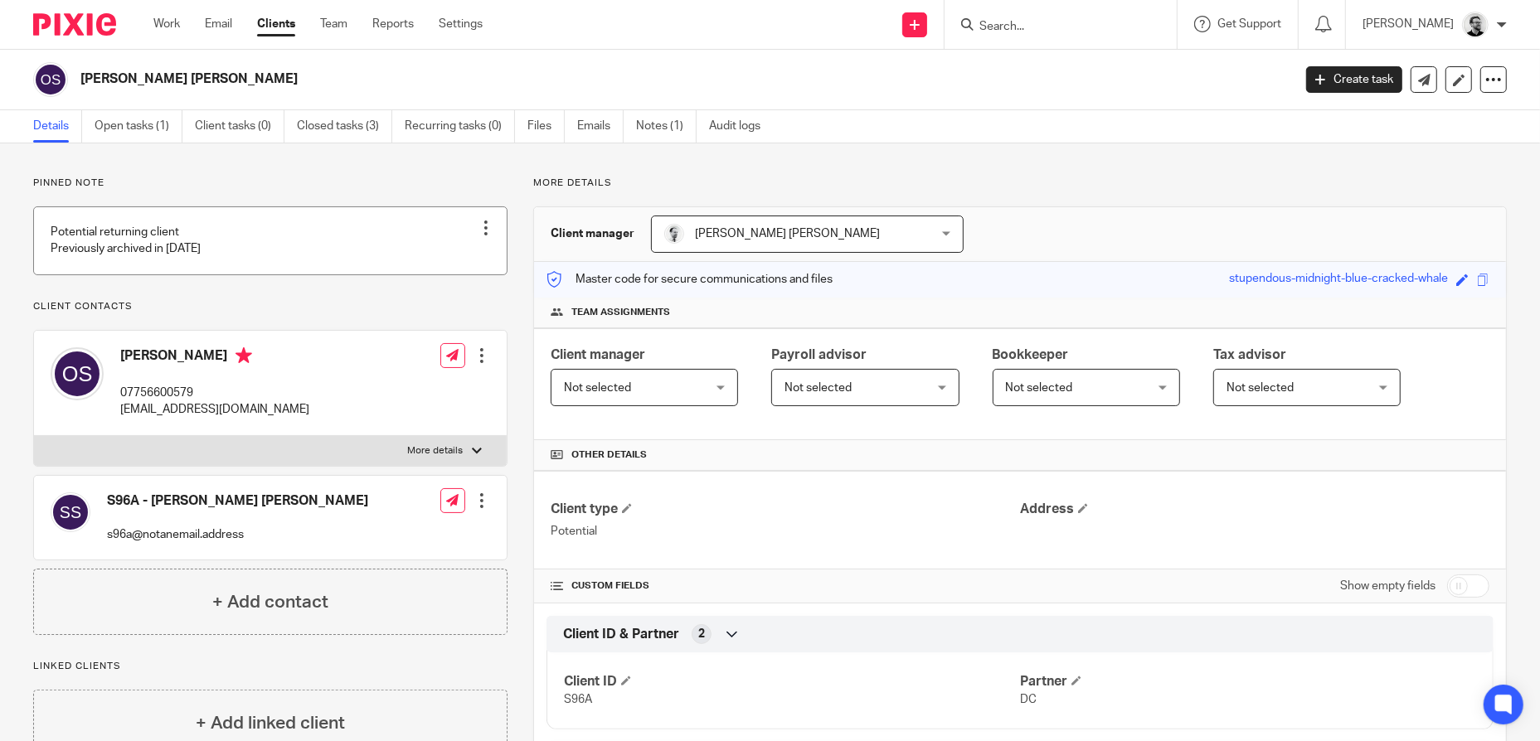
click at [478, 225] on div at bounding box center [486, 228] width 17 height 17
click at [467, 291] on span "Edit note" at bounding box center [452, 294] width 46 height 12
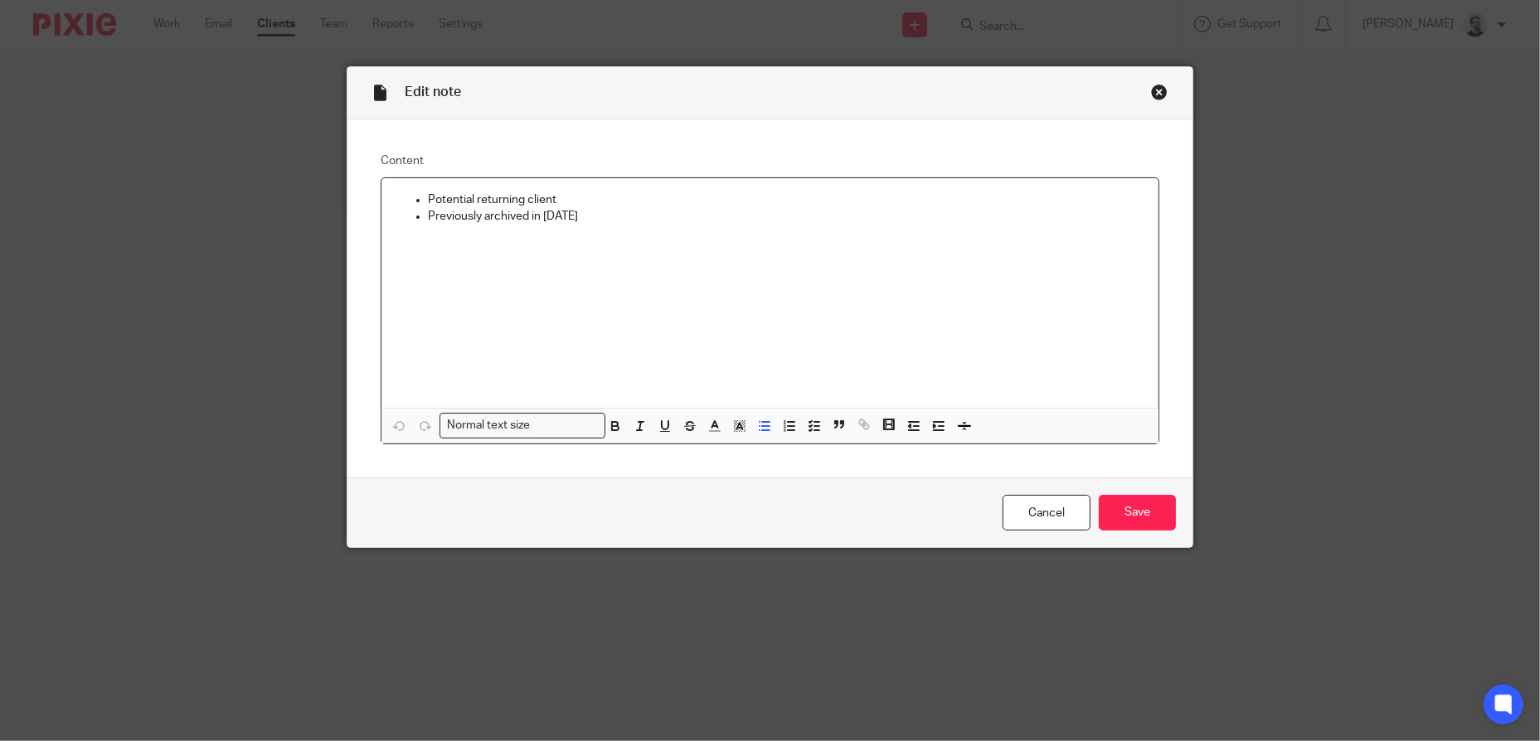
click at [593, 211] on p "Previously archived in [DATE]" at bounding box center [786, 216] width 717 height 17
click at [1112, 514] on input "Save" at bounding box center [1137, 513] width 77 height 36
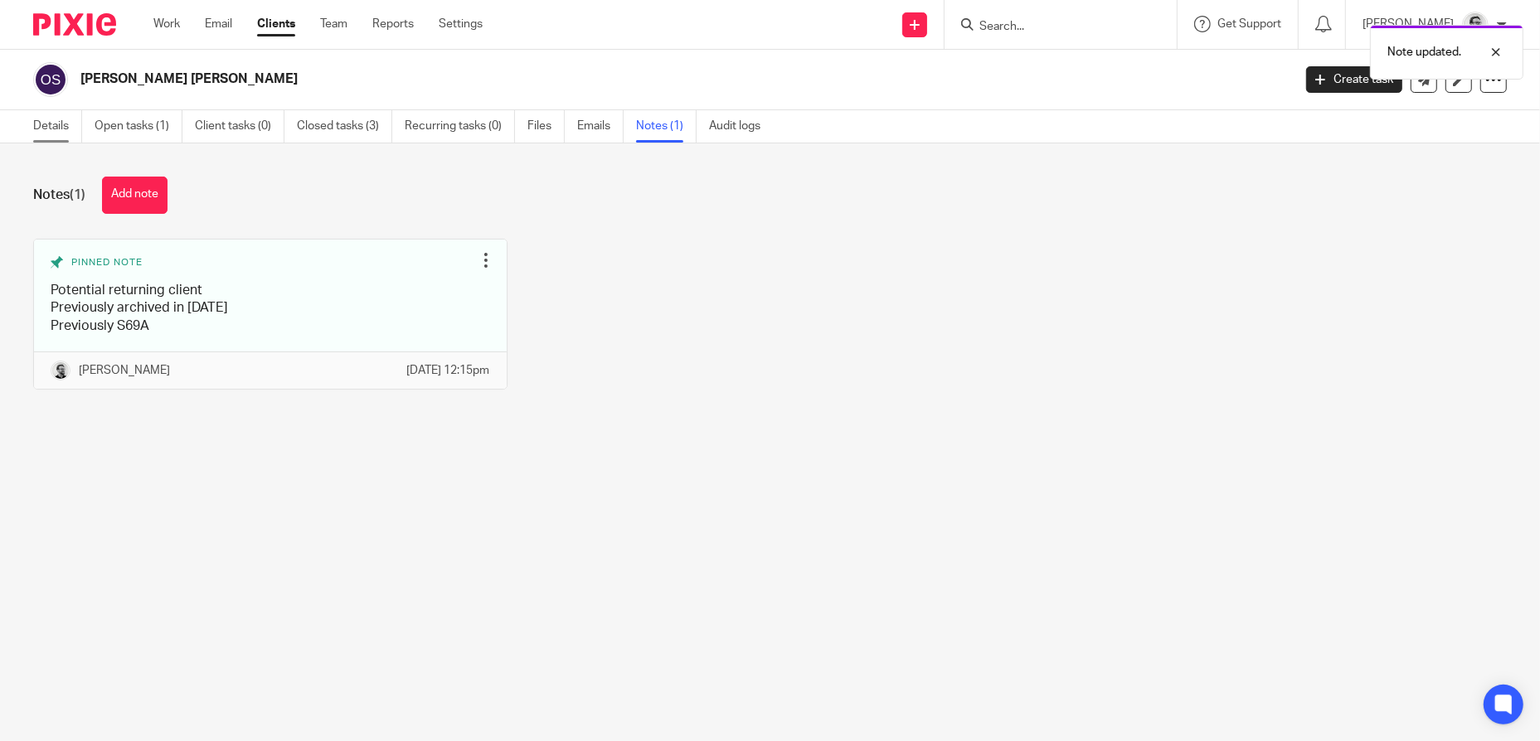
click at [59, 130] on link "Details" at bounding box center [57, 126] width 49 height 32
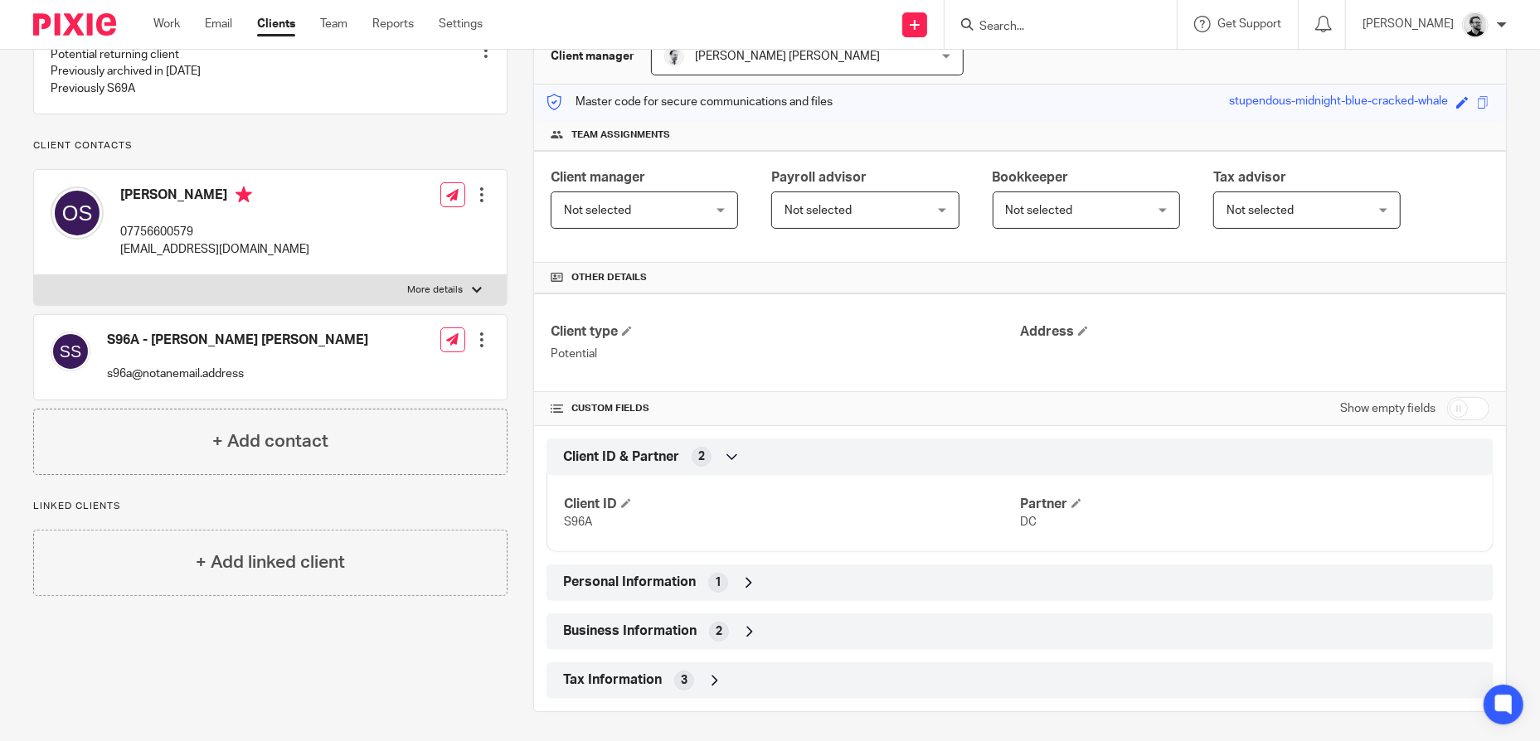
scroll to position [181, 0]
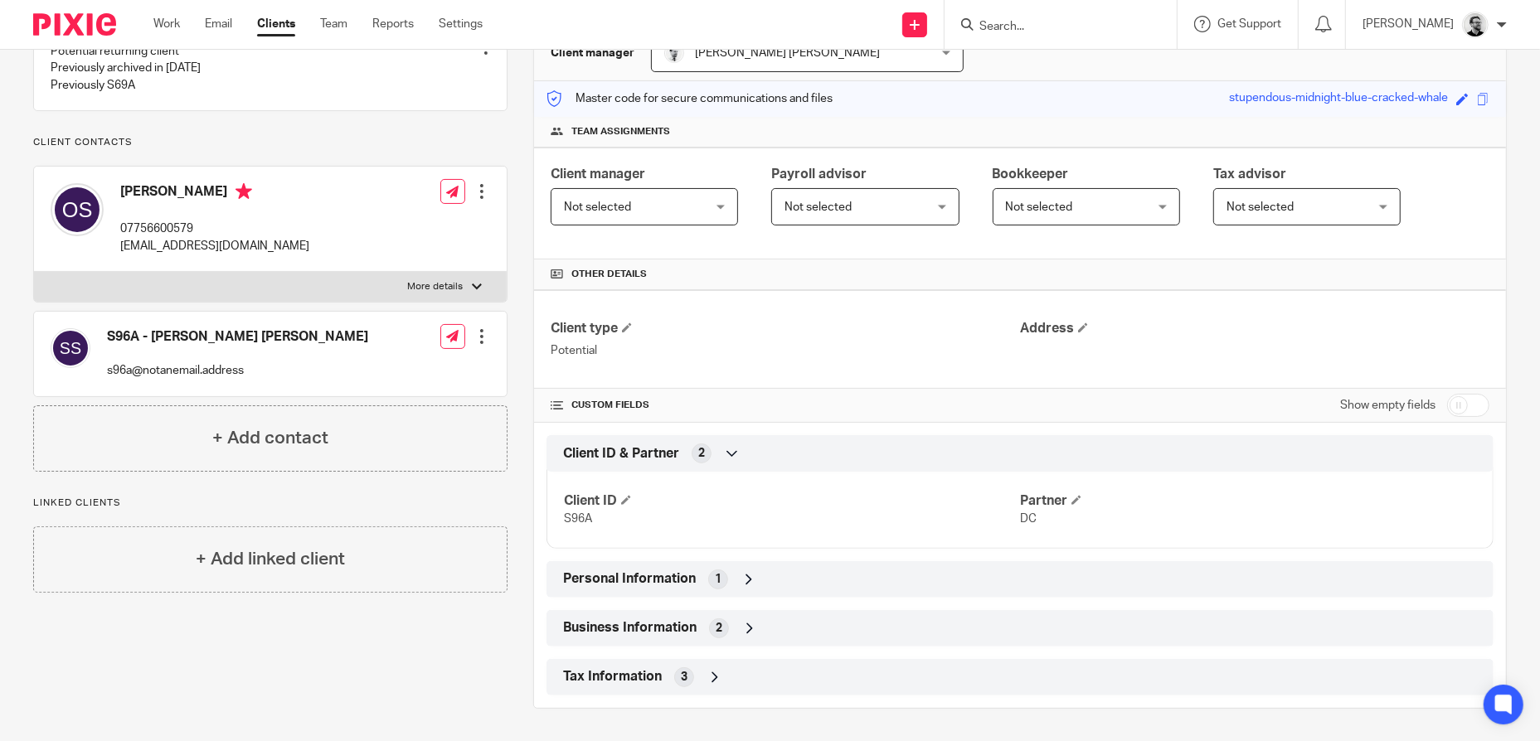
click at [743, 672] on div "Tax Information 3" at bounding box center [1020, 677] width 922 height 28
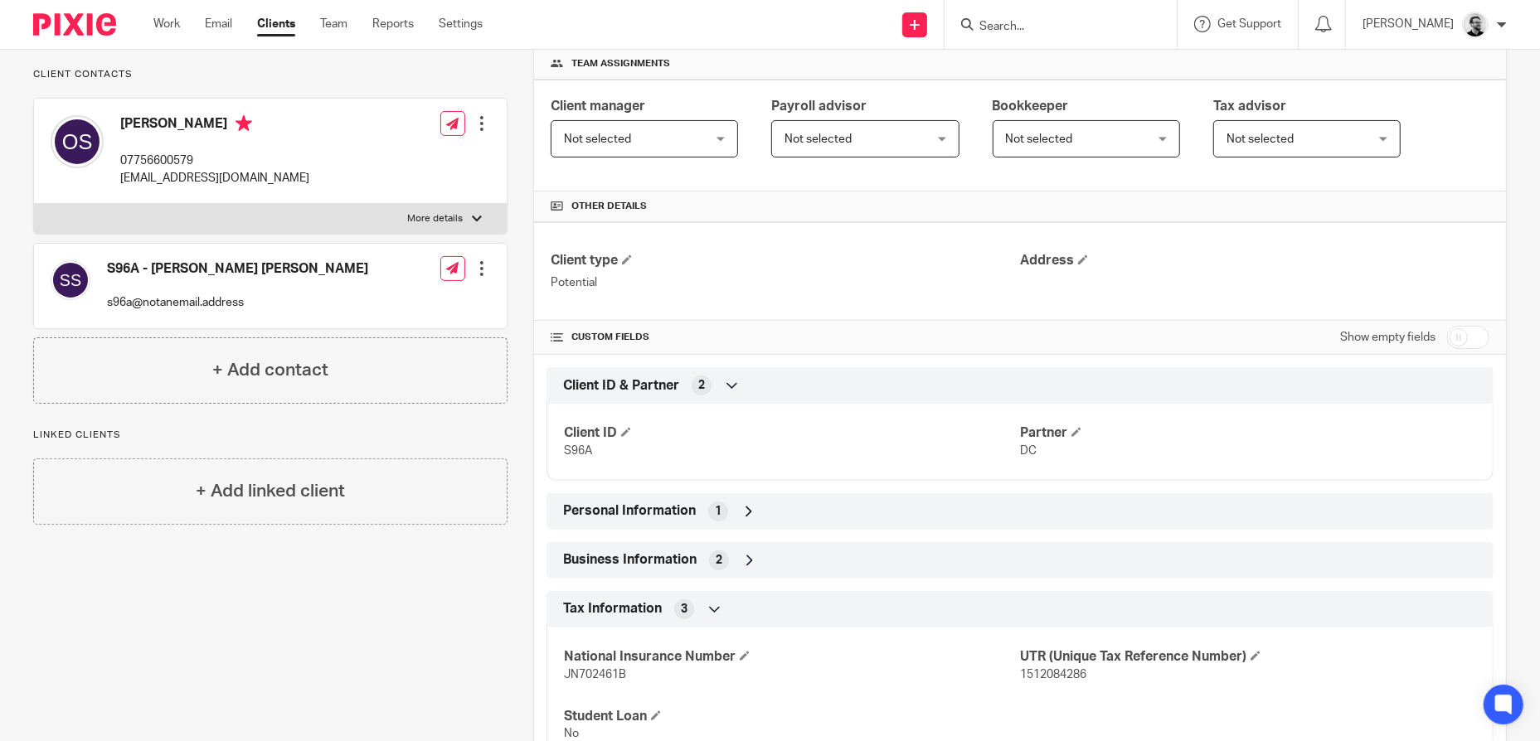
scroll to position [317, 0]
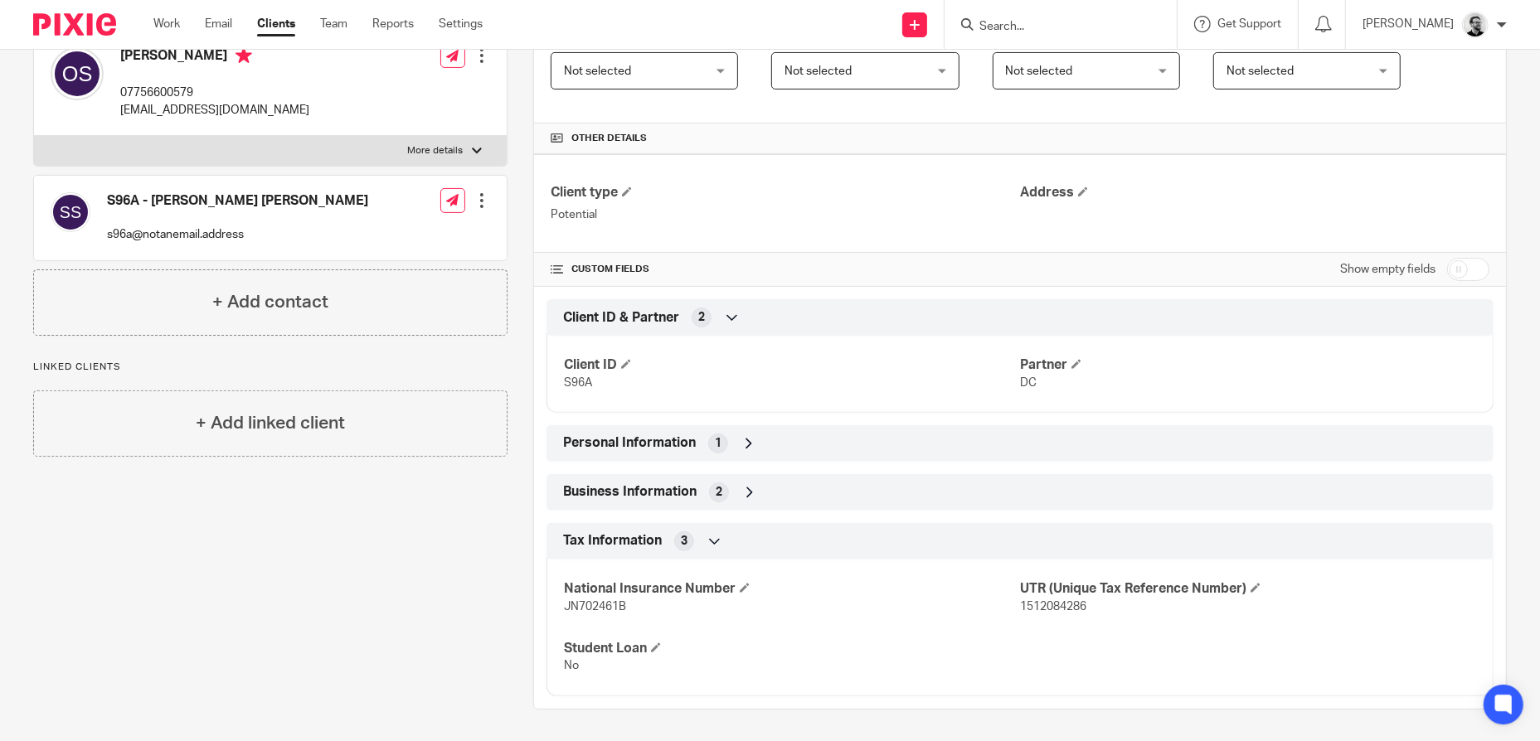
click at [762, 492] on div "Business Information 2" at bounding box center [1020, 492] width 922 height 28
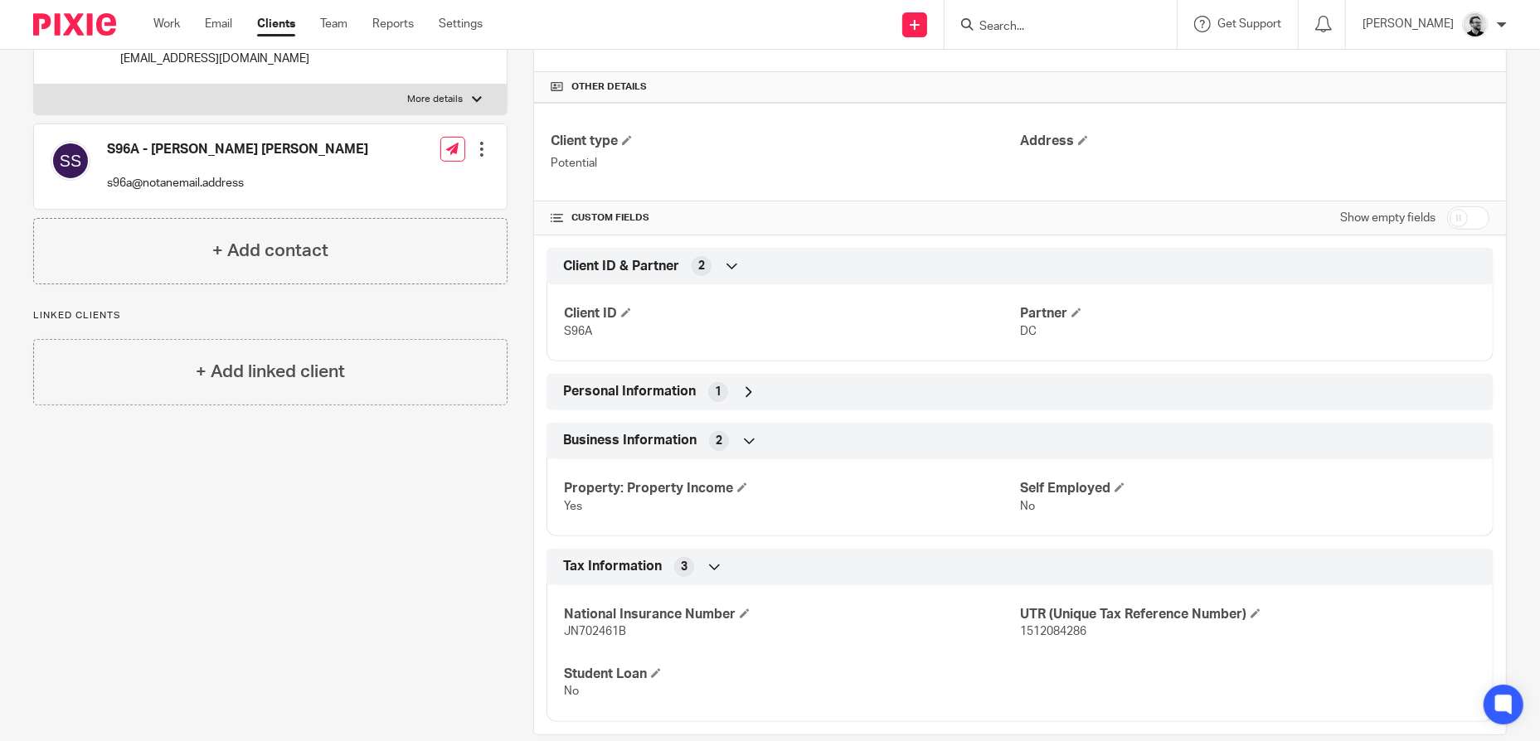
scroll to position [394, 0]
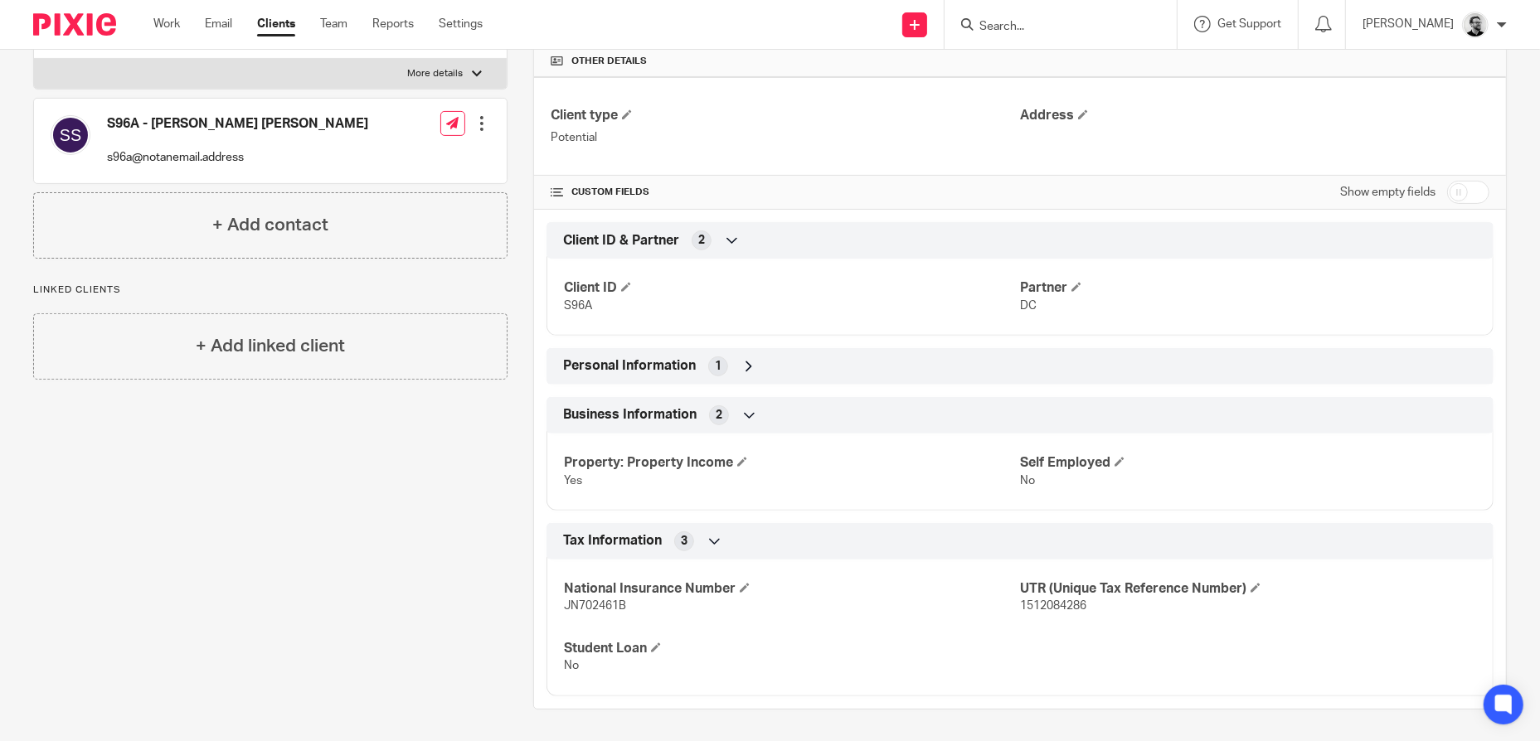
click at [767, 362] on div "Personal Information 1" at bounding box center [1020, 366] width 922 height 28
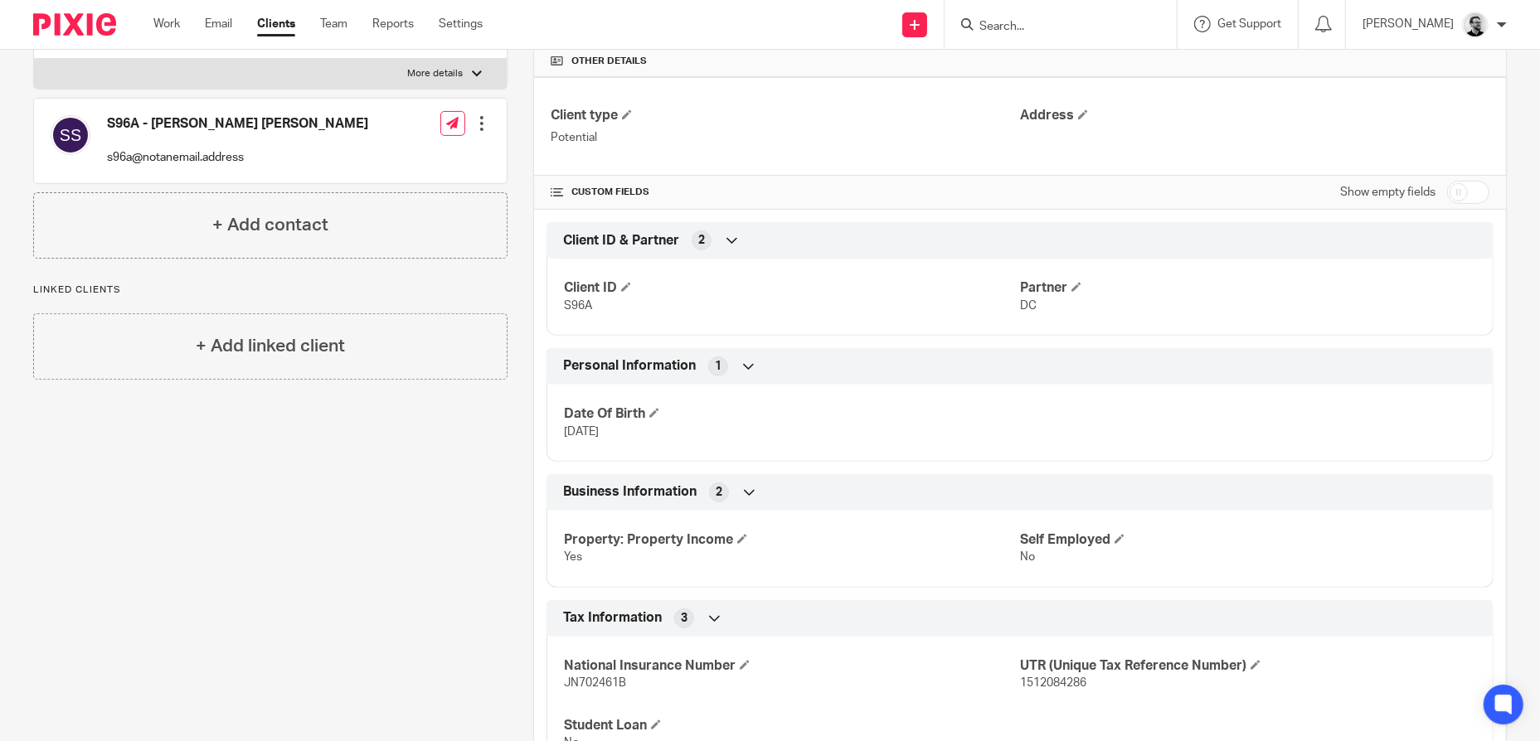
click at [767, 362] on div "Personal Information 1" at bounding box center [1020, 366] width 922 height 28
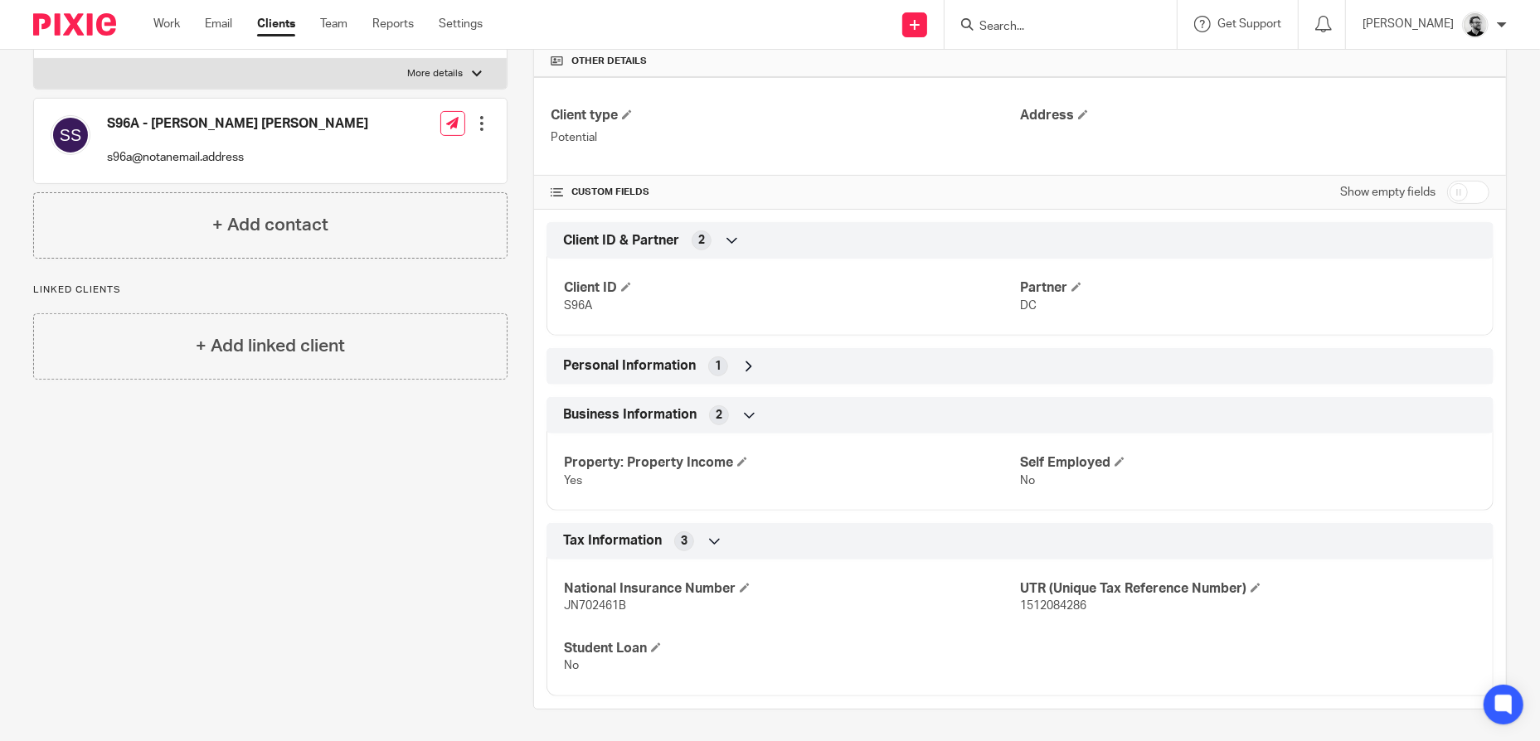
click at [772, 419] on div "Business Information 2" at bounding box center [1020, 415] width 922 height 28
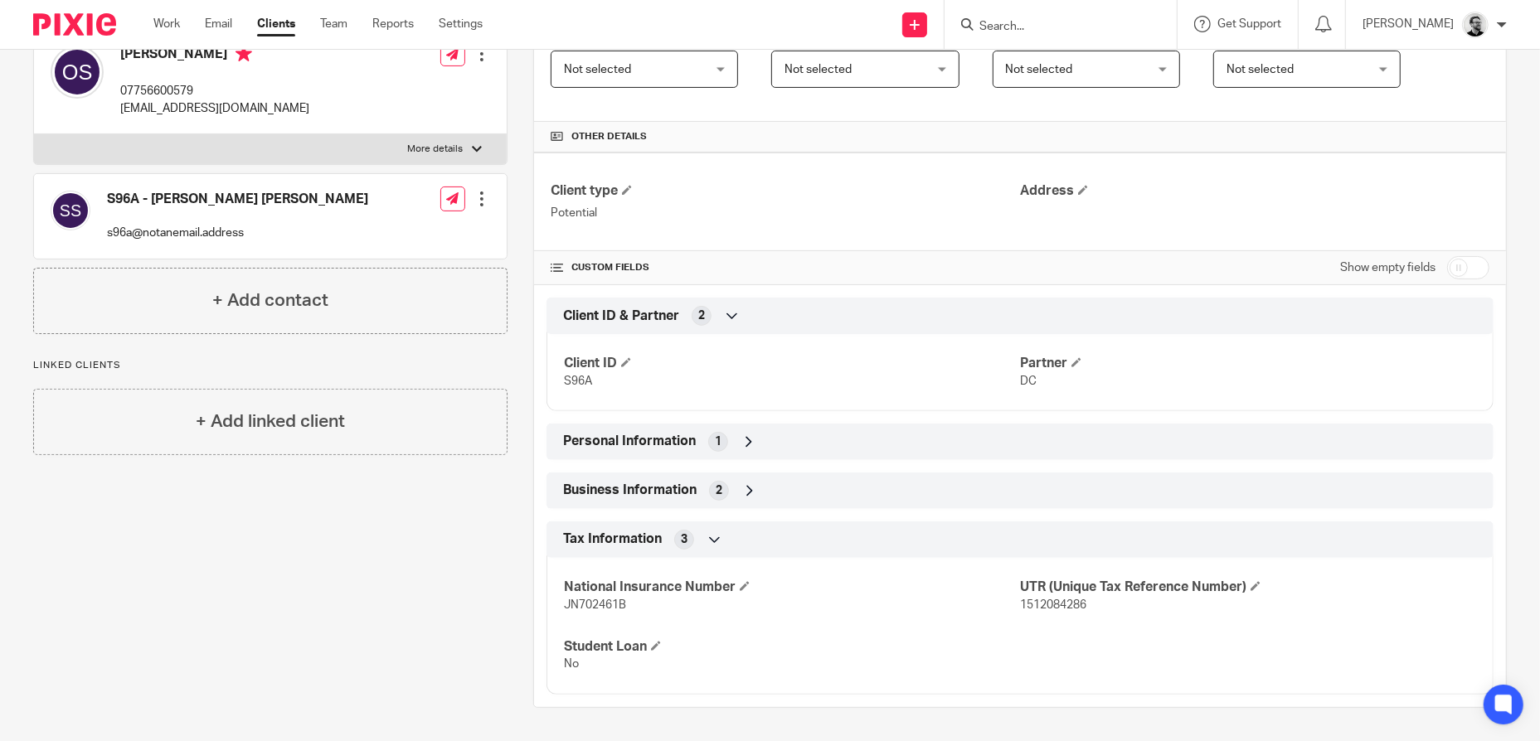
scroll to position [317, 0]
click at [784, 547] on div "Tax Information 3" at bounding box center [1020, 541] width 922 height 28
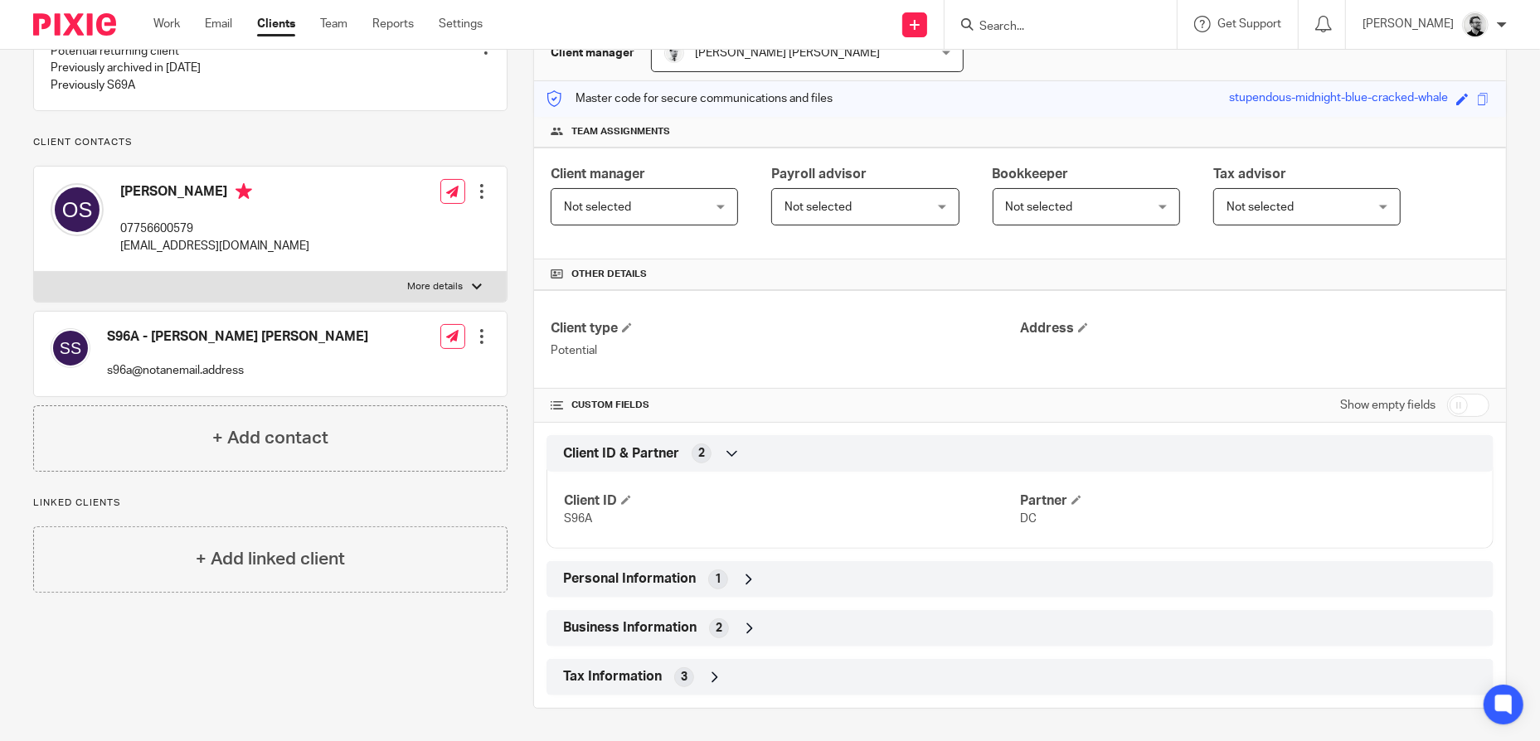
scroll to position [0, 0]
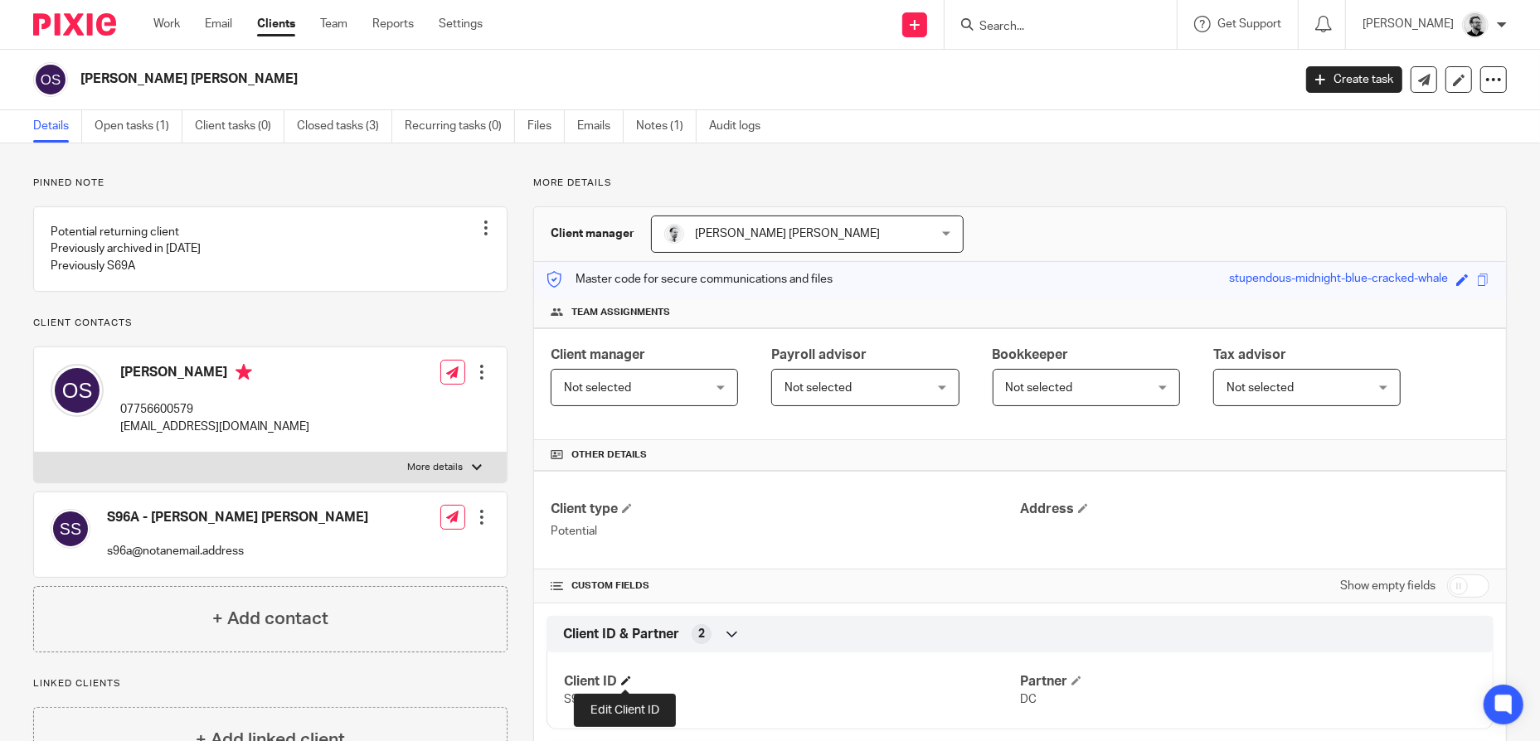
click at [624, 678] on span at bounding box center [626, 681] width 10 height 10
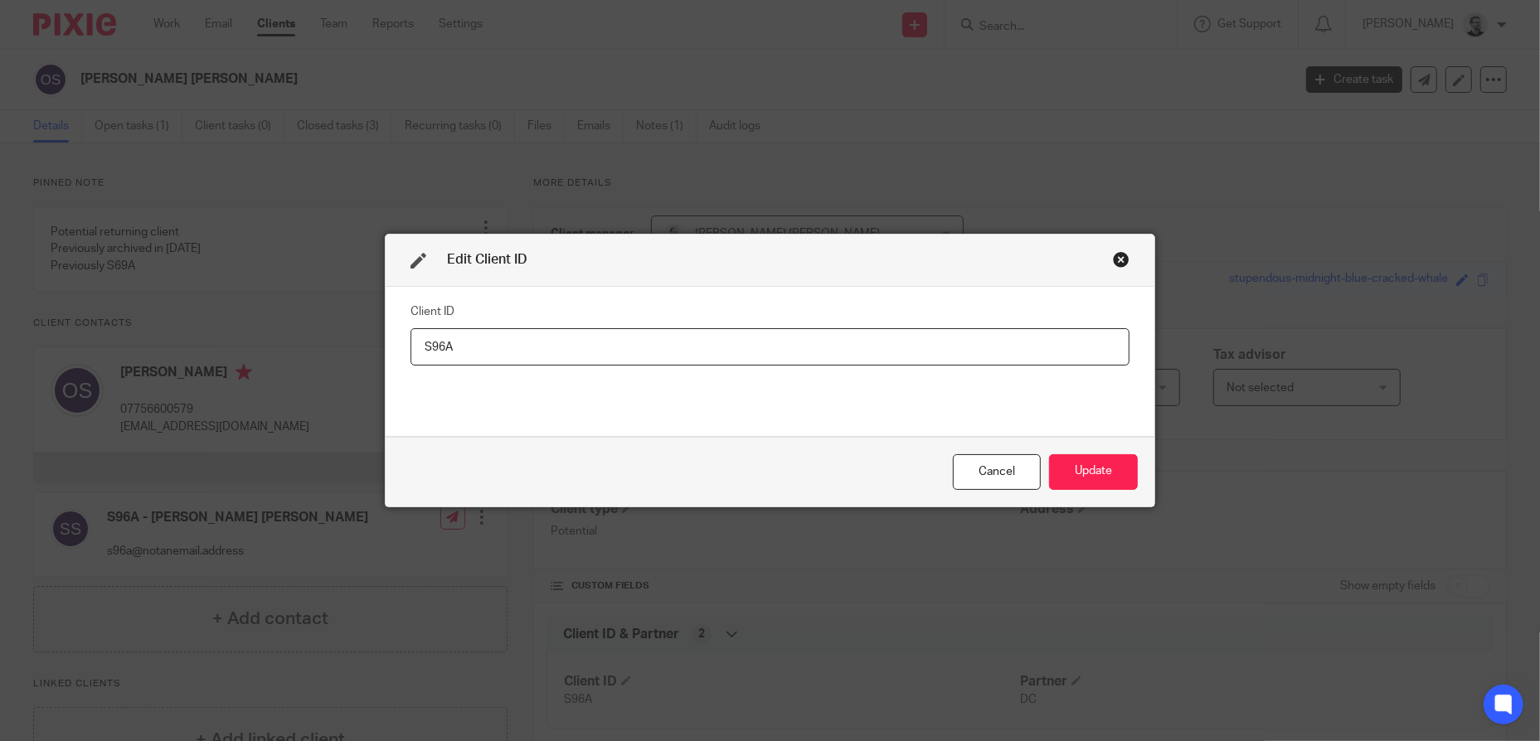
click at [439, 349] on input "S96A" at bounding box center [769, 346] width 719 height 37
type input "s"
type input "S111A"
click at [1126, 467] on button "Update" at bounding box center [1093, 472] width 89 height 36
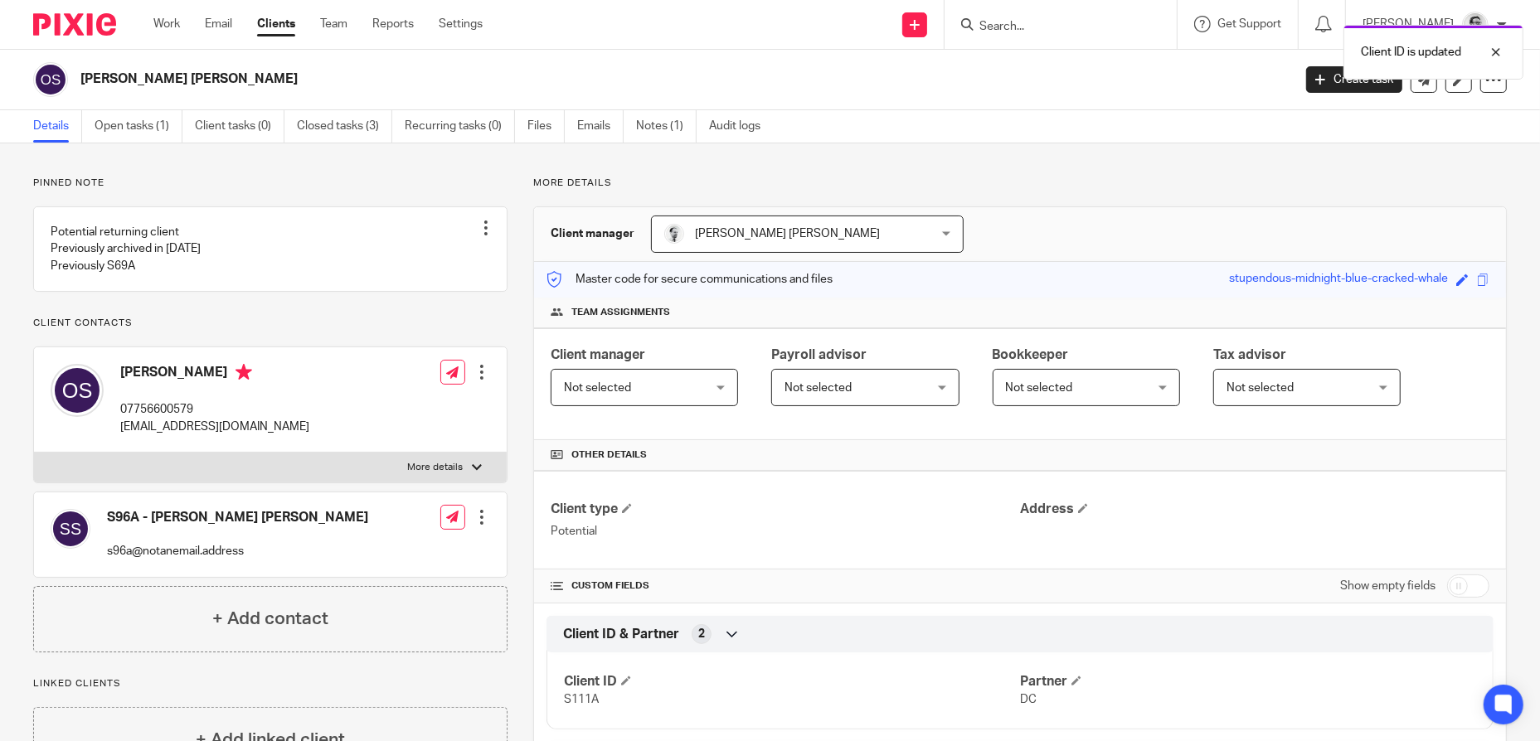
click at [476, 526] on div at bounding box center [481, 517] width 17 height 17
click at [367, 570] on link "Edit contact" at bounding box center [403, 571] width 158 height 24
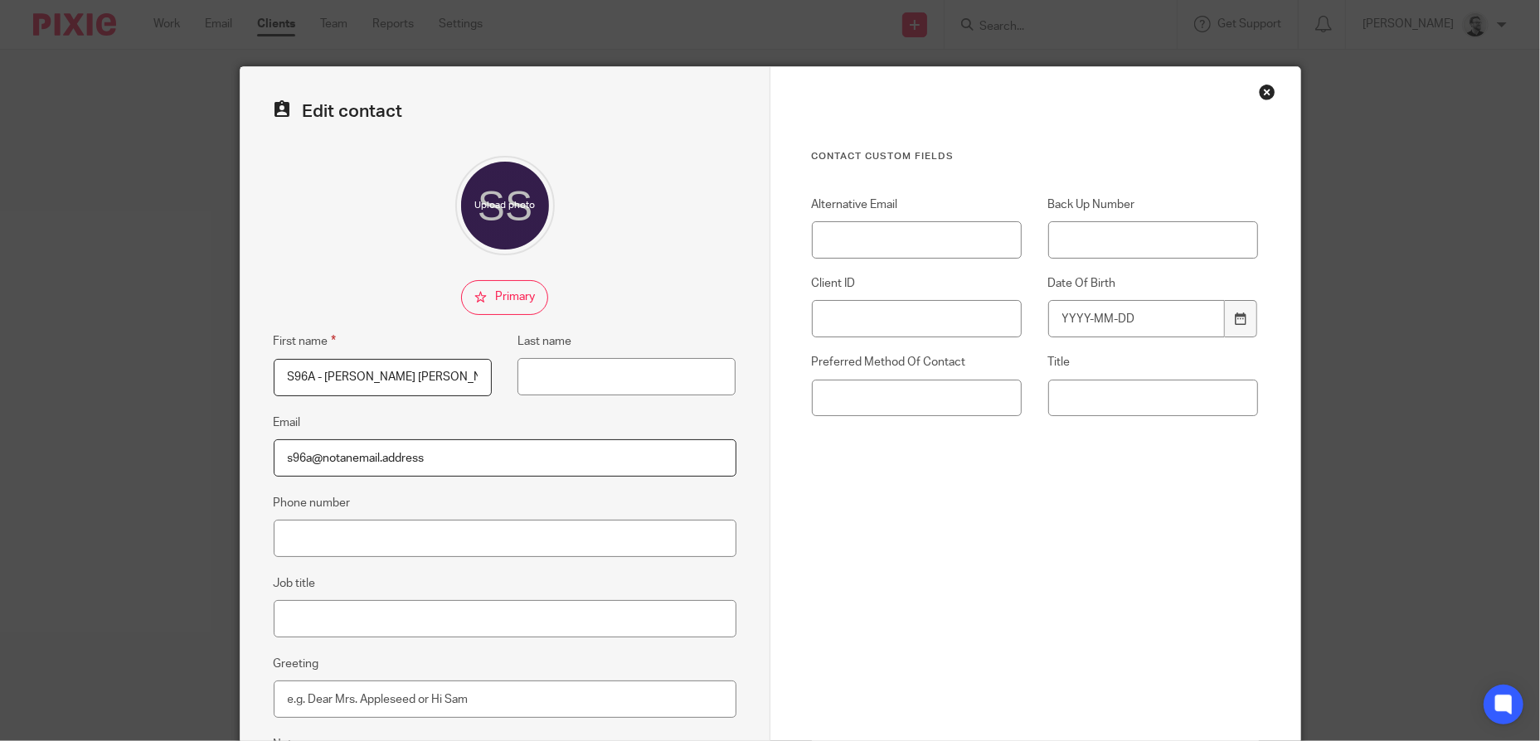
drag, startPoint x: 305, startPoint y: 375, endPoint x: 294, endPoint y: 374, distance: 10.8
click at [294, 374] on input "S96A - [PERSON_NAME] [PERSON_NAME]" at bounding box center [383, 377] width 218 height 37
drag, startPoint x: 313, startPoint y: 377, endPoint x: 214, endPoint y: 383, distance: 99.7
click at [217, 383] on div "Edit contact First name S96A - [PERSON_NAME] [PERSON_NAME] Last name Email [EMA…" at bounding box center [770, 370] width 1540 height 741
type input "S111A - [PERSON_NAME] [PERSON_NAME]"
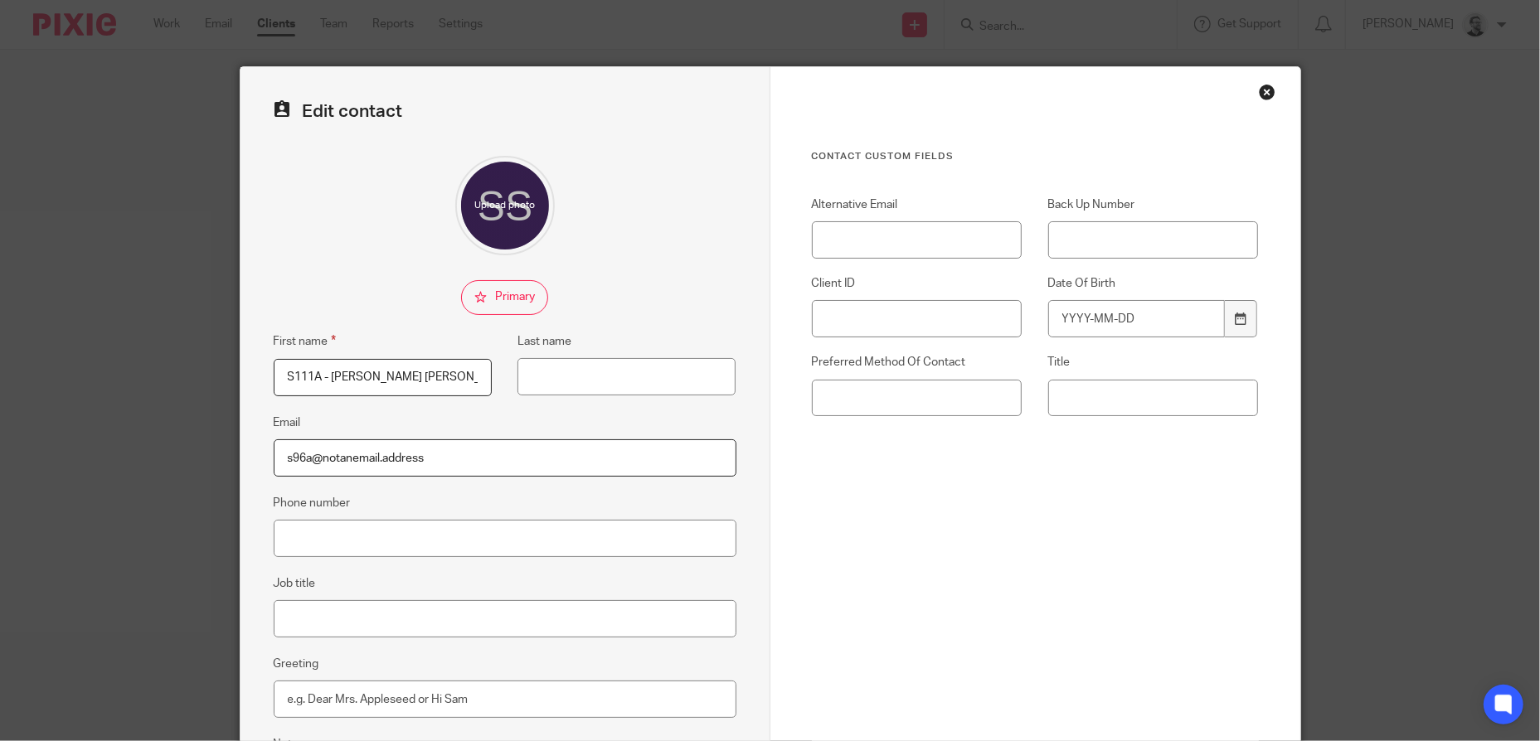
click at [303, 451] on input "s96a@notanemail.address" at bounding box center [505, 457] width 463 height 37
type input "s111a@notanemail.address"
click at [988, 466] on div "Contact Custom fields Alternative Email Back Up Number Client ID Date Of Birth …" at bounding box center [1035, 382] width 447 height 464
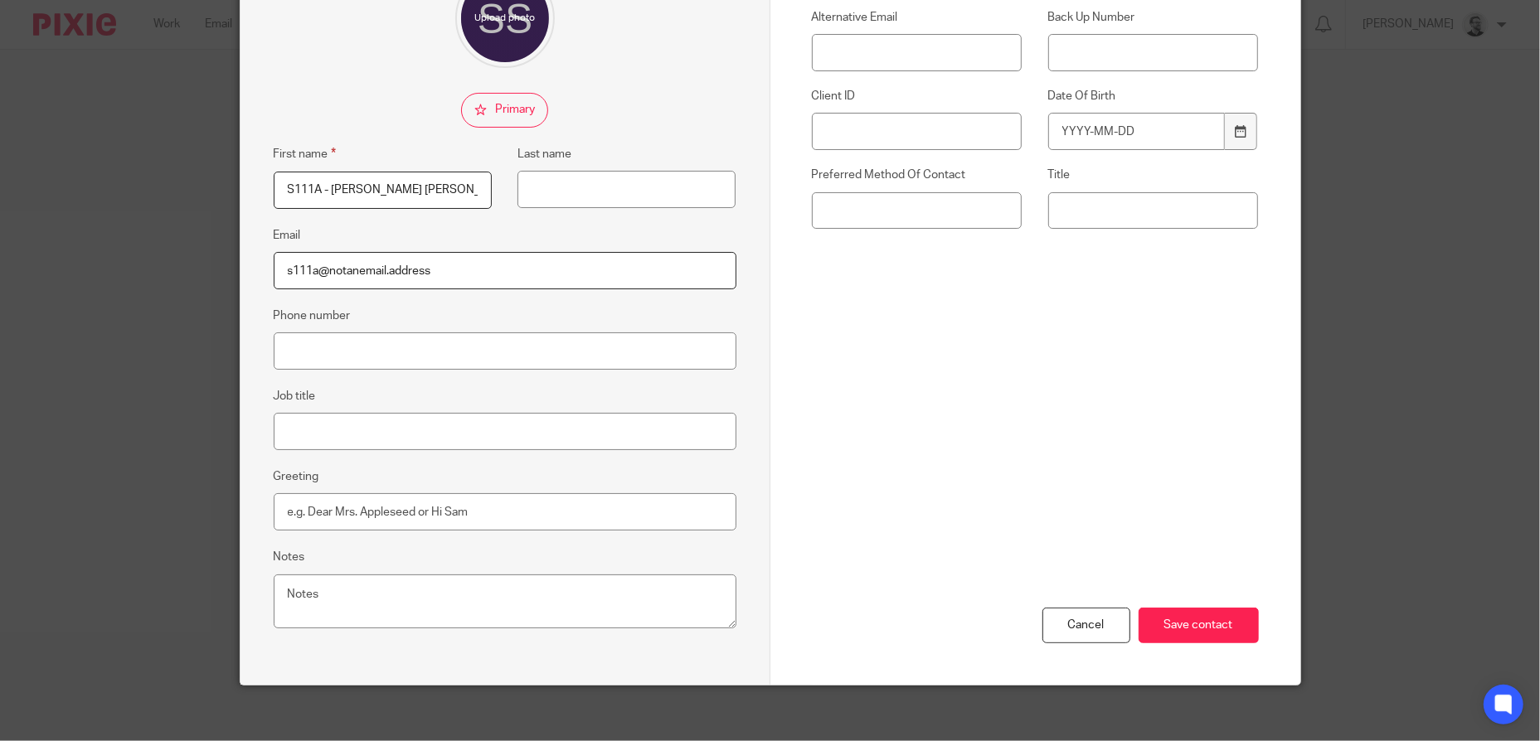
scroll to position [200, 0]
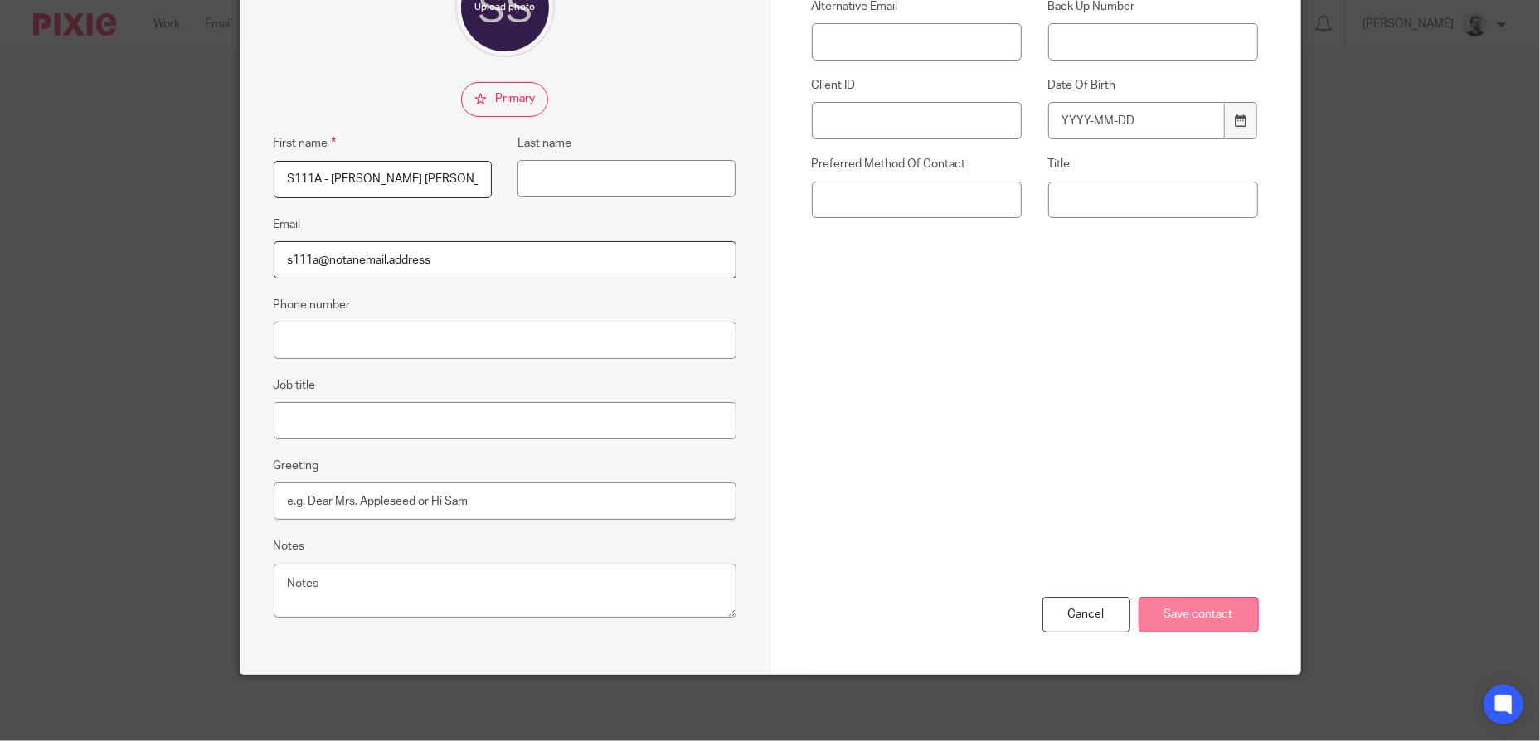
click at [1221, 609] on input "Save contact" at bounding box center [1198, 615] width 120 height 36
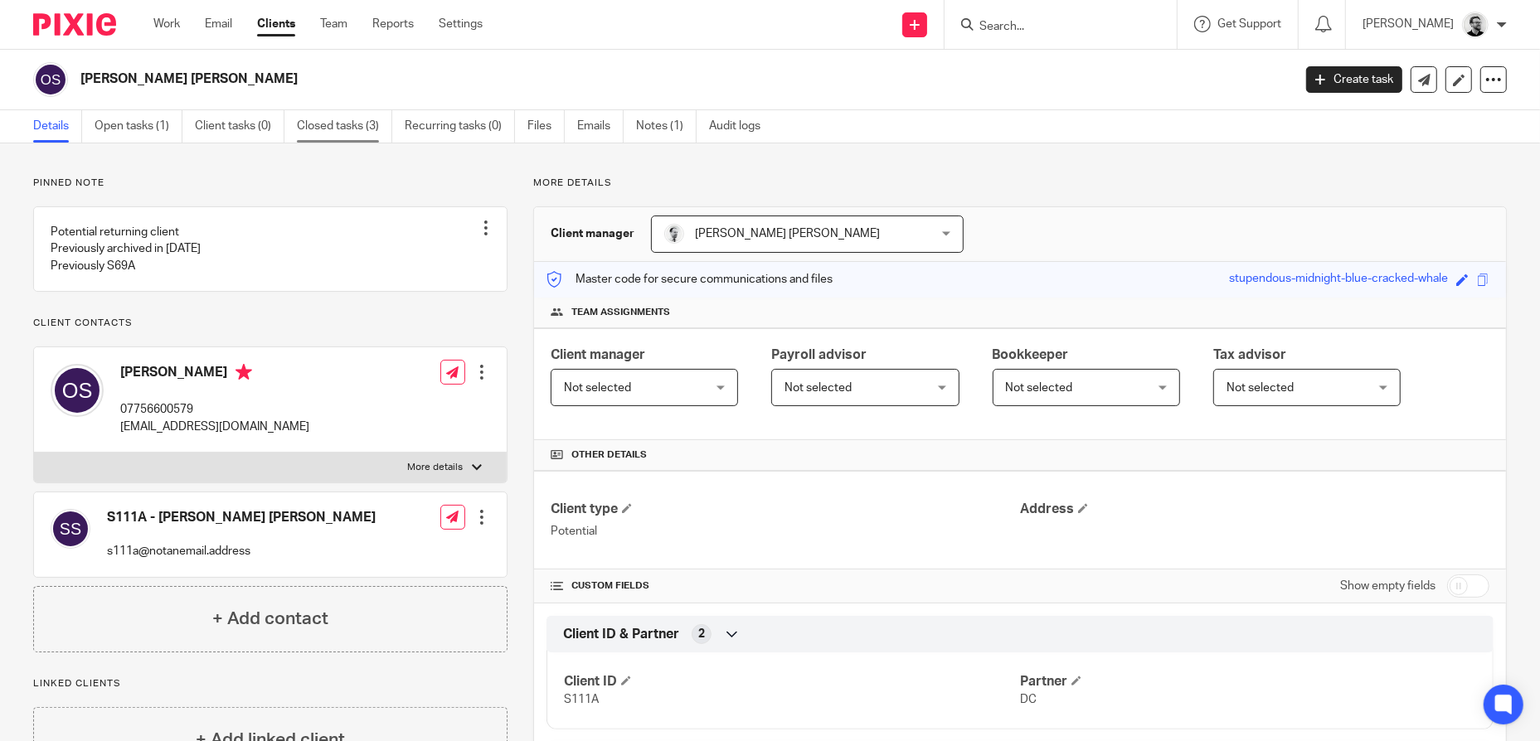
click at [319, 134] on link "Closed tasks (3)" at bounding box center [344, 126] width 95 height 32
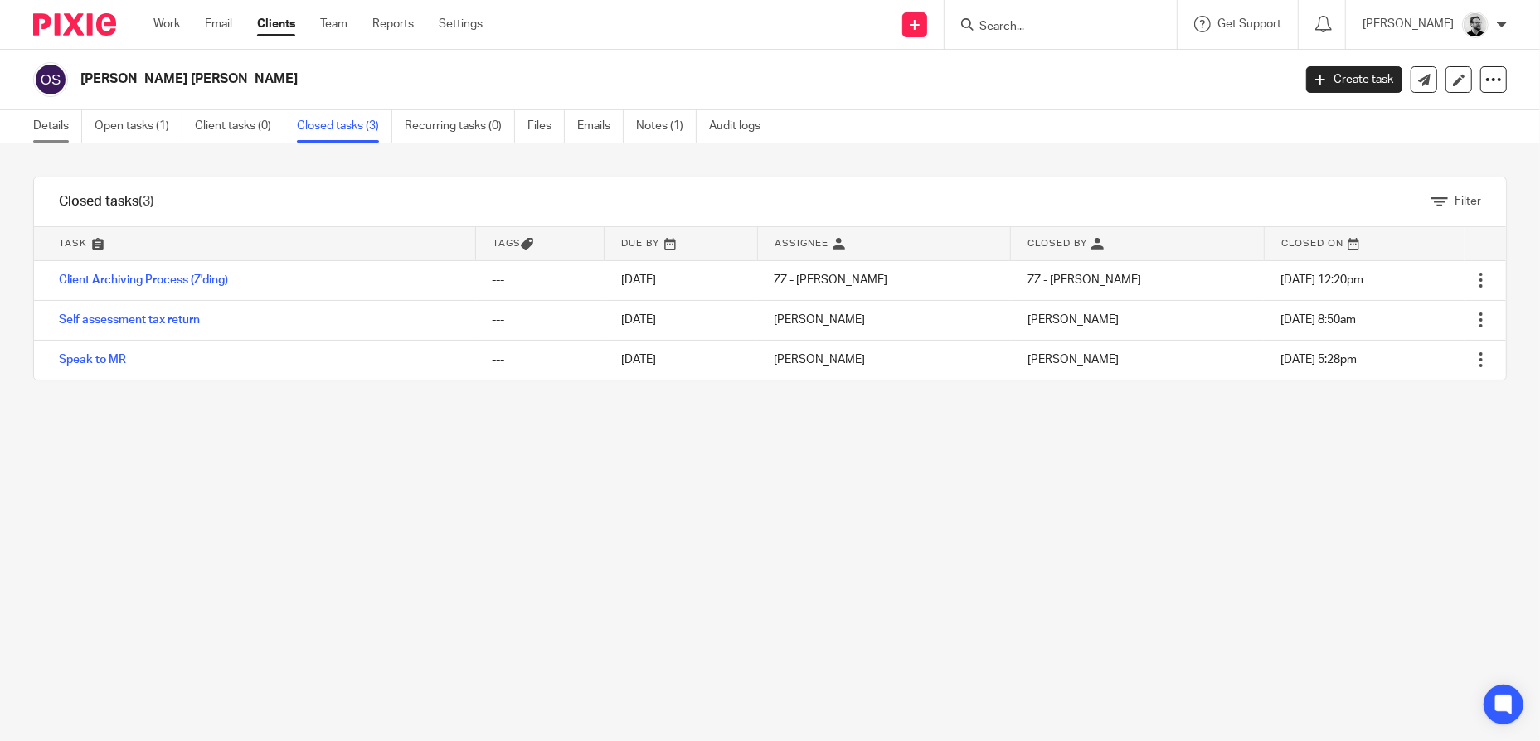
click at [69, 128] on link "Details" at bounding box center [57, 126] width 49 height 32
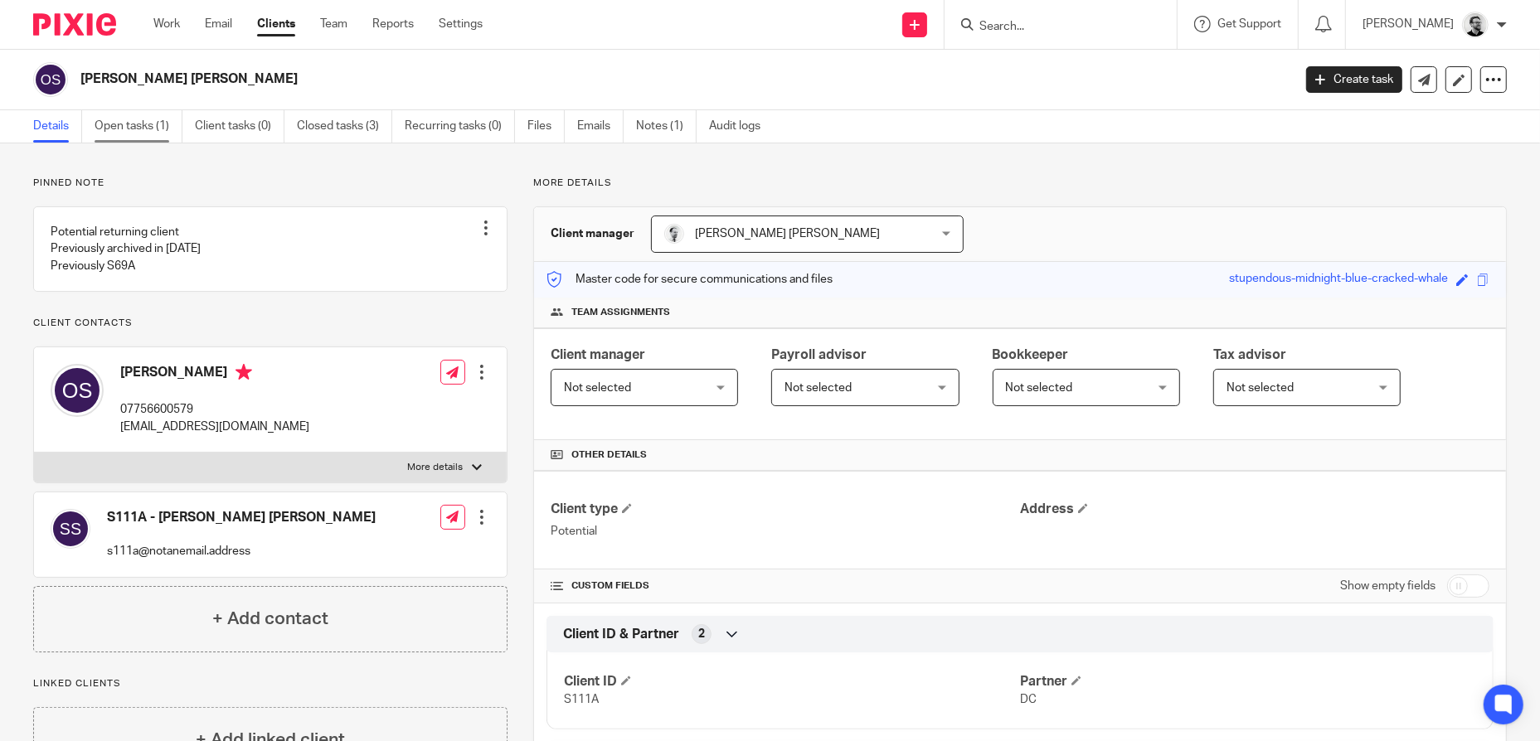
click at [132, 121] on link "Open tasks (1)" at bounding box center [139, 126] width 88 height 32
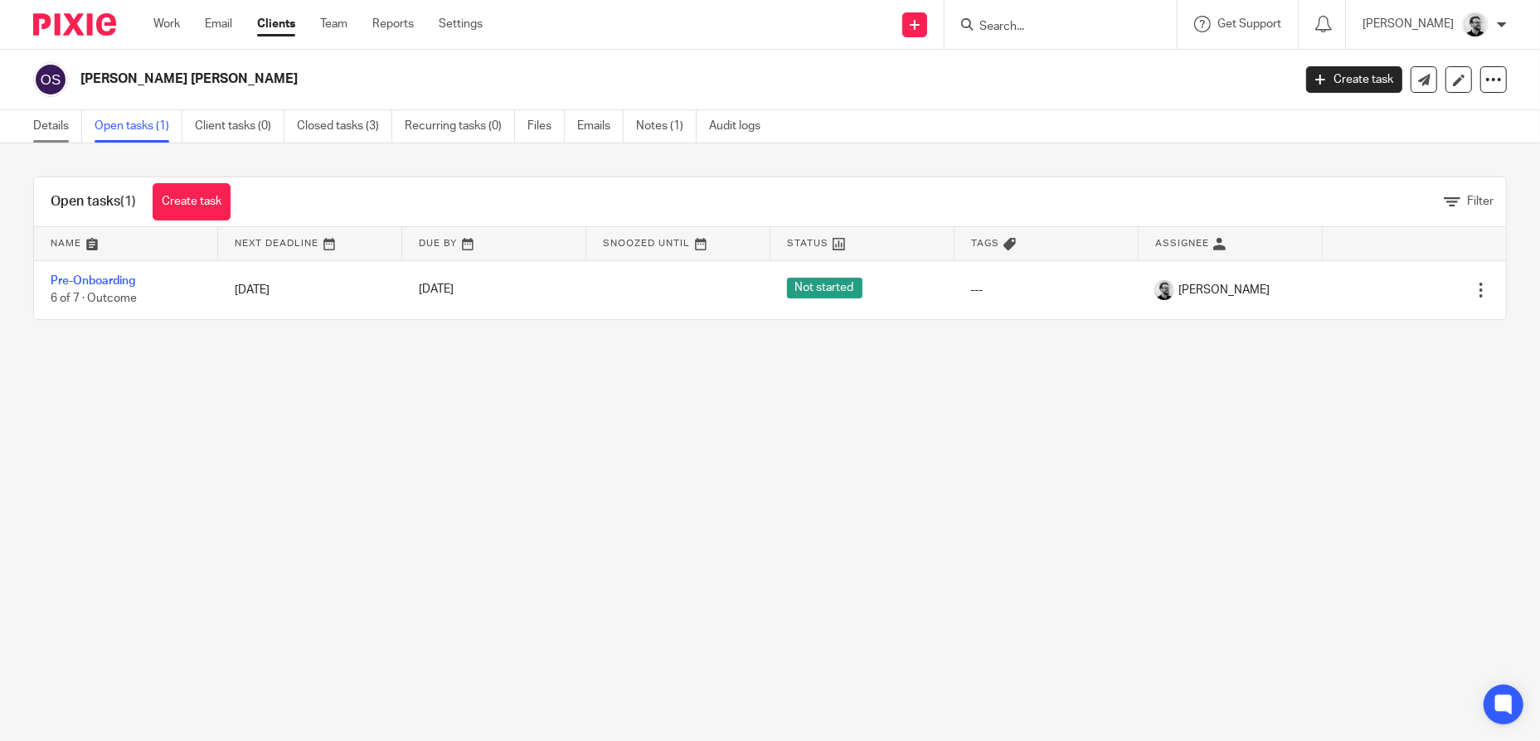
click at [56, 129] on link "Details" at bounding box center [57, 126] width 49 height 32
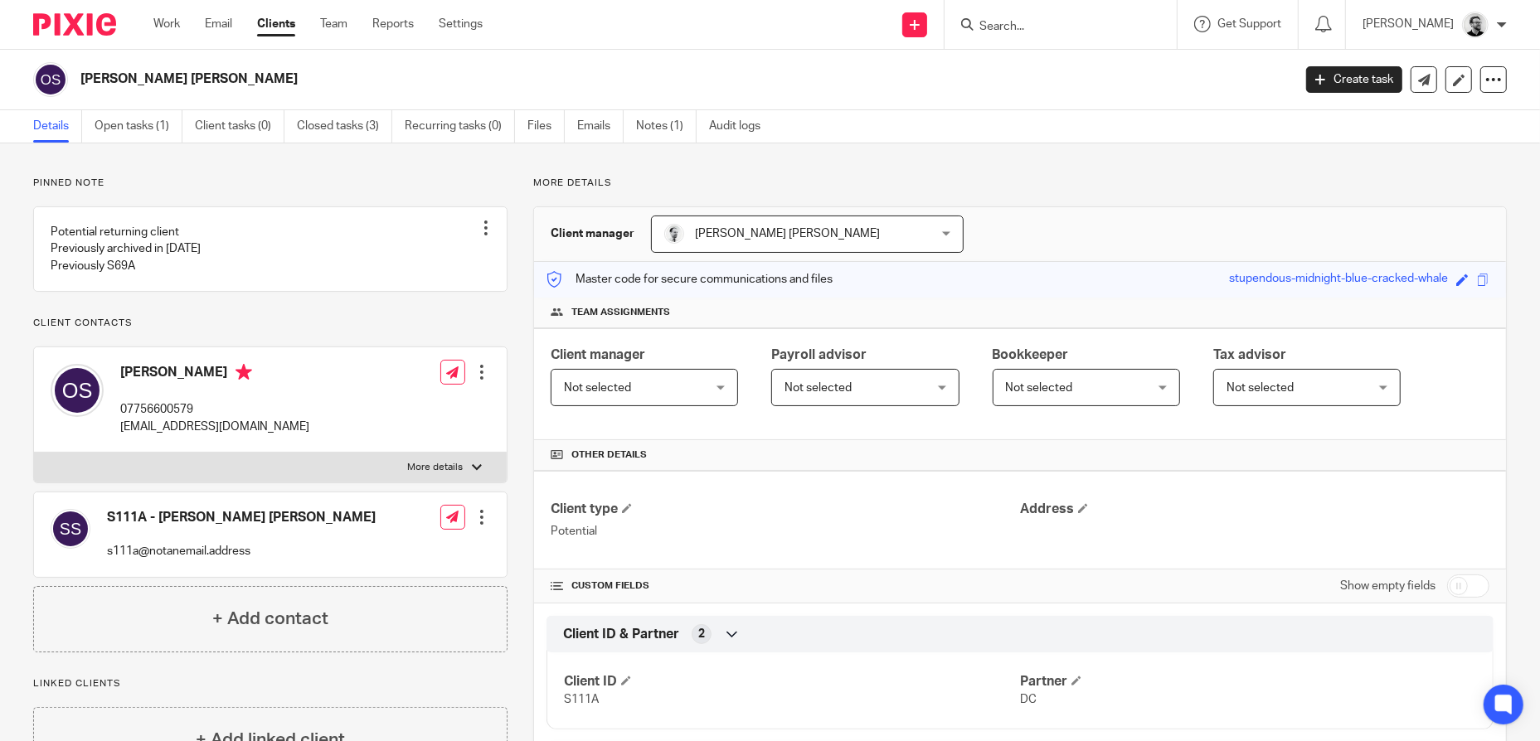
click at [1034, 23] on input "Search" at bounding box center [1052, 27] width 149 height 15
type input "v"
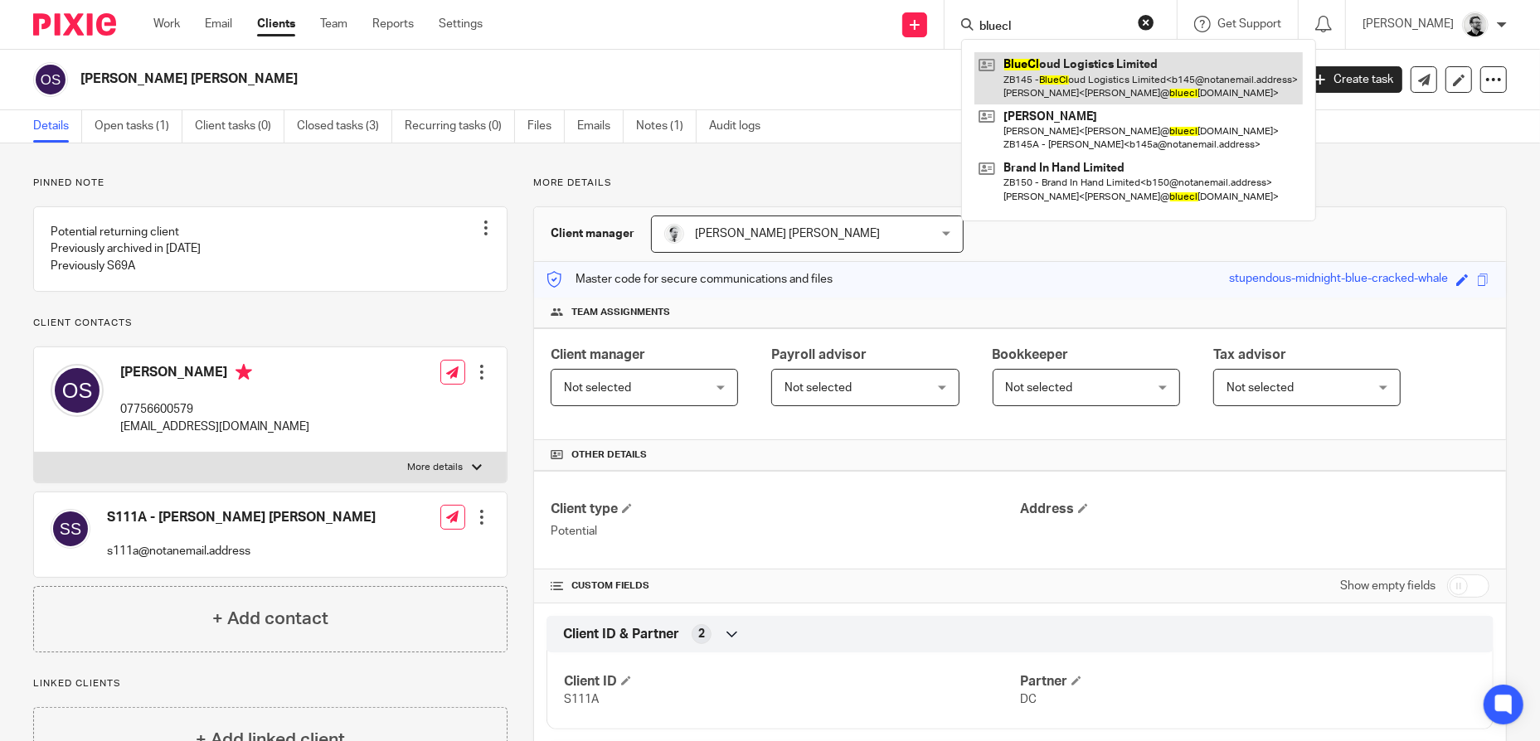
type input "bluecl"
click at [1129, 76] on link at bounding box center [1138, 77] width 328 height 51
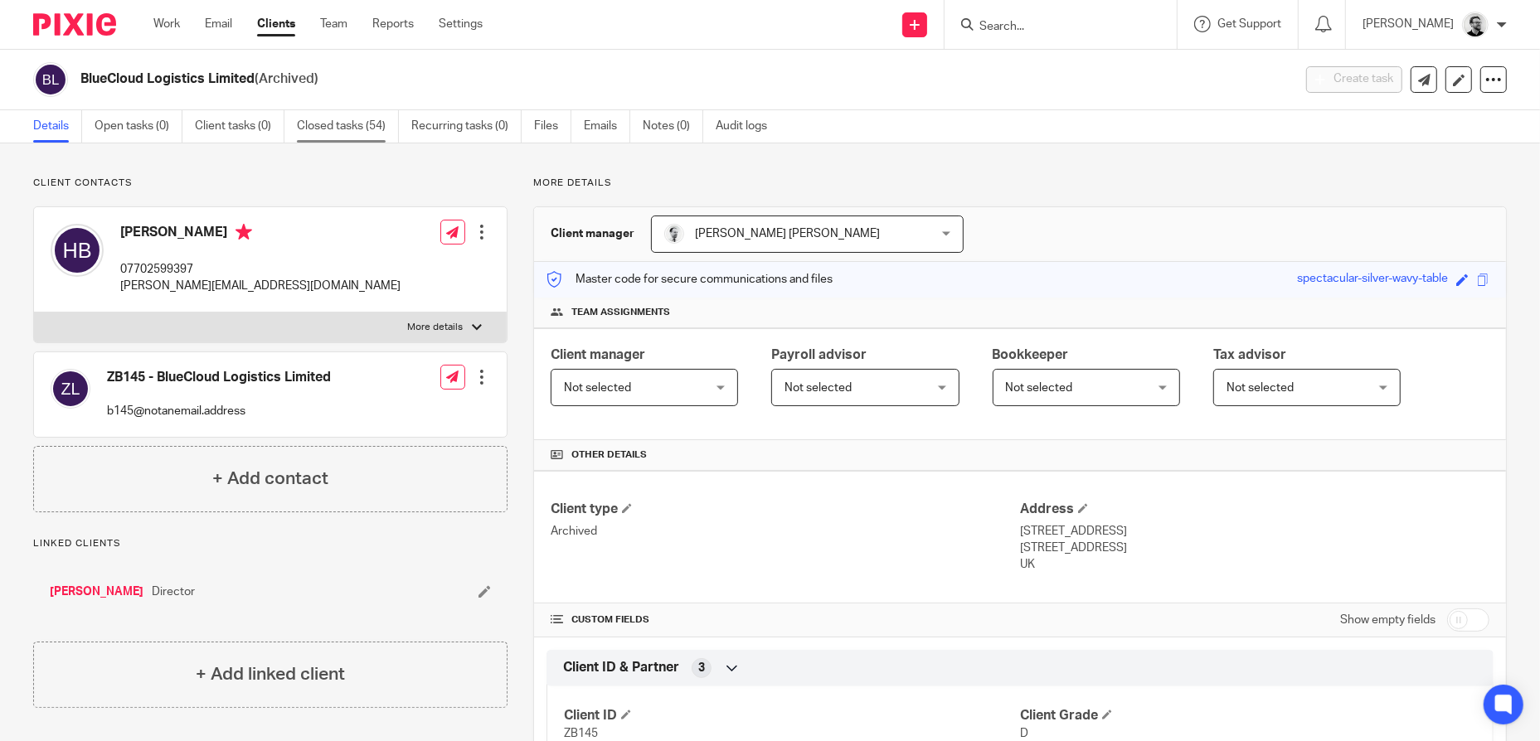
click at [309, 128] on link "Closed tasks (54)" at bounding box center [348, 126] width 102 height 32
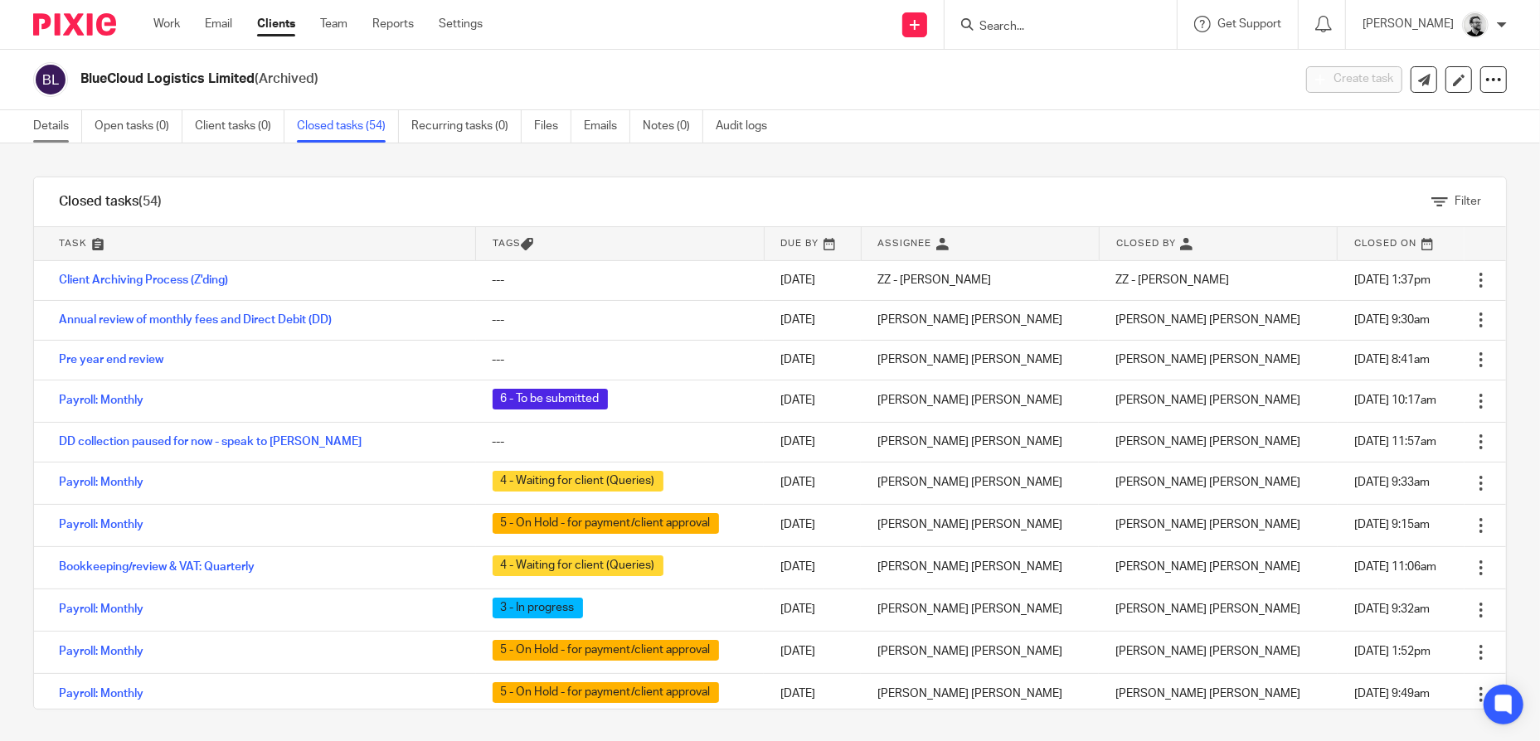
click at [61, 119] on link "Details" at bounding box center [57, 126] width 49 height 32
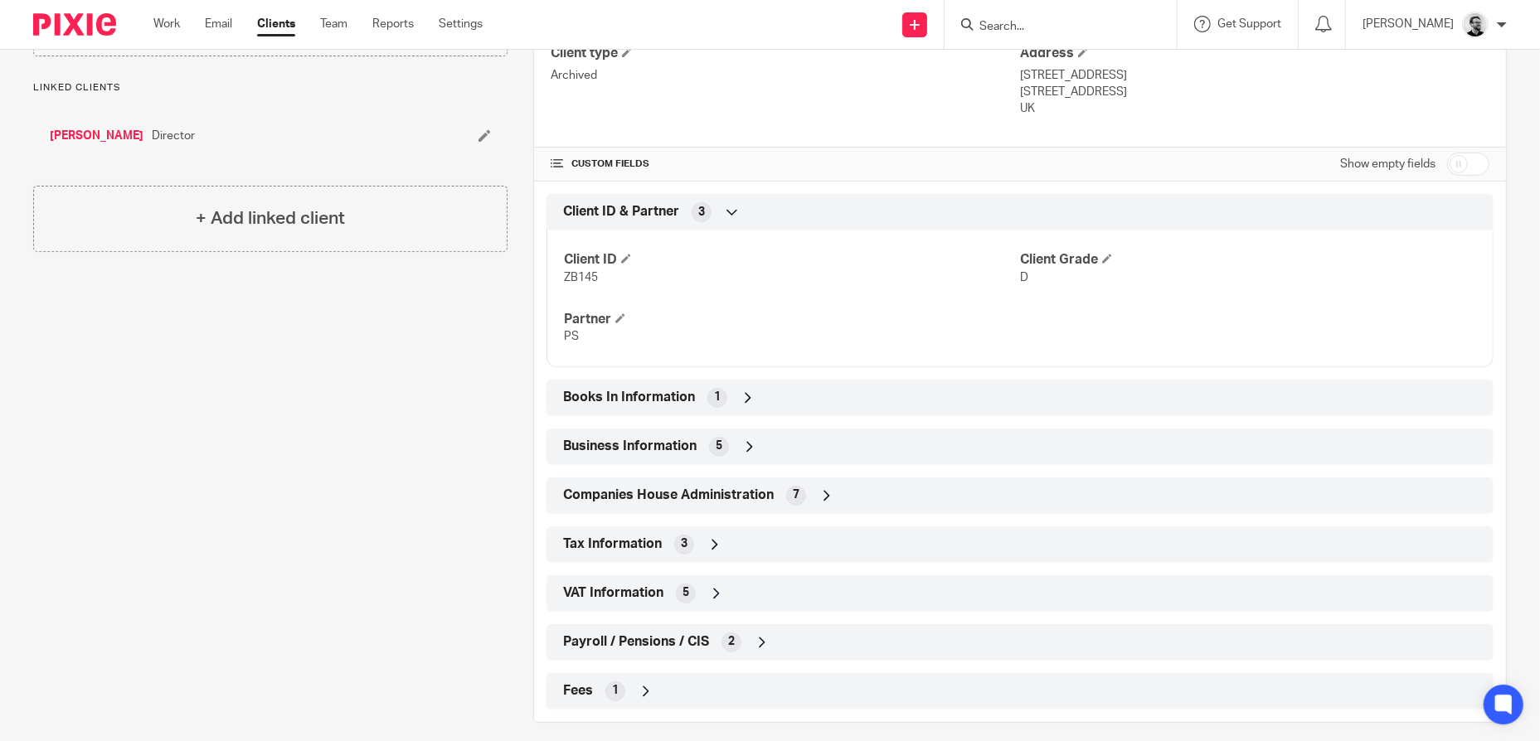
scroll to position [469, 0]
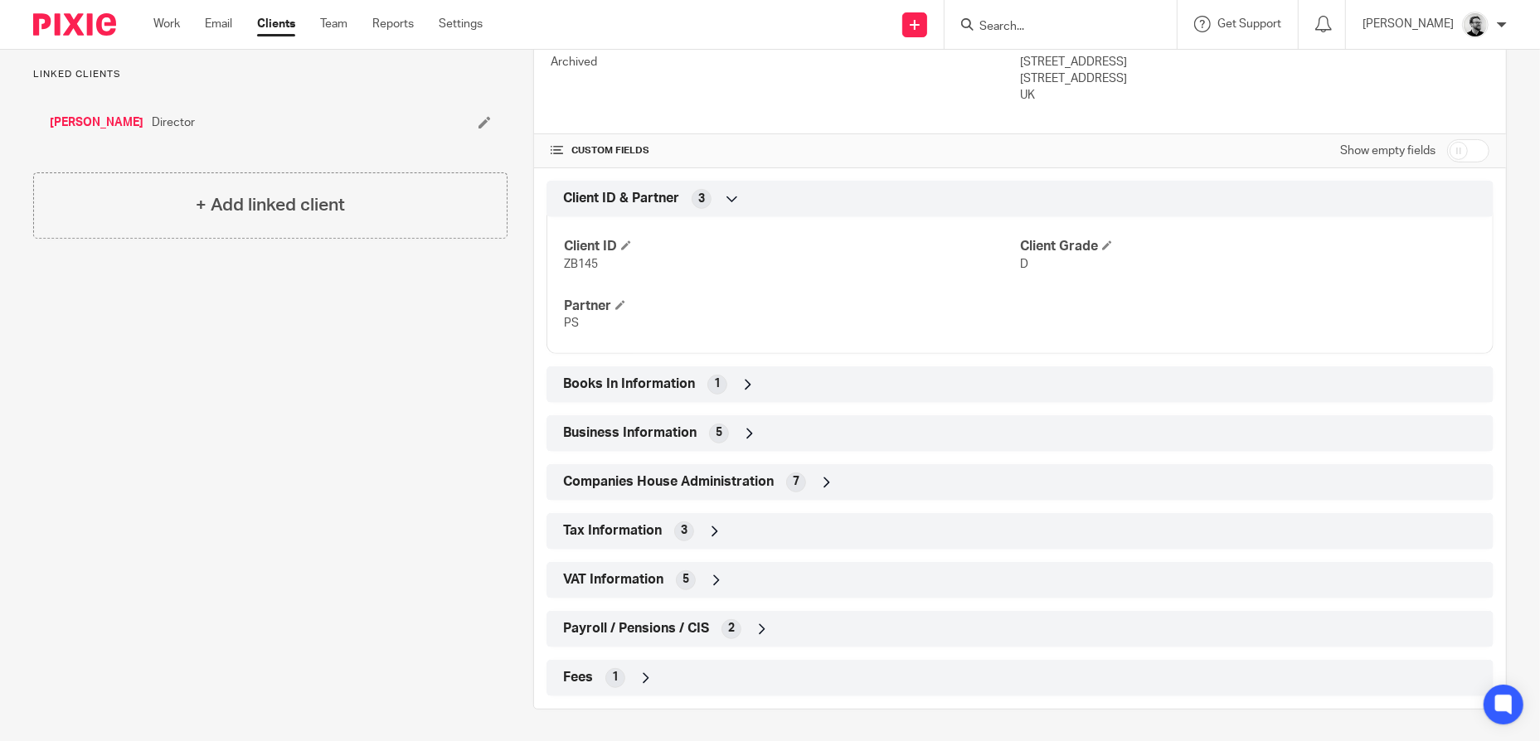
click at [874, 482] on div "Companies House Administration 7" at bounding box center [1020, 482] width 922 height 28
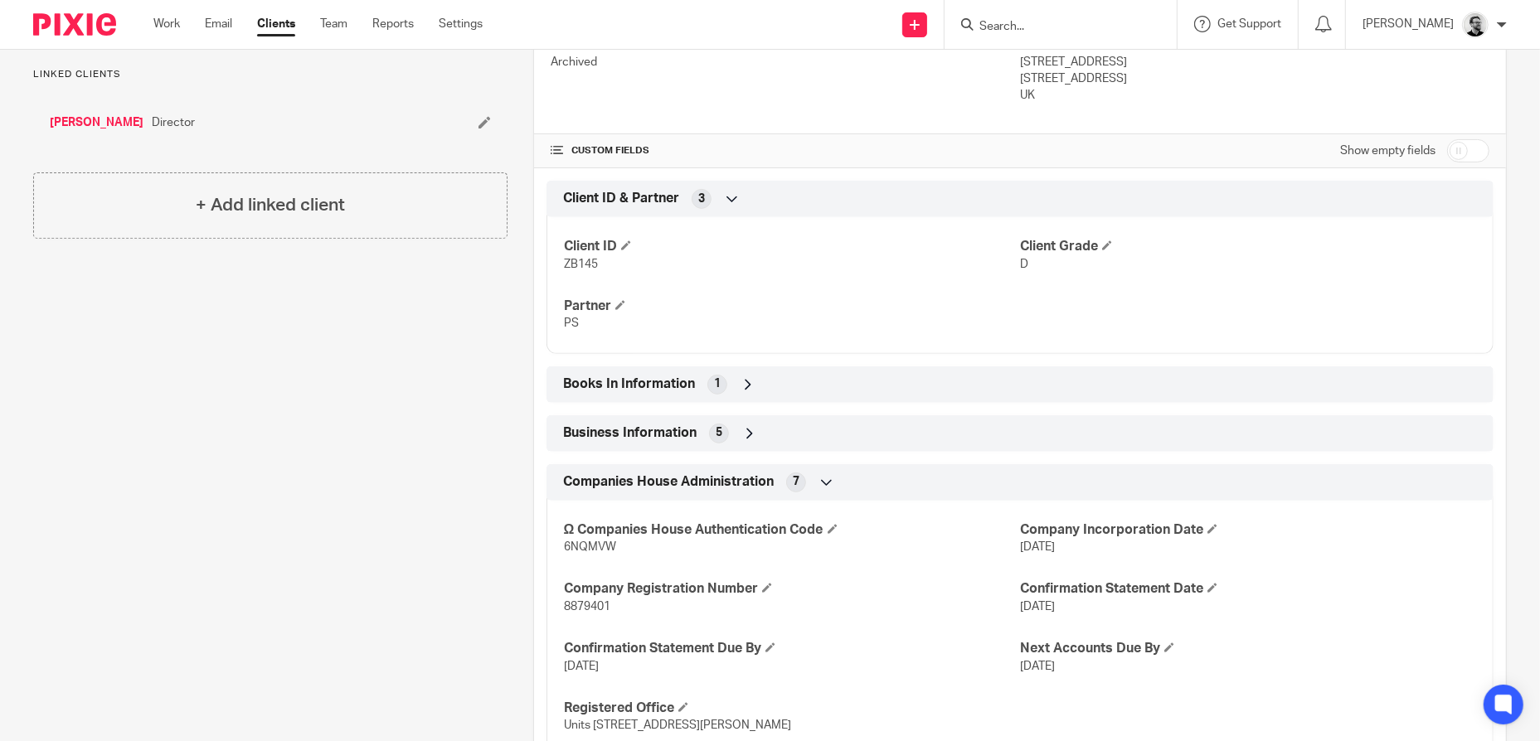
click at [874, 482] on div "Companies House Administration 7" at bounding box center [1020, 482] width 922 height 28
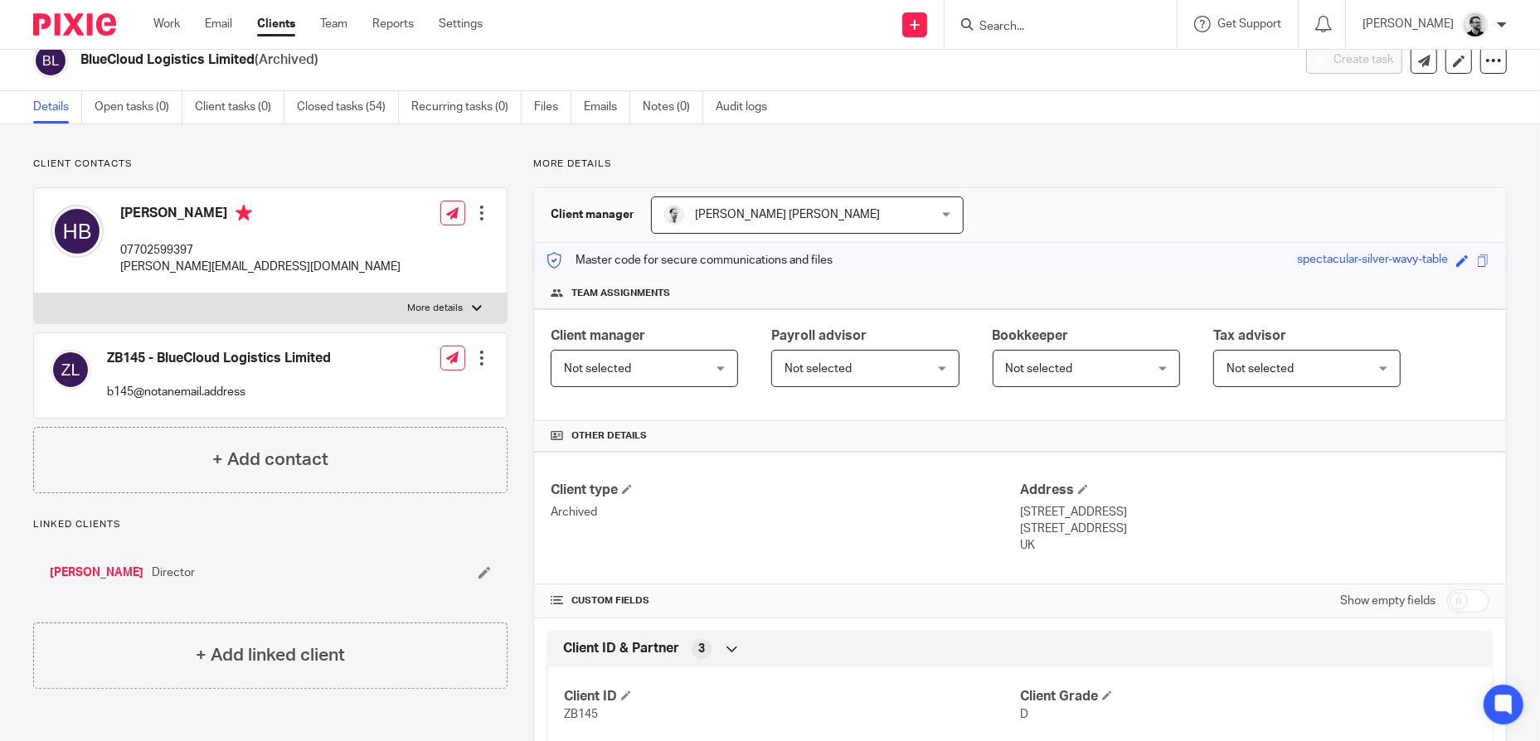
scroll to position [0, 0]
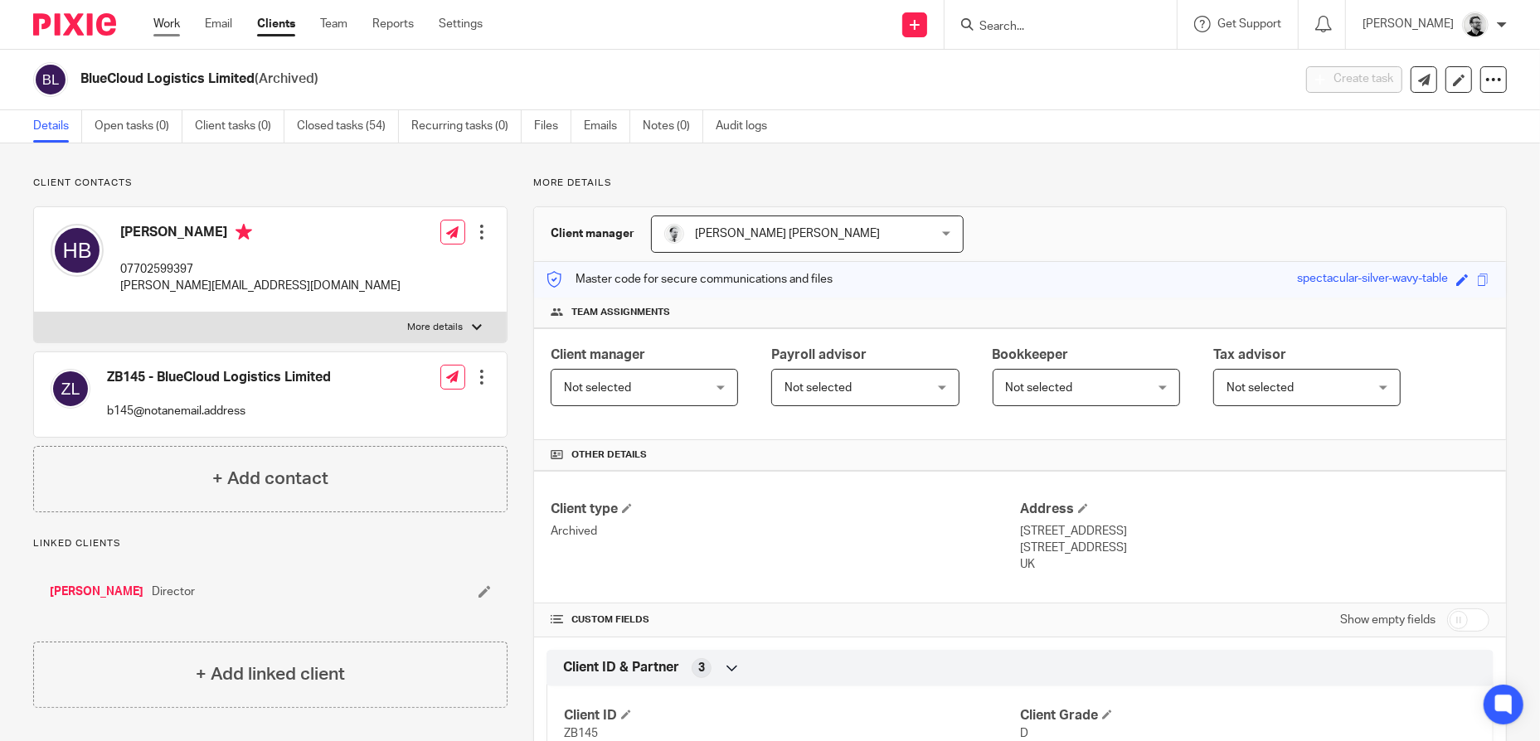
click at [165, 22] on link "Work" at bounding box center [166, 24] width 27 height 17
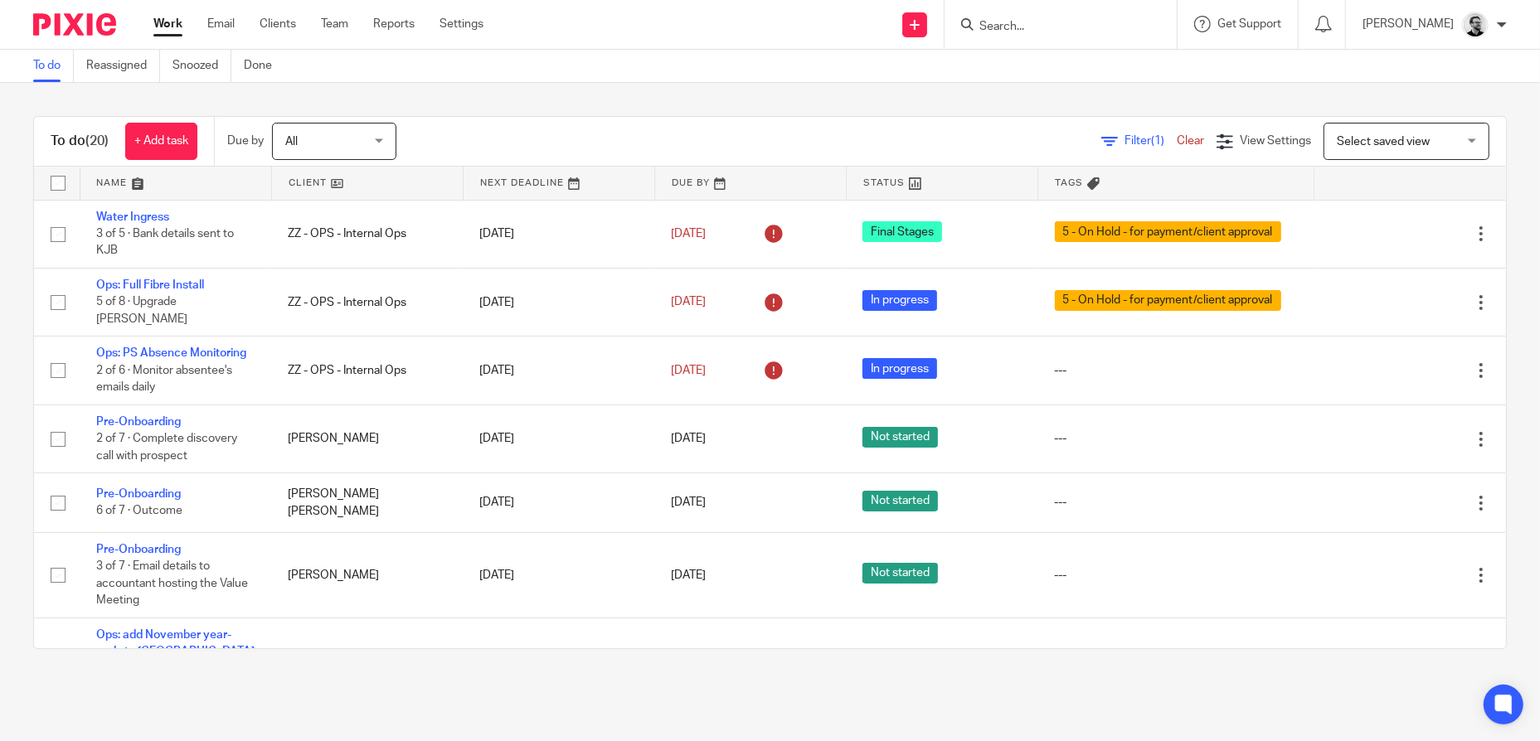
click at [1022, 27] on input "Search" at bounding box center [1052, 27] width 149 height 15
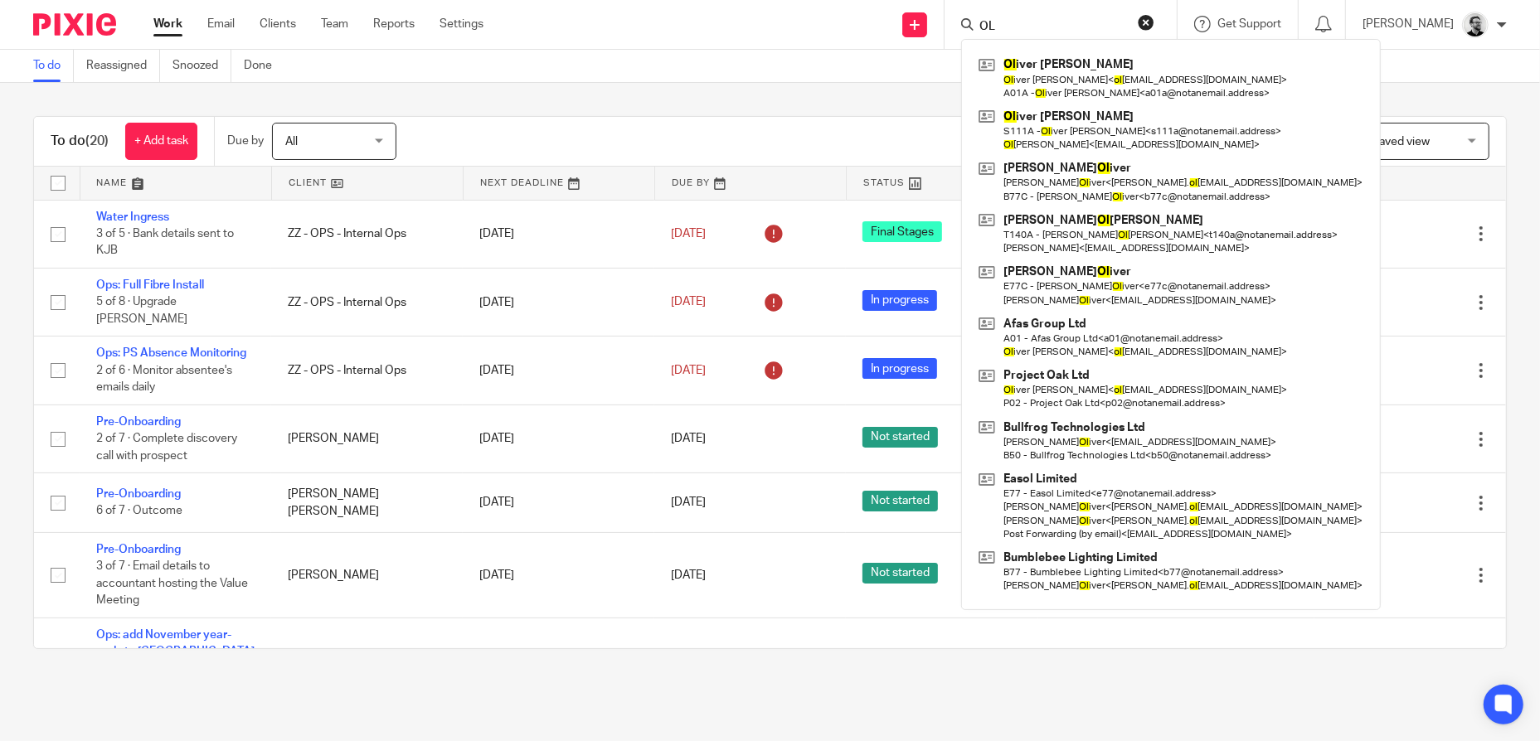
type input "O"
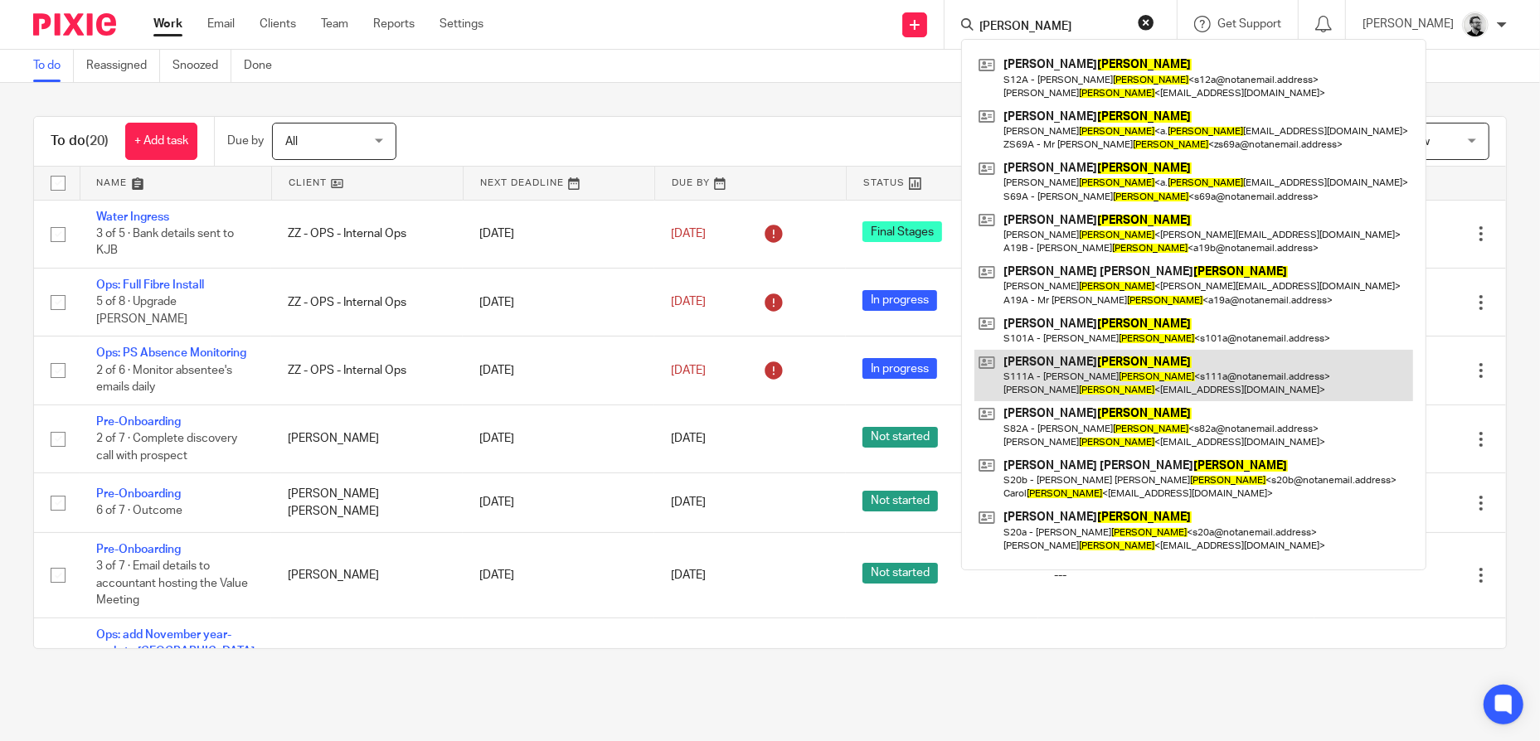
type input "SMITH"
click at [1114, 373] on link at bounding box center [1193, 375] width 439 height 51
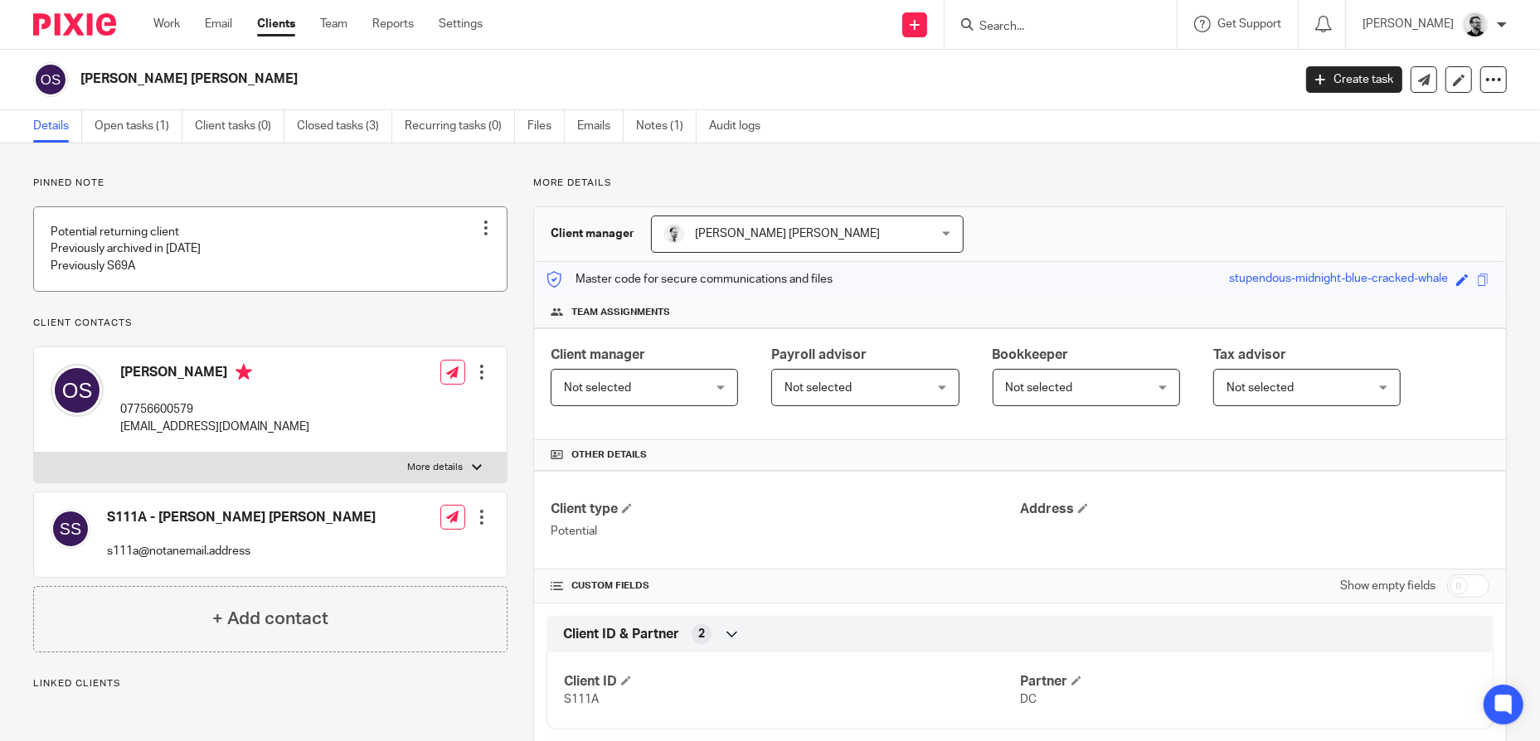
click at [484, 230] on div at bounding box center [486, 228] width 17 height 17
click at [458, 303] on li "Edit note" at bounding box center [445, 294] width 80 height 25
click at [439, 294] on span "Edit note" at bounding box center [452, 294] width 46 height 12
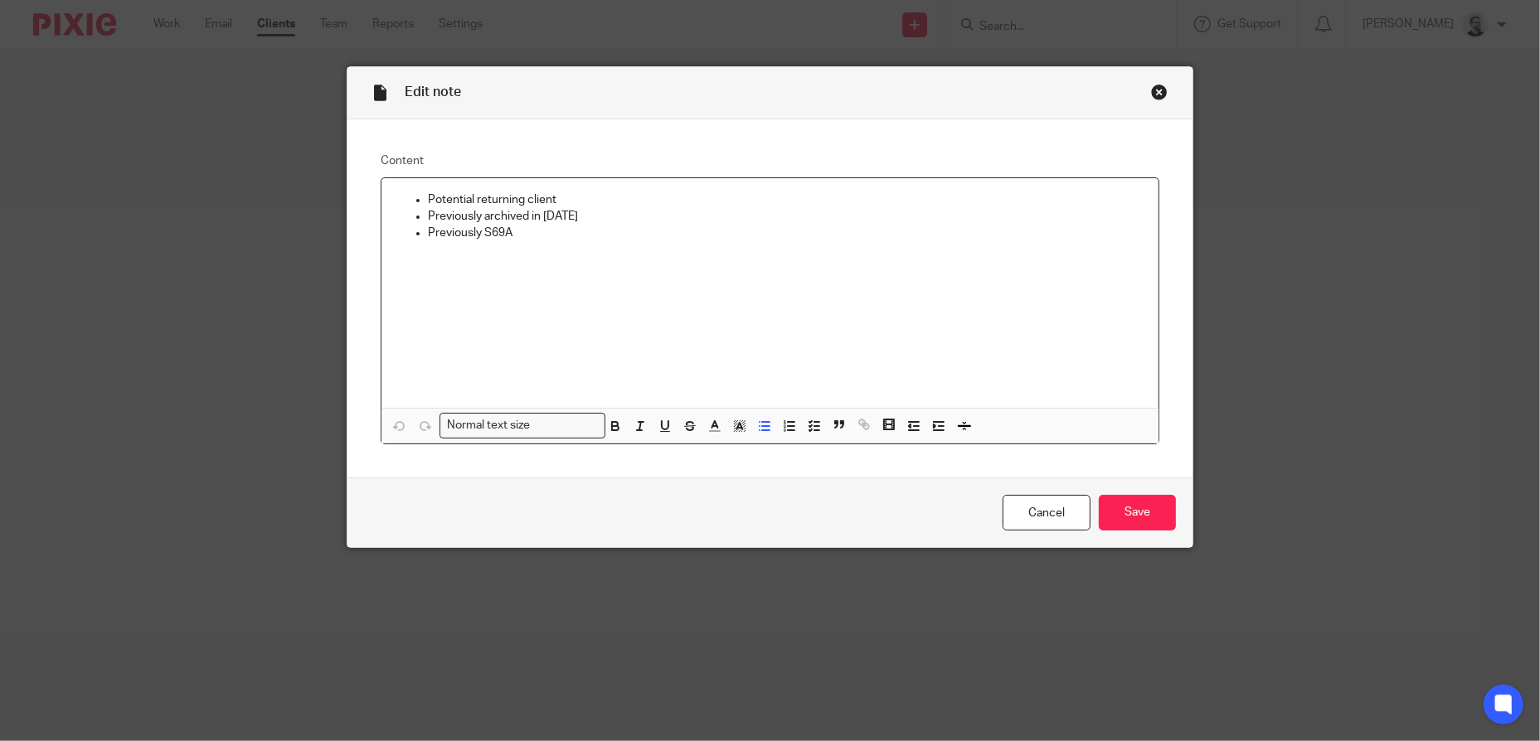
click at [451, 233] on p "Previously S69A" at bounding box center [786, 233] width 717 height 17
drag, startPoint x: 433, startPoint y: 240, endPoint x: 533, endPoint y: 229, distance: 100.9
click at [533, 229] on p "Formerldd S69A" at bounding box center [786, 233] width 717 height 17
click at [459, 237] on p "Formerldd S69A" at bounding box center [786, 233] width 717 height 17
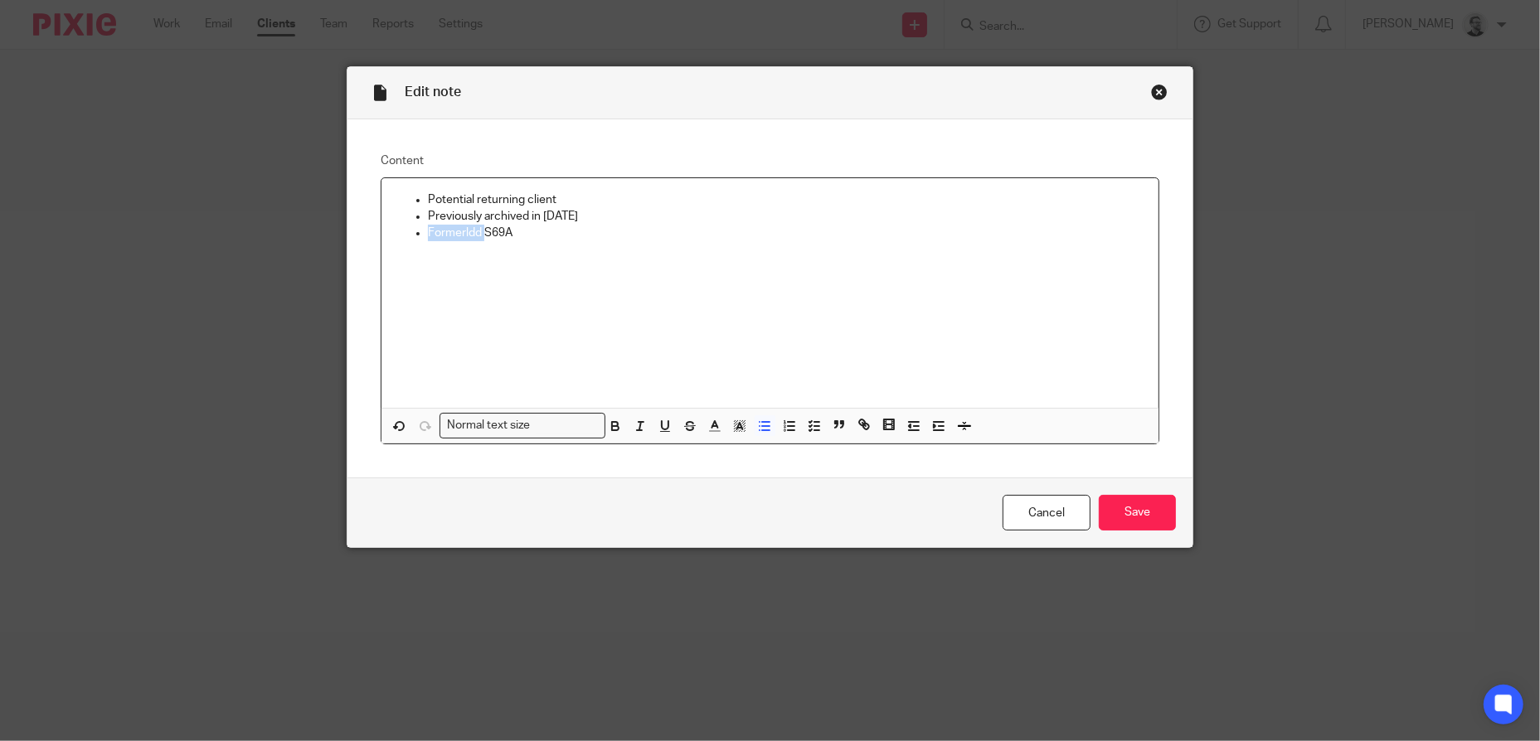
click at [459, 237] on p "Formerldd S69A" at bounding box center [786, 233] width 717 height 17
click at [659, 263] on div "Potential returning client Previously archived in Sep 2022 Formerly S69A" at bounding box center [769, 293] width 777 height 230
click at [1129, 517] on input "Save" at bounding box center [1137, 513] width 77 height 36
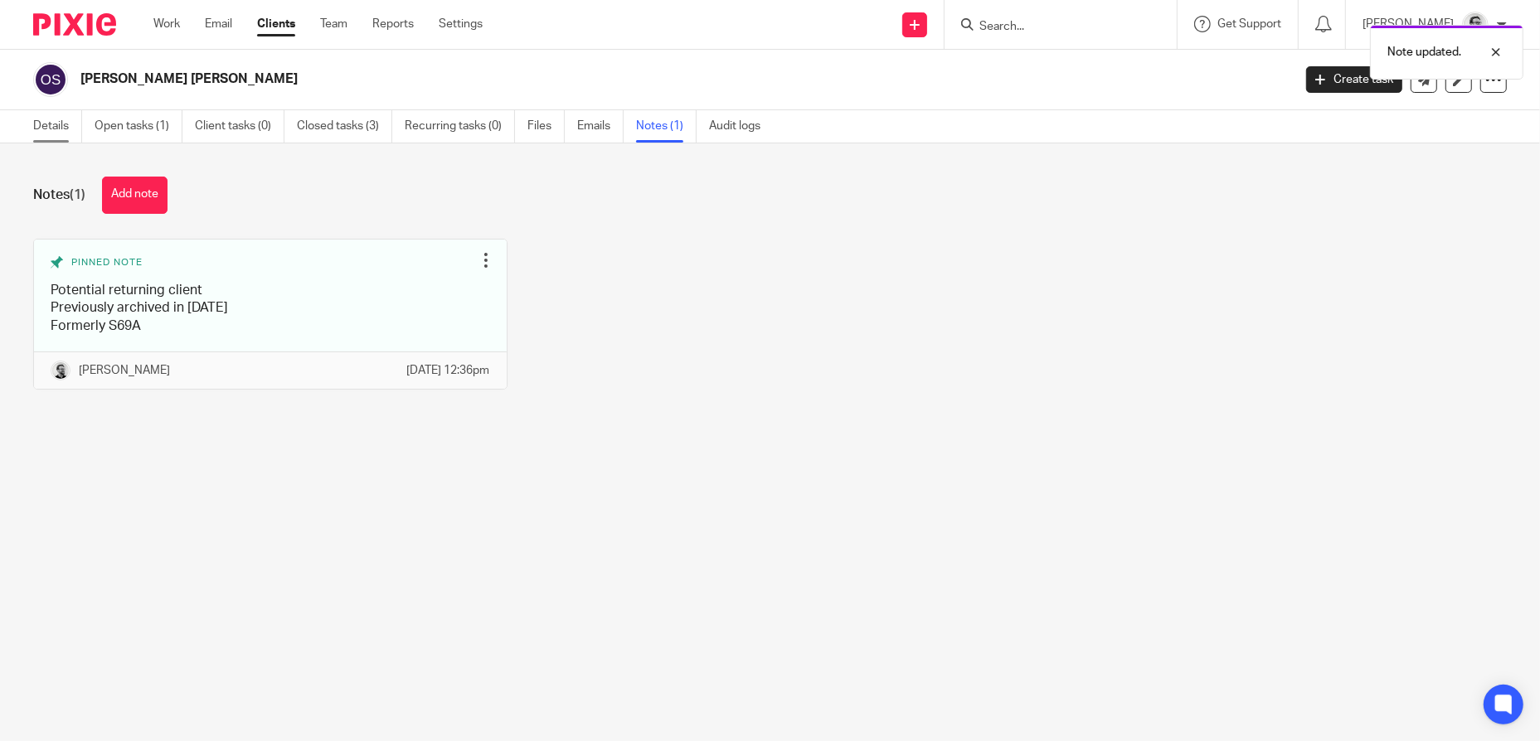
click at [46, 124] on link "Details" at bounding box center [57, 126] width 49 height 32
